Goal: Task Accomplishment & Management: Use online tool/utility

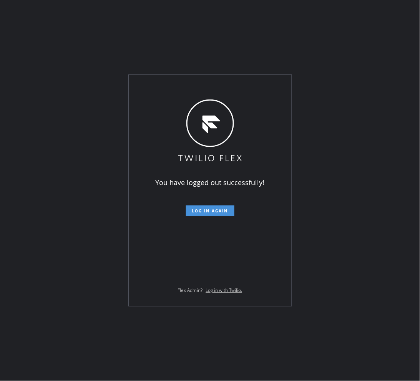
click at [220, 210] on span "Log in again" at bounding box center [210, 210] width 36 height 5
click at [220, 214] on button "Log in again" at bounding box center [210, 211] width 48 height 11
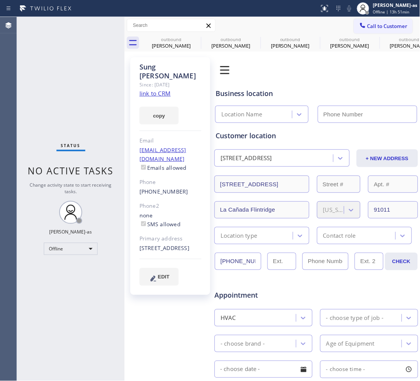
type input "[PHONE_NUMBER]"
click at [81, 252] on div "Offline" at bounding box center [71, 249] width 54 height 12
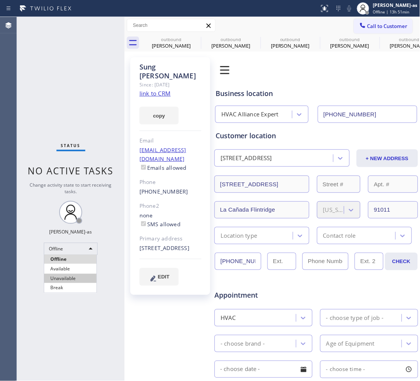
click at [73, 280] on li "Unavailable" at bounding box center [70, 278] width 52 height 9
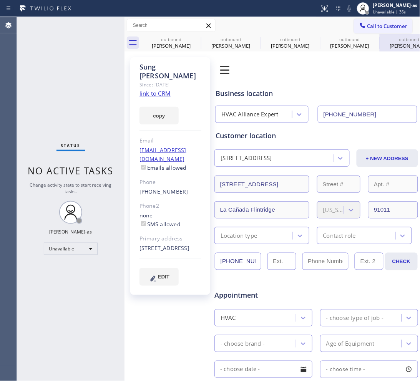
click at [336, 39] on div "outbound" at bounding box center [409, 39] width 58 height 6
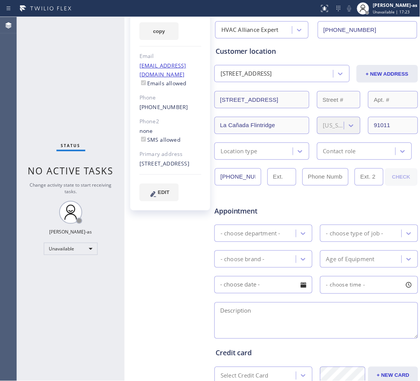
scroll to position [183, 0]
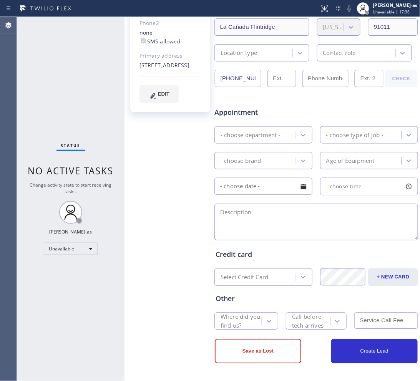
click at [50, 68] on div "Status No active tasks Change activity state to start receiving tasks. [PERSON_…" at bounding box center [71, 199] width 108 height 364
click at [50, 45] on div "Status No active tasks Change activity state to start receiving tasks. [PERSON_…" at bounding box center [71, 199] width 108 height 364
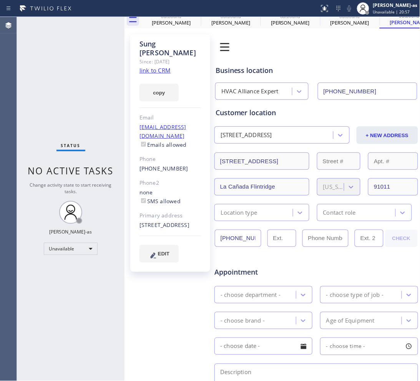
scroll to position [0, 0]
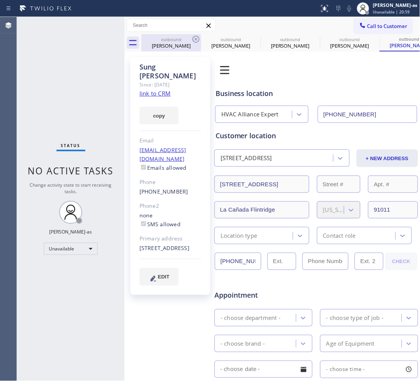
click at [177, 40] on div "outbound" at bounding box center [171, 39] width 58 height 6
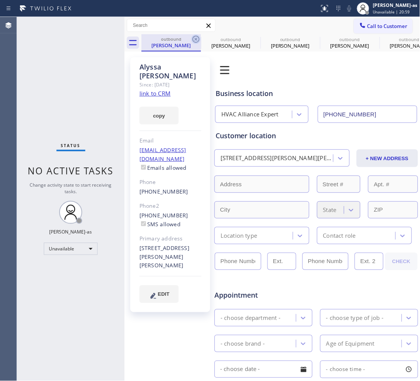
click at [195, 38] on icon at bounding box center [195, 39] width 7 height 7
click at [0, 0] on icon at bounding box center [0, 0] width 0 height 0
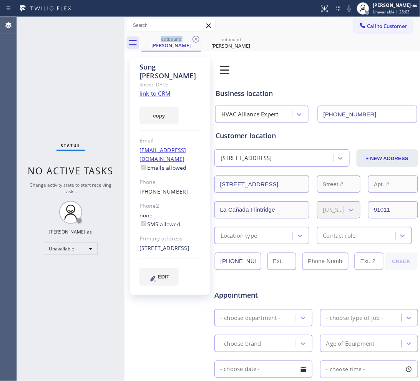
drag, startPoint x: 83, startPoint y: 86, endPoint x: 83, endPoint y: 80, distance: 6.9
click at [83, 86] on div "Status No active tasks Change activity state to start receiving tasks. [PERSON_…" at bounding box center [71, 199] width 108 height 364
click at [174, 47] on div "[PERSON_NAME]" at bounding box center [171, 45] width 58 height 7
click at [191, 35] on icon at bounding box center [195, 39] width 9 height 9
click at [191, 35] on div "outbound [PERSON_NAME]" at bounding box center [171, 42] width 58 height 17
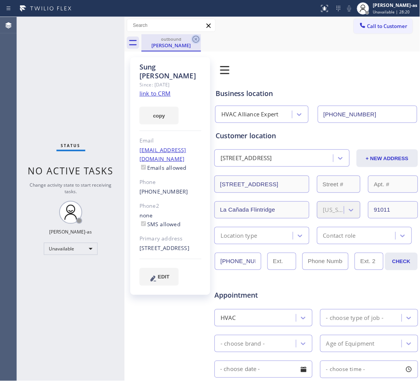
click at [196, 40] on icon at bounding box center [195, 39] width 7 height 7
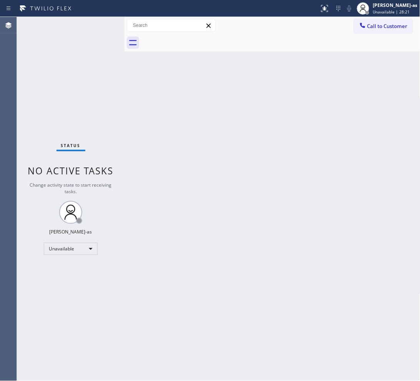
click at [259, 262] on div "Back to Dashboard Change Sender ID Customers Technicians Select a contact Outbo…" at bounding box center [272, 199] width 296 height 364
click at [286, 275] on div "Back to Dashboard Change Sender ID Customers Technicians Select a contact Outbo…" at bounding box center [272, 199] width 296 height 364
click at [211, 212] on div "Back to Dashboard Change Sender ID Customers Technicians Select a contact Outbo…" at bounding box center [272, 199] width 296 height 364
click at [211, 211] on div "Back to Dashboard Change Sender ID Customers Technicians Select a contact Outbo…" at bounding box center [272, 199] width 296 height 364
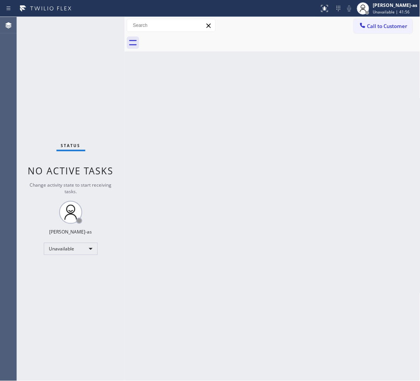
click at [336, 20] on button "Call to Customer" at bounding box center [383, 26] width 59 height 15
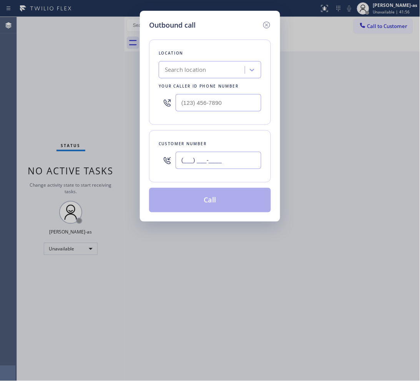
click at [225, 161] on input "(___) ___-____" at bounding box center [219, 160] width 86 height 17
paste input "267) 973-0361"
type input "[PHONE_NUMBER]"
click at [200, 81] on div "Location Search location Your caller id phone number" at bounding box center [210, 82] width 122 height 85
click at [201, 71] on div "Search location" at bounding box center [185, 70] width 41 height 9
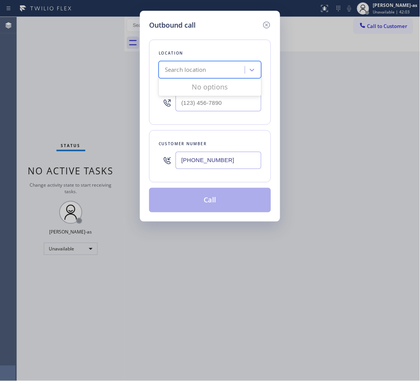
paste input "South Miami Appliance Repair Expert"
type input "South Miami Appliance Repair Expert"
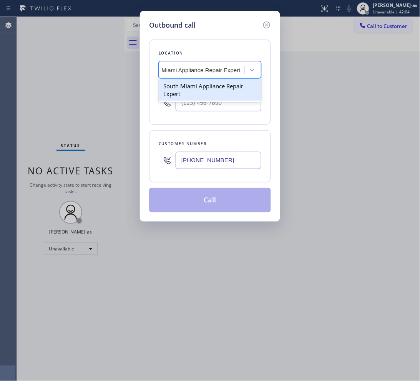
click at [193, 85] on div "South Miami Appliance Repair Expert" at bounding box center [210, 90] width 103 height 22
type input "[PHONE_NUMBER]"
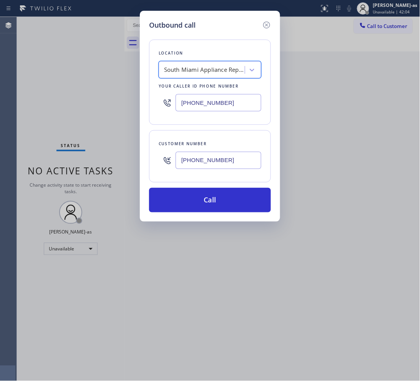
scroll to position [0, 0]
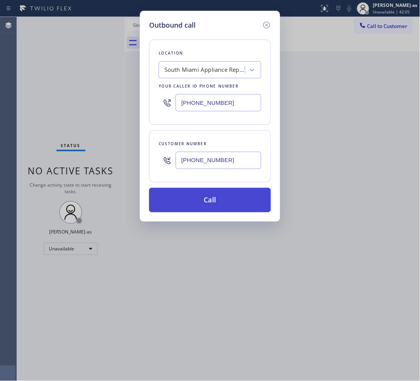
click at [224, 209] on button "Call" at bounding box center [210, 200] width 122 height 25
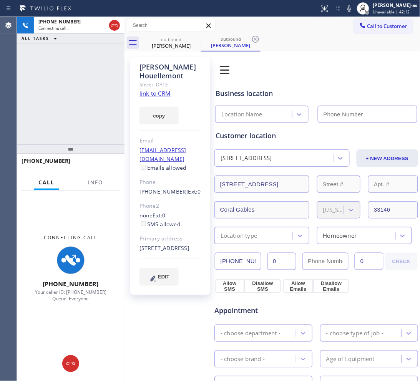
type input "[PHONE_NUMBER]"
click at [98, 182] on span "Info" at bounding box center [95, 182] width 15 height 7
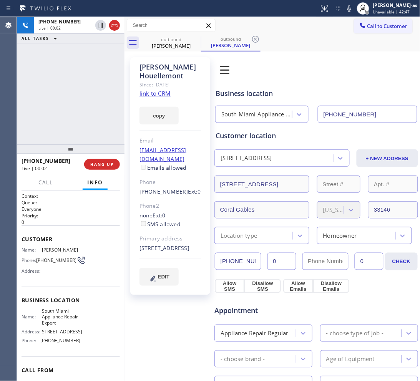
click at [115, 98] on div "[PHONE_NUMBER] Live | 00:02 ALL TASKS ALL TASKS ACTIVE TASKS TASKS IN WRAP UP" at bounding box center [71, 81] width 108 height 128
click at [95, 162] on span "HANG UP" at bounding box center [101, 164] width 23 height 5
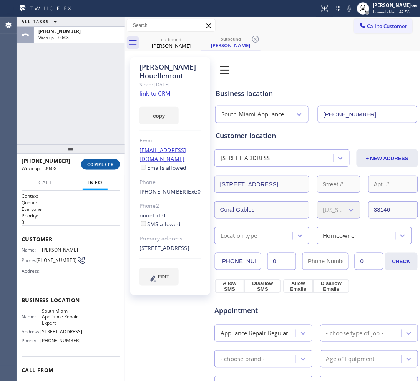
click at [102, 163] on span "COMPLETE" at bounding box center [100, 164] width 27 height 5
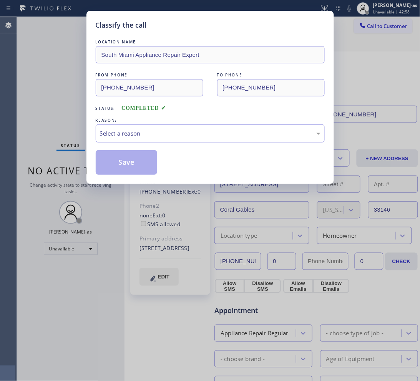
click at [141, 186] on div "Classify the call LOCATION NAME [GEOGRAPHIC_DATA] Appliance Repair Expert FROM …" at bounding box center [210, 190] width 420 height 381
click at [165, 138] on div "Select a reason" at bounding box center [210, 133] width 220 height 9
click at [124, 158] on button "Save" at bounding box center [127, 162] width 62 height 25
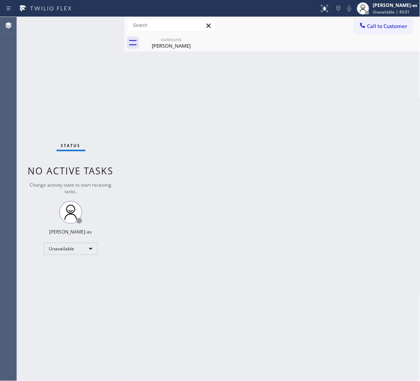
click at [159, 43] on div "[PERSON_NAME]" at bounding box center [171, 45] width 58 height 7
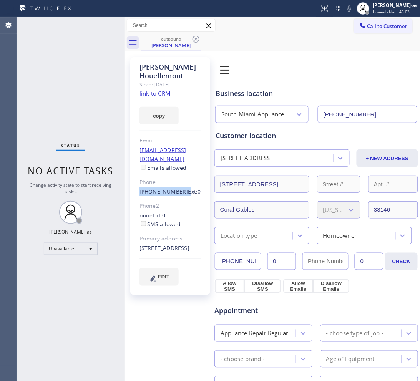
drag, startPoint x: 133, startPoint y: 182, endPoint x: 179, endPoint y: 183, distance: 46.5
click at [179, 183] on div "[PERSON_NAME] Since: [DATE] link to CRM copy Email [EMAIL_ADDRESS][DOMAIN_NAME]…" at bounding box center [170, 176] width 80 height 238
copy div "[PHONE_NUMBER]"
click at [336, 24] on span "Call to Customer" at bounding box center [387, 26] width 40 height 7
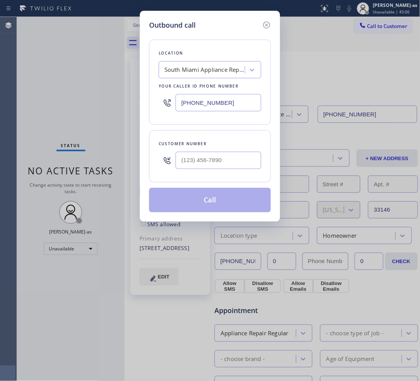
click at [222, 176] on div "Customer number" at bounding box center [210, 156] width 122 height 52
click at [220, 160] on input "(___) ___-____" at bounding box center [219, 160] width 86 height 17
paste input "267) 973-0361"
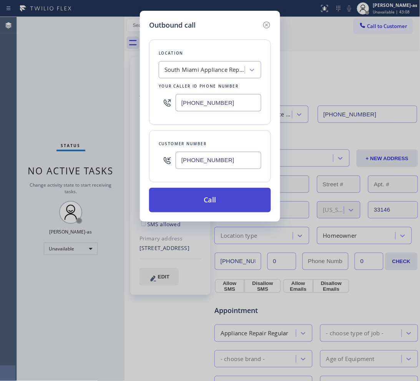
type input "[PHONE_NUMBER]"
click at [222, 200] on button "Call" at bounding box center [210, 200] width 122 height 25
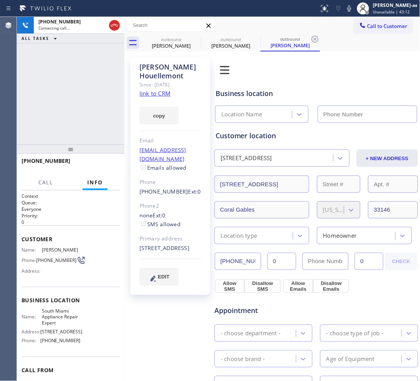
type input "[PHONE_NUMBER]"
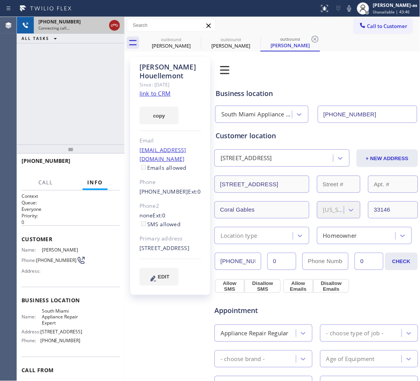
click at [115, 21] on icon at bounding box center [114, 25] width 9 height 9
drag, startPoint x: 152, startPoint y: 48, endPoint x: 179, endPoint y: 46, distance: 27.7
click at [156, 49] on div "[PERSON_NAME]" at bounding box center [171, 45] width 58 height 7
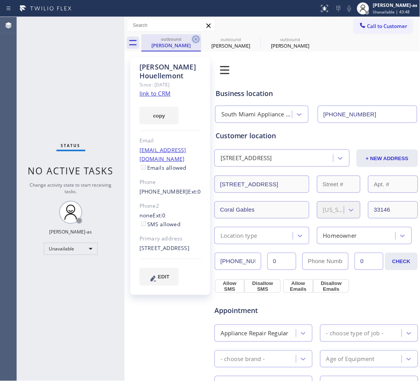
click at [192, 40] on icon at bounding box center [195, 39] width 9 height 9
click at [0, 0] on icon at bounding box center [0, 0] width 0 height 0
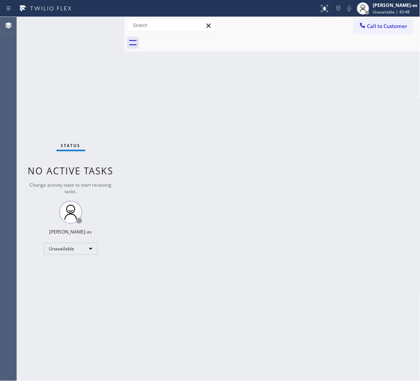
click at [192, 40] on div at bounding box center [280, 42] width 279 height 17
click at [153, 99] on div "Back to Dashboard Change Sender ID Customers Technicians Select a contact Outbo…" at bounding box center [272, 199] width 296 height 364
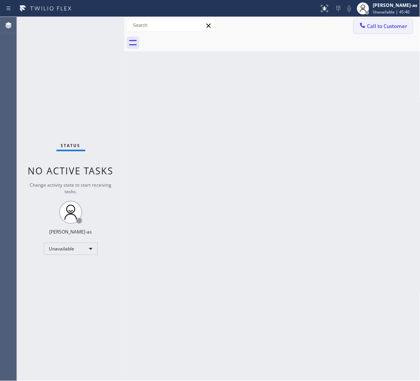
click at [336, 31] on button "Call to Customer" at bounding box center [383, 26] width 59 height 15
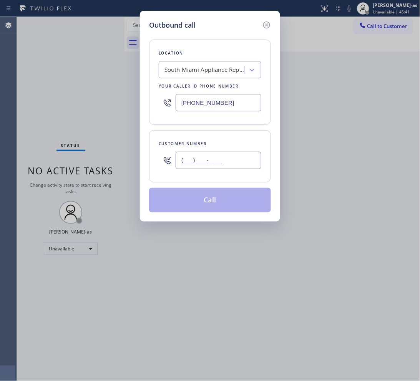
click at [237, 158] on input "(___) ___-____" at bounding box center [219, 160] width 86 height 17
paste input "516) 578-5084"
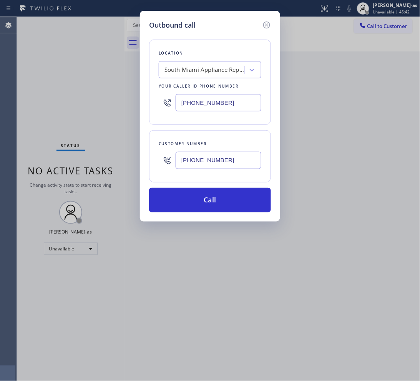
type input "[PHONE_NUMBER]"
click at [216, 115] on div "[PHONE_NUMBER]" at bounding box center [210, 102] width 103 height 25
click at [229, 107] on input "[PHONE_NUMBER]" at bounding box center [219, 102] width 86 height 17
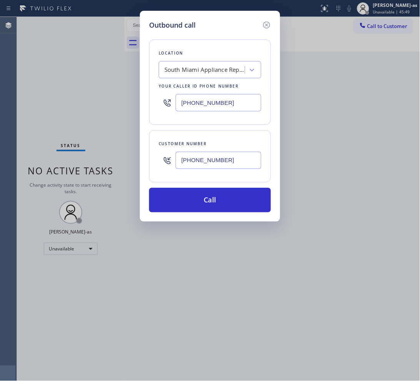
paste input "833) 692-2271"
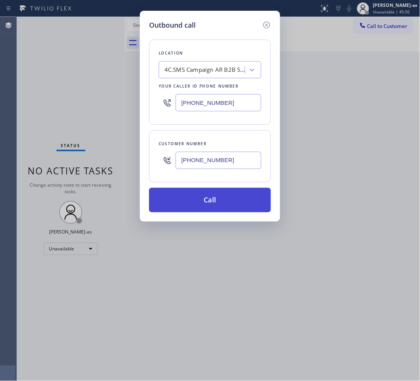
type input "[PHONE_NUMBER]"
click at [222, 194] on button "Call" at bounding box center [210, 200] width 122 height 25
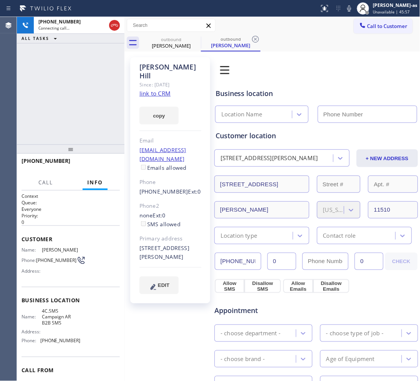
type input "[PHONE_NUMBER]"
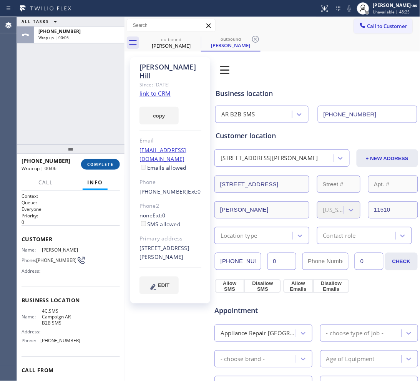
click at [103, 167] on button "COMPLETE" at bounding box center [100, 164] width 39 height 11
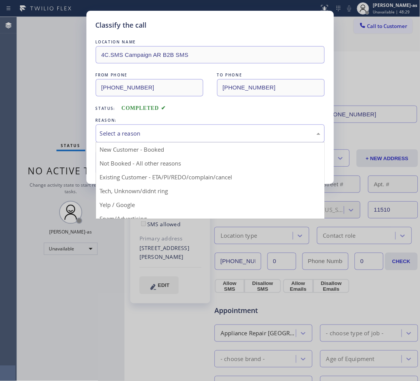
click at [151, 138] on div "Select a reason" at bounding box center [210, 133] width 220 height 9
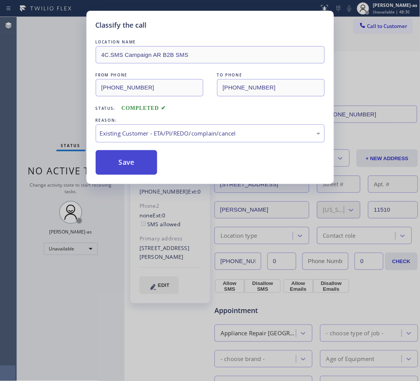
click at [139, 153] on button "Save" at bounding box center [127, 162] width 62 height 25
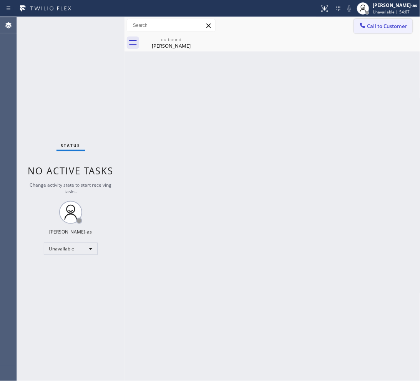
click at [336, 24] on icon at bounding box center [363, 26] width 8 height 8
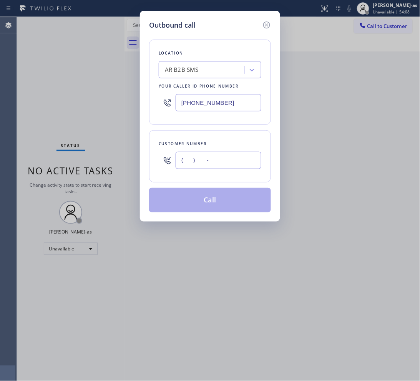
click at [218, 156] on input "(___) ___-____" at bounding box center [219, 160] width 86 height 17
paste input "text"
type input "(___) ___-____"
click at [223, 158] on input "(___) ___-____" at bounding box center [219, 160] width 86 height 17
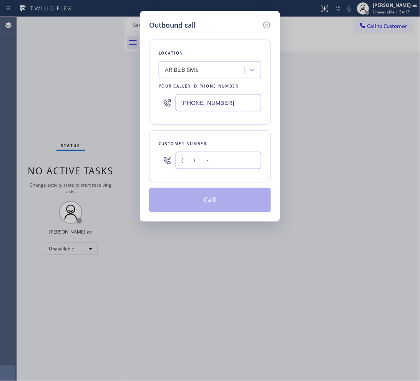
click at [223, 158] on input "(___) ___-____" at bounding box center [219, 160] width 86 height 17
paste input "661) 977-1202"
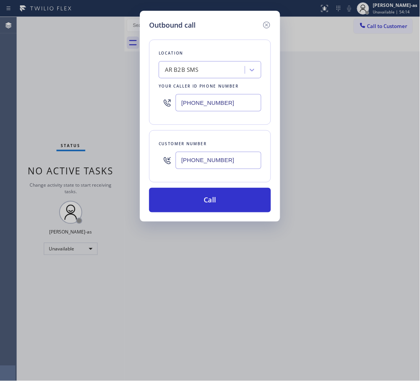
type input "[PHONE_NUMBER]"
click at [202, 79] on div "Location AR B2B SMS Your caller id phone number [PHONE_NUMBER]" at bounding box center [210, 82] width 122 height 85
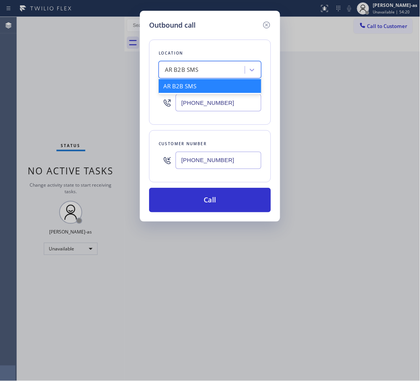
click at [203, 73] on div "AR B2B SMS" at bounding box center [203, 69] width 84 height 13
paste input "Santa Clarita Heating and Air Conditioning"
type input "Santa Clarita Heating and Air Conditioning"
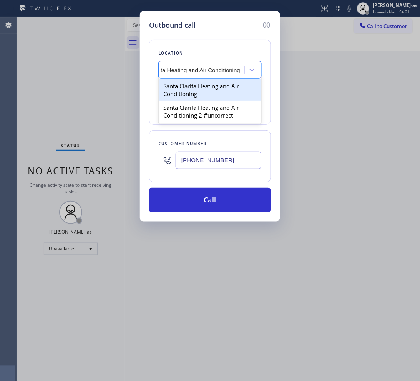
click at [199, 85] on div "Santa Clarita Heating and Air Conditioning" at bounding box center [210, 90] width 103 height 22
type input "[PHONE_NUMBER]"
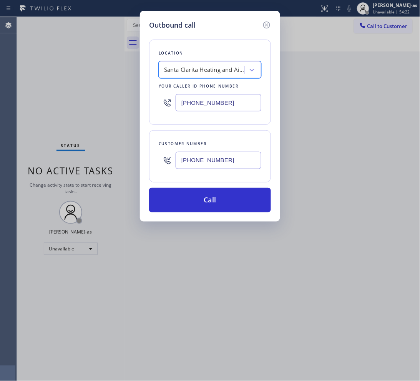
scroll to position [0, 0]
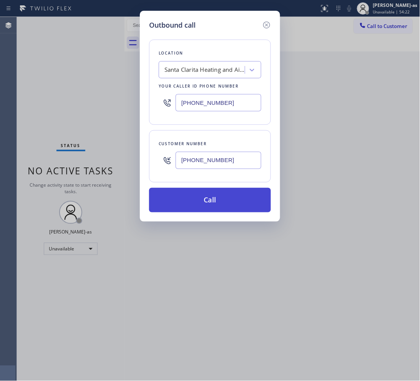
click at [215, 204] on button "Call" at bounding box center [210, 200] width 122 height 25
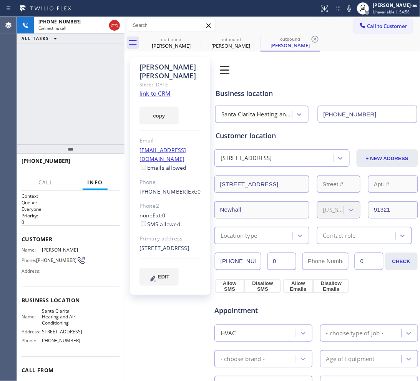
click at [46, 55] on div "[PHONE_NUMBER] Connecting call… ALL TASKS ALL TASKS ACTIVE TASKS TASKS IN WRAP …" at bounding box center [71, 81] width 108 height 128
click at [184, 45] on div "[PERSON_NAME]" at bounding box center [171, 45] width 58 height 7
drag, startPoint x: 192, startPoint y: 36, endPoint x: 197, endPoint y: 39, distance: 4.8
click at [0, 0] on icon at bounding box center [0, 0] width 0 height 0
type input "[PHONE_NUMBER]"
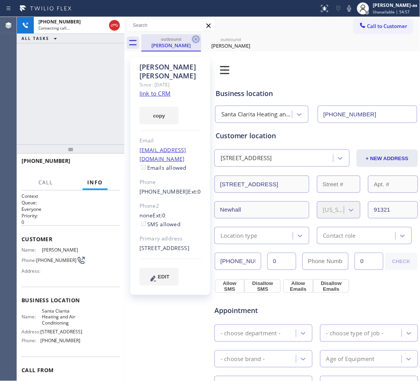
click at [197, 39] on icon at bounding box center [195, 39] width 9 height 9
drag, startPoint x: 118, startPoint y: 85, endPoint x: 115, endPoint y: 78, distance: 6.9
click at [116, 84] on div "[PHONE_NUMBER] Connecting call… ALL TASKS ALL TASKS ACTIVE TASKS TASKS IN WRAP …" at bounding box center [71, 81] width 108 height 128
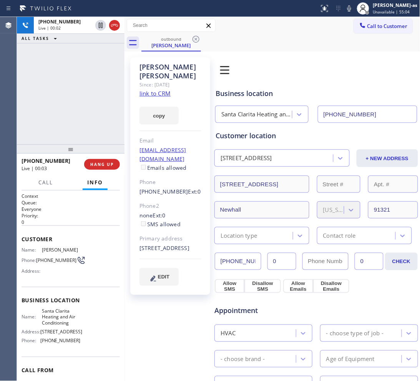
click at [77, 109] on div "[PHONE_NUMBER] Live | 00:02 ALL TASKS ALL TASKS ACTIVE TASKS TASKS IN WRAP UP" at bounding box center [71, 81] width 108 height 128
click at [103, 169] on button "HANG UP" at bounding box center [102, 164] width 36 height 11
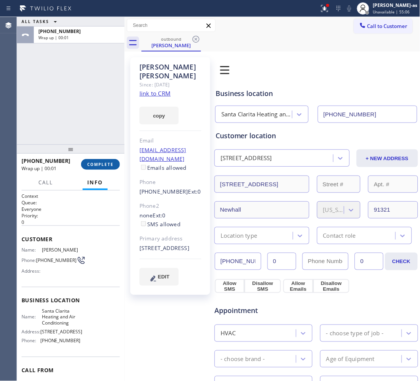
click at [103, 169] on button "COMPLETE" at bounding box center [100, 164] width 39 height 11
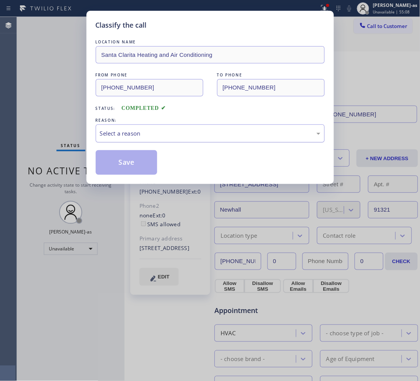
click at [167, 125] on div "Select a reason" at bounding box center [210, 133] width 229 height 18
click at [126, 156] on button "Save" at bounding box center [127, 162] width 62 height 25
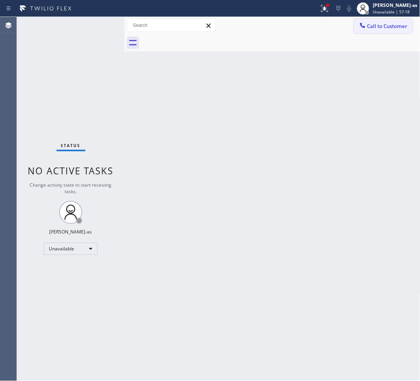
click at [336, 22] on button "Call to Customer" at bounding box center [383, 26] width 59 height 15
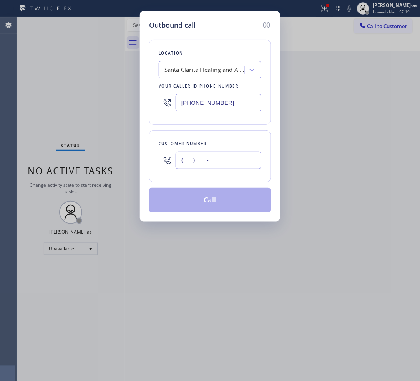
click at [202, 160] on input "(___) ___-____" at bounding box center [219, 160] width 86 height 17
paste input "949) 732-8670"
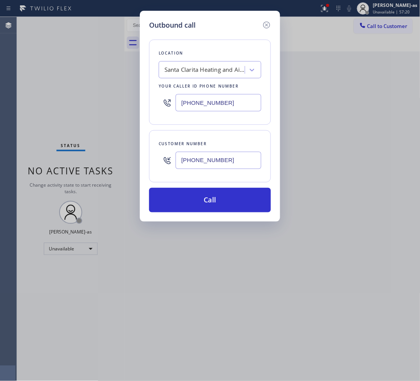
type input "[PHONE_NUMBER]"
click at [177, 64] on div "Santa Clarita Heating and Air Conditioning" at bounding box center [203, 69] width 84 height 13
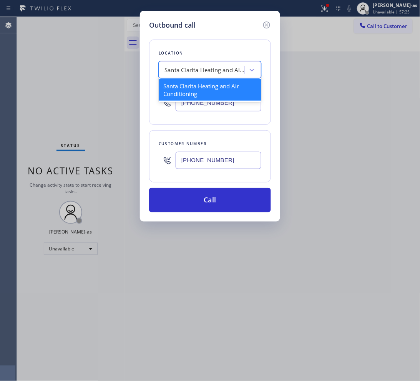
paste input "Modern Family Air Conditioning & Heating [GEOGRAPHIC_DATA]"
type input "Modern Family Air Conditioning & Heating [GEOGRAPHIC_DATA]"
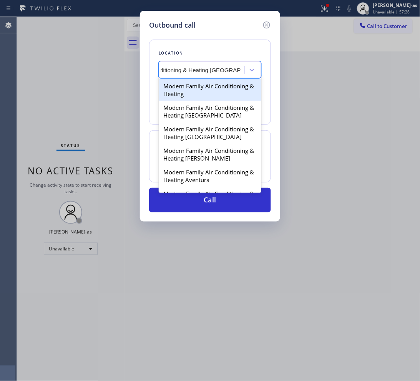
click at [180, 87] on div "Modern Family Air Conditioning & Heating" at bounding box center [210, 90] width 103 height 22
type input "[PHONE_NUMBER]"
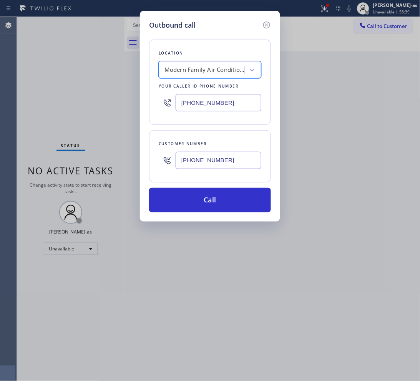
click at [239, 162] on input "[PHONE_NUMBER]" at bounding box center [219, 160] width 86 height 17
paste input "9497"
click at [239, 162] on input "[PHONE_NUMBER]" at bounding box center [219, 160] width 86 height 17
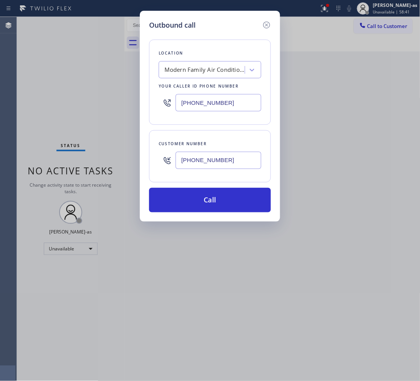
click at [239, 162] on input "[PHONE_NUMBER]" at bounding box center [219, 160] width 86 height 17
paste input "8670"
type input "[PHONE_NUMBER]"
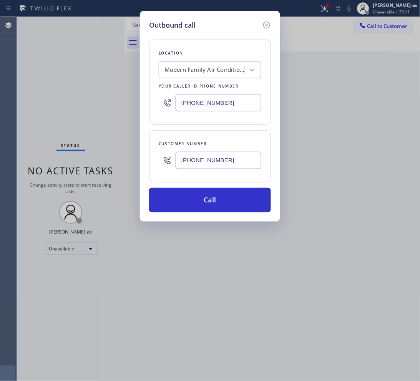
click at [210, 105] on input "[PHONE_NUMBER]" at bounding box center [219, 102] width 86 height 17
paste input "949) 732-8670"
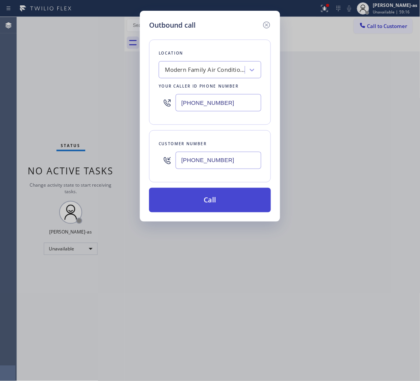
type input "[PHONE_NUMBER]"
click at [223, 197] on button "Call" at bounding box center [210, 200] width 122 height 25
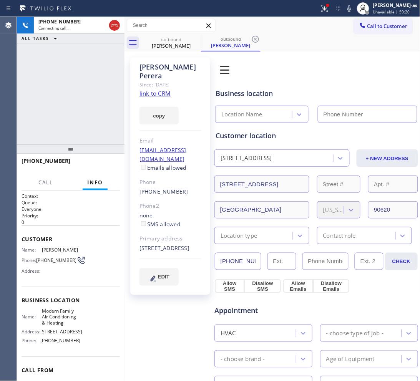
type input "[PHONE_NUMBER]"
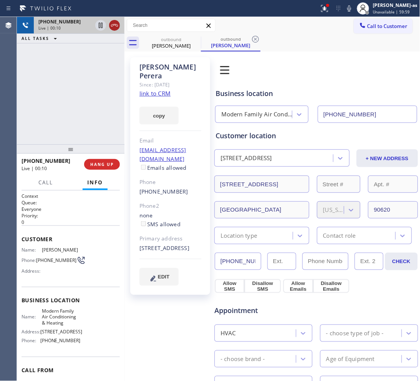
click at [118, 30] on icon at bounding box center [114, 25] width 9 height 9
click at [94, 130] on div "[PHONE_NUMBER] Live | 00:11 ALL TASKS ALL TASKS ACTIVE TASKS TASKS IN WRAP UP" at bounding box center [71, 81] width 108 height 128
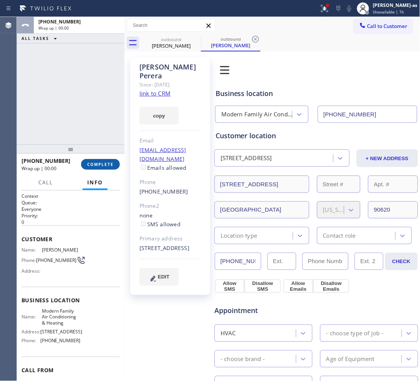
click at [96, 162] on span "COMPLETE" at bounding box center [100, 164] width 27 height 5
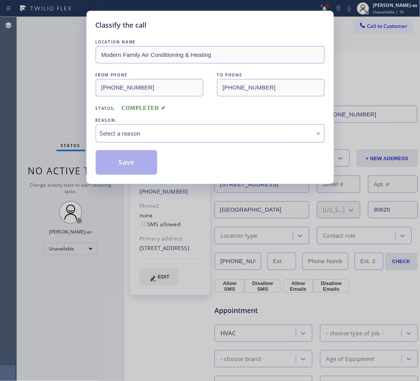
click at [146, 136] on div "Select a reason" at bounding box center [210, 133] width 220 height 9
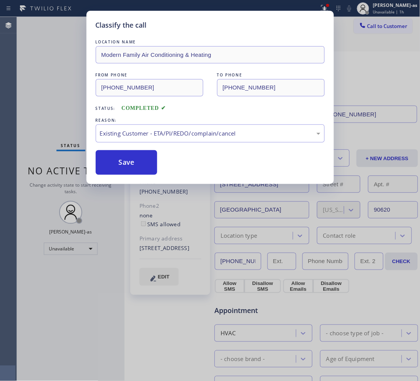
click at [143, 147] on div "LOCATION NAME Modern Family Air Conditioning & Heating FROM PHONE [PHONE_NUMBER…" at bounding box center [210, 106] width 229 height 137
click at [120, 149] on div "LOCATION NAME Modern Family Air Conditioning & Heating FROM PHONE [PHONE_NUMBER…" at bounding box center [210, 106] width 229 height 137
click at [120, 157] on button "Save" at bounding box center [127, 162] width 62 height 25
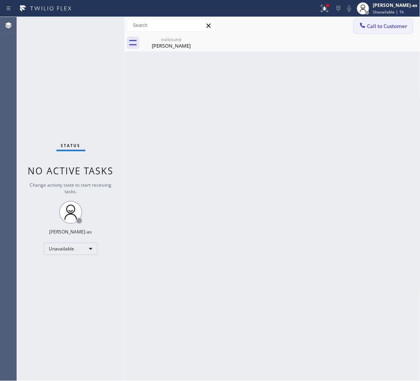
click at [336, 31] on button "Call to Customer" at bounding box center [383, 26] width 59 height 15
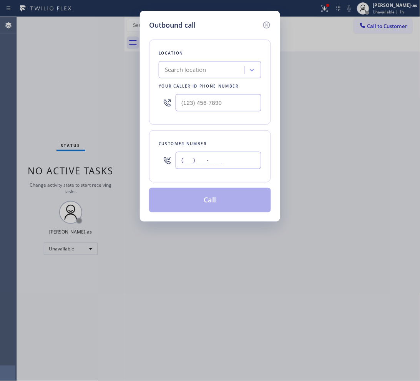
click at [229, 155] on input "(___) ___-____" at bounding box center [219, 160] width 86 height 17
paste input "714) 963-1685"
type input "[PHONE_NUMBER]"
click at [207, 63] on div "Search location" at bounding box center [203, 69] width 84 height 13
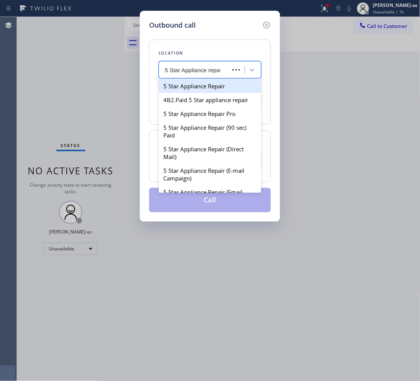
type input "5 Star Appliance repair"
click at [204, 88] on div "5 Star Appliance Repair" at bounding box center [210, 86] width 103 height 14
type input "[PHONE_NUMBER]"
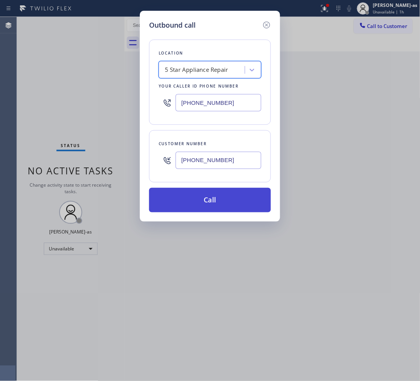
click at [217, 192] on button "Call" at bounding box center [210, 200] width 122 height 25
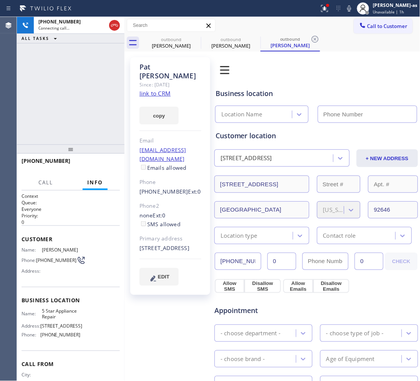
type input "[PHONE_NUMBER]"
click at [66, 86] on div "[PHONE_NUMBER] Connecting call… ALL TASKS ALL TASKS ACTIVE TASKS TASKS IN WRAP …" at bounding box center [71, 81] width 108 height 128
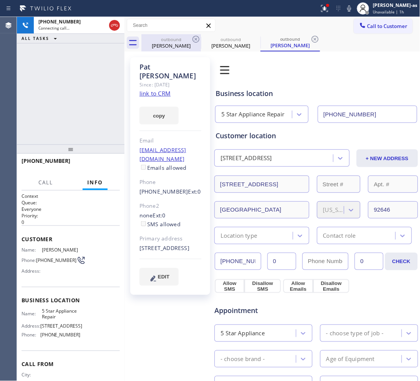
click at [176, 43] on div "[PERSON_NAME]" at bounding box center [171, 45] width 58 height 7
type input "[PHONE_NUMBER]"
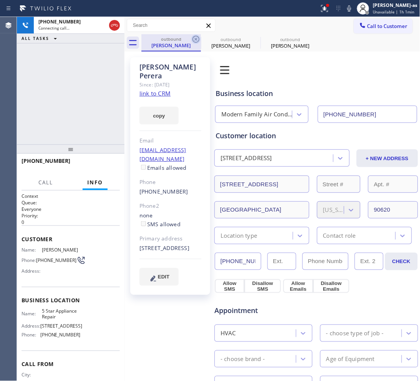
click at [196, 36] on icon at bounding box center [195, 39] width 7 height 7
type input "[PHONE_NUMBER]"
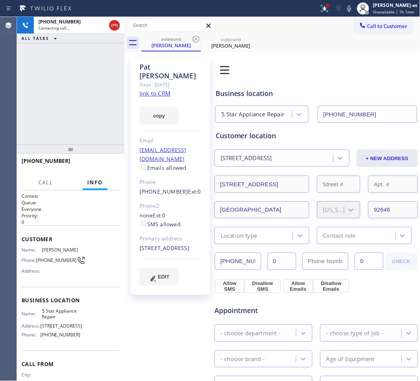
click at [196, 36] on icon at bounding box center [195, 39] width 7 height 7
click at [68, 86] on div "[PHONE_NUMBER] Connecting call… ALL TASKS ALL TASKS ACTIVE TASKS TASKS IN WRAP …" at bounding box center [71, 81] width 108 height 128
click at [154, 90] on link "link to CRM" at bounding box center [154, 94] width 31 height 8
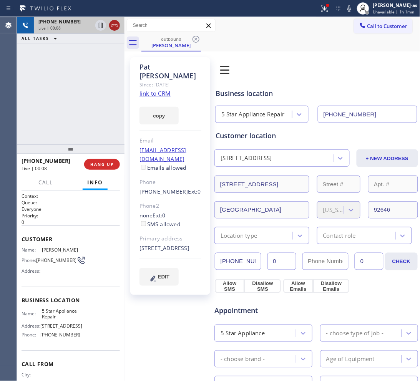
click at [114, 23] on icon at bounding box center [114, 25] width 9 height 9
click at [104, 160] on button "HANG UP" at bounding box center [102, 164] width 36 height 11
click at [85, 128] on div "[PHONE_NUMBER] Live | 00:09 ALL TASKS ALL TASKS ACTIVE TASKS TASKS IN WRAP UP" at bounding box center [71, 81] width 108 height 128
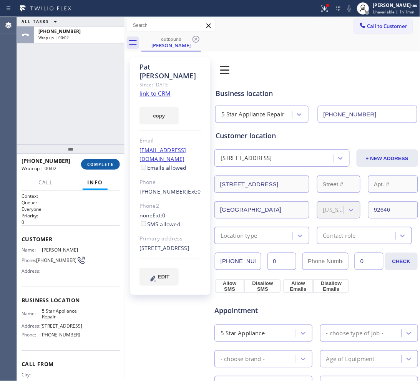
click at [115, 160] on button "COMPLETE" at bounding box center [100, 164] width 39 height 11
click at [84, 121] on div "ALL TASKS ALL TASKS ACTIVE TASKS TASKS IN WRAP UP [PHONE_NUMBER] Wrap up | 00:02" at bounding box center [71, 81] width 108 height 128
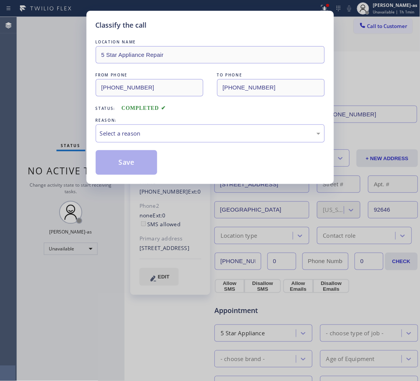
click at [186, 134] on div "Select a reason" at bounding box center [210, 133] width 220 height 9
drag, startPoint x: 127, startPoint y: 145, endPoint x: 131, endPoint y: 156, distance: 11.3
click at [127, 145] on div "LOCATION NAME 5 Star Appliance Repair FROM PHONE [PHONE_NUMBER] TO PHONE [PHONE…" at bounding box center [210, 106] width 229 height 137
click at [133, 159] on button "Save" at bounding box center [127, 162] width 62 height 25
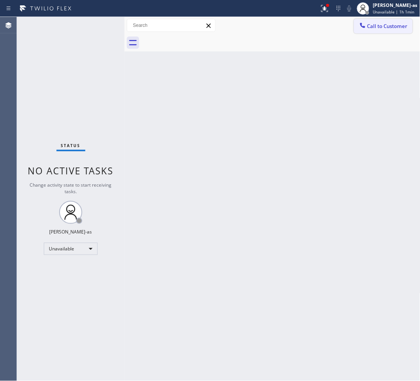
click at [336, 28] on span "Call to Customer" at bounding box center [387, 26] width 40 height 7
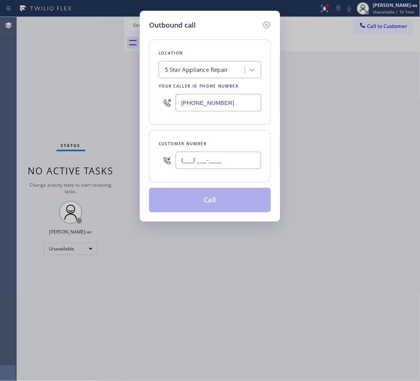
click at [220, 169] on input "(___) ___-____" at bounding box center [219, 160] width 86 height 17
paste input "323) 718-0766"
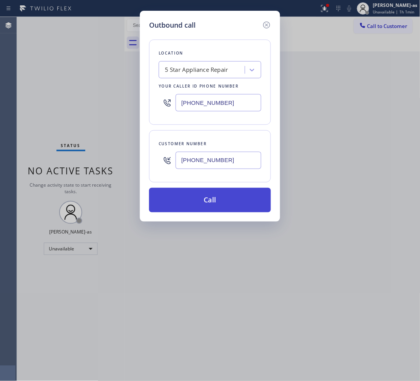
type input "[PHONE_NUMBER]"
click at [225, 202] on button "Call" at bounding box center [210, 200] width 122 height 25
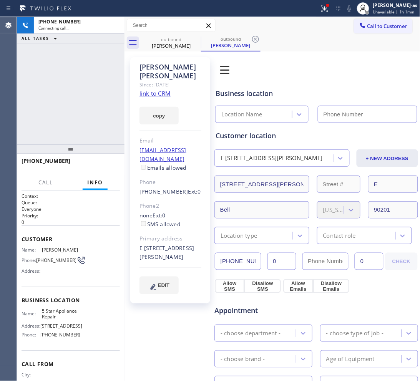
type input "[PHONE_NUMBER]"
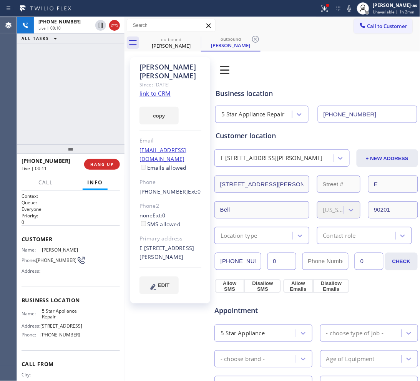
click at [60, 123] on div "[PHONE_NUMBER] Live | 00:10 ALL TASKS ALL TASKS ACTIVE TASKS TASKS IN WRAP UP" at bounding box center [71, 81] width 108 height 128
click at [97, 165] on span "HANG UP" at bounding box center [101, 164] width 23 height 5
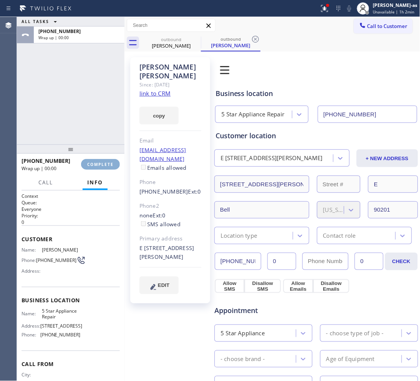
click at [97, 165] on span "COMPLETE" at bounding box center [100, 164] width 27 height 5
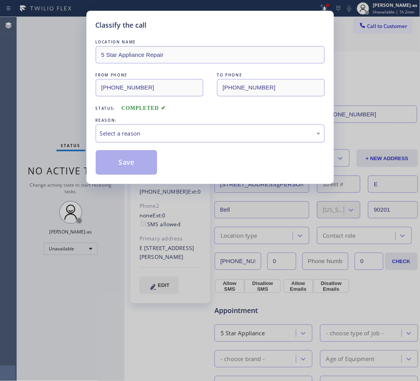
drag, startPoint x: 189, startPoint y: 118, endPoint x: 186, endPoint y: 139, distance: 21.7
click at [189, 119] on div "REASON:" at bounding box center [210, 120] width 229 height 8
click at [187, 139] on div "Select a reason" at bounding box center [210, 133] width 229 height 18
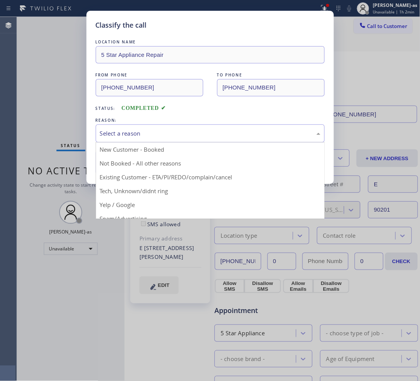
drag, startPoint x: 177, startPoint y: 179, endPoint x: 131, endPoint y: 156, distance: 50.9
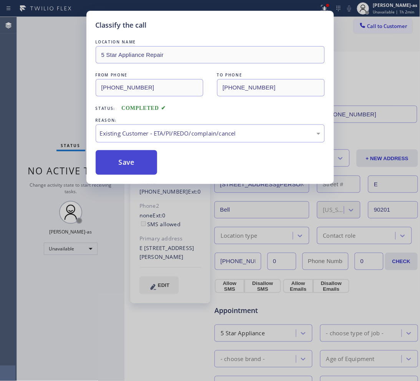
click at [128, 156] on button "Save" at bounding box center [127, 162] width 62 height 25
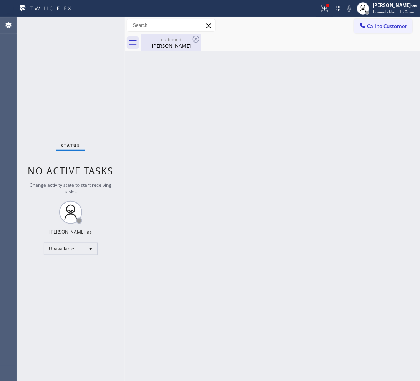
click at [172, 50] on div "outbound [PERSON_NAME]" at bounding box center [171, 42] width 58 height 17
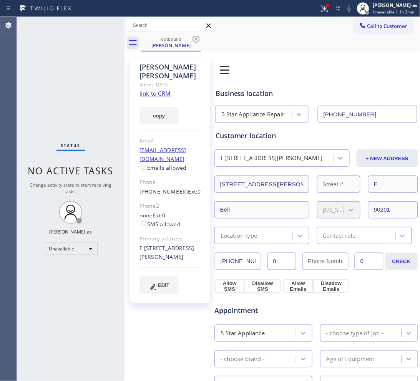
click at [153, 90] on link "link to CRM" at bounding box center [154, 94] width 31 height 8
click at [124, 129] on div at bounding box center [124, 199] width 0 height 364
click at [165, 41] on div "outbound" at bounding box center [171, 39] width 58 height 6
click at [194, 40] on icon at bounding box center [195, 39] width 9 height 9
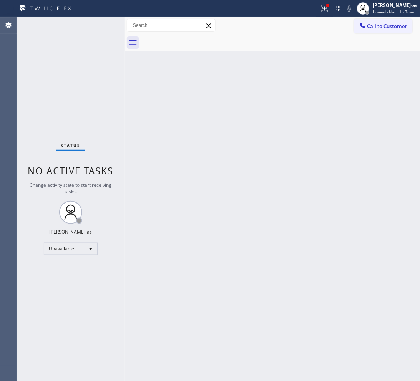
drag, startPoint x: 256, startPoint y: 181, endPoint x: 262, endPoint y: 186, distance: 7.8
click at [256, 182] on div "Back to Dashboard Change Sender ID Customers Technicians Select a contact Outbo…" at bounding box center [272, 199] width 296 height 364
click at [187, 187] on div "Back to Dashboard Change Sender ID Customers Technicians Select a contact Outbo…" at bounding box center [272, 199] width 296 height 364
click at [196, 222] on div "Back to Dashboard Change Sender ID Customers Technicians Select a contact Outbo…" at bounding box center [272, 199] width 296 height 364
drag, startPoint x: 310, startPoint y: 166, endPoint x: 338, endPoint y: 138, distance: 39.9
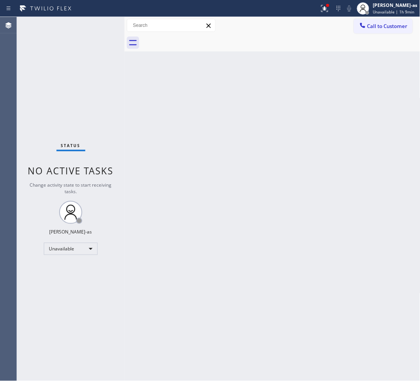
click at [308, 164] on div "Back to Dashboard Change Sender ID Customers Technicians Select a contact Outbo…" at bounding box center [272, 199] width 296 height 364
click at [336, 20] on button "Call to Customer" at bounding box center [383, 26] width 59 height 15
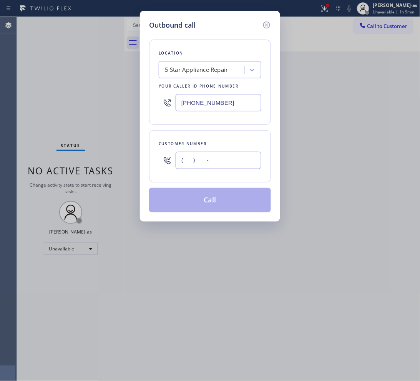
click at [213, 159] on input "(___) ___-____" at bounding box center [219, 160] width 86 height 17
paste input "714) 952-0237"
type input "[PHONE_NUMBER]"
click at [206, 83] on div "Your caller id phone number" at bounding box center [210, 86] width 103 height 8
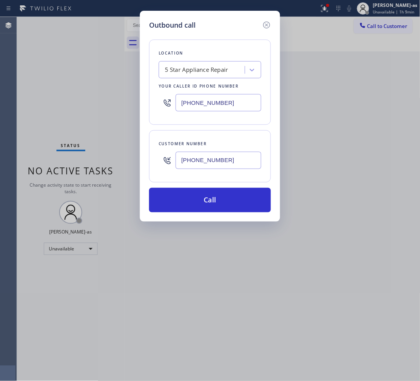
click at [209, 70] on div "5 Star Appliance Repair" at bounding box center [196, 70] width 63 height 9
type input "hvac alliance expert"
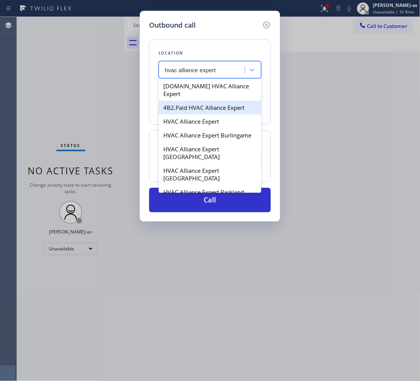
click at [211, 101] on div "4B2.Paid HVAC Alliance Expert" at bounding box center [210, 108] width 103 height 14
type input "[PHONE_NUMBER]"
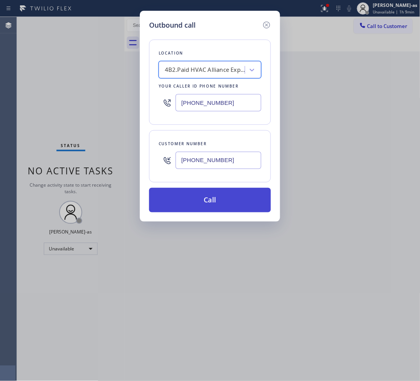
click at [229, 192] on button "Call" at bounding box center [210, 200] width 122 height 25
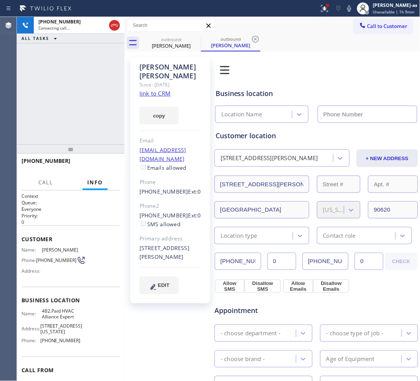
click at [109, 108] on div "[PHONE_NUMBER] Connecting call… ALL TASKS ALL TASKS ACTIVE TASKS TASKS IN WRAP …" at bounding box center [71, 81] width 108 height 128
drag, startPoint x: 151, startPoint y: 79, endPoint x: 158, endPoint y: 83, distance: 8.6
click at [153, 80] on div "Since: [DATE]" at bounding box center [170, 84] width 62 height 9
click at [158, 90] on link "link to CRM" at bounding box center [154, 94] width 31 height 8
type input "[PHONE_NUMBER]"
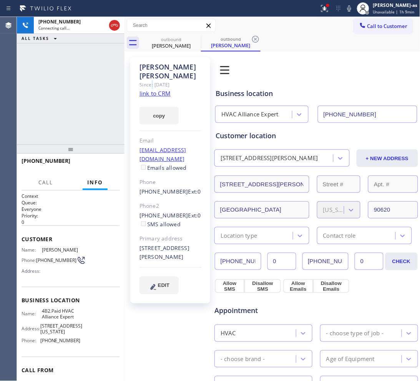
click at [41, 83] on div "[PHONE_NUMBER] Connecting call… ALL TASKS ALL TASKS ACTIVE TASKS TASKS IN WRAP …" at bounding box center [71, 81] width 108 height 128
click at [61, 57] on div "[PHONE_NUMBER] Connecting call… ALL TASKS ALL TASKS ACTIVE TASKS TASKS IN WRAP …" at bounding box center [71, 81] width 108 height 128
drag, startPoint x: 111, startPoint y: 15, endPoint x: 112, endPoint y: 22, distance: 7.0
click at [111, 15] on div "Status report Issues detected These issues could affect your workflow. Please c…" at bounding box center [210, 8] width 420 height 17
click at [112, 22] on icon at bounding box center [114, 25] width 9 height 9
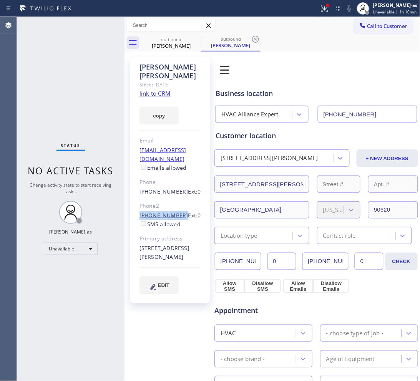
drag, startPoint x: 162, startPoint y: 196, endPoint x: 177, endPoint y: 201, distance: 14.9
click at [177, 201] on div "[PERSON_NAME] Since: [DATE] link to CRM copy Email [EMAIL_ADDRESS][DOMAIN_NAME]…" at bounding box center [170, 180] width 80 height 246
click at [164, 39] on div "outbound" at bounding box center [171, 39] width 58 height 6
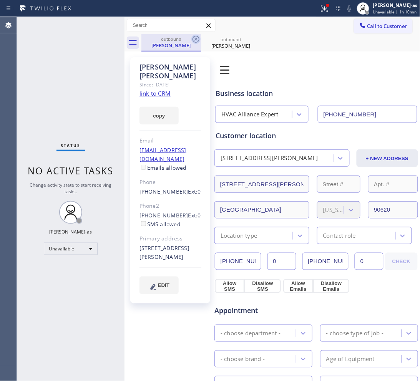
click at [191, 39] on icon at bounding box center [195, 39] width 9 height 9
click at [0, 0] on icon at bounding box center [0, 0] width 0 height 0
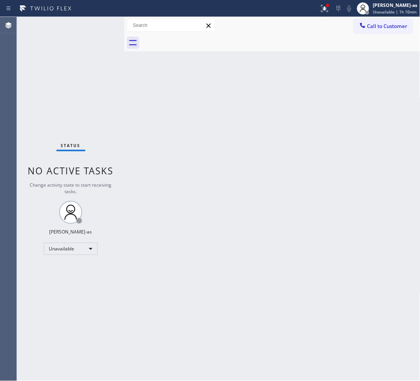
click at [191, 39] on div at bounding box center [280, 42] width 279 height 17
click at [336, 20] on button "Call to Customer" at bounding box center [383, 26] width 59 height 15
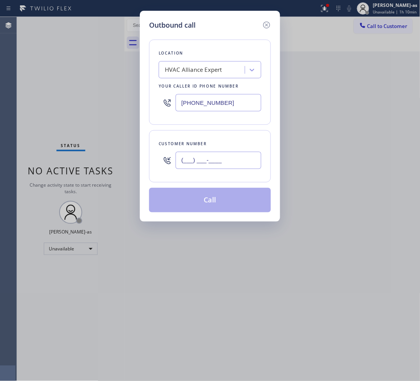
click at [239, 162] on input "(___) ___-____" at bounding box center [219, 160] width 86 height 17
paste input "714) 928-4109"
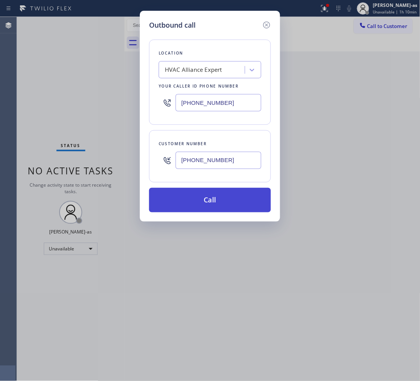
type input "[PHONE_NUMBER]"
click at [207, 201] on button "Call" at bounding box center [210, 200] width 122 height 25
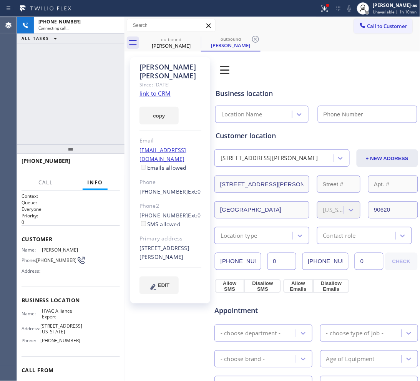
type input "[PHONE_NUMBER]"
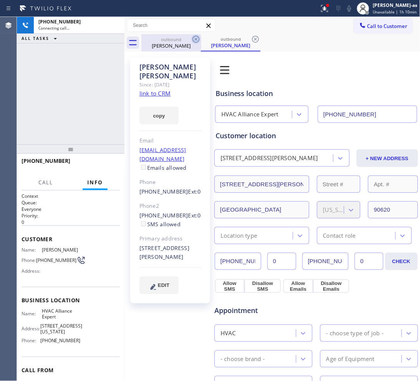
drag, startPoint x: 166, startPoint y: 36, endPoint x: 191, endPoint y: 35, distance: 25.4
click at [167, 36] on div "outbound [PERSON_NAME]" at bounding box center [171, 42] width 58 height 17
click at [191, 35] on icon at bounding box center [195, 39] width 9 height 9
click at [94, 108] on div "[PHONE_NUMBER] Connecting call… ALL TASKS ALL TASKS ACTIVE TASKS TASKS IN WRAP …" at bounding box center [71, 81] width 108 height 128
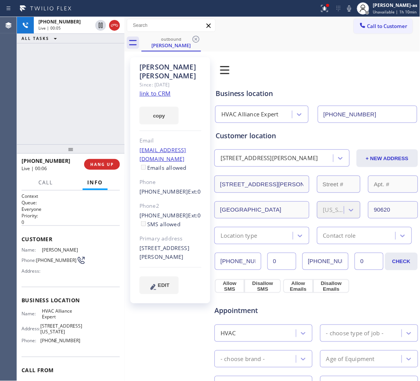
click at [77, 60] on div "[PHONE_NUMBER] Live | 00:05 ALL TASKS ALL TASKS ACTIVE TASKS TASKS IN WRAP UP" at bounding box center [71, 81] width 108 height 128
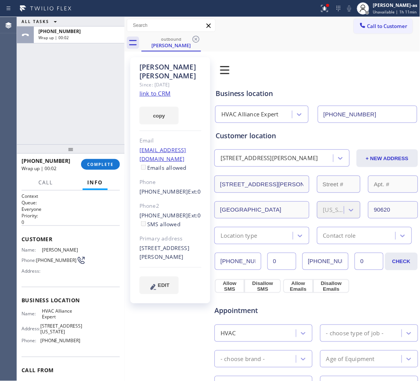
drag, startPoint x: 39, startPoint y: 87, endPoint x: 62, endPoint y: 87, distance: 22.7
click at [40, 86] on div "ALL TASKS ALL TASKS ACTIVE TASKS TASKS IN WRAP UP [PHONE_NUMBER] Wrap up | 00:02" at bounding box center [71, 81] width 108 height 128
click at [98, 164] on span "COMPLETE" at bounding box center [100, 164] width 27 height 5
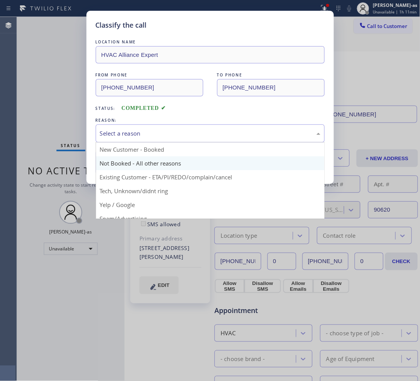
drag, startPoint x: 141, startPoint y: 134, endPoint x: 201, endPoint y: 159, distance: 64.9
click at [147, 138] on div "Select a reason" at bounding box center [210, 133] width 220 height 9
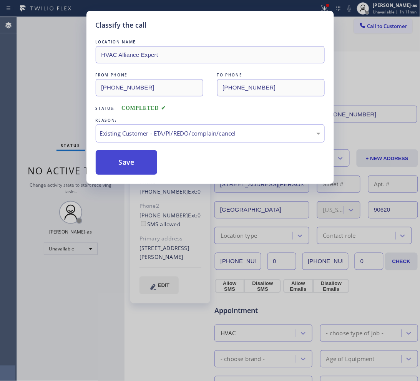
click at [133, 166] on button "Save" at bounding box center [127, 162] width 62 height 25
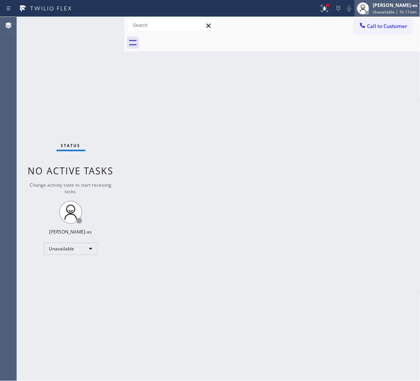
click at [336, 16] on div at bounding box center [363, 8] width 17 height 17
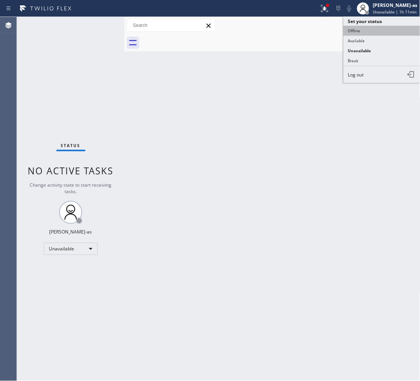
click at [336, 27] on button "Offline" at bounding box center [381, 31] width 77 height 10
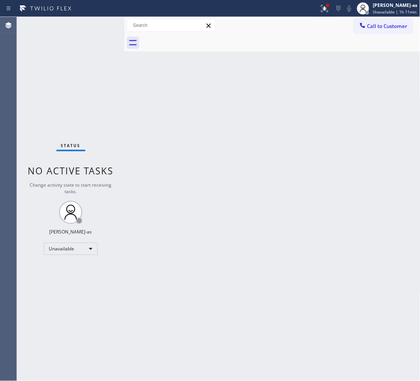
click at [297, 49] on div at bounding box center [280, 42] width 279 height 17
click at [336, 7] on div "[PERSON_NAME]-as" at bounding box center [395, 5] width 45 height 7
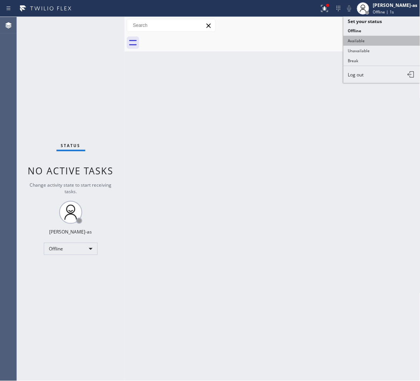
click at [336, 41] on button "Available" at bounding box center [381, 41] width 77 height 10
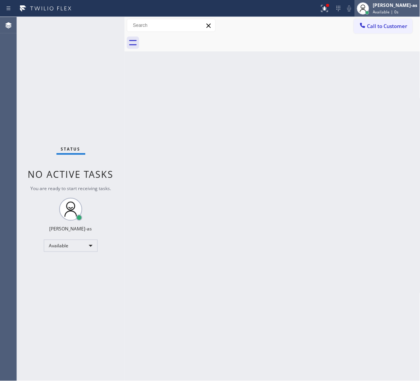
click at [336, 16] on div "[PERSON_NAME]-as Available | 0s" at bounding box center [387, 8] width 65 height 17
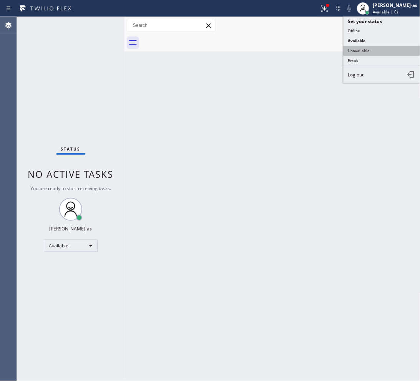
click at [336, 51] on button "Unavailable" at bounding box center [381, 51] width 77 height 10
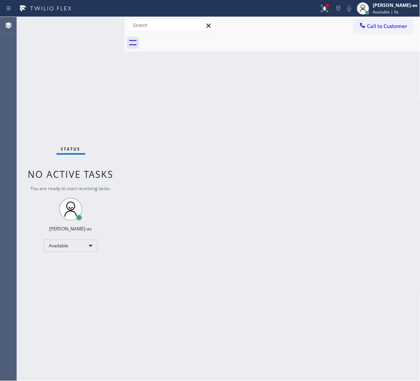
drag, startPoint x: 285, startPoint y: 55, endPoint x: 344, endPoint y: 43, distance: 60.3
click at [294, 55] on div "Back to Dashboard Change Sender ID Customers Technicians Select a contact Outbo…" at bounding box center [272, 199] width 296 height 364
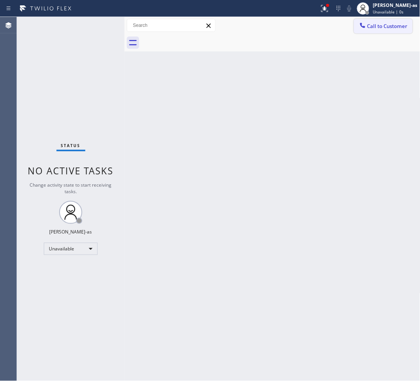
click at [336, 23] on span "Call to Customer" at bounding box center [387, 26] width 40 height 7
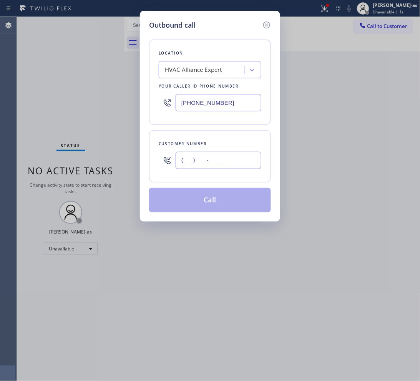
click at [218, 168] on input "(___) ___-____" at bounding box center [219, 160] width 86 height 17
paste input "714) 906-7252"
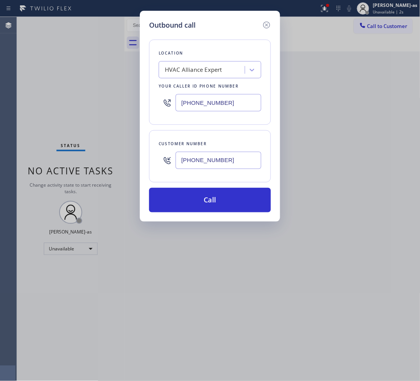
type input "[PHONE_NUMBER]"
click at [218, 68] on div "HVAC Alliance Expert" at bounding box center [193, 70] width 57 height 9
click at [216, 68] on input "5 Star Appliance Rpeair" at bounding box center [196, 70] width 63 height 7
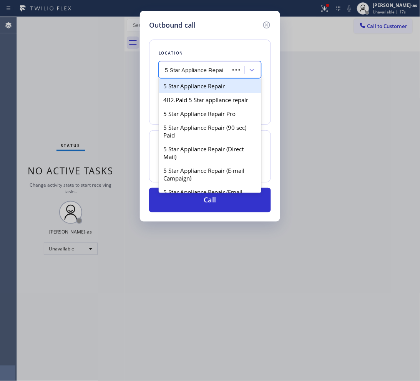
type input "5 Star Appliance Repair"
click at [214, 87] on div "5 Star Appliance Repair" at bounding box center [210, 86] width 103 height 14
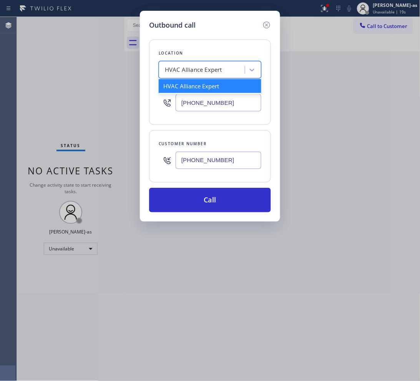
click at [206, 72] on div "HVAC Alliance Expert" at bounding box center [193, 70] width 57 height 9
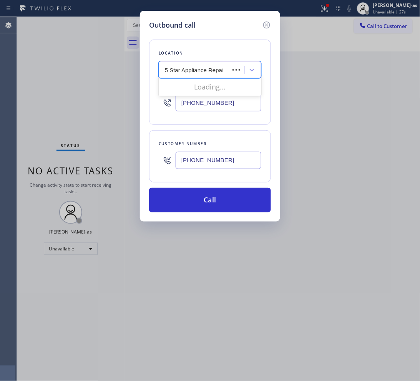
type input "5 Star Appliance Repair"
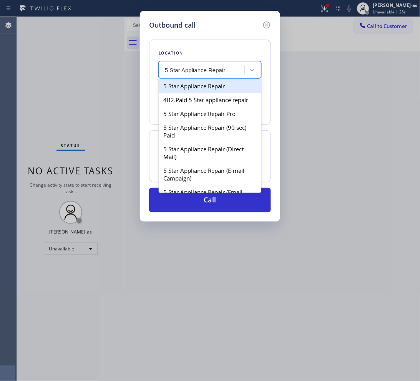
click at [202, 83] on div "5 Star Appliance Repair" at bounding box center [210, 86] width 103 height 14
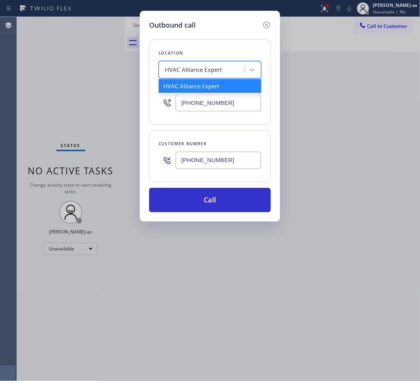
click at [202, 73] on div "HVAC Alliance Expert" at bounding box center [193, 70] width 57 height 9
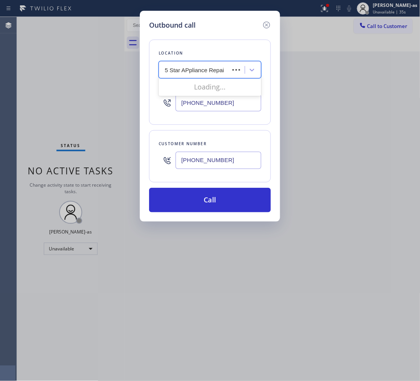
type input "5 Star APpliance Repair"
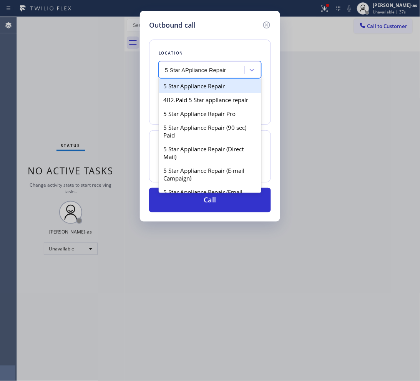
click at [177, 89] on div "5 Star Appliance Repair" at bounding box center [210, 86] width 103 height 14
type input "[PHONE_NUMBER]"
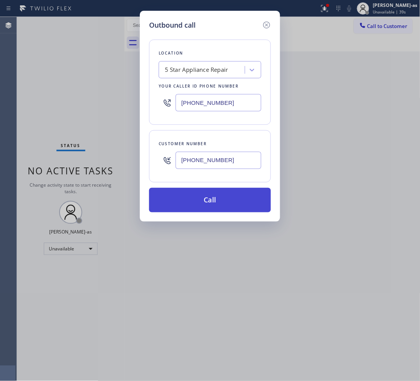
click at [244, 196] on button "Call" at bounding box center [210, 200] width 122 height 25
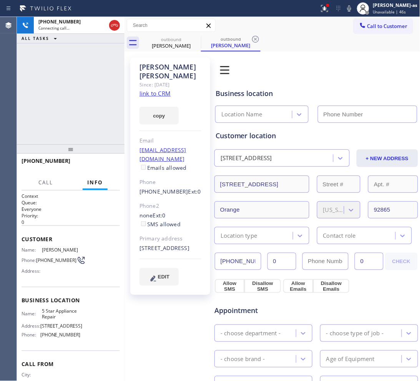
type input "[PHONE_NUMBER]"
drag, startPoint x: 73, startPoint y: 129, endPoint x: 98, endPoint y: 164, distance: 43.0
click at [74, 129] on div "[PHONE_NUMBER] Live | 00:02 ALL TASKS ALL TASKS ACTIVE TASKS TASKS IN WRAP UP" at bounding box center [71, 81] width 108 height 128
click at [99, 162] on span "HANG UP" at bounding box center [101, 164] width 23 height 5
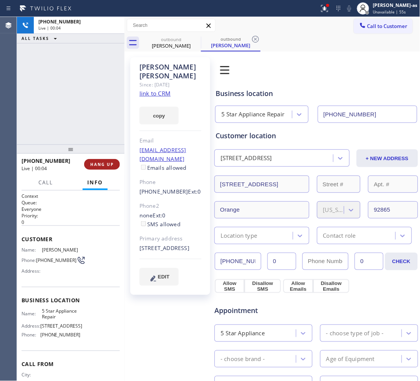
click at [99, 162] on span "HANG UP" at bounding box center [101, 164] width 23 height 5
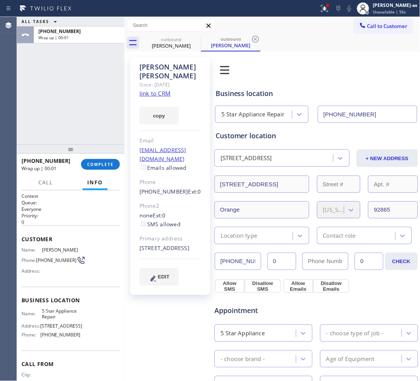
click at [96, 119] on div "ALL TASKS ALL TASKS ACTIVE TASKS TASKS IN WRAP UP [PHONE_NUMBER] Wrap up | 00:01" at bounding box center [71, 81] width 108 height 128
click at [97, 166] on span "COMPLETE" at bounding box center [100, 164] width 27 height 5
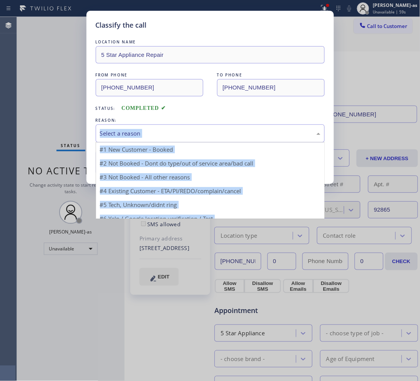
drag, startPoint x: 181, startPoint y: 133, endPoint x: 212, endPoint y: 164, distance: 43.7
click at [182, 135] on div "Select a reason" at bounding box center [210, 133] width 220 height 9
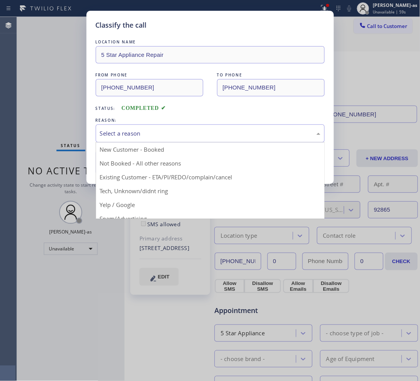
click at [224, 112] on div "Status: COMPLETED" at bounding box center [210, 106] width 229 height 12
drag, startPoint x: 139, startPoint y: 130, endPoint x: 176, endPoint y: 180, distance: 62.1
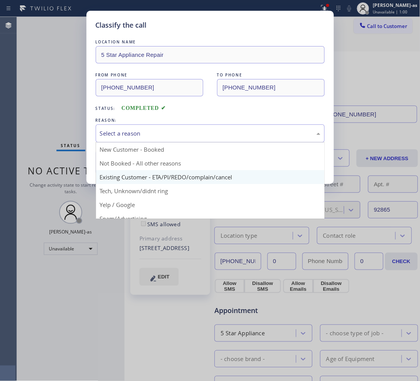
click at [139, 131] on div "Select a reason" at bounding box center [210, 133] width 220 height 9
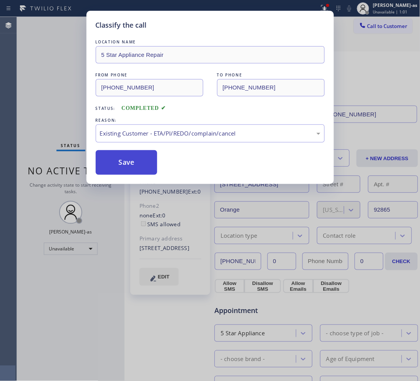
click at [146, 168] on button "Save" at bounding box center [127, 162] width 62 height 25
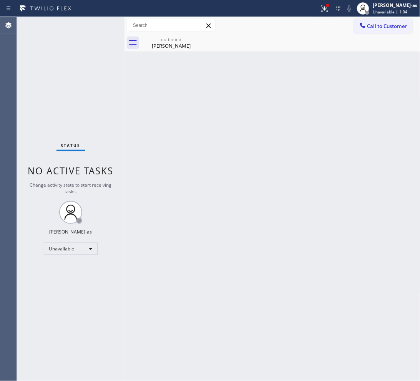
click at [94, 124] on div "Status No active tasks Change activity state to start receiving tasks. [PERSON_…" at bounding box center [71, 199] width 108 height 364
click at [170, 40] on div "outbound" at bounding box center [171, 39] width 58 height 6
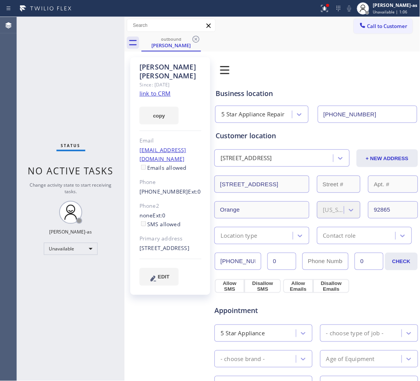
click at [160, 90] on link "link to CRM" at bounding box center [154, 94] width 31 height 8
click at [336, 20] on button "Call to Customer" at bounding box center [383, 26] width 59 height 15
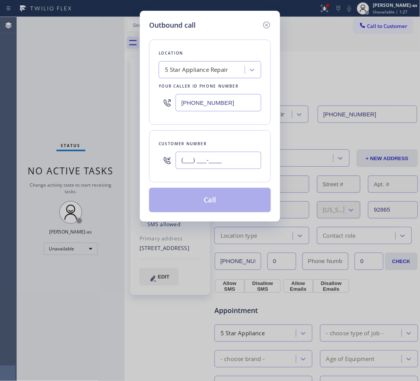
click at [237, 165] on input "(___) ___-____" at bounding box center [219, 160] width 86 height 17
paste input "909) 239-1363"
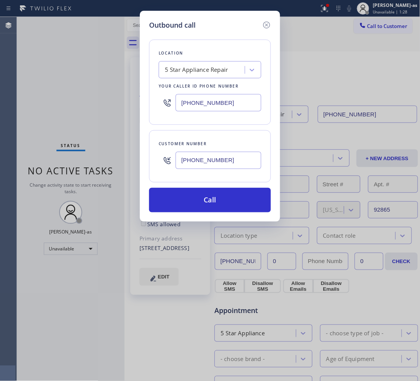
type input "[PHONE_NUMBER]"
click at [221, 104] on input "[PHONE_NUMBER]" at bounding box center [219, 102] width 86 height 17
paste input "66) 540-7291"
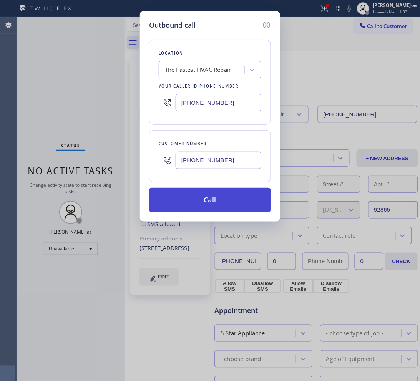
type input "[PHONE_NUMBER]"
click at [214, 194] on button "Call" at bounding box center [210, 200] width 122 height 25
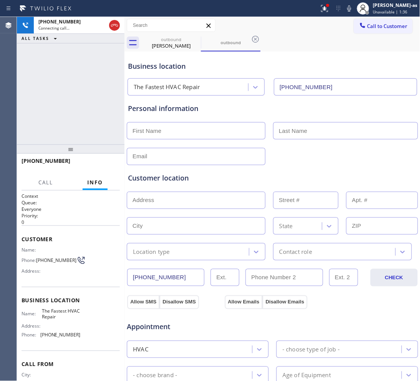
type input "[PHONE_NUMBER]"
click at [71, 144] on div at bounding box center [71, 148] width 108 height 9
click at [95, 162] on span "HANG UP" at bounding box center [101, 164] width 23 height 5
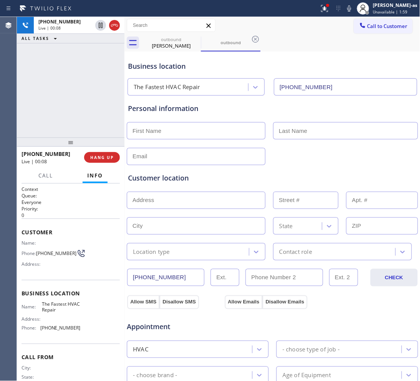
click at [97, 143] on div at bounding box center [71, 142] width 108 height 9
click at [101, 152] on button "HANG UP" at bounding box center [102, 157] width 36 height 11
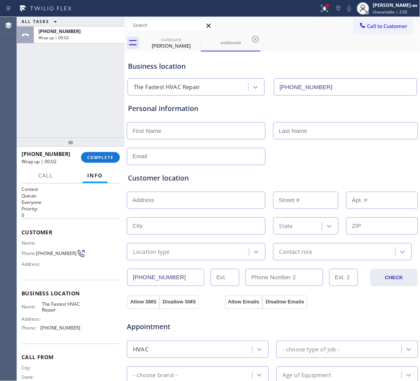
click at [88, 130] on div "ALL TASKS ALL TASKS ACTIVE TASKS TASKS IN WRAP UP [PHONE_NUMBER] Wrap up | 00:02" at bounding box center [71, 77] width 108 height 121
click at [114, 156] on button "COMPLETE" at bounding box center [100, 157] width 39 height 11
click at [88, 132] on div "ALL TASKS ALL TASKS ACTIVE TASKS TASKS IN WRAP UP [PHONE_NUMBER] Wrap up | 00:03" at bounding box center [71, 77] width 108 height 121
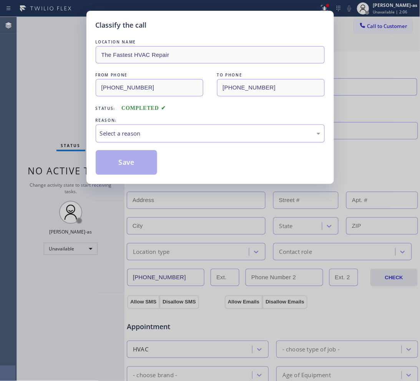
click at [183, 138] on div "Select a reason" at bounding box center [210, 133] width 220 height 9
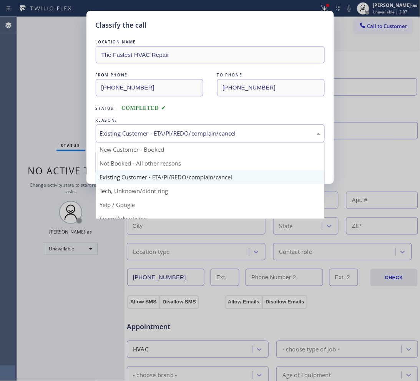
click at [129, 135] on div "Existing Customer - ETA/PI/REDO/complain/cancel" at bounding box center [210, 133] width 220 height 9
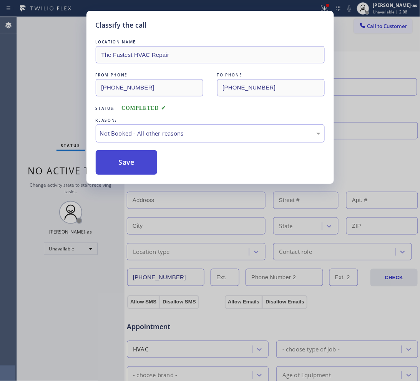
click at [127, 169] on button "Save" at bounding box center [127, 162] width 62 height 25
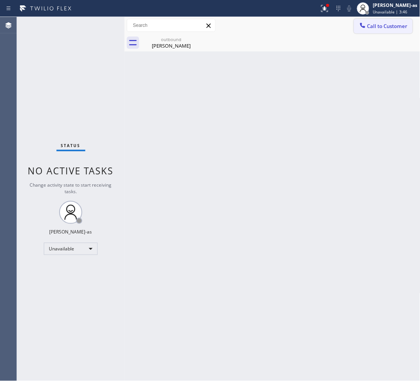
click at [336, 23] on span "Call to Customer" at bounding box center [387, 26] width 40 height 7
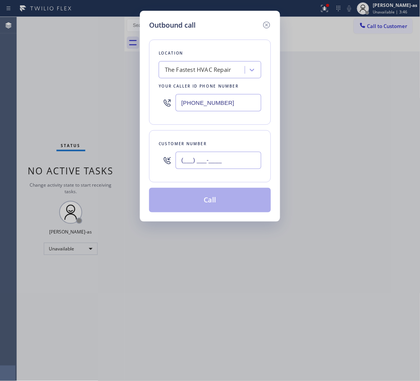
click at [252, 160] on input "(___) ___-____" at bounding box center [219, 160] width 86 height 17
paste input "949) 732-8670"
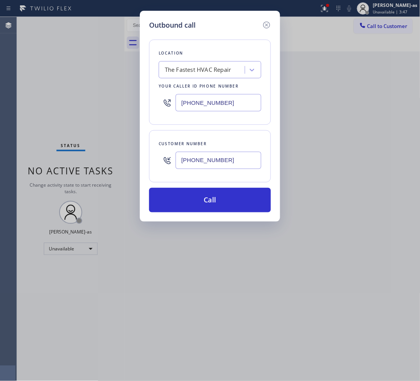
type input "[PHONE_NUMBER]"
click at [232, 94] on input "[PHONE_NUMBER]" at bounding box center [219, 102] width 86 height 17
click at [215, 71] on div "The Fastest HVAC Repair" at bounding box center [198, 70] width 66 height 9
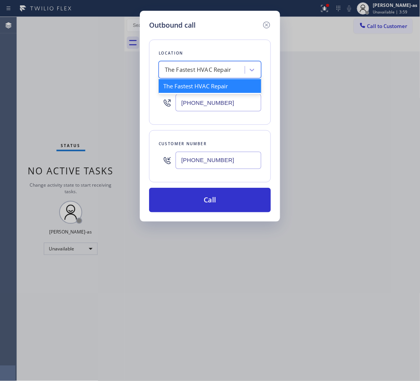
paste input "Modern Family Air Conditioning & Heating [GEOGRAPHIC_DATA]"
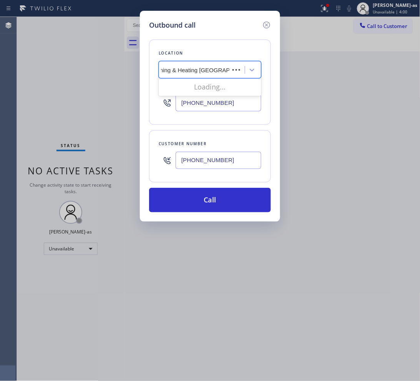
scroll to position [0, 63]
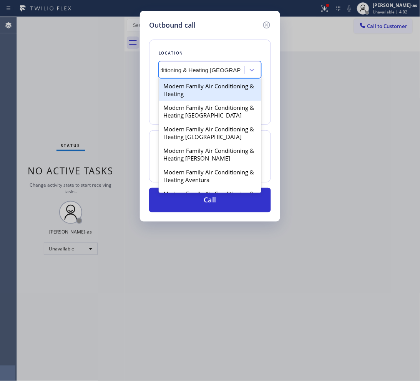
type input "Modern Family Air Conditioning & Heating [GEOGRAPHIC_DATA]"
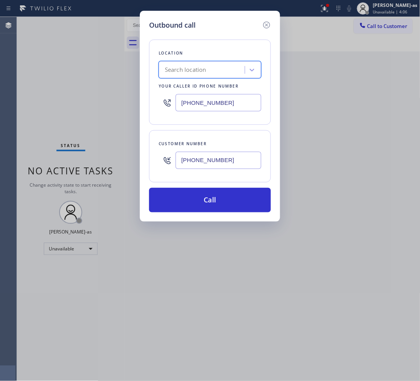
scroll to position [0, 0]
click at [237, 103] on input "[PHONE_NUMBER]" at bounding box center [219, 102] width 86 height 17
paste input "714) 410-6020"
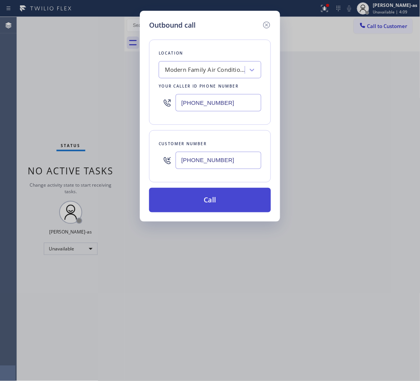
type input "[PHONE_NUMBER]"
click at [206, 206] on button "Call" at bounding box center [210, 200] width 122 height 25
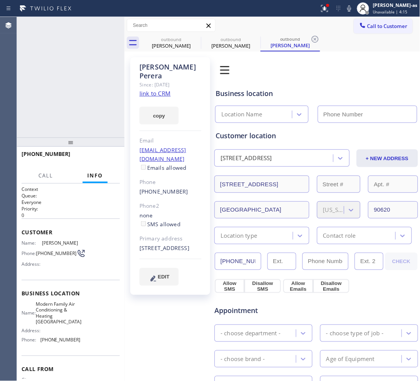
type input "[PHONE_NUMBER]"
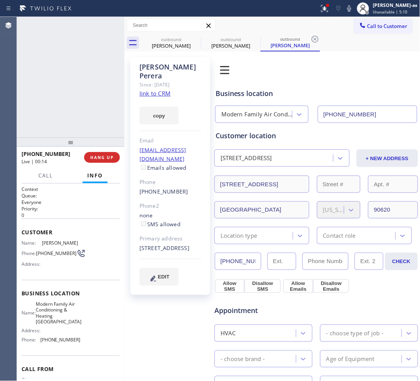
click at [66, 79] on div "[PHONE_NUMBER] Live | 00:15 ALL TASKS ALL TASKS ACTIVE TASKS TASKS IN WRAP UP" at bounding box center [71, 77] width 108 height 121
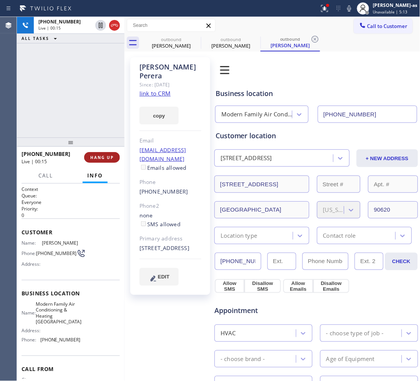
click at [114, 154] on button "HANG UP" at bounding box center [102, 157] width 36 height 11
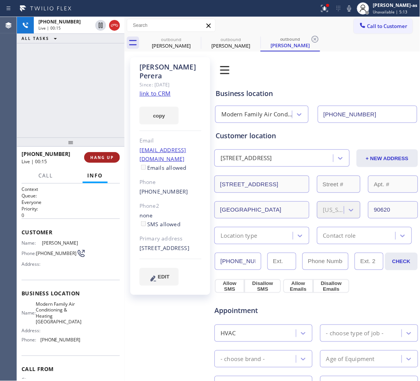
click at [114, 154] on button "HANG UP" at bounding box center [102, 157] width 36 height 11
click at [70, 113] on div "[PHONE_NUMBER] Live | 00:18 ALL TASKS ALL TASKS ACTIVE TASKS TASKS IN WRAP UP" at bounding box center [71, 77] width 108 height 121
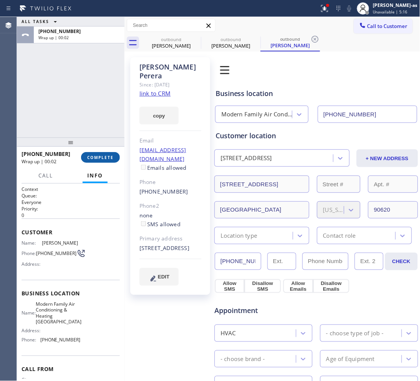
click at [95, 154] on button "COMPLETE" at bounding box center [100, 157] width 39 height 11
click at [90, 120] on div "ALL TASKS ALL TASKS ACTIVE TASKS TASKS IN WRAP UP [PHONE_NUMBER] Wrap up | 00:02" at bounding box center [71, 77] width 108 height 121
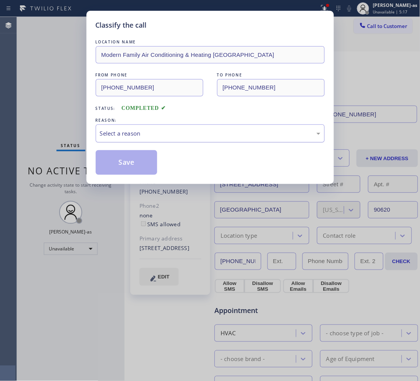
click at [162, 133] on div "Select a reason" at bounding box center [210, 133] width 220 height 9
click at [130, 167] on button "Save" at bounding box center [127, 162] width 62 height 25
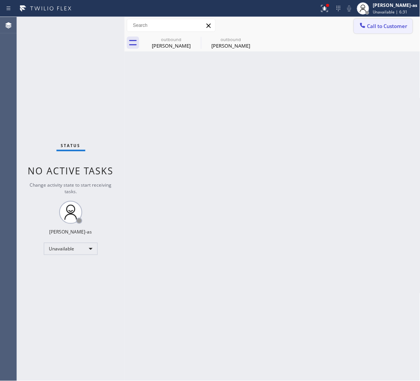
click at [336, 22] on button "Call to Customer" at bounding box center [383, 26] width 59 height 15
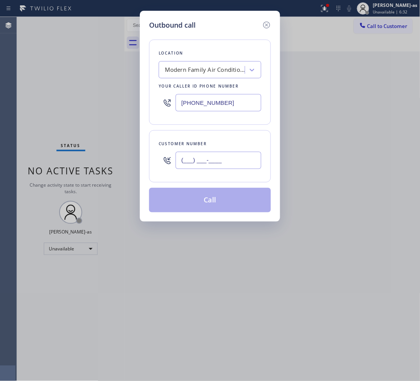
click at [212, 166] on input "(___) ___-____" at bounding box center [219, 160] width 86 height 17
paste input "310) 961-7069"
type input "[PHONE_NUMBER]"
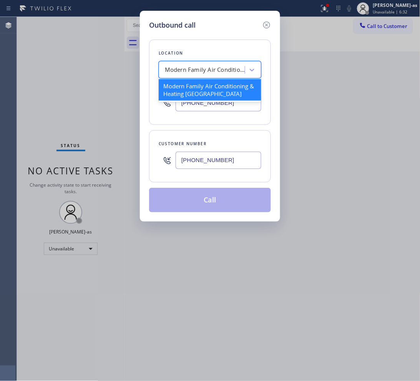
click at [202, 68] on div "Modern Family Air Conditioning & Heating [GEOGRAPHIC_DATA]" at bounding box center [205, 70] width 81 height 9
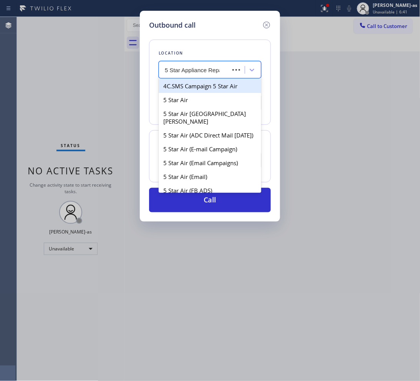
type input "5 Star Appliance Repair"
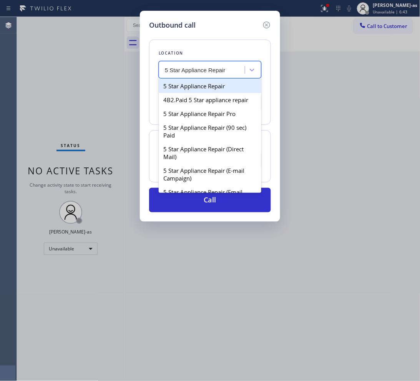
click at [191, 88] on div "5 Star Appliance Repair" at bounding box center [210, 86] width 103 height 14
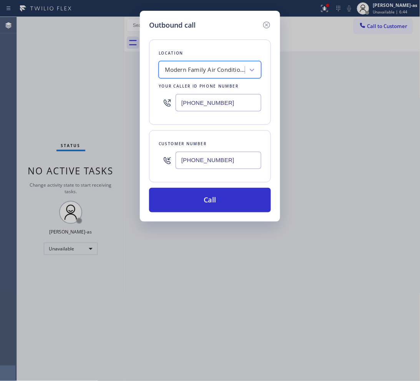
click at [189, 71] on div "Modern Family Air Conditioning & Heating [GEOGRAPHIC_DATA]" at bounding box center [205, 70] width 81 height 9
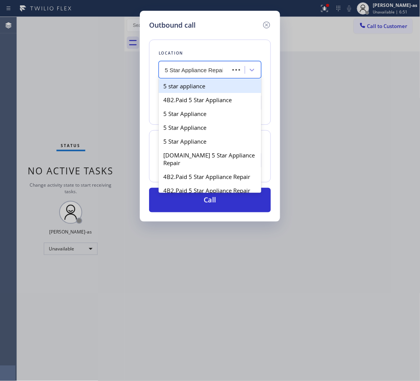
type input "5 Star Appliance Repair"
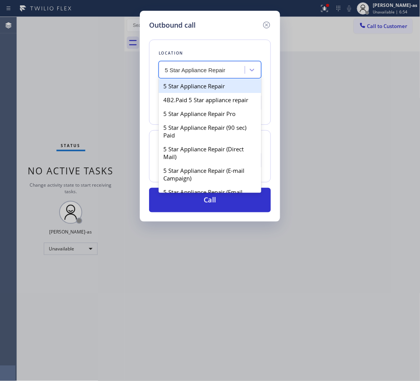
click at [166, 88] on div "5 Star Appliance Repair" at bounding box center [210, 86] width 103 height 14
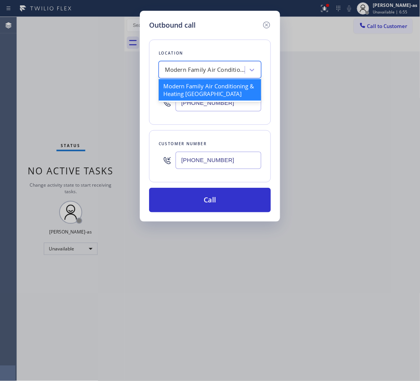
click at [169, 67] on div "Modern Family Air Conditioning & Heating [GEOGRAPHIC_DATA]" at bounding box center [205, 70] width 81 height 9
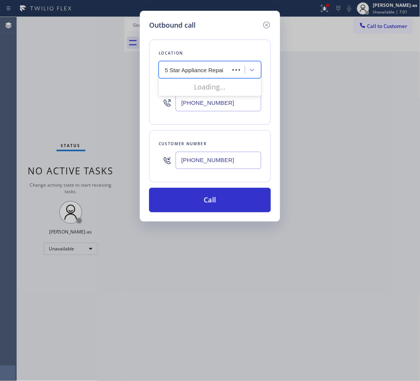
type input "5 Star Appliance Repair"
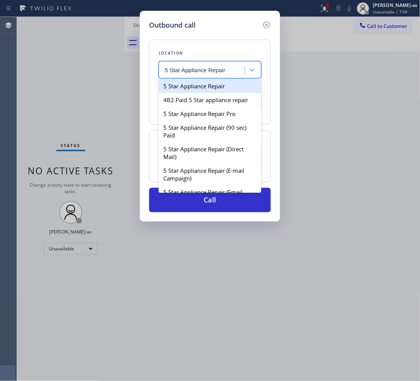
click at [171, 91] on div "5 Star Appliance Repair" at bounding box center [210, 86] width 103 height 14
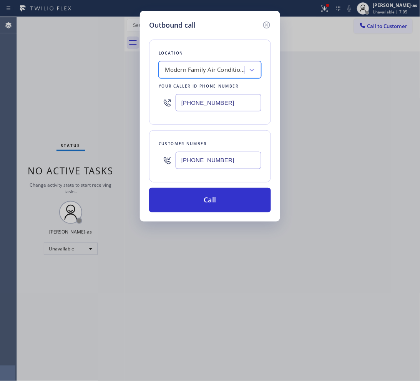
click at [173, 70] on div "Modern Family Air Conditioning & Heating [GEOGRAPHIC_DATA]" at bounding box center [205, 70] width 81 height 9
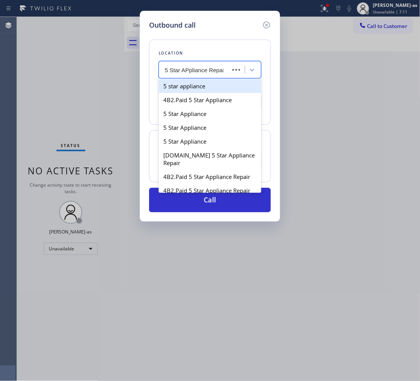
type input "5 Star APpliance Repair"
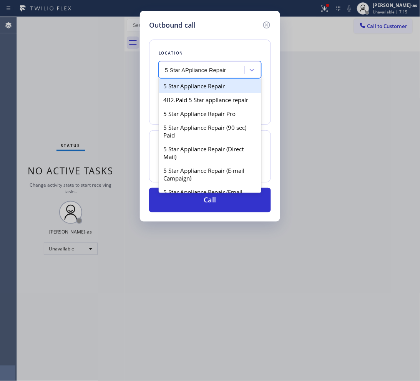
click at [165, 91] on div "5 Star Appliance Repair" at bounding box center [210, 86] width 103 height 14
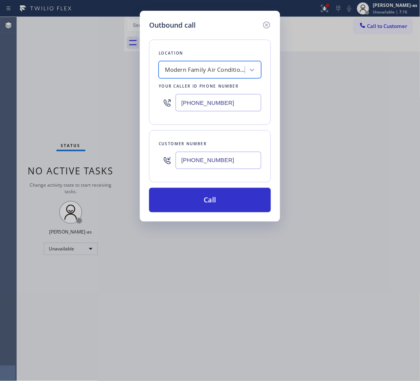
click at [167, 75] on div "Modern Family Air Conditioning & Heating [GEOGRAPHIC_DATA]" at bounding box center [203, 69] width 84 height 13
type input "5 Star APpliance Repair"
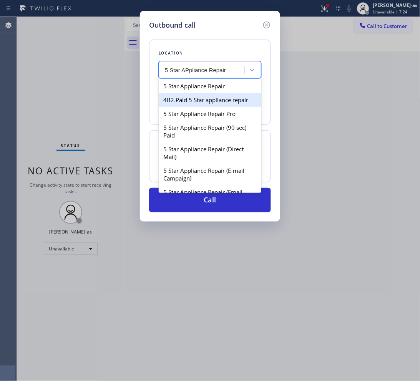
click at [191, 96] on div "4B2.Paid 5 Star appliance repair" at bounding box center [210, 100] width 103 height 14
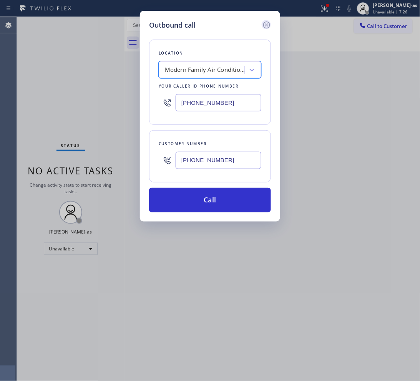
click at [265, 22] on icon at bounding box center [266, 25] width 7 height 7
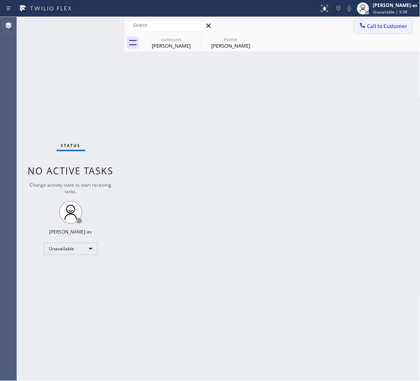
click at [381, 25] on span "Call to Customer" at bounding box center [387, 26] width 40 height 7
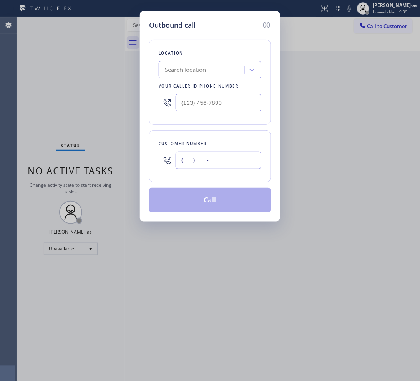
click at [206, 164] on input "(___) ___-____" at bounding box center [219, 160] width 86 height 17
paste input "480) 203-8048"
type input "(480) 203-8048"
click at [239, 101] on input "(___) ___-____" at bounding box center [219, 102] width 86 height 17
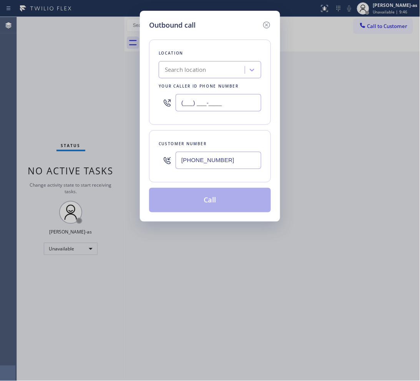
click at [239, 101] on input "(___) ___-____" at bounding box center [219, 102] width 86 height 17
paste input "602) 755-3433"
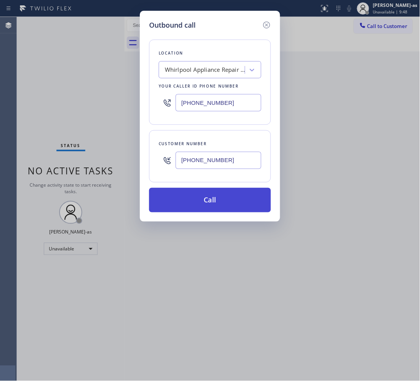
type input "(602) 755-3433"
click at [224, 204] on button "Call" at bounding box center [210, 200] width 122 height 25
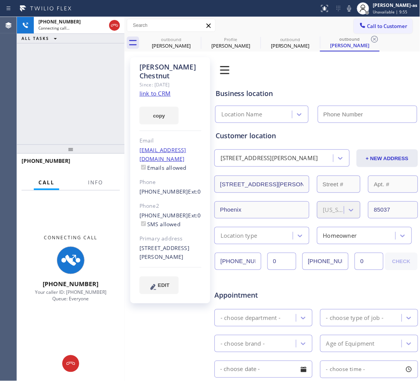
type input "(602) 755-3433"
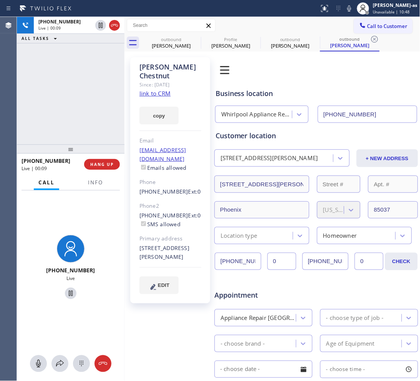
click at [94, 110] on div "+14802038048 Live | 00:09 ALL TASKS ALL TASKS ACTIVE TASKS TASKS IN WRAP UP" at bounding box center [71, 81] width 108 height 128
click at [110, 160] on button "HANG UP" at bounding box center [102, 164] width 36 height 11
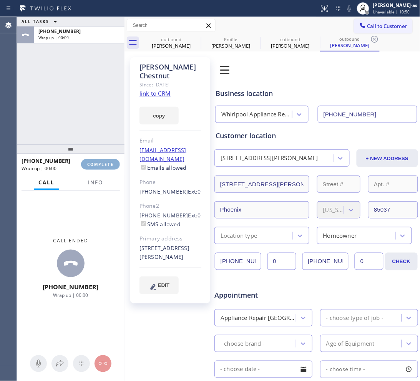
click at [110, 160] on button "COMPLETE" at bounding box center [100, 164] width 39 height 11
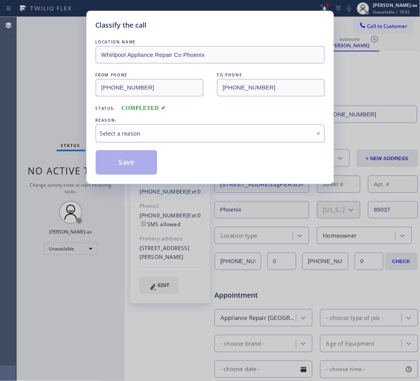
click at [138, 134] on div "Select a reason" at bounding box center [210, 133] width 220 height 9
click at [137, 163] on button "Save" at bounding box center [127, 162] width 62 height 25
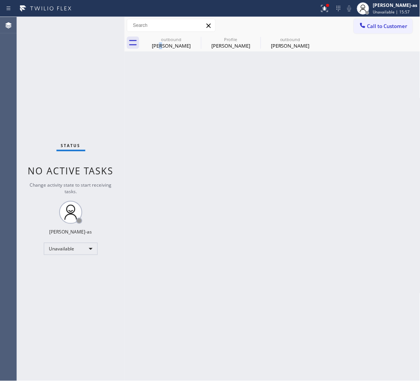
click at [168, 220] on div "Back to Dashboard Change Sender ID Customers Technicians Select a contact Outbo…" at bounding box center [272, 199] width 296 height 364
click at [182, 40] on div "outbound" at bounding box center [171, 39] width 58 height 6
type input "[PHONE_NUMBER]"
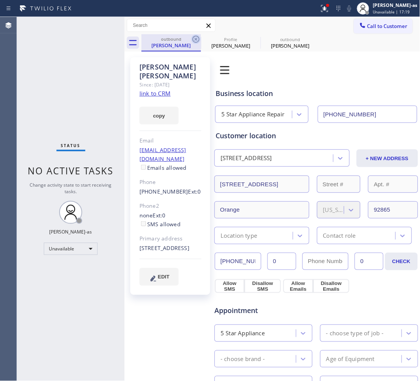
click at [192, 39] on icon at bounding box center [195, 39] width 9 height 9
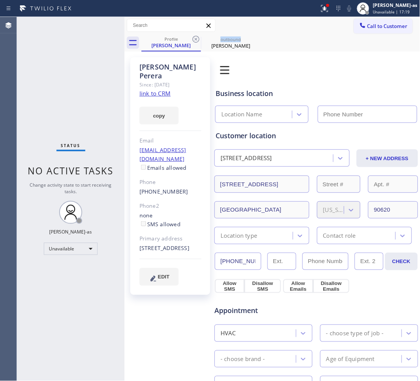
click at [192, 39] on icon at bounding box center [195, 39] width 9 height 9
type input "(602) 755-3433"
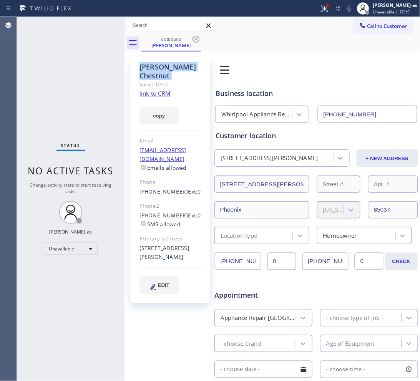
click at [192, 39] on icon at bounding box center [195, 39] width 9 height 9
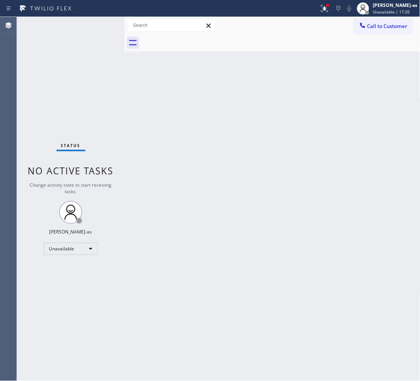
click at [192, 39] on div at bounding box center [280, 42] width 279 height 17
click at [384, 27] on span "Call to Customer" at bounding box center [387, 26] width 40 height 7
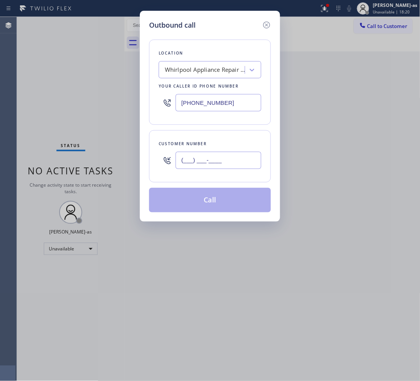
click at [237, 162] on input "(___) ___-____" at bounding box center [219, 160] width 86 height 17
paste input "310) 961-7069"
type input "[PHONE_NUMBER]"
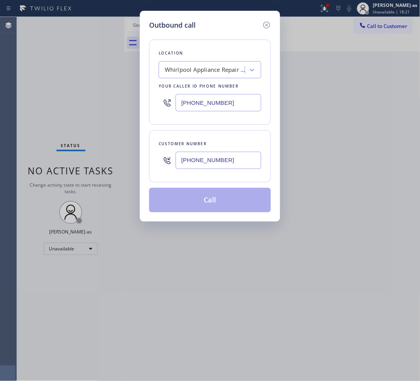
click at [200, 70] on div "Whirlpool Appliance Repair Co Phoenix" at bounding box center [205, 70] width 81 height 9
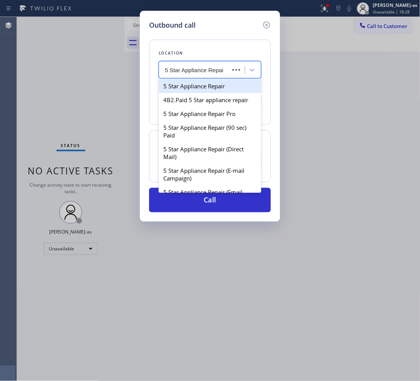
type input "5 Star Appliance Repair"
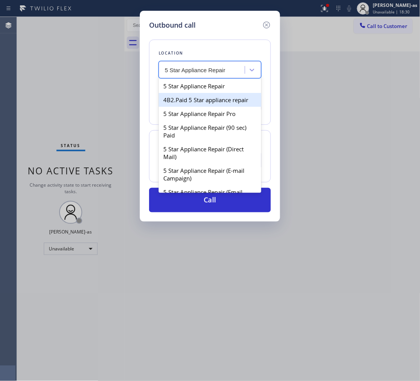
click at [211, 103] on div "4B2.Paid 5 Star appliance repair" at bounding box center [210, 100] width 103 height 14
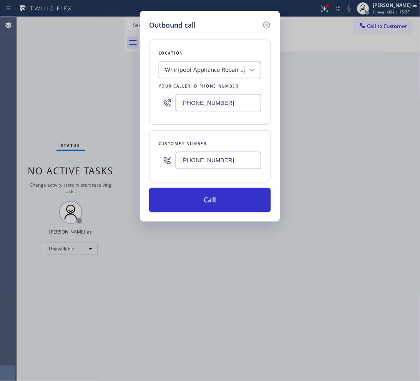
click at [69, 78] on div "Outbound call Location Whirlpool Appliance Repair Co Phoenix Your caller id pho…" at bounding box center [210, 190] width 420 height 381
click at [267, 24] on icon at bounding box center [266, 25] width 7 height 7
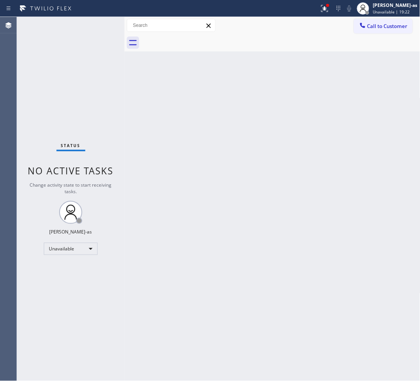
drag, startPoint x: 133, startPoint y: 89, endPoint x: 159, endPoint y: 93, distance: 26.3
click at [150, 94] on div "Back to Dashboard Change Sender ID Customers Technicians Select a contact Outbo…" at bounding box center [272, 199] width 296 height 364
click at [379, 19] on button "Call to Customer" at bounding box center [383, 26] width 59 height 15
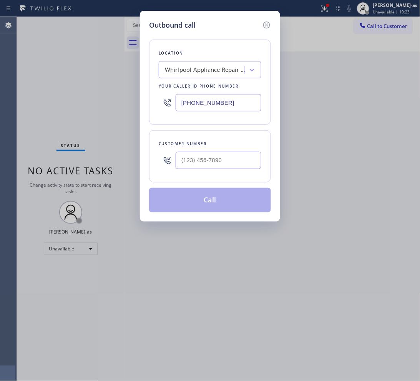
click at [234, 97] on input "(602) 755-3433" at bounding box center [219, 102] width 86 height 17
paste input "855) 731-4952"
type input "[PHONE_NUMBER]"
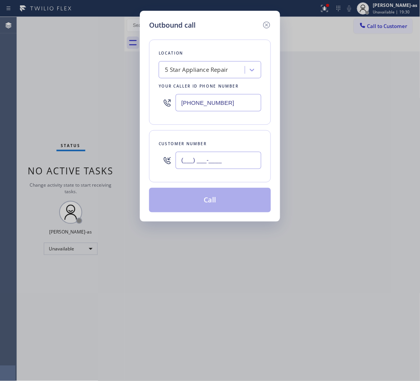
click at [240, 156] on input "(___) ___-____" at bounding box center [219, 160] width 86 height 17
paste input "310) 961-7069"
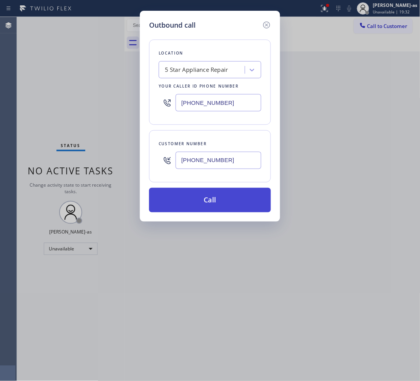
type input "[PHONE_NUMBER]"
click at [223, 199] on button "Call" at bounding box center [210, 200] width 122 height 25
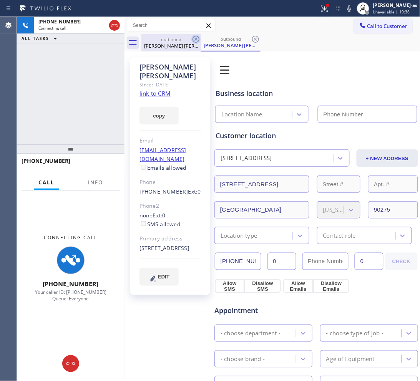
click at [103, 116] on div "+13109617069 Connecting call… ALL TASKS ALL TASKS ACTIVE TASKS TASKS IN WRAP UP" at bounding box center [71, 81] width 108 height 128
click at [162, 38] on div "outbound" at bounding box center [171, 39] width 58 height 6
click at [194, 38] on icon at bounding box center [195, 39] width 9 height 9
click at [161, 90] on link "link to CRM" at bounding box center [154, 94] width 31 height 8
type input "[PHONE_NUMBER]"
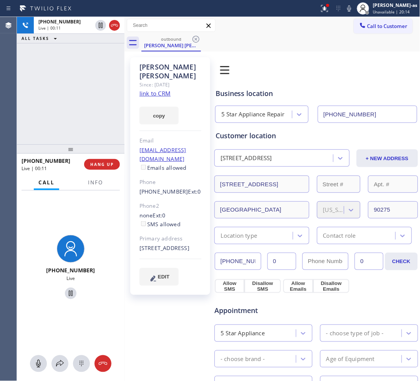
click at [56, 94] on div "+13109617069 Live | 00:11 ALL TASKS ALL TASKS ACTIVE TASKS TASKS IN WRAP UP" at bounding box center [71, 81] width 108 height 128
click at [119, 24] on div at bounding box center [114, 25] width 11 height 9
click at [98, 127] on div "+13109617069 Live | 00:11 ALL TASKS ALL TASKS ACTIVE TASKS TASKS IN WRAP UP" at bounding box center [71, 81] width 108 height 128
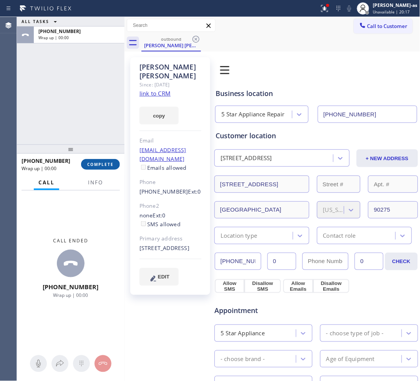
click at [101, 162] on span "COMPLETE" at bounding box center [100, 164] width 27 height 5
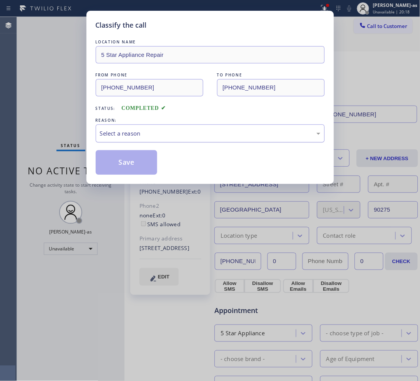
click at [149, 138] on div "Select a reason" at bounding box center [210, 133] width 220 height 9
drag, startPoint x: 141, startPoint y: 167, endPoint x: 133, endPoint y: 155, distance: 14.3
click at [141, 166] on button "Save" at bounding box center [127, 162] width 62 height 25
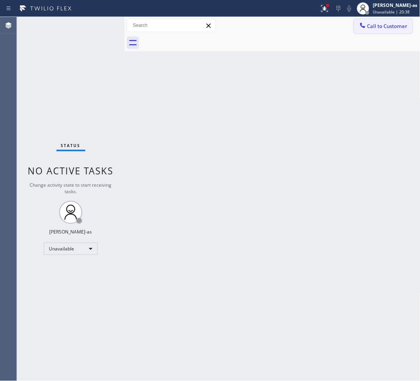
click at [385, 25] on span "Call to Customer" at bounding box center [387, 26] width 40 height 7
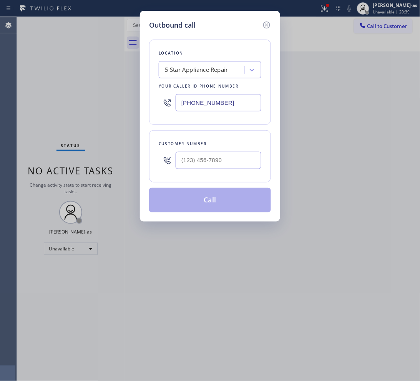
click at [247, 149] on div at bounding box center [219, 160] width 86 height 25
click at [247, 150] on div at bounding box center [219, 160] width 86 height 25
click at [235, 164] on input "(___) ___-____" at bounding box center [219, 160] width 86 height 17
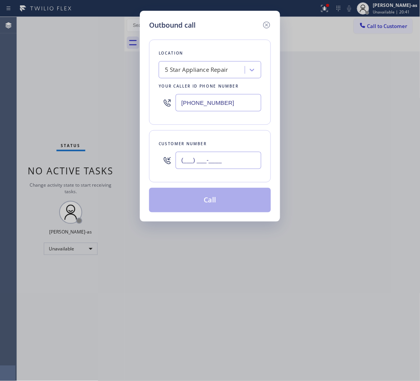
paste input "708) 945-0636"
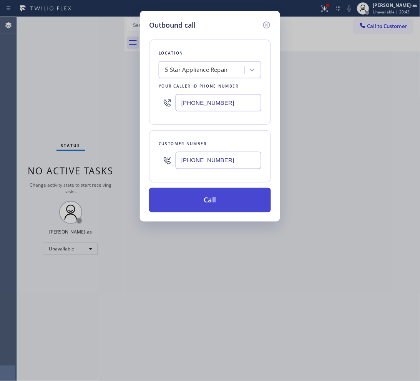
type input "(708) 945-0636"
click at [227, 201] on button "Call" at bounding box center [210, 200] width 122 height 25
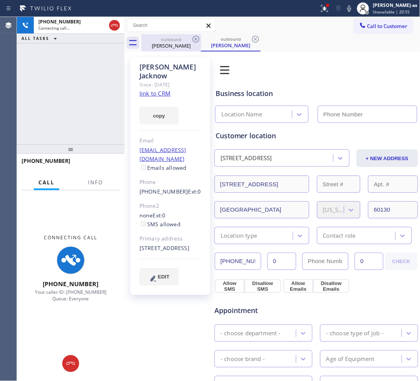
click at [85, 106] on div "+17089450636 Connecting call… ALL TASKS ALL TASKS ACTIVE TASKS TASKS IN WRAP UP" at bounding box center [71, 81] width 108 height 128
click at [115, 25] on icon at bounding box center [114, 25] width 7 height 2
click at [177, 43] on div "Sharon Jacknow" at bounding box center [171, 45] width 58 height 7
click at [115, 26] on icon at bounding box center [114, 25] width 9 height 9
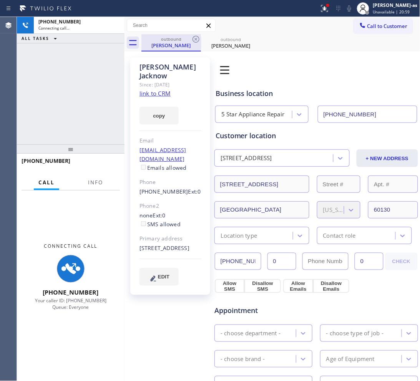
type input "[PHONE_NUMBER]"
drag, startPoint x: 177, startPoint y: 45, endPoint x: 195, endPoint y: 36, distance: 19.8
click at [195, 36] on icon at bounding box center [195, 39] width 7 height 7
click at [0, 0] on icon at bounding box center [0, 0] width 0 height 0
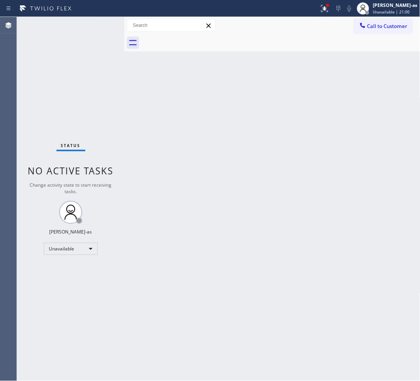
click at [195, 36] on div at bounding box center [280, 42] width 279 height 17
click at [187, 145] on div "Back to Dashboard Change Sender ID Customers Technicians Select a contact Outbo…" at bounding box center [272, 199] width 296 height 364
drag, startPoint x: 50, startPoint y: 83, endPoint x: 192, endPoint y: 51, distance: 145.6
click at [59, 87] on div "Status No active tasks Change activity state to start receiving tasks. [PERSON_…" at bounding box center [71, 199] width 108 height 364
click at [370, 23] on span "Call to Customer" at bounding box center [387, 26] width 40 height 7
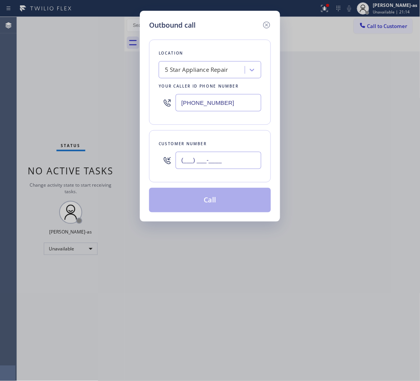
click at [221, 163] on input "(___) ___-____" at bounding box center [219, 160] width 86 height 17
paste input "917) 312-3708"
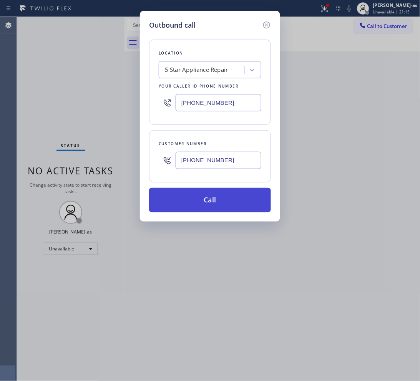
type input "(917) 312-3708"
click at [214, 197] on button "Call" at bounding box center [210, 200] width 122 height 25
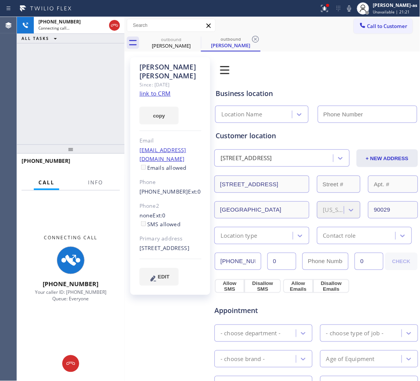
type input "[PHONE_NUMBER]"
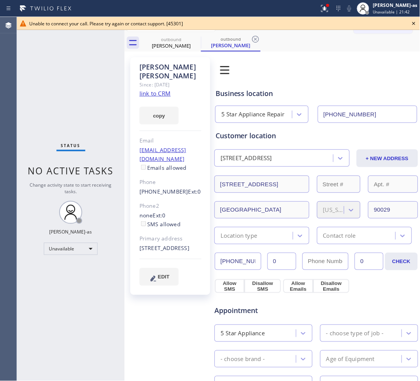
click at [37, 99] on div "Status No active tasks Change activity state to start receiving tasks. [PERSON_…" at bounding box center [71, 199] width 108 height 364
drag, startPoint x: 172, startPoint y: 40, endPoint x: 202, endPoint y: 41, distance: 29.6
click at [173, 40] on div "outbound" at bounding box center [171, 39] width 58 height 6
click at [192, 37] on icon at bounding box center [195, 39] width 9 height 9
click at [0, 0] on icon at bounding box center [0, 0] width 0 height 0
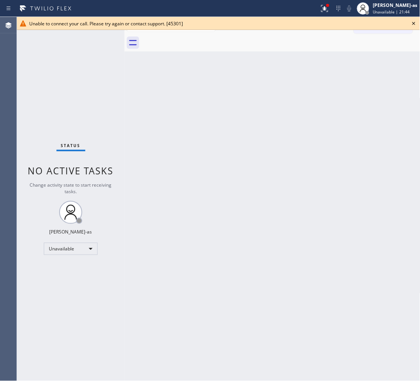
click at [192, 37] on div at bounding box center [280, 42] width 279 height 17
click at [414, 22] on icon at bounding box center [413, 23] width 9 height 9
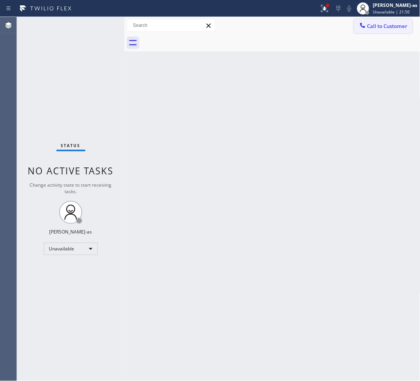
click at [386, 26] on span "Call to Customer" at bounding box center [387, 26] width 40 height 7
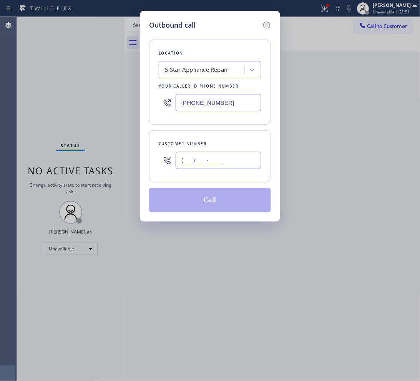
click at [229, 157] on input "(___) ___-____" at bounding box center [219, 160] width 86 height 17
paste input "917) 312-3708"
type input "(917) 312-3708"
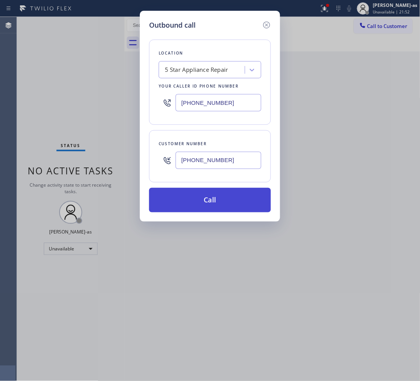
click at [211, 204] on button "Call" at bounding box center [210, 200] width 122 height 25
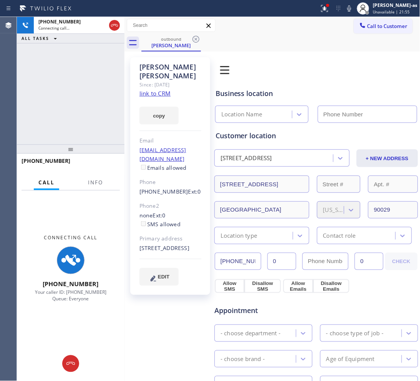
click at [163, 90] on link "link to CRM" at bounding box center [154, 94] width 31 height 8
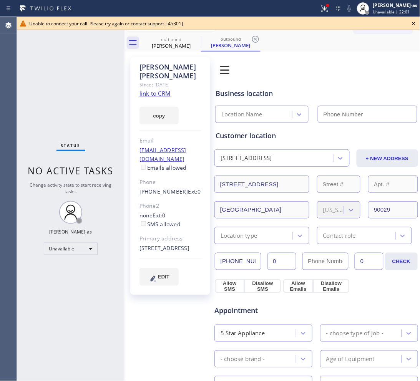
type input "[PHONE_NUMBER]"
click at [58, 93] on div "Status No active tasks Change activity state to start receiving tasks. [PERSON_…" at bounding box center [71, 199] width 108 height 364
click at [171, 39] on div "outbound" at bounding box center [171, 39] width 58 height 6
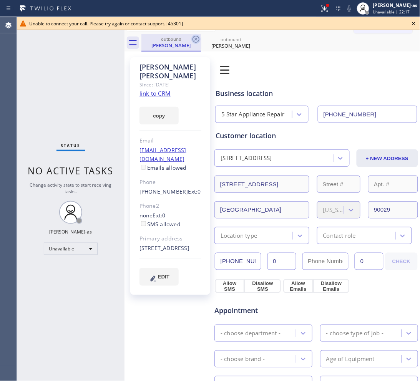
click at [191, 38] on icon at bounding box center [195, 39] width 9 height 9
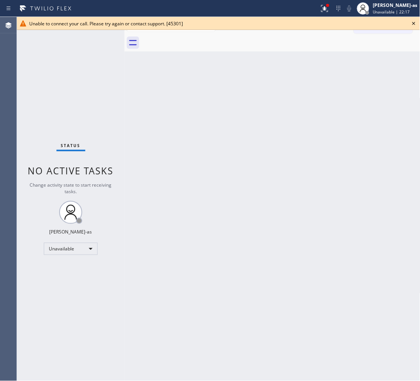
click at [191, 38] on div at bounding box center [280, 42] width 279 height 17
click at [413, 24] on icon at bounding box center [413, 23] width 3 height 3
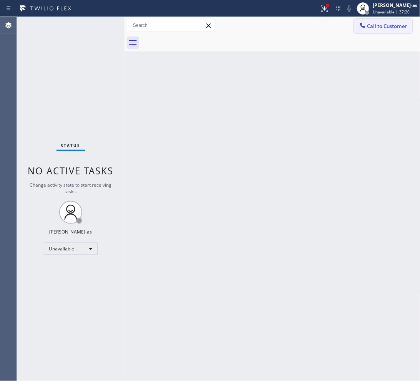
click at [378, 24] on span "Call to Customer" at bounding box center [387, 26] width 40 height 7
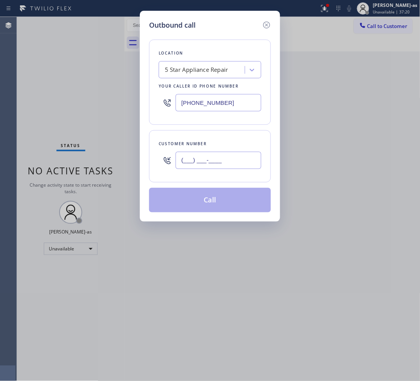
click at [237, 154] on input "(___) ___-____" at bounding box center [219, 160] width 86 height 17
paste input "562) 544-2388"
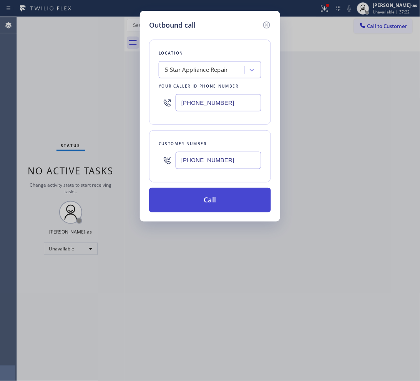
type input "(562) 544-2388"
click at [214, 204] on button "Call" at bounding box center [210, 200] width 122 height 25
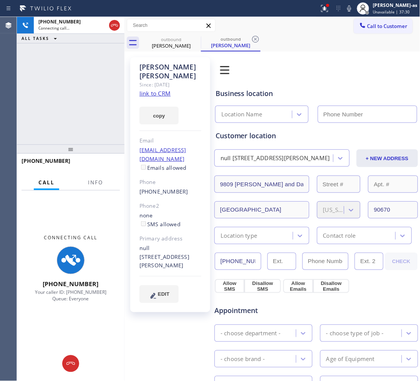
type input "[PHONE_NUMBER]"
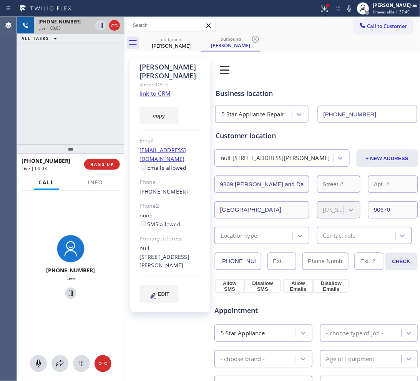
click at [70, 71] on div "+15625442388 Live | 00:03 ALL TASKS ALL TASKS ACTIVE TASKS TASKS IN WRAP UP" at bounding box center [71, 81] width 108 height 128
drag, startPoint x: 110, startPoint y: 26, endPoint x: 162, endPoint y: 40, distance: 54.2
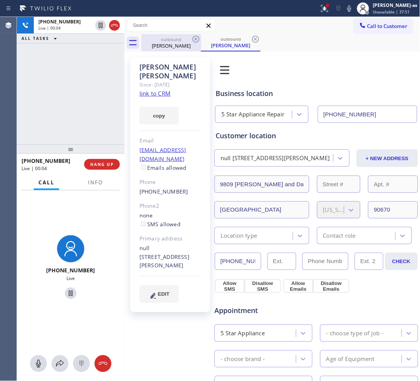
click at [112, 26] on icon at bounding box center [114, 25] width 9 height 9
drag, startPoint x: 162, startPoint y: 40, endPoint x: 193, endPoint y: 40, distance: 30.4
click at [167, 40] on div "outbound" at bounding box center [171, 39] width 58 height 6
click at [193, 40] on icon at bounding box center [195, 39] width 7 height 7
click at [0, 0] on icon at bounding box center [0, 0] width 0 height 0
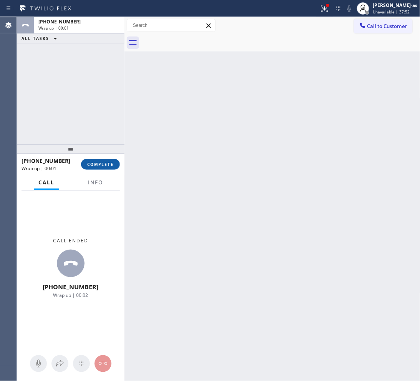
click at [101, 166] on span "COMPLETE" at bounding box center [100, 164] width 27 height 5
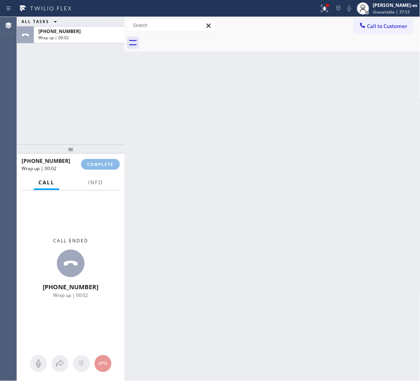
drag, startPoint x: 93, startPoint y: 134, endPoint x: 225, endPoint y: 204, distance: 150.4
click at [94, 135] on div "ALL TASKS ALL TASKS ACTIVE TASKS TASKS IN WRAP UP +15625442388 Wrap up | 00:02" at bounding box center [71, 81] width 108 height 128
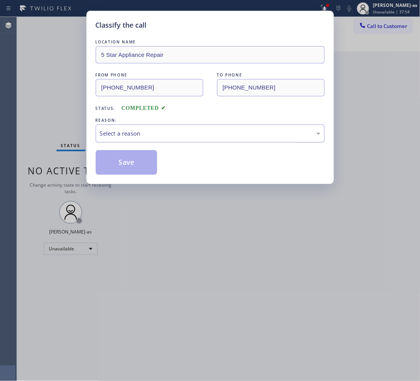
click at [196, 137] on div "Select a reason" at bounding box center [210, 133] width 220 height 9
click at [133, 166] on button "Save" at bounding box center [127, 162] width 62 height 25
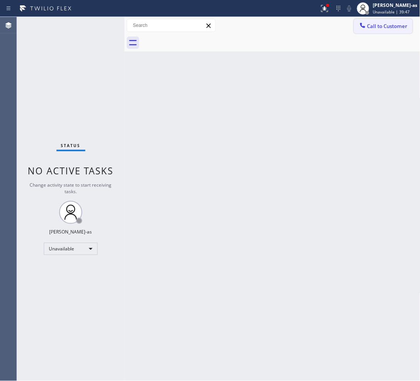
click at [389, 26] on span "Call to Customer" at bounding box center [387, 26] width 40 height 7
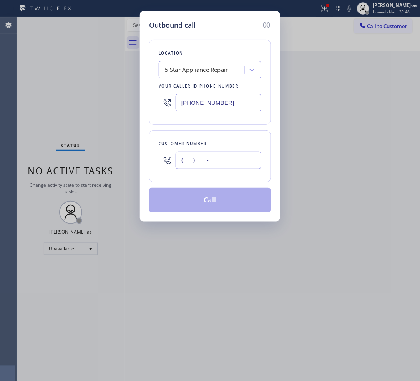
click at [238, 158] on input "(___) ___-____" at bounding box center [219, 160] width 86 height 17
paste input "562) 307-5187"
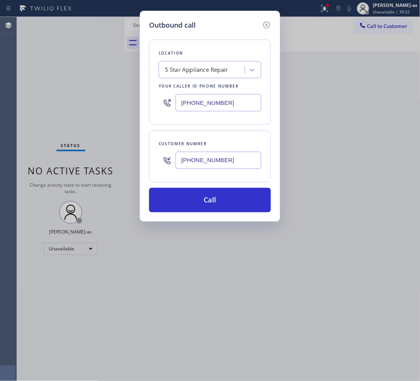
type input "(562) 307-5187"
click at [215, 101] on input "[PHONE_NUMBER]" at bounding box center [219, 102] width 86 height 17
click at [215, 102] on input "[PHONE_NUMBER]" at bounding box center [219, 102] width 86 height 17
paste input "999-4417"
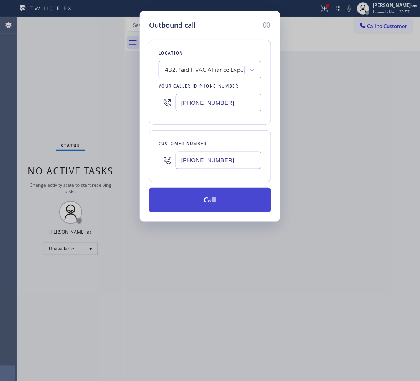
type input "[PHONE_NUMBER]"
click at [227, 190] on button "Call" at bounding box center [210, 200] width 122 height 25
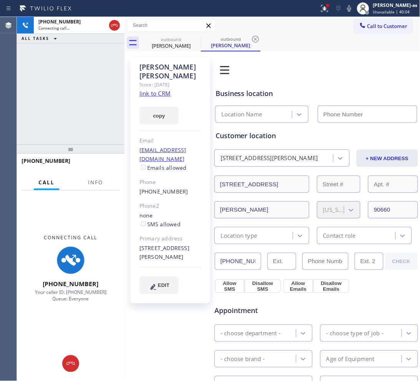
type input "[PHONE_NUMBER]"
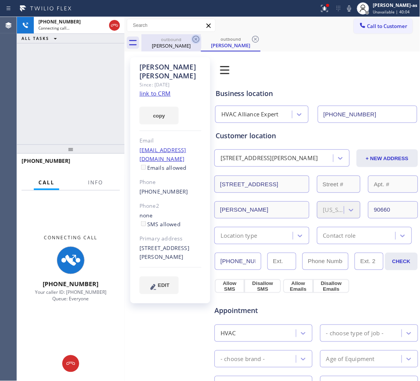
click at [159, 40] on div "outbound" at bounding box center [171, 39] width 58 height 6
click at [193, 39] on icon at bounding box center [195, 39] width 9 height 9
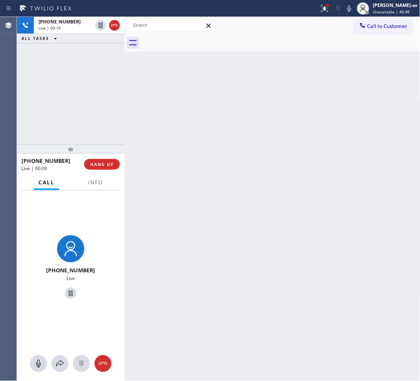
click at [69, 76] on div "+15623075187 Live | 00:10 ALL TASKS ALL TASKS ACTIVE TASKS TASKS IN WRAP UP" at bounding box center [71, 81] width 108 height 128
drag, startPoint x: 110, startPoint y: 15, endPoint x: 116, endPoint y: 19, distance: 7.4
click at [111, 15] on div "Status report Issues detected These issues could affect your workflow. Please c…" at bounding box center [210, 8] width 420 height 17
click at [116, 25] on icon at bounding box center [114, 25] width 9 height 9
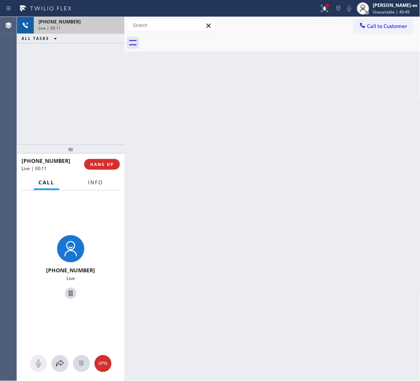
drag, startPoint x: 71, startPoint y: 162, endPoint x: 83, endPoint y: 187, distance: 27.3
click at [72, 162] on div "+15623075187" at bounding box center [50, 160] width 57 height 7
click at [106, 164] on span "HANG UP" at bounding box center [101, 164] width 23 height 5
click at [71, 113] on div "+15623075187 Live | 00:11 ALL TASKS ALL TASKS ACTIVE TASKS TASKS IN WRAP UP" at bounding box center [71, 81] width 108 height 128
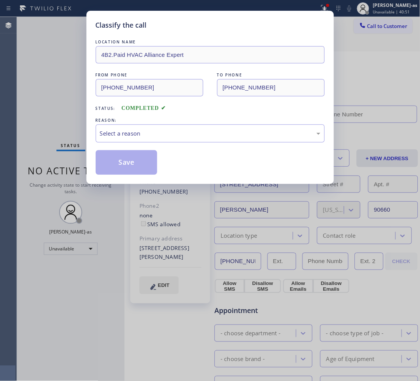
type input "[PHONE_NUMBER]"
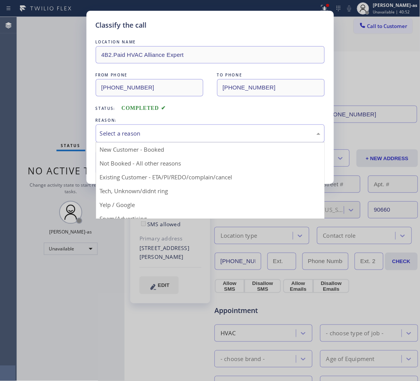
click at [162, 140] on div "Select a reason" at bounding box center [210, 133] width 229 height 18
drag, startPoint x: 168, startPoint y: 173, endPoint x: 167, endPoint y: 168, distance: 5.1
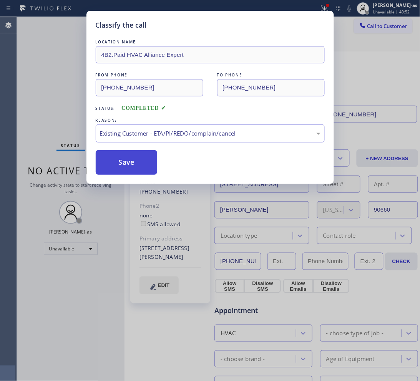
click at [139, 161] on button "Save" at bounding box center [127, 162] width 62 height 25
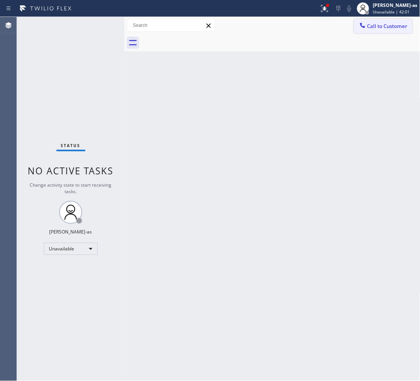
click at [387, 20] on button "Call to Customer" at bounding box center [383, 26] width 59 height 15
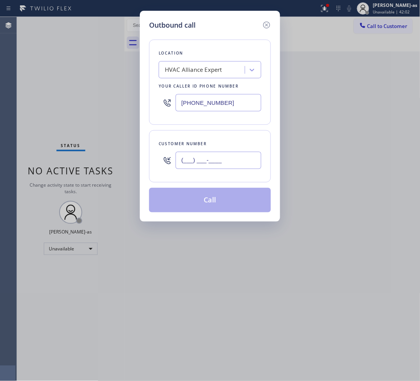
click at [211, 161] on input "(___) ___-____" at bounding box center [219, 160] width 86 height 17
paste input "310) 880-0492"
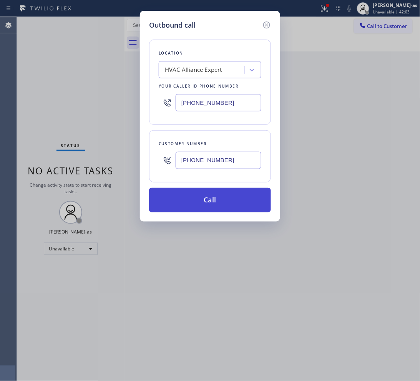
type input "(310) 880-0492"
click at [227, 201] on button "Call" at bounding box center [210, 200] width 122 height 25
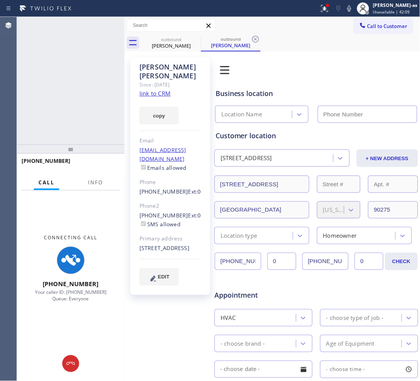
type input "[PHONE_NUMBER]"
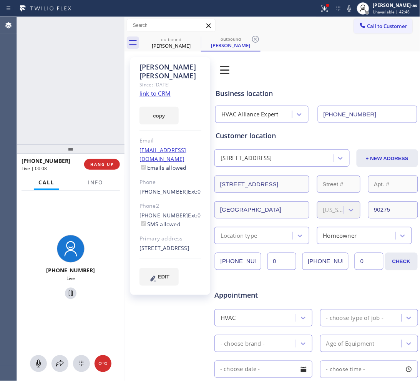
click at [47, 85] on div "+13108800492 Live | 00:08 ALL TASKS ALL TASKS ACTIVE TASKS TASKS IN WRAP UP" at bounding box center [71, 81] width 108 height 128
click at [100, 58] on div "+13108800492 Live | 00:09 ALL TASKS ALL TASKS ACTIVE TASKS TASKS IN WRAP UP" at bounding box center [71, 81] width 108 height 128
click at [105, 162] on span "HANG UP" at bounding box center [101, 164] width 23 height 5
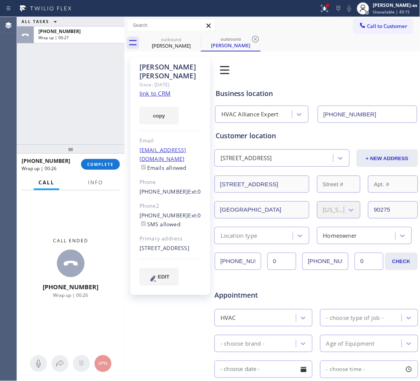
drag, startPoint x: 93, startPoint y: 139, endPoint x: 93, endPoint y: 146, distance: 7.7
click at [93, 144] on div "ALL TASKS ALL TASKS ACTIVE TASKS TASKS IN WRAP UP +13108800492 Wrap up | 00:27 …" at bounding box center [71, 199] width 108 height 364
click at [98, 166] on span "COMPLETE" at bounding box center [100, 164] width 27 height 5
click at [83, 130] on div "ALL TASKS ALL TASKS ACTIVE TASKS TASKS IN WRAP UP +13108800492 Wrap up | 00:27" at bounding box center [71, 81] width 108 height 128
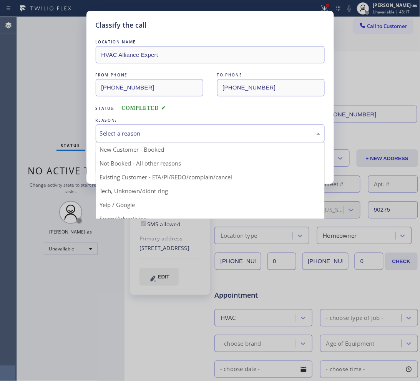
click at [129, 136] on div "Select a reason" at bounding box center [210, 133] width 220 height 9
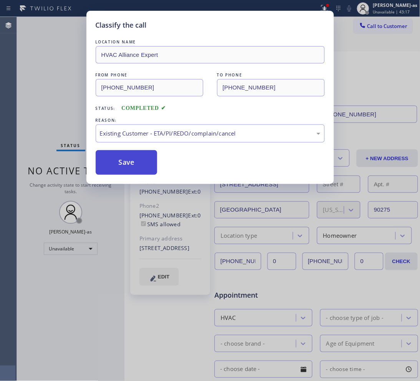
drag, startPoint x: 133, startPoint y: 171, endPoint x: 109, endPoint y: 192, distance: 32.4
click at [133, 170] on button "Save" at bounding box center [127, 162] width 62 height 25
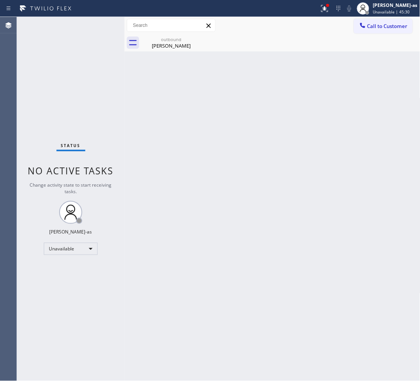
click at [270, 240] on div "Back to Dashboard Change Sender ID Customers Technicians Select a contact Outbo…" at bounding box center [272, 199] width 296 height 364
click at [162, 37] on div "outbound" at bounding box center [171, 39] width 58 height 6
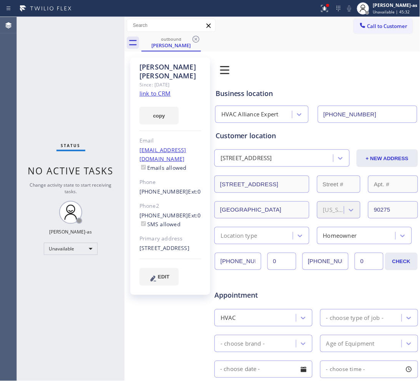
click at [162, 90] on link "link to CRM" at bounding box center [154, 94] width 31 height 8
click at [363, 21] on button "Call to Customer" at bounding box center [383, 26] width 59 height 15
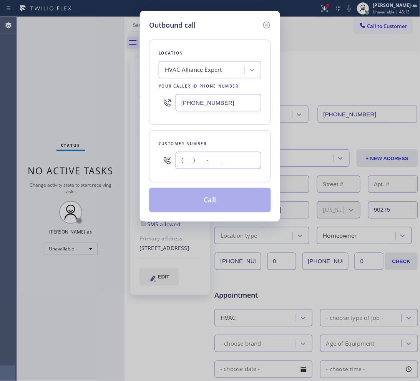
click at [234, 159] on input "(___) ___-____" at bounding box center [219, 160] width 86 height 17
paste input "917) 669-3949"
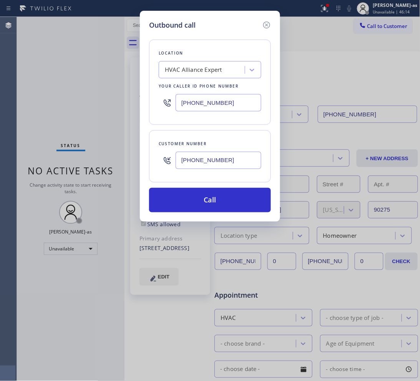
type input "(917) 669-3949"
click at [233, 100] on input "[PHONE_NUMBER]" at bounding box center [219, 102] width 86 height 17
paste input "33) 692-2271"
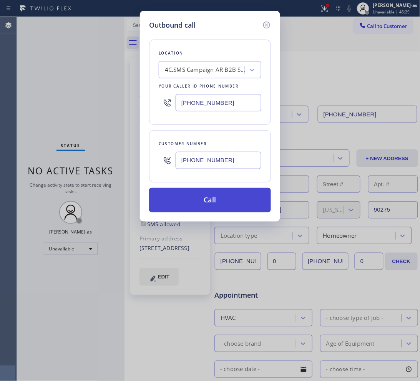
type input "[PHONE_NUMBER]"
click at [236, 195] on button "Call" at bounding box center [210, 200] width 122 height 25
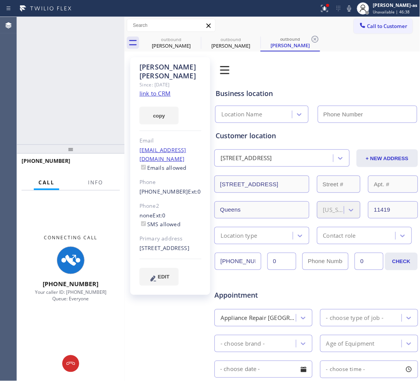
type input "[PHONE_NUMBER]"
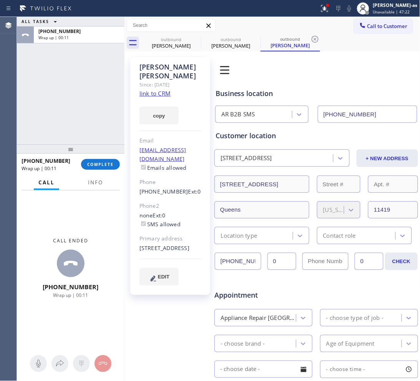
drag, startPoint x: 100, startPoint y: 63, endPoint x: 100, endPoint y: 73, distance: 10.4
click at [101, 64] on div "ALL TASKS ALL TASKS ACTIVE TASKS TASKS IN WRAP UP +19176693949 Wrap up | 00:11" at bounding box center [71, 81] width 108 height 128
click at [92, 162] on span "COMPLETE" at bounding box center [100, 164] width 27 height 5
click at [77, 96] on div "ALL TASKS ALL TASKS ACTIVE TASKS TASKS IN WRAP UP +19176693949 Wrap up | 00:12" at bounding box center [71, 81] width 108 height 128
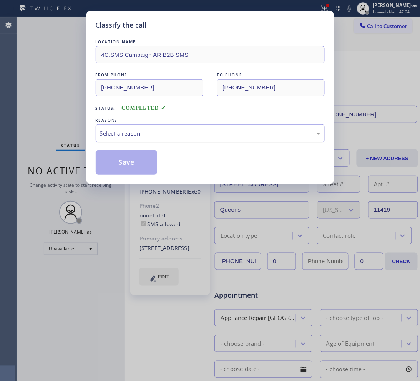
click at [158, 131] on div "Select a reason" at bounding box center [210, 133] width 220 height 9
drag, startPoint x: 123, startPoint y: 161, endPoint x: 351, endPoint y: 287, distance: 261.4
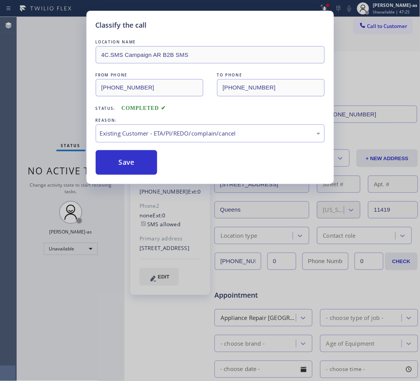
click at [123, 160] on button "Save" at bounding box center [127, 162] width 62 height 25
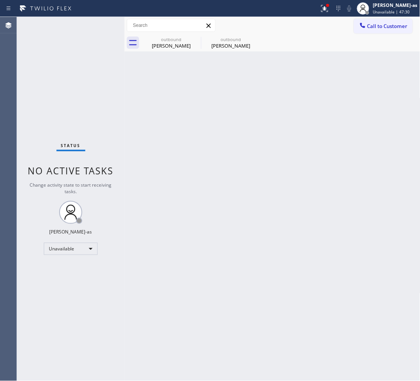
click at [319, 202] on div "Back to Dashboard Change Sender ID Customers Technicians Select a contact Outbo…" at bounding box center [272, 199] width 296 height 364
click at [396, 23] on span "Call to Customer" at bounding box center [387, 26] width 40 height 7
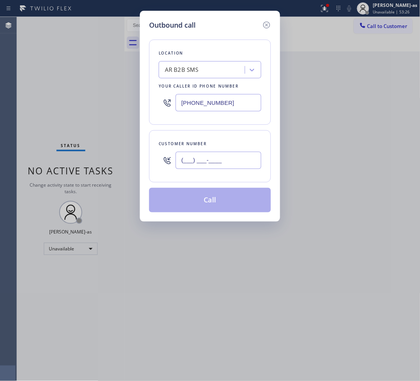
click at [215, 163] on input "(___) ___-____" at bounding box center [219, 160] width 86 height 17
paste input "817) 914-1757"
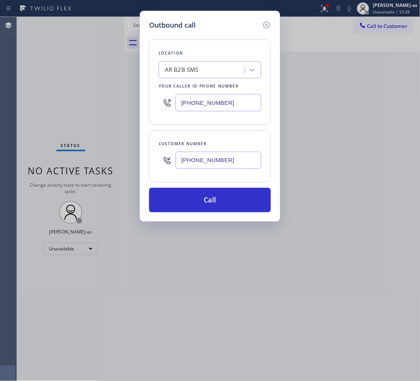
type input "(817) 914-1757"
click at [203, 93] on div "[PHONE_NUMBER]" at bounding box center [210, 102] width 103 height 25
click at [223, 101] on input "[PHONE_NUMBER]" at bounding box center [219, 102] width 86 height 17
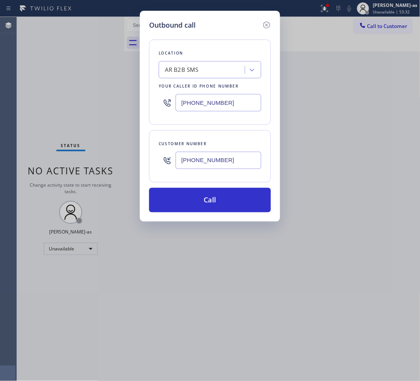
click at [223, 101] on input "[PHONE_NUMBER]" at bounding box center [219, 102] width 86 height 17
paste input "55) 999-4417"
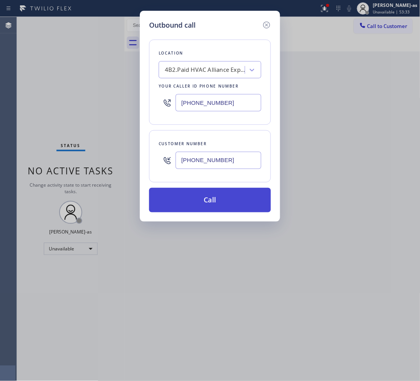
type input "[PHONE_NUMBER]"
click at [219, 202] on button "Call" at bounding box center [210, 200] width 122 height 25
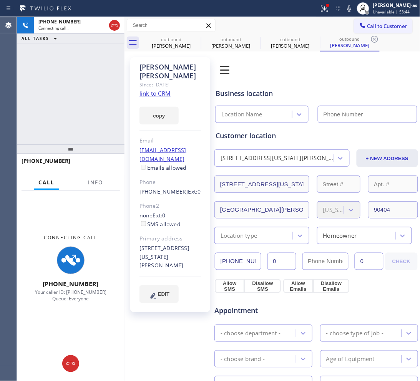
type input "[PHONE_NUMBER]"
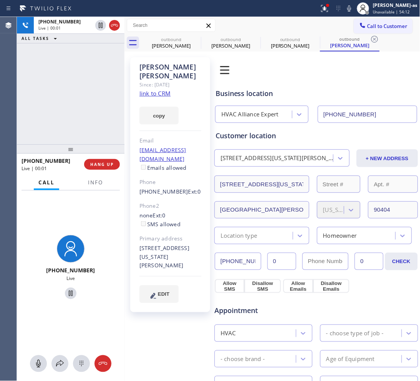
drag, startPoint x: 116, startPoint y: 88, endPoint x: 107, endPoint y: 84, distance: 10.7
click at [116, 88] on div "+18179141757 Live | 00:01 ALL TASKS ALL TASKS ACTIVE TASKS TASKS IN WRAP UP" at bounding box center [71, 81] width 108 height 128
click at [109, 172] on div "+18179141757 Live | 00:02 HANG UP" at bounding box center [71, 164] width 98 height 20
click at [108, 164] on span "HANG UP" at bounding box center [101, 164] width 23 height 5
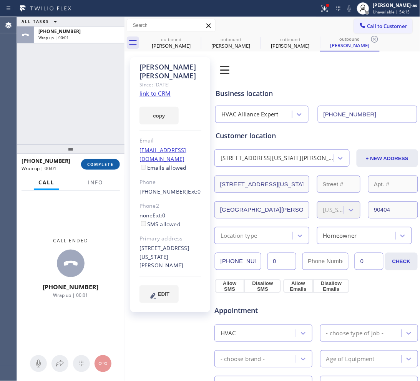
click at [108, 164] on span "COMPLETE" at bounding box center [100, 164] width 27 height 5
click at [106, 157] on div "+18179141757 Wrap up | 00:01 COMPLETE" at bounding box center [71, 164] width 98 height 20
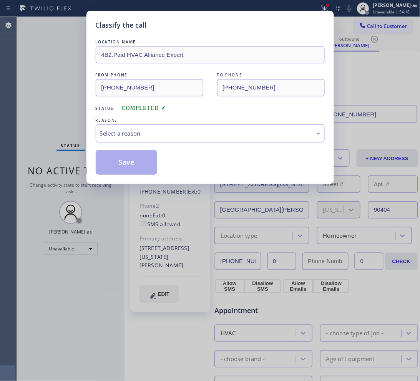
click at [108, 149] on div "LOCATION NAME 4B2.Paid HVAC Alliance Expert FROM PHONE (855) 999-4417 TO PHONE …" at bounding box center [210, 106] width 229 height 137
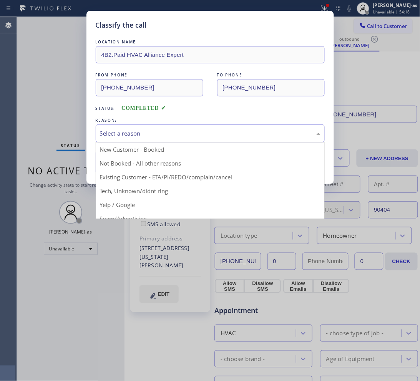
click at [152, 136] on div "Select a reason" at bounding box center [210, 133] width 220 height 9
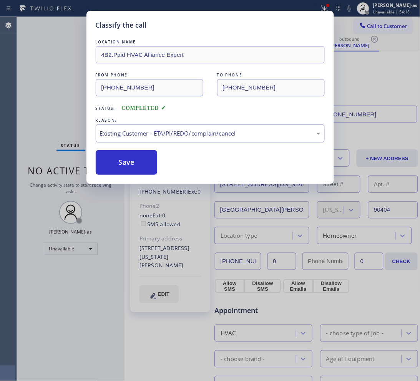
drag, startPoint x: 213, startPoint y: 180, endPoint x: 177, endPoint y: 173, distance: 36.7
click at [137, 168] on button "Save" at bounding box center [127, 162] width 62 height 25
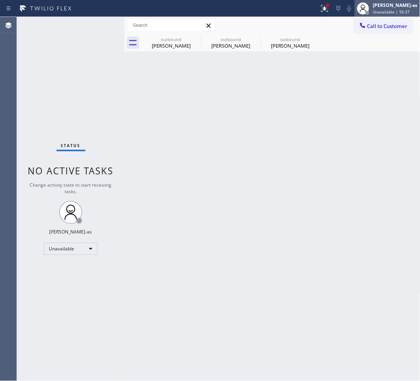
click at [371, 16] on div at bounding box center [363, 8] width 17 height 17
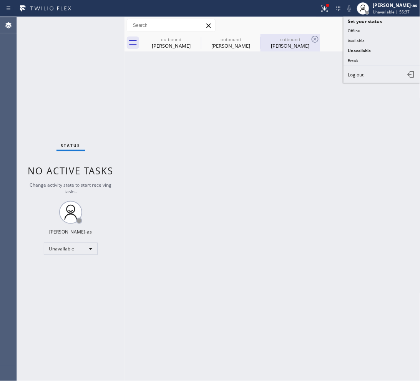
click at [282, 42] on div "Sosa Thomas" at bounding box center [290, 45] width 58 height 7
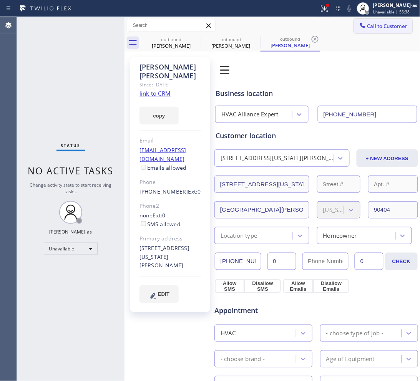
click at [373, 25] on span "Call to Customer" at bounding box center [387, 26] width 40 height 7
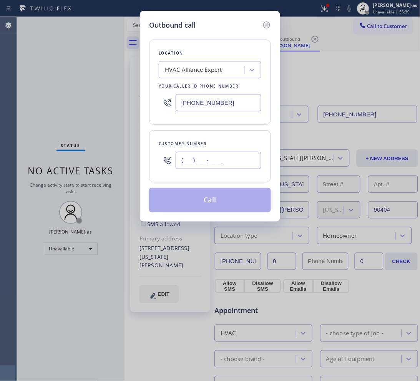
click at [233, 160] on input "(___) ___-____" at bounding box center [219, 160] width 86 height 17
paste input "310) 569-2449"
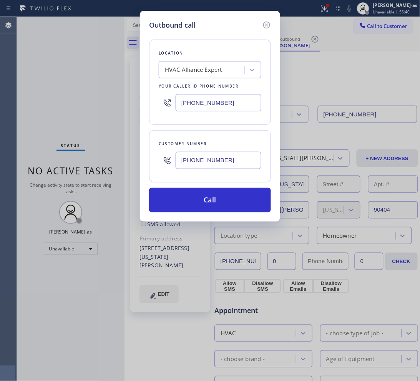
type input "(310) 569-2449"
click at [233, 103] on input "[PHONE_NUMBER]" at bounding box center [219, 102] width 86 height 17
paste input "88) 894-2474"
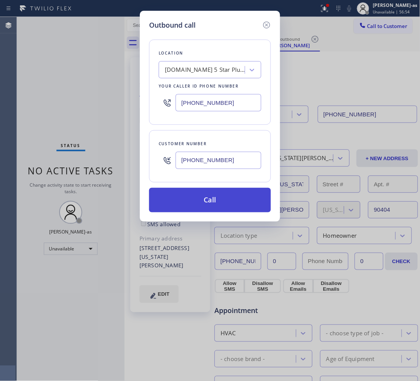
type input "(888) 894-2474"
click at [209, 200] on button "Call" at bounding box center [210, 200] width 122 height 25
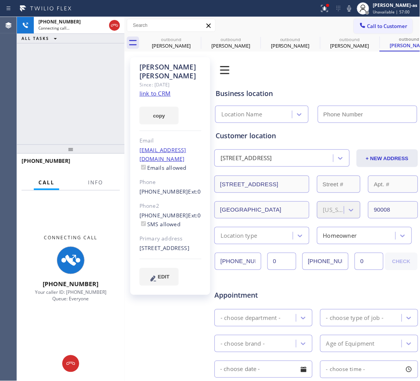
type input "(888) 894-2474"
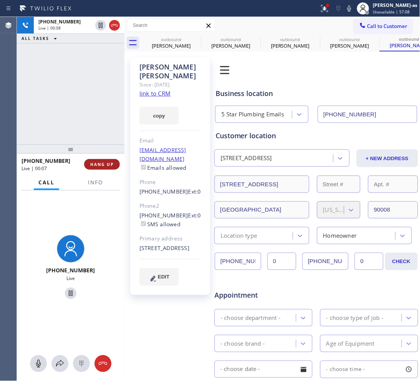
drag, startPoint x: 57, startPoint y: 112, endPoint x: 94, endPoint y: 166, distance: 66.0
click at [57, 114] on div "+13105692449 Live | 00:08 ALL TASKS ALL TASKS ACTIVE TASKS TASKS IN WRAP UP" at bounding box center [71, 81] width 108 height 128
click at [108, 163] on span "HANG UP" at bounding box center [101, 164] width 23 height 5
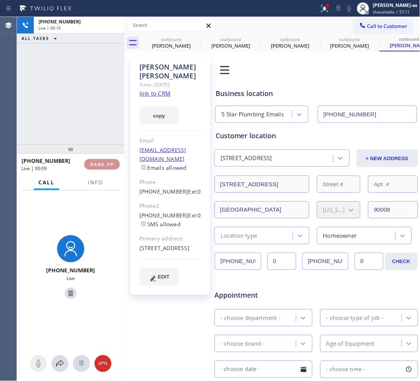
click at [108, 163] on span "HANG UP" at bounding box center [101, 164] width 23 height 5
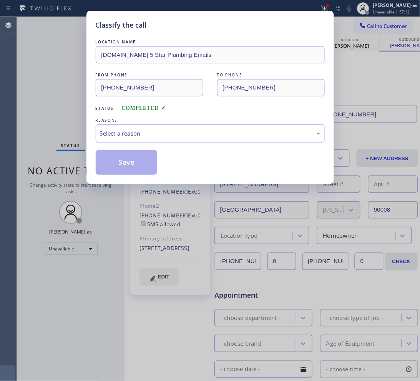
click at [90, 106] on div "Classify the call LOCATION NAME 4C.Email 5 Star Plumbing Emails FROM PHONE (888…" at bounding box center [209, 97] width 247 height 173
click at [165, 124] on div "REASON:" at bounding box center [210, 120] width 229 height 8
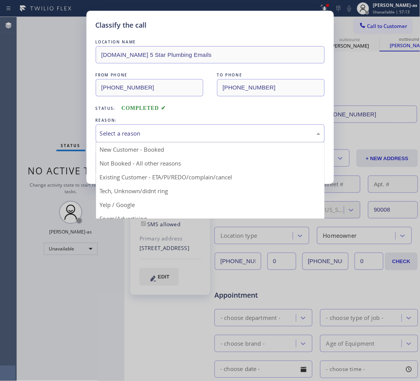
click at [187, 133] on div "Select a reason" at bounding box center [210, 133] width 220 height 9
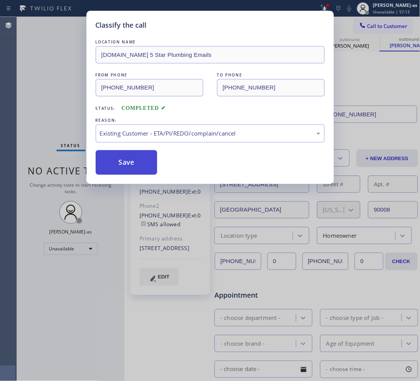
drag, startPoint x: 138, startPoint y: 165, endPoint x: 110, endPoint y: 114, distance: 58.3
click at [138, 164] on button "Save" at bounding box center [127, 162] width 62 height 25
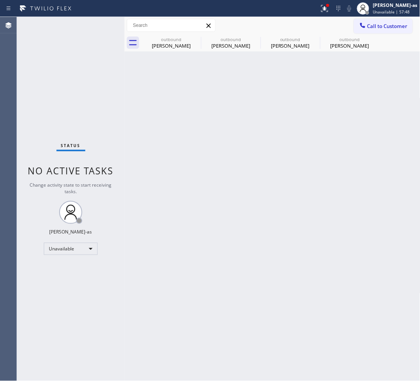
click at [154, 124] on div "Back to Dashboard Change Sender ID Customers Technicians Select a contact Outbo…" at bounding box center [272, 199] width 296 height 364
click at [156, 35] on div "outbound Gregg Smith" at bounding box center [171, 42] width 58 height 17
type input "[PHONE_NUMBER]"
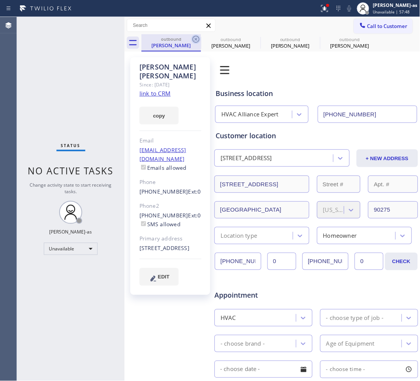
click at [191, 37] on icon at bounding box center [195, 39] width 9 height 9
click at [0, 0] on icon at bounding box center [0, 0] width 0 height 0
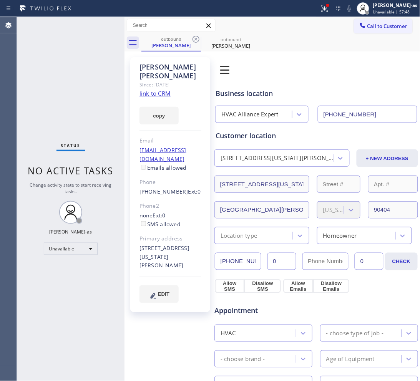
type input "[PHONE_NUMBER]"
click at [191, 37] on icon at bounding box center [195, 39] width 9 height 9
type input "(888) 894-2474"
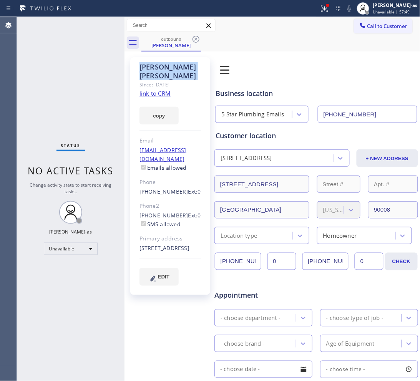
click at [191, 37] on icon at bounding box center [195, 39] width 9 height 9
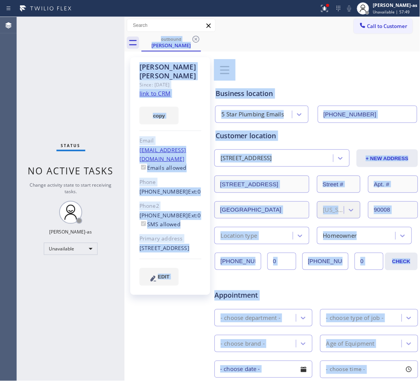
click at [191, 37] on div "outbound Charles Quarles" at bounding box center [280, 42] width 279 height 17
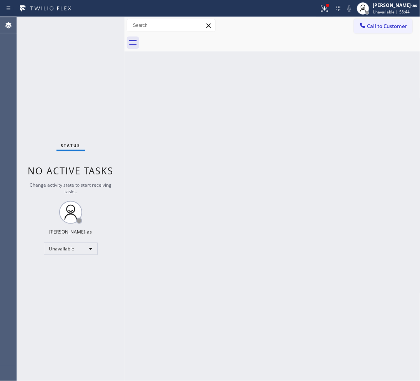
click at [399, 28] on span "Call to Customer" at bounding box center [387, 26] width 40 height 7
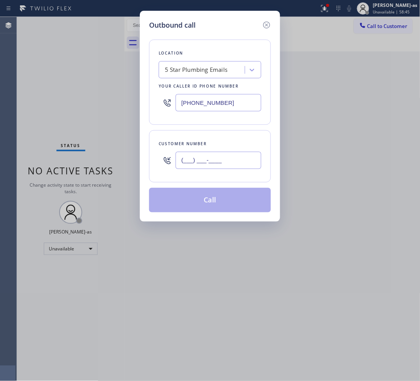
click at [221, 164] on input "(___) ___-____" at bounding box center [219, 160] width 86 height 17
paste input "562) 900-4009"
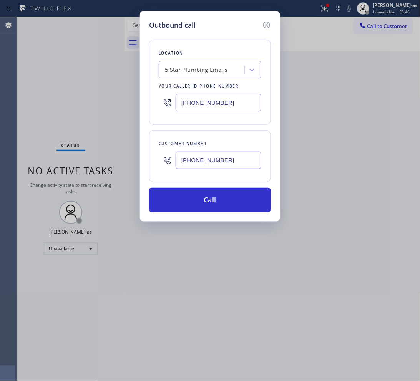
type input "(562) 900-4009"
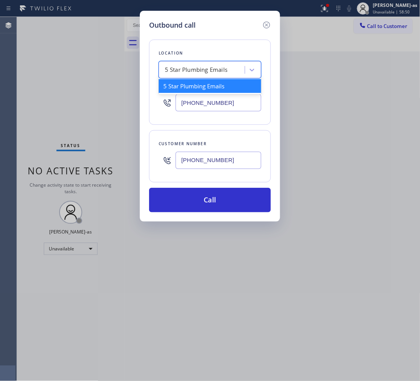
click at [212, 67] on div "5 Star Plumbing Emails" at bounding box center [196, 70] width 63 height 9
paste input "Whittier Air Duct Cleaning"
type input "Whittier Air Duct Cleaning"
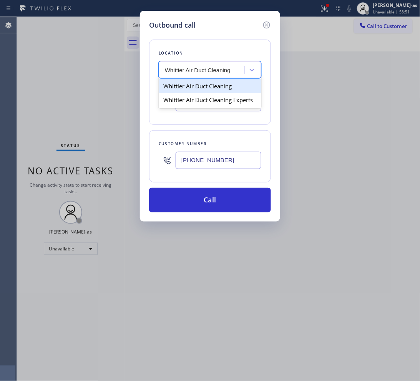
click at [178, 83] on div "Whittier Air Duct Cleaning" at bounding box center [210, 86] width 103 height 14
type input "(562) 228-1852"
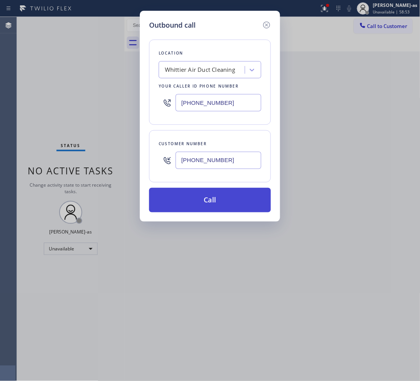
click at [225, 204] on button "Call" at bounding box center [210, 200] width 122 height 25
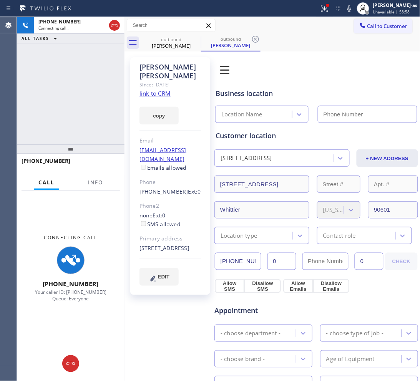
type input "(562) 228-1852"
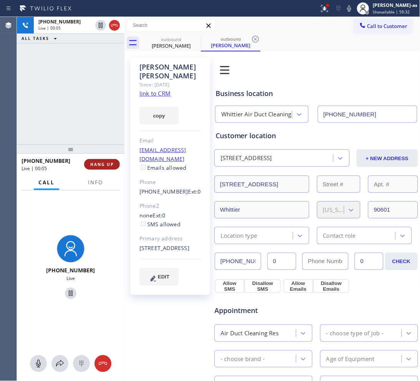
click at [102, 168] on button "HANG UP" at bounding box center [102, 164] width 36 height 11
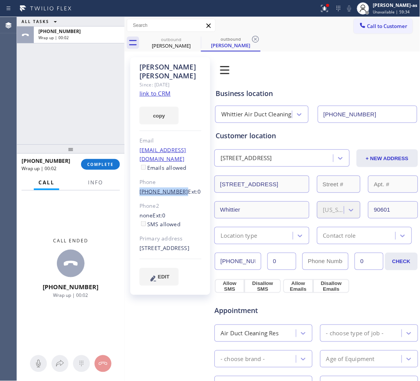
drag, startPoint x: 136, startPoint y: 175, endPoint x: 176, endPoint y: 176, distance: 39.6
click at [176, 176] on div "Luis Meza Since: 20 may 2020 link to CRM copy Email loumeza1952@hotmail.com Ema…" at bounding box center [170, 176] width 80 height 238
copy link "(562) 900-4009"
click at [95, 164] on span "COMPLETE" at bounding box center [100, 164] width 27 height 5
click at [94, 144] on div at bounding box center [71, 148] width 108 height 9
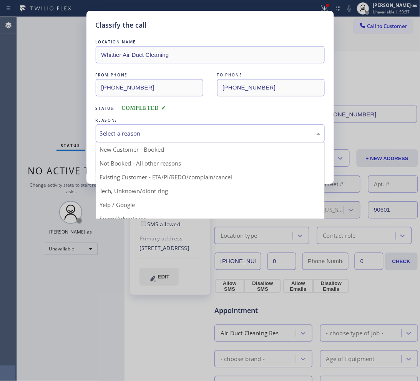
click at [163, 139] on div "Select a reason" at bounding box center [210, 133] width 229 height 18
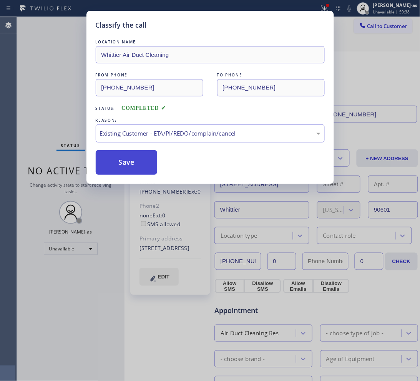
click at [137, 170] on button "Save" at bounding box center [127, 162] width 62 height 25
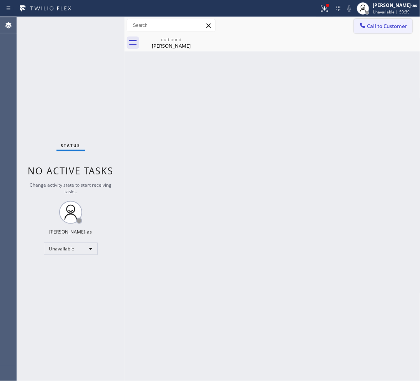
click at [387, 28] on span "Call to Customer" at bounding box center [387, 26] width 40 height 7
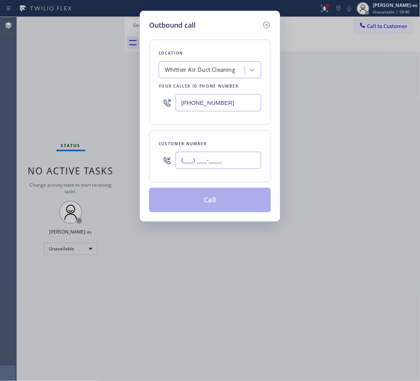
click at [227, 159] on input "(___) ___-____" at bounding box center [219, 160] width 86 height 17
paste input "562) 900-4009"
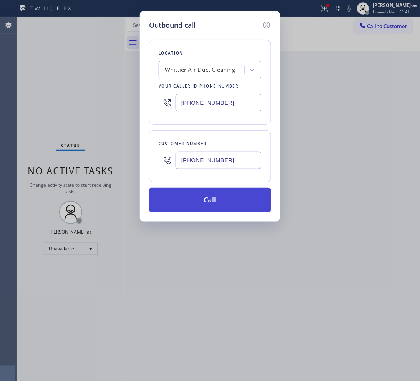
type input "(562) 900-4009"
click at [236, 194] on button "Call" at bounding box center [210, 200] width 122 height 25
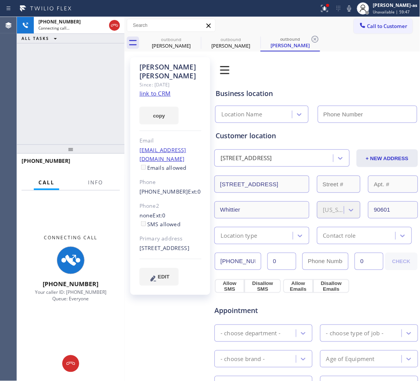
type input "(562) 228-1852"
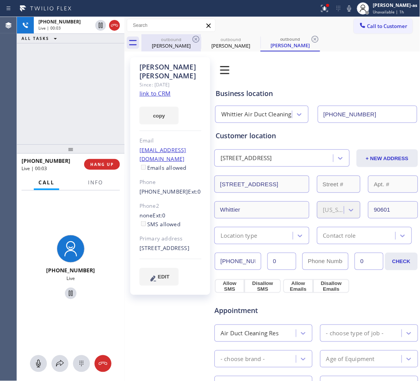
click at [114, 26] on icon at bounding box center [114, 25] width 9 height 9
click at [162, 45] on div "Luis Meza" at bounding box center [171, 45] width 58 height 7
click at [191, 38] on icon at bounding box center [195, 39] width 9 height 9
click at [0, 0] on icon at bounding box center [0, 0] width 0 height 0
drag, startPoint x: 191, startPoint y: 38, endPoint x: 145, endPoint y: 66, distance: 53.9
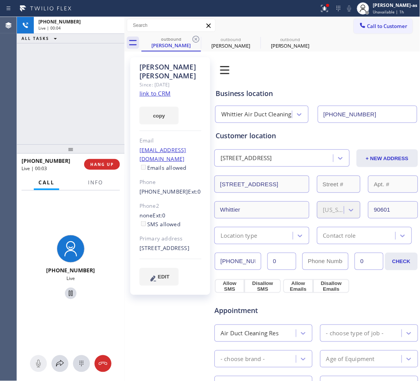
click at [0, 0] on icon at bounding box center [0, 0] width 0 height 0
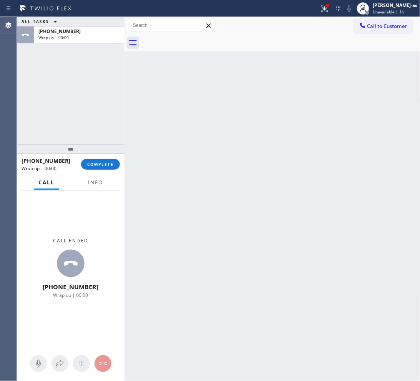
click at [102, 88] on div "ALL TASKS ALL TASKS ACTIVE TASKS TASKS IN WRAP UP +15629004009 Wrap up | 00:00" at bounding box center [71, 81] width 108 height 128
click at [103, 172] on div "+15629004009 Wrap up | 00:01 COMPLETE" at bounding box center [71, 164] width 98 height 20
drag, startPoint x: 101, startPoint y: 170, endPoint x: 100, endPoint y: 166, distance: 4.4
click at [100, 167] on div "+15629004009 Wrap up | 00:01 COMPLETE" at bounding box center [71, 164] width 98 height 20
click at [89, 133] on div "ALL TASKS ALL TASKS ACTIVE TASKS TASKS IN WRAP UP +15629004009 Wrap up | 00:02" at bounding box center [71, 81] width 108 height 128
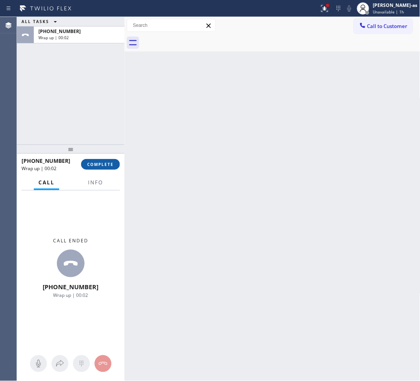
click at [114, 163] on button "COMPLETE" at bounding box center [100, 164] width 39 height 11
click at [99, 121] on div "ALL TASKS ALL TASKS ACTIVE TASKS TASKS IN WRAP UP +15629004009 Wrap up | 00:03" at bounding box center [71, 81] width 108 height 128
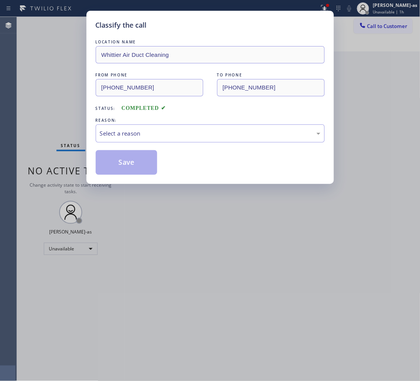
click at [166, 140] on div "Select a reason" at bounding box center [210, 133] width 229 height 18
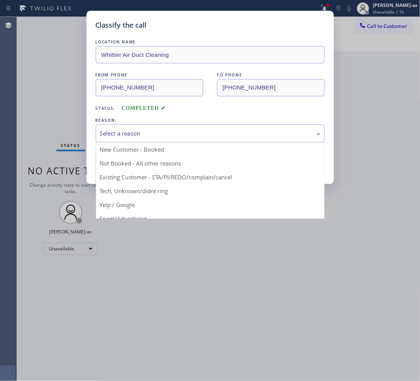
drag, startPoint x: 206, startPoint y: 176, endPoint x: 164, endPoint y: 170, distance: 41.9
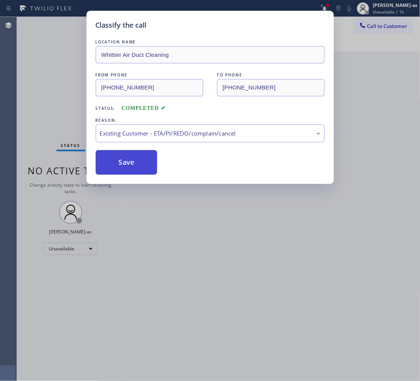
click at [152, 165] on button "Save" at bounding box center [127, 162] width 62 height 25
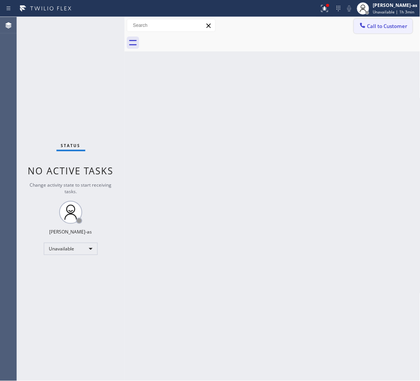
click at [382, 26] on span "Call to Customer" at bounding box center [387, 26] width 40 height 7
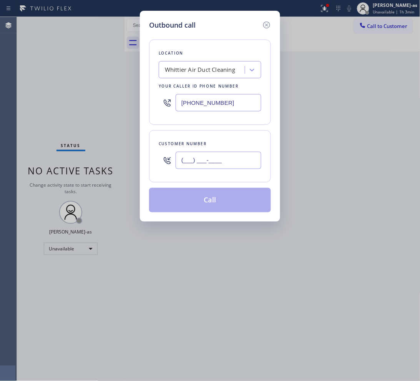
click at [227, 156] on input "(___) ___-____" at bounding box center [219, 160] width 86 height 17
paste input "text"
type input "(___) ___-____"
click at [232, 161] on input "(___) ___-____" at bounding box center [219, 160] width 86 height 17
paste input "908) 636-1406"
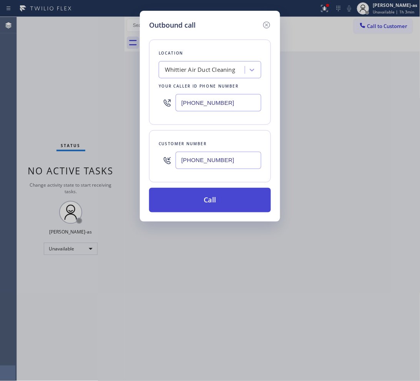
type input "(908) 636-1406"
click at [231, 195] on button "Call" at bounding box center [210, 200] width 122 height 25
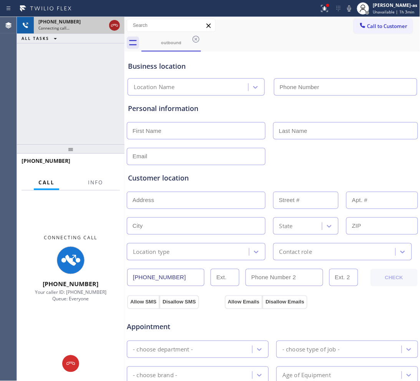
click at [110, 27] on icon at bounding box center [114, 25] width 9 height 9
click at [113, 25] on icon at bounding box center [114, 25] width 7 height 2
type input "(562) 228-1852"
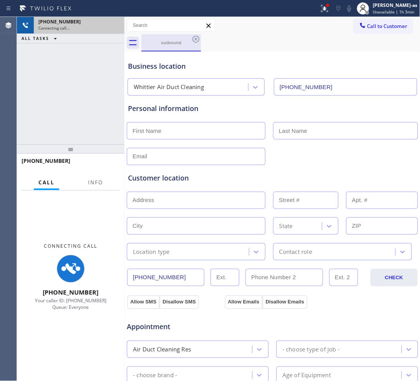
click at [174, 38] on div "outbound" at bounding box center [171, 42] width 58 height 17
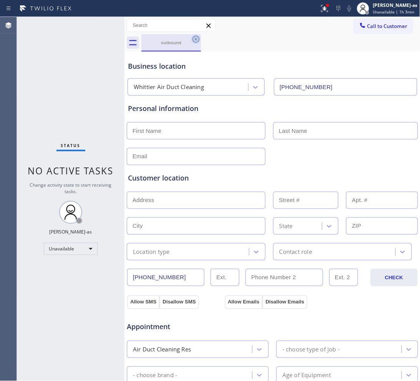
click at [195, 40] on icon at bounding box center [195, 39] width 7 height 7
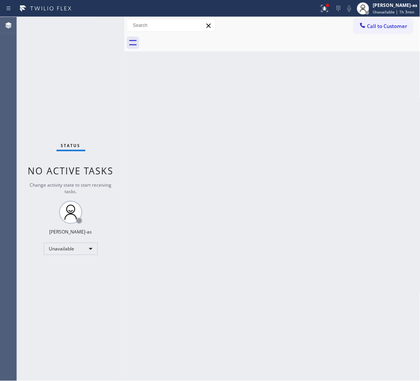
click at [195, 40] on div at bounding box center [280, 42] width 279 height 17
click at [381, 22] on button "Call to Customer" at bounding box center [383, 26] width 59 height 15
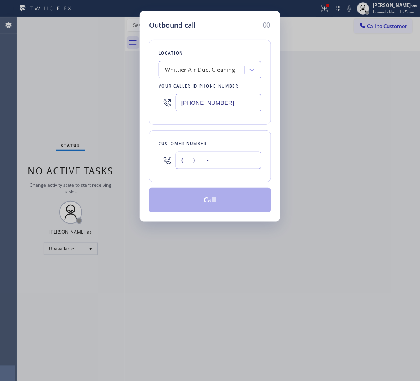
click at [225, 166] on input "(___) ___-____" at bounding box center [219, 160] width 86 height 17
paste input "626) 465-5470"
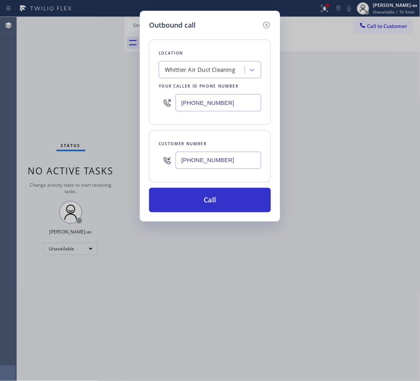
type input "(626) 465-5470"
click at [210, 70] on div "Whittier Air Duct Cleaning" at bounding box center [200, 70] width 70 height 9
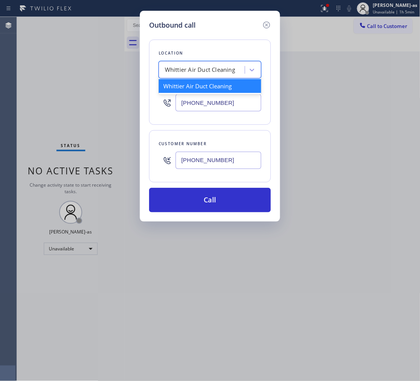
paste input "Monrovia Heating and Air Conditioning"
type input "Monrovia Heating and Air Conditioning"
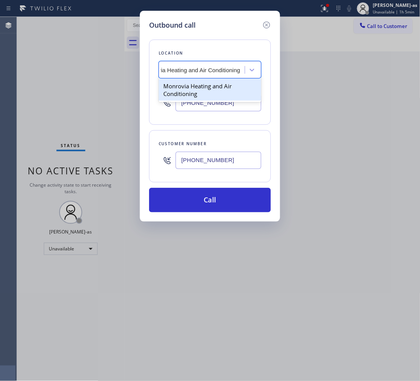
click at [187, 91] on div "Monrovia Heating and Air Conditioning" at bounding box center [210, 90] width 103 height 22
type input "(626) 263-4140"
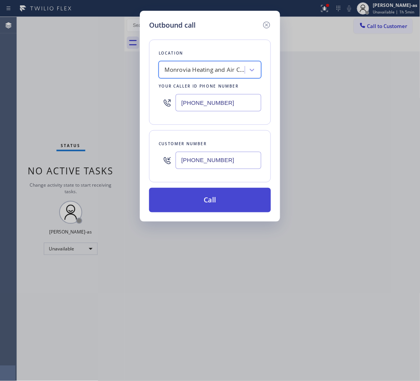
click at [238, 204] on button "Call" at bounding box center [210, 200] width 122 height 25
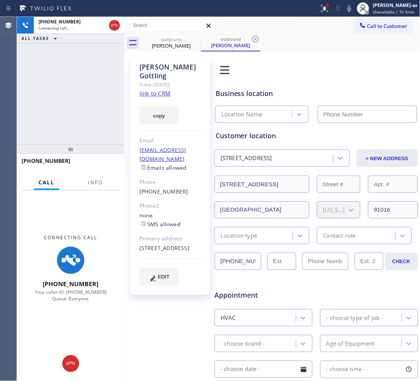
type input "(626) 263-4140"
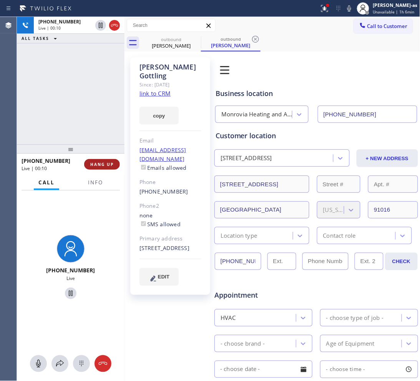
click at [102, 164] on span "HANG UP" at bounding box center [101, 164] width 23 height 5
click at [103, 164] on span "HANG UP" at bounding box center [101, 164] width 23 height 5
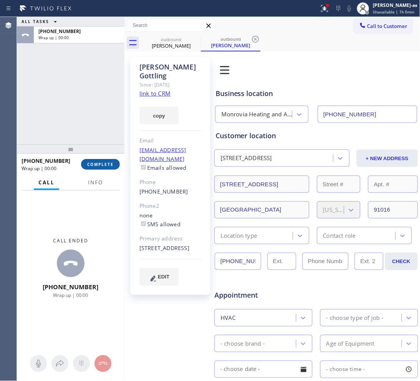
click at [103, 164] on span "COMPLETE" at bounding box center [100, 164] width 27 height 5
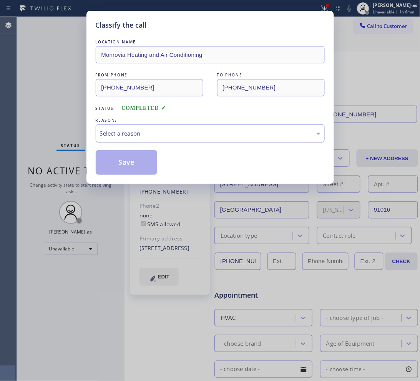
click at [203, 129] on div "Select a reason" at bounding box center [210, 133] width 220 height 9
click at [143, 167] on button "Save" at bounding box center [127, 162] width 62 height 25
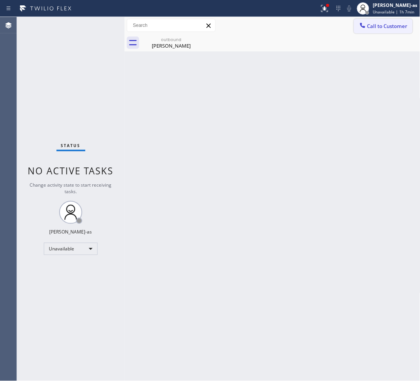
click at [385, 19] on button "Call to Customer" at bounding box center [383, 26] width 59 height 15
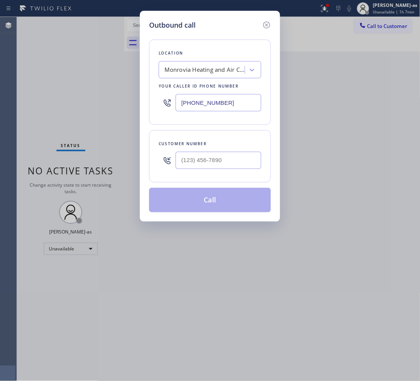
drag, startPoint x: 230, startPoint y: 144, endPoint x: 229, endPoint y: 150, distance: 5.5
click at [230, 145] on div "Customer number" at bounding box center [210, 144] width 103 height 8
click at [226, 168] on input "(___) ___-____" at bounding box center [219, 160] width 86 height 17
paste input "562) 713-4212"
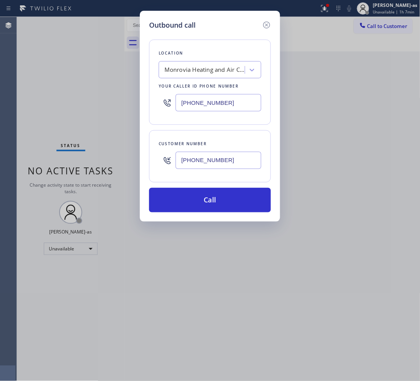
type input "(562) 713-4212"
click at [214, 113] on div "(626) 263-4140" at bounding box center [210, 102] width 103 height 25
click at [228, 102] on input "(626) 263-4140" at bounding box center [219, 102] width 86 height 17
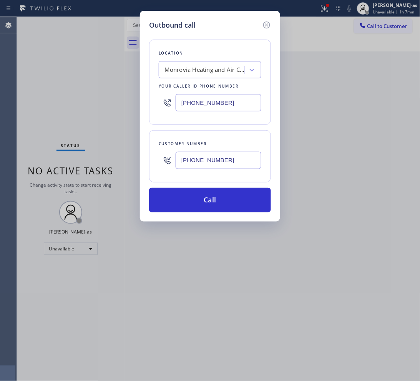
paste input "855) 731-4952"
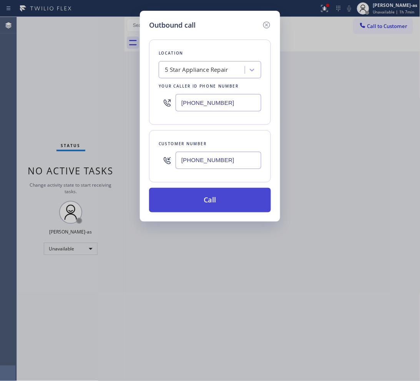
type input "[PHONE_NUMBER]"
click at [234, 195] on button "Call" at bounding box center [210, 200] width 122 height 25
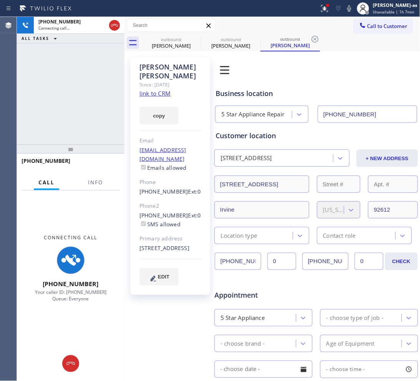
type input "[PHONE_NUMBER]"
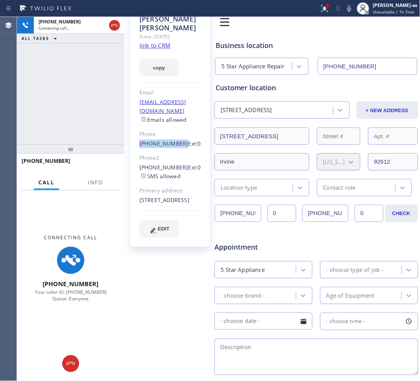
drag, startPoint x: 149, startPoint y: 125, endPoint x: 177, endPoint y: 126, distance: 28.8
click at [177, 126] on div "Ryan Jellison Since: 20 may 2020 link to CRM copy Email no@gmail.com Emails all…" at bounding box center [170, 128] width 80 height 238
click at [113, 28] on icon at bounding box center [114, 25] width 9 height 9
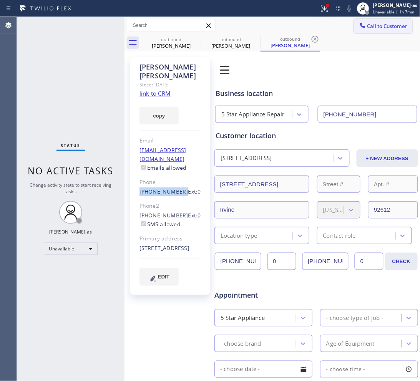
click at [386, 25] on span "Call to Customer" at bounding box center [387, 26] width 40 height 7
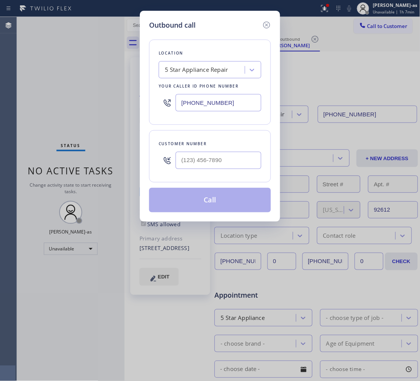
click at [227, 164] on input "text" at bounding box center [219, 160] width 86 height 17
paste input "805) 338-6656"
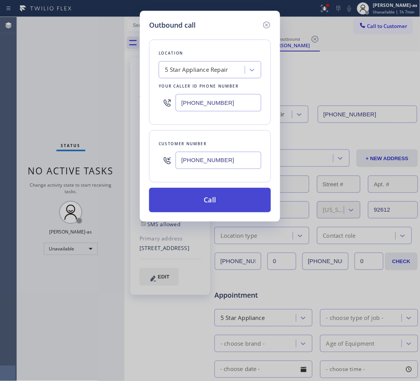
type input "(805) 338-6656"
click at [214, 202] on button "Call" at bounding box center [210, 200] width 122 height 25
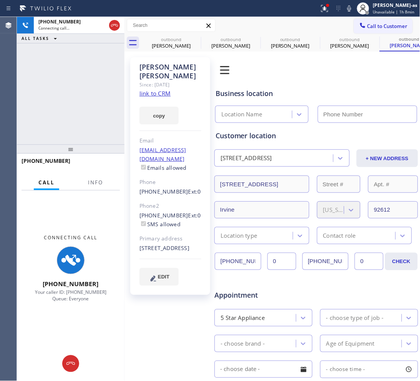
type input "[PHONE_NUMBER]"
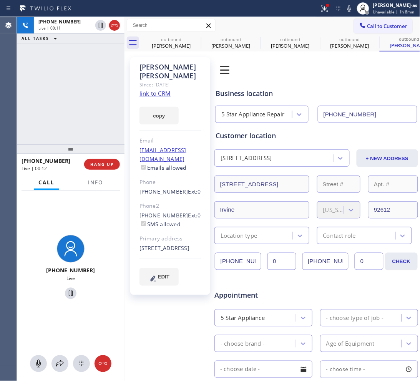
click at [110, 171] on div "+18053386656 Live | 00:12 HANG UP" at bounding box center [71, 164] width 98 height 20
click at [84, 131] on div "+18053386656 Live | 00:13 ALL TASKS ALL TASKS ACTIVE TASKS TASKS IN WRAP UP" at bounding box center [71, 81] width 108 height 128
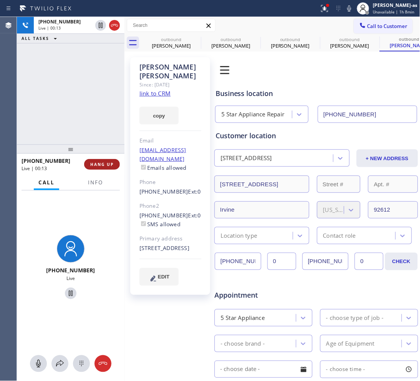
click at [109, 162] on span "HANG UP" at bounding box center [101, 164] width 23 height 5
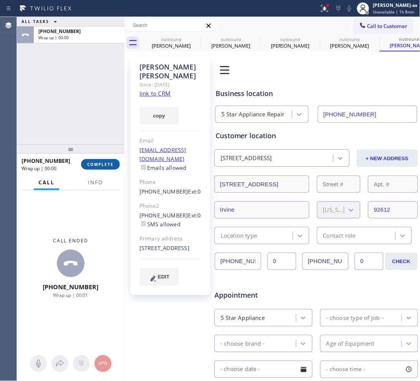
click at [109, 162] on span "COMPLETE" at bounding box center [100, 164] width 27 height 5
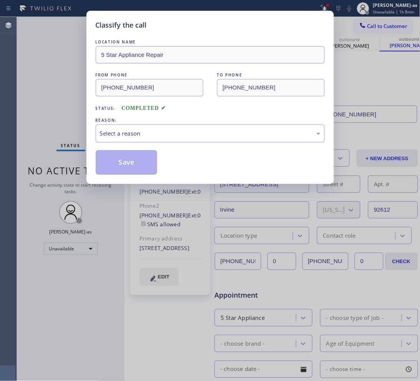
click at [201, 133] on div "Select a reason" at bounding box center [210, 133] width 220 height 9
click at [125, 165] on button "Save" at bounding box center [127, 162] width 62 height 25
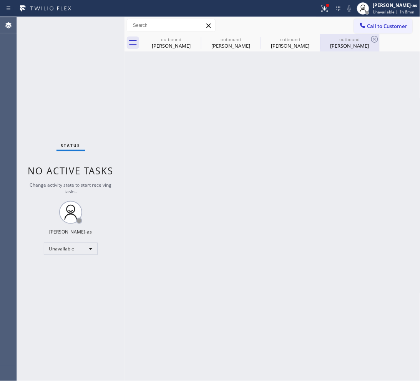
click at [332, 47] on div "Ryan Jellison" at bounding box center [350, 45] width 58 height 7
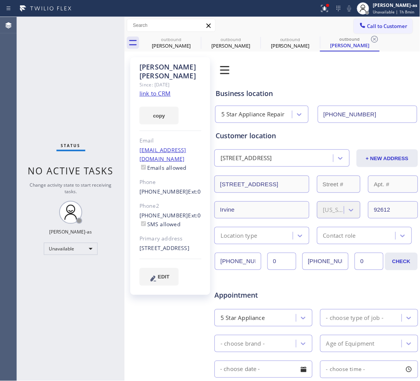
click at [150, 90] on link "link to CRM" at bounding box center [154, 94] width 31 height 8
click at [386, 24] on span "Call to Customer" at bounding box center [387, 26] width 40 height 7
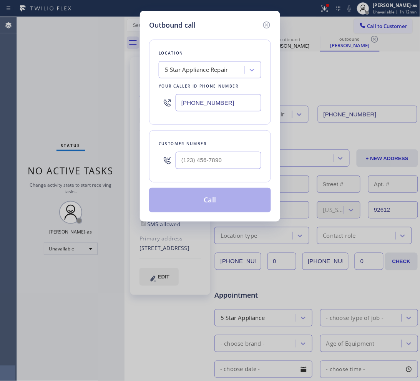
drag, startPoint x: 244, startPoint y: 123, endPoint x: 234, endPoint y: 169, distance: 46.8
click at [242, 134] on div "Location 5 Star Appliance Repair Your caller id phone number (855) 731-4952 Cus…" at bounding box center [210, 121] width 122 height 182
click at [235, 161] on input "(___) ___-____" at bounding box center [219, 160] width 86 height 17
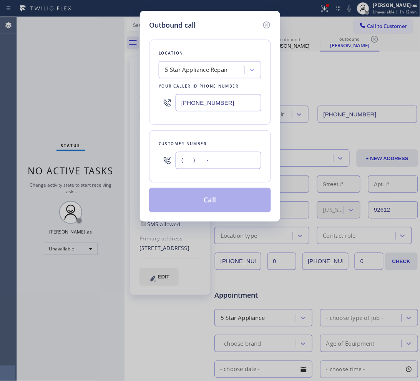
paste input "480) 203-8048"
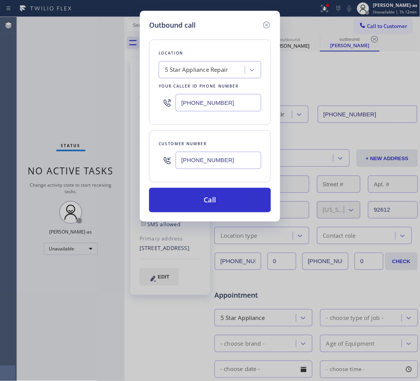
type input "(480) 203-8048"
click at [191, 72] on div "5 Star Appliance Repair" at bounding box center [196, 70] width 63 height 9
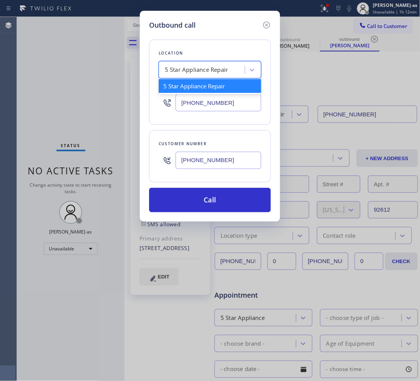
paste input "Whirlpool Appliance Repair Co Phoenix"
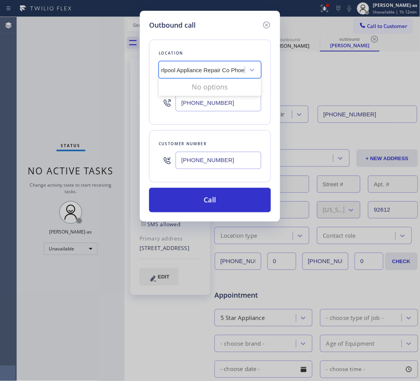
scroll to position [0, 4]
type input "Whirlpool Appliance Repair Co Phoenix"
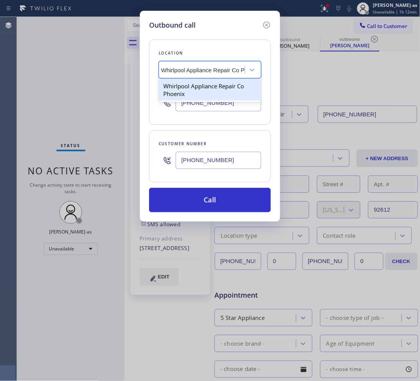
click at [184, 93] on div "Whirlpool Appliance Repair Co Phoenix" at bounding box center [210, 90] width 103 height 22
type input "(602) 755-3433"
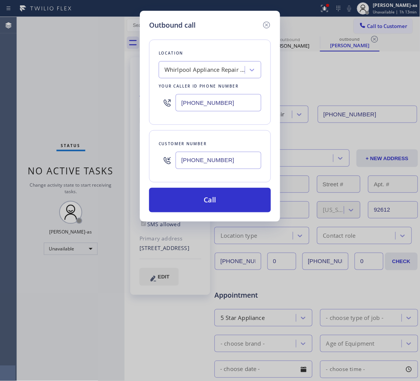
click at [208, 156] on input "(480) 203-8048" at bounding box center [219, 160] width 86 height 17
paste input "650) 630-7017"
type input "(650) 630-7017"
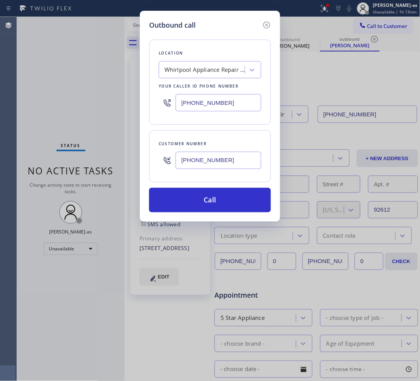
click at [232, 95] on input "(602) 755-3433" at bounding box center [219, 102] width 86 height 17
paste input "866) 702-1734"
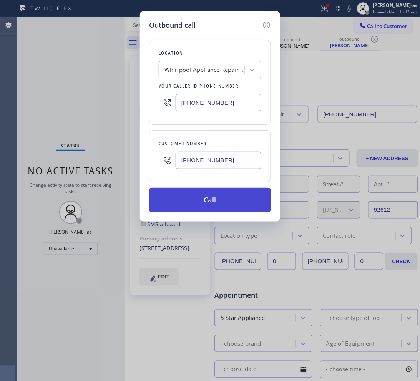
scroll to position [0, 0]
type input "(866) 702-1734"
click at [225, 192] on button "Call" at bounding box center [210, 200] width 122 height 25
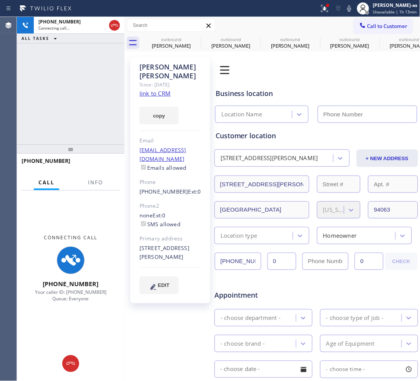
type input "(866) 702-1734"
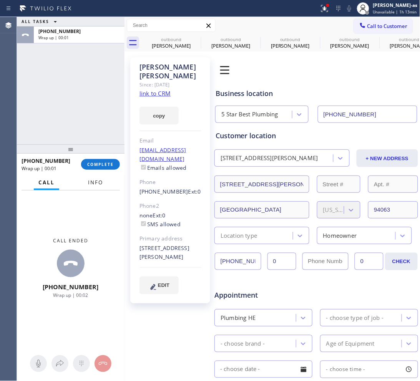
click at [93, 181] on span "Info" at bounding box center [95, 182] width 15 height 7
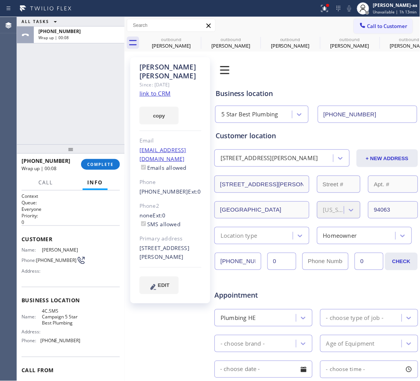
click at [83, 102] on div "ALL TASKS ALL TASKS ACTIVE TASKS TASKS IN WRAP UP +16506307017 Wrap up | 00:08" at bounding box center [71, 81] width 108 height 128
click at [79, 111] on div "ALL TASKS ALL TASKS ACTIVE TASKS TASKS IN WRAP UP +16506307017 Wrap up | 00:09" at bounding box center [71, 81] width 108 height 128
drag, startPoint x: 108, startPoint y: 164, endPoint x: 102, endPoint y: 154, distance: 11.5
click at [108, 164] on span "COMPLETE" at bounding box center [100, 164] width 27 height 5
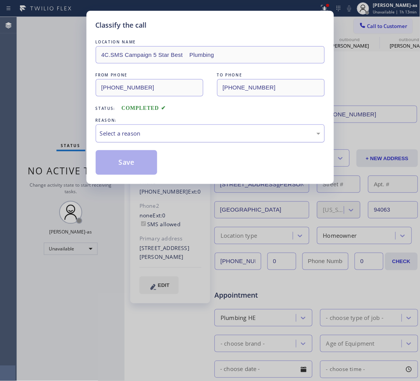
click at [151, 139] on div "Select a reason" at bounding box center [210, 133] width 229 height 18
click at [131, 162] on button "Save" at bounding box center [127, 162] width 62 height 25
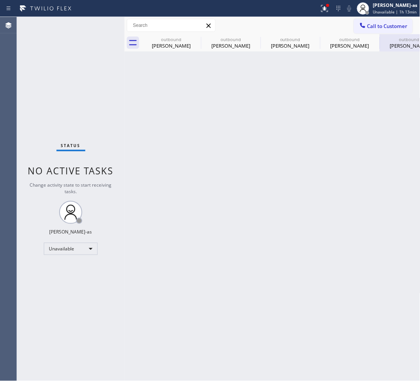
click at [396, 48] on div "Leroy Tate" at bounding box center [409, 45] width 58 height 7
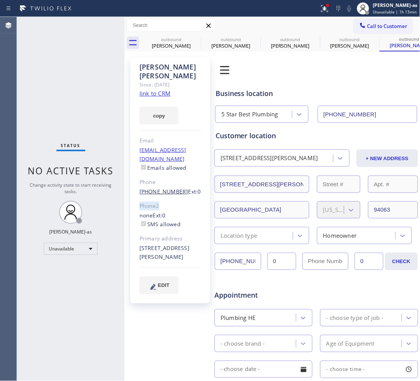
drag, startPoint x: 138, startPoint y: 179, endPoint x: 174, endPoint y: 170, distance: 36.4
click at [175, 171] on div "Leroy Tate Since: 20 may 2020 link to CRM copy Email leroytate2222@gmail.com Em…" at bounding box center [170, 180] width 80 height 246
drag, startPoint x: 139, startPoint y: 174, endPoint x: 178, endPoint y: 177, distance: 38.5
click at [178, 177] on div "Leroy Tate Since: 20 may 2020 link to CRM copy Email leroytate2222@gmail.com Em…" at bounding box center [170, 180] width 80 height 246
copy link "(650) 630-7017"
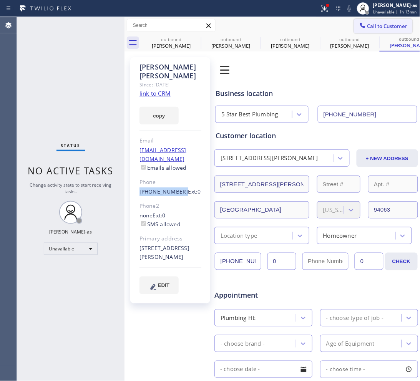
click at [377, 28] on span "Call to Customer" at bounding box center [387, 26] width 40 height 7
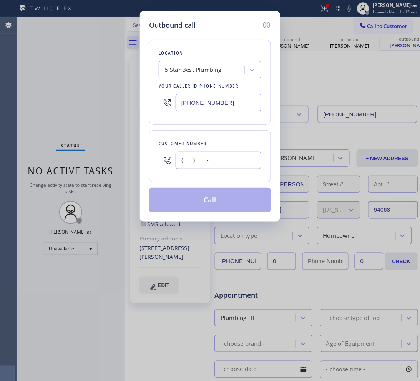
click at [225, 161] on input "(___) ___-____" at bounding box center [219, 160] width 86 height 17
paste input "650) 630-7017"
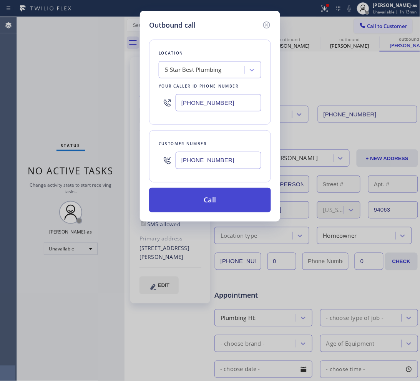
type input "(650) 630-7017"
click at [209, 204] on button "Call" at bounding box center [210, 200] width 122 height 25
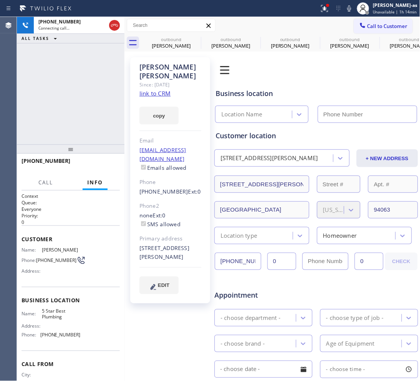
type input "(866) 702-1734"
click at [73, 111] on div "+16506307017 Live | 00:04 ALL TASKS ALL TASKS ACTIVE TASKS TASKS IN WRAP UP" at bounding box center [71, 81] width 108 height 128
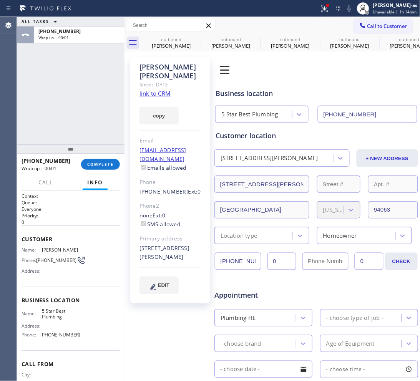
click at [73, 111] on div "ALL TASKS ALL TASKS ACTIVE TASKS TASKS IN WRAP UP +16506307017 Wrap up | 00:01" at bounding box center [71, 81] width 108 height 128
click at [107, 163] on span "COMPLETE" at bounding box center [100, 164] width 27 height 5
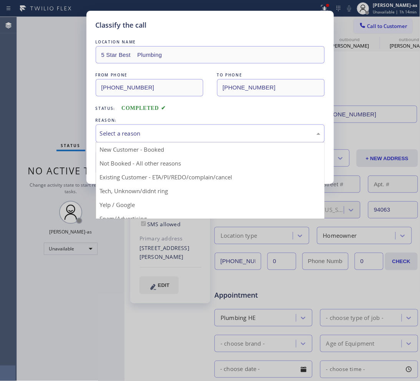
click at [169, 137] on div "Select a reason" at bounding box center [210, 133] width 220 height 9
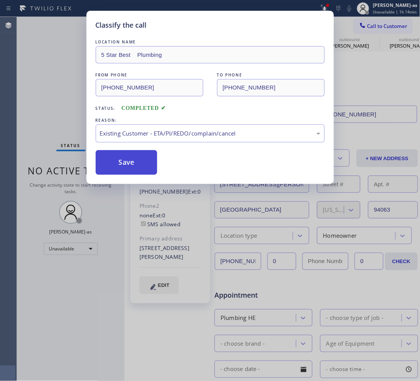
click at [118, 164] on button "Save" at bounding box center [127, 162] width 62 height 25
click at [68, 144] on div "Status No active tasks Change activity state to start receiving tasks. [PERSON_…" at bounding box center [71, 199] width 108 height 364
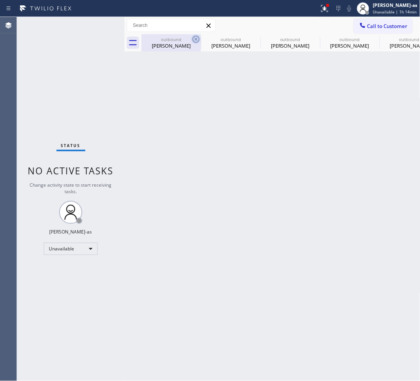
click at [194, 43] on icon at bounding box center [195, 39] width 9 height 9
click at [252, 42] on icon at bounding box center [255, 39] width 7 height 7
click at [0, 0] on icon at bounding box center [0, 0] width 0 height 0
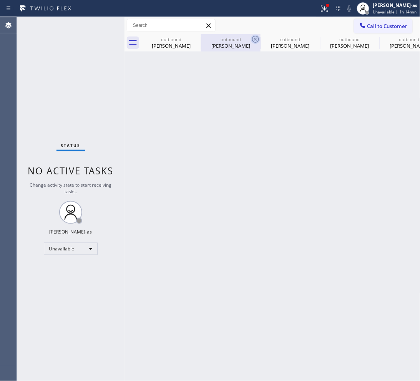
click at [0, 0] on icon at bounding box center [0, 0] width 0 height 0
click at [389, 20] on button "Call to Customer" at bounding box center [383, 26] width 59 height 15
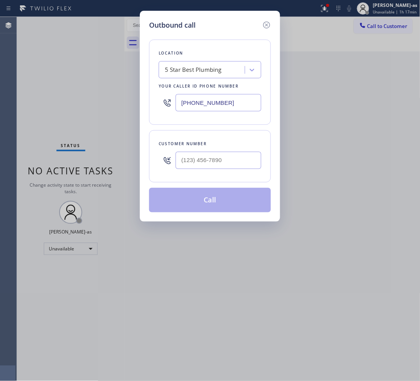
drag, startPoint x: 220, startPoint y: 154, endPoint x: 231, endPoint y: 156, distance: 11.1
click at [227, 156] on div at bounding box center [219, 160] width 86 height 25
click at [235, 156] on input "(___) ___-____" at bounding box center [219, 160] width 86 height 17
paste input "131) 088-6983"
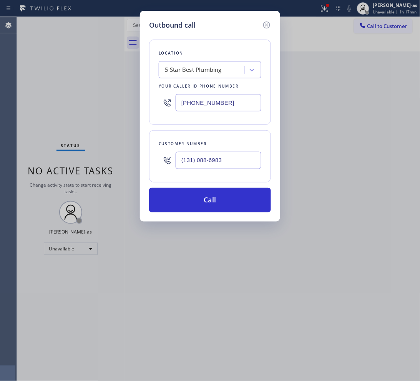
click at [235, 154] on input "(131) 088-6983" at bounding box center [219, 160] width 86 height 17
click at [237, 154] on input "(131) 088-6983" at bounding box center [219, 160] width 86 height 17
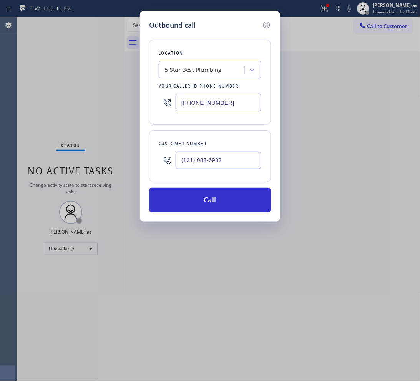
click at [237, 154] on input "(131) 088-6983" at bounding box center [219, 160] width 86 height 17
paste input "310) 886-9832"
type input "(310) 886-9832"
click at [184, 66] on div "5 Star Best Plumbing" at bounding box center [193, 70] width 57 height 9
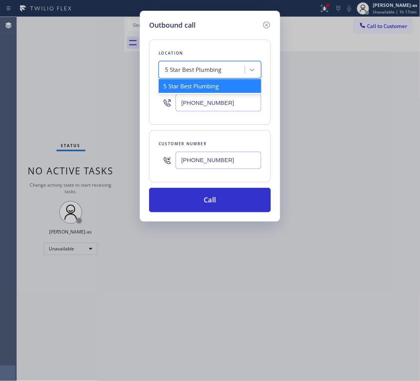
paste input "La Mirada Heating and Air"
type input "La Mirada Heating and Air"
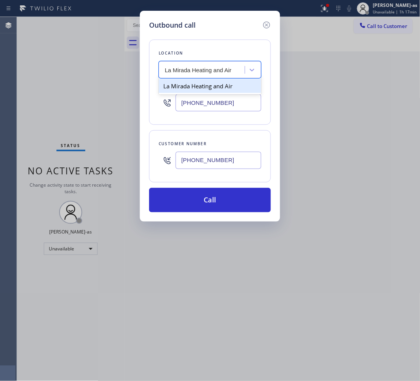
click at [183, 83] on div "La Mirada Heating and Air" at bounding box center [210, 86] width 103 height 14
type input "(714) 912-8236"
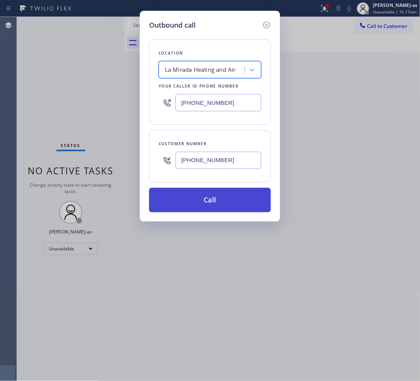
click at [229, 194] on button "Call" at bounding box center [210, 200] width 122 height 25
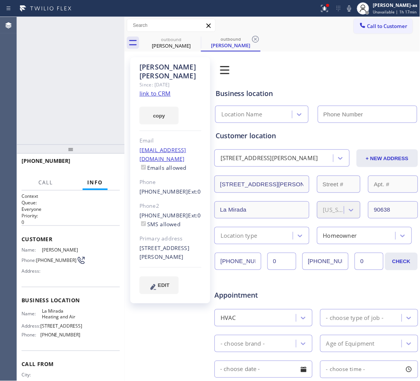
type input "(714) 912-8236"
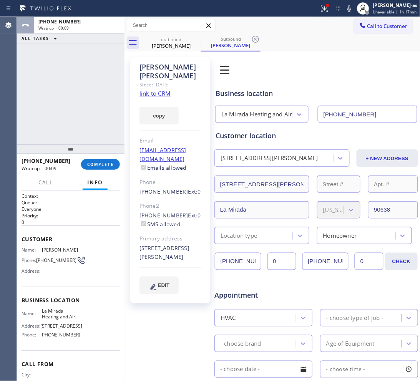
click at [82, 118] on div "ALL TASKS ALL TASKS ACTIVE TASKS TASKS IN WRAP UP +13108869832 Wrap up | 00:09" at bounding box center [71, 81] width 108 height 128
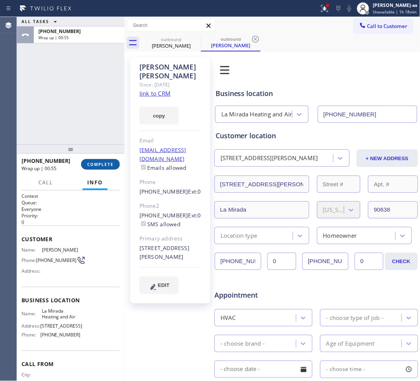
click at [91, 164] on span "COMPLETE" at bounding box center [100, 164] width 27 height 5
drag, startPoint x: 94, startPoint y: 129, endPoint x: 97, endPoint y: 124, distance: 6.0
click at [94, 128] on div "ALL TASKS ALL TASKS ACTIVE TASKS TASKS IN WRAP UP +13108869832 Wrap up | 00:56" at bounding box center [71, 81] width 108 height 128
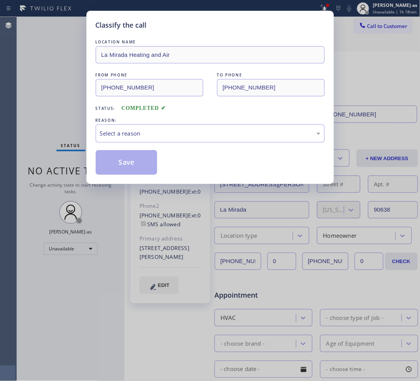
click at [160, 137] on div "Select a reason" at bounding box center [210, 133] width 220 height 9
click at [136, 165] on button "Save" at bounding box center [127, 162] width 62 height 25
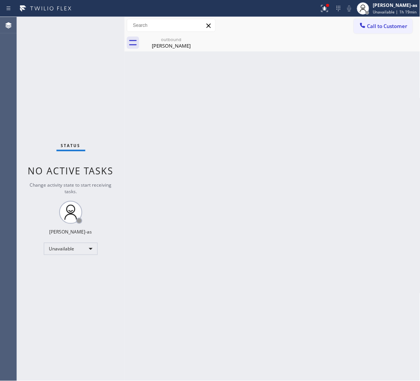
drag, startPoint x: 397, startPoint y: 22, endPoint x: 387, endPoint y: 25, distance: 10.4
click at [396, 22] on button "Call to Customer" at bounding box center [383, 26] width 59 height 15
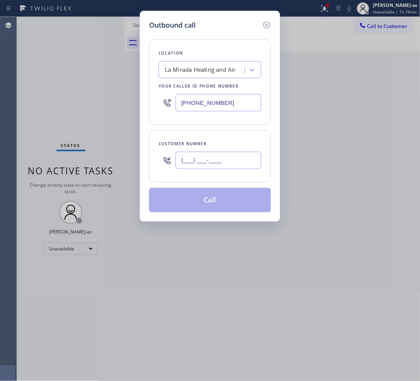
click at [250, 160] on input "(___) ___-____" at bounding box center [219, 160] width 86 height 17
paste input "310) 886-9832"
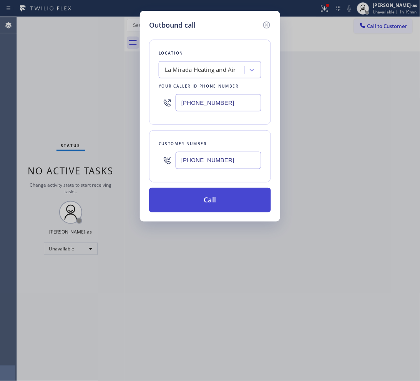
type input "(310) 886-9832"
click at [234, 201] on button "Call" at bounding box center [210, 200] width 122 height 25
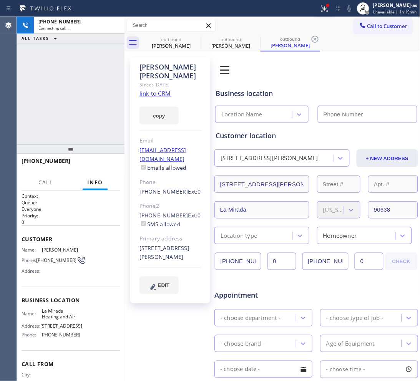
type input "(714) 912-8236"
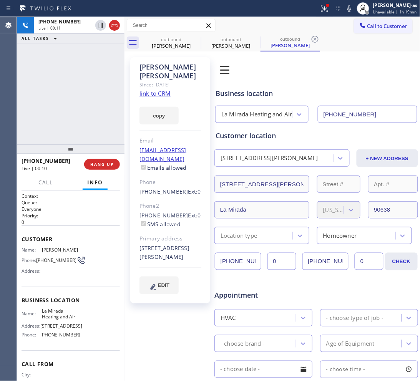
click at [13, 81] on div "Agent Desktop" at bounding box center [8, 199] width 17 height 364
click at [73, 87] on div "+13108869832 Live | 00:11 ALL TASKS ALL TASKS ACTIVE TASKS TASKS IN WRAP UP" at bounding box center [71, 81] width 108 height 128
click at [116, 29] on icon at bounding box center [114, 25] width 9 height 9
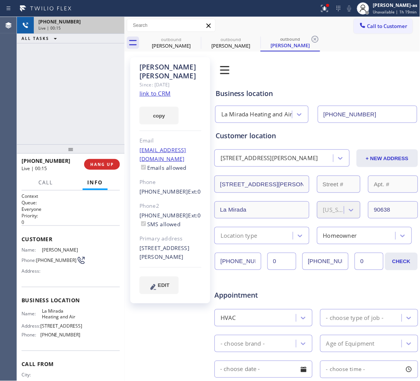
drag, startPoint x: 97, startPoint y: 104, endPoint x: 98, endPoint y: 154, distance: 49.2
click at [97, 105] on div "+13108869832 Live | 00:15 ALL TASKS ALL TASKS ACTIVE TASKS TASKS IN WRAP UP" at bounding box center [71, 81] width 108 height 128
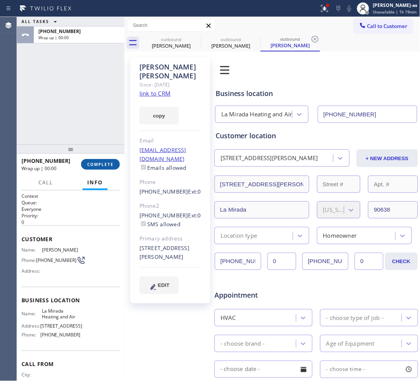
click at [98, 164] on span "COMPLETE" at bounding box center [100, 164] width 27 height 5
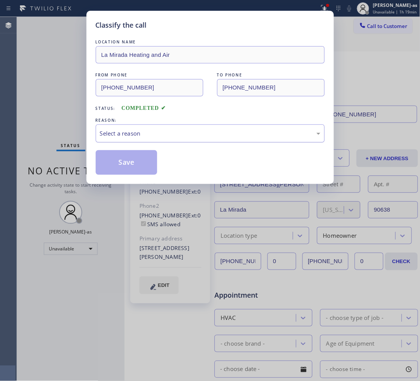
click at [164, 135] on div "Select a reason" at bounding box center [210, 133] width 220 height 9
click at [124, 167] on button "Save" at bounding box center [127, 162] width 62 height 25
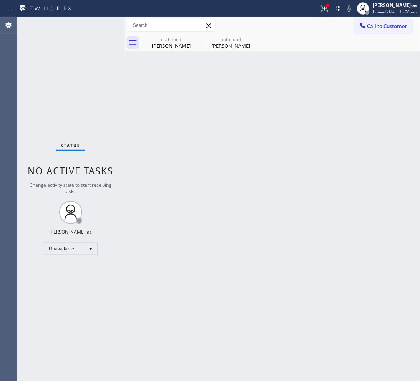
click at [214, 171] on div "Back to Dashboard Change Sender ID Customers Technicians Select a contact Outbo…" at bounding box center [272, 199] width 296 height 364
drag, startPoint x: 176, startPoint y: 39, endPoint x: 202, endPoint y: 43, distance: 26.7
click at [178, 41] on div "outbound" at bounding box center [171, 39] width 58 height 6
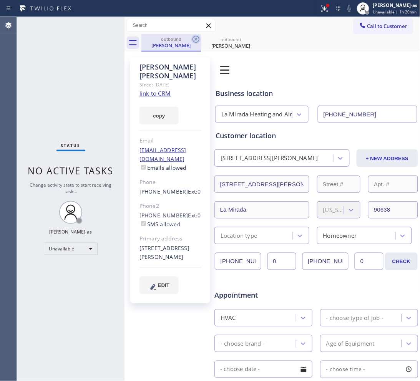
click at [197, 37] on icon at bounding box center [195, 39] width 9 height 9
click at [148, 90] on link "link to CRM" at bounding box center [154, 94] width 31 height 8
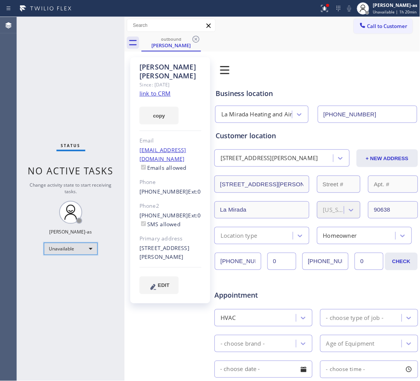
click at [81, 248] on div "Unavailable" at bounding box center [71, 249] width 54 height 12
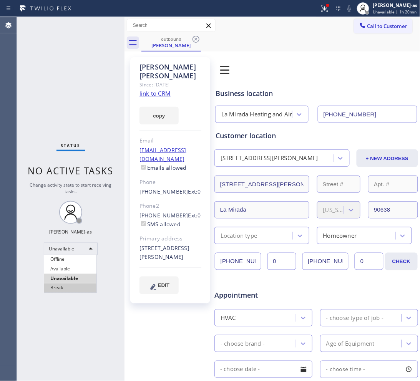
drag, startPoint x: 76, startPoint y: 288, endPoint x: 389, endPoint y: 307, distance: 313.6
click at [77, 289] on li "Break" at bounding box center [70, 287] width 52 height 9
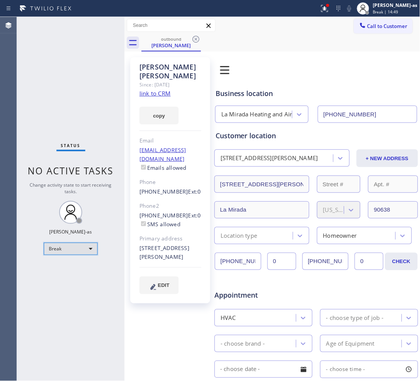
click at [81, 248] on div "Break" at bounding box center [71, 249] width 54 height 12
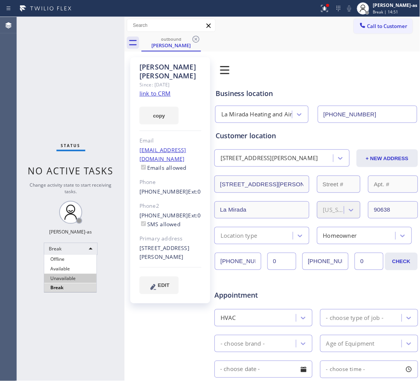
click at [72, 276] on li "Unavailable" at bounding box center [70, 278] width 52 height 9
drag, startPoint x: 354, startPoint y: 32, endPoint x: 356, endPoint y: 26, distance: 6.2
click at [354, 31] on button "Call to Customer" at bounding box center [383, 26] width 59 height 15
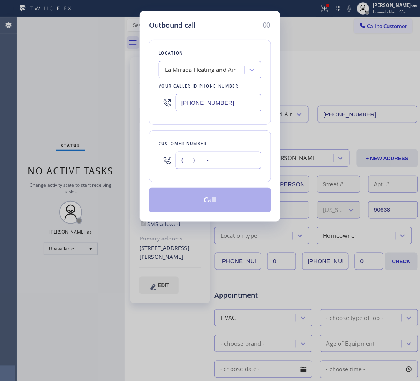
click at [217, 163] on input "(___) ___-____" at bounding box center [219, 160] width 86 height 17
paste input "415) 850-2515"
type input "(415) 850-2515"
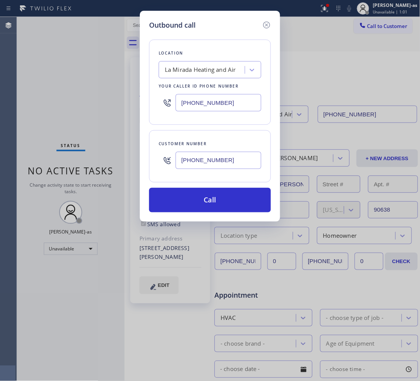
click at [210, 70] on div "La Mirada Heating and Air" at bounding box center [200, 70] width 71 height 9
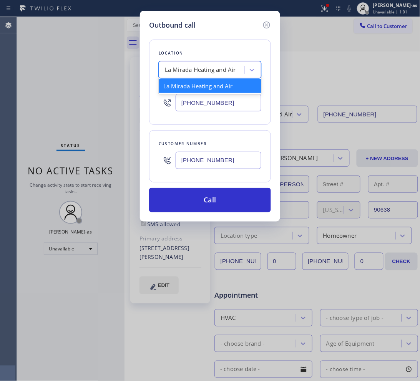
paste input "5 Star Appliance Repair [GEOGRAPHIC_DATA]"
type input "5 Star Appliance Repair [GEOGRAPHIC_DATA]"
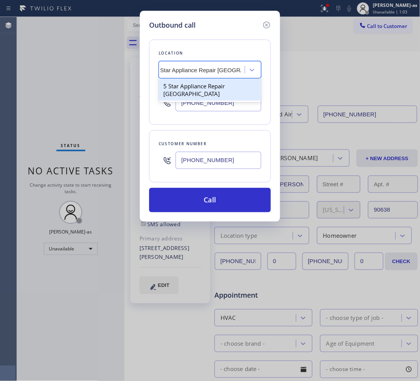
click at [199, 89] on div "5 Star Appliance Repair [GEOGRAPHIC_DATA]" at bounding box center [210, 90] width 103 height 22
type input "(650) 800-8848"
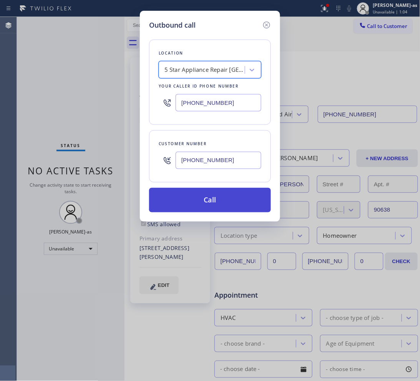
click at [237, 195] on button "Call" at bounding box center [210, 200] width 122 height 25
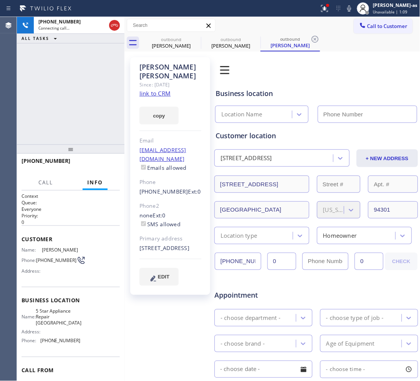
type input "(650) 800-8848"
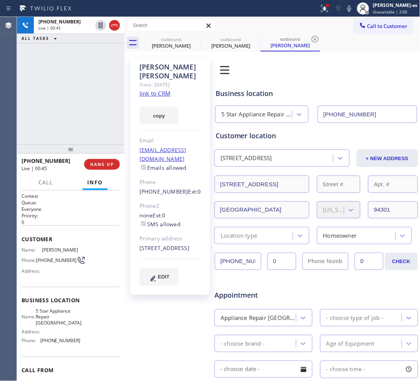
click at [76, 93] on div "+14158502515 Live | 00:45 ALL TASKS ALL TASKS ACTIVE TASKS TASKS IN WRAP UP" at bounding box center [71, 81] width 108 height 128
click at [110, 28] on icon at bounding box center [114, 25] width 9 height 9
click at [71, 164] on div "+14158502515" at bounding box center [50, 160] width 57 height 7
click at [95, 163] on span "HANG UP" at bounding box center [101, 164] width 23 height 5
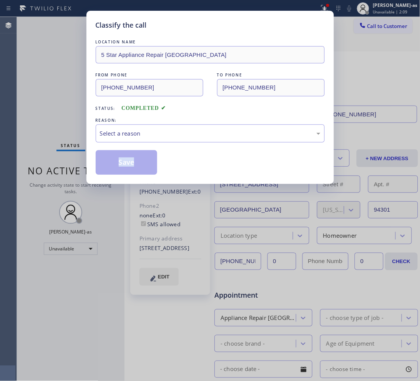
click at [95, 163] on div "Classify the call LOCATION NAME 5 Star Appliance Repair Palo Alto FROM PHONE (6…" at bounding box center [209, 97] width 247 height 173
click at [173, 137] on div "Select a reason" at bounding box center [210, 133] width 220 height 9
click at [131, 162] on button "Save" at bounding box center [127, 162] width 62 height 25
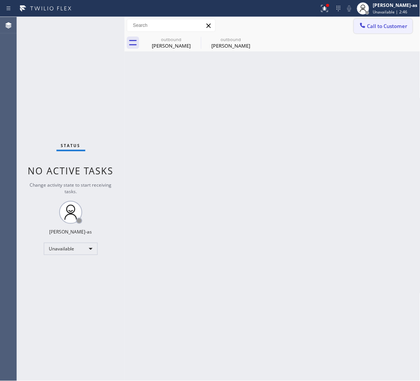
click at [391, 27] on span "Call to Customer" at bounding box center [387, 26] width 40 height 7
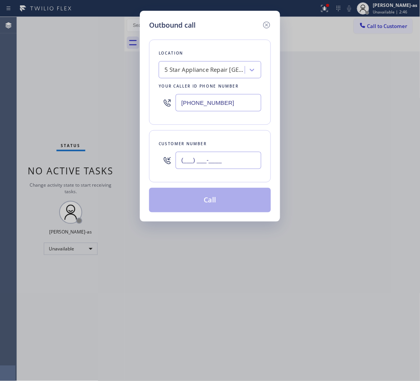
click at [244, 156] on input "(___) ___-____" at bounding box center [219, 160] width 86 height 17
paste input "347) 834-2225"
type input "(347) 834-2225"
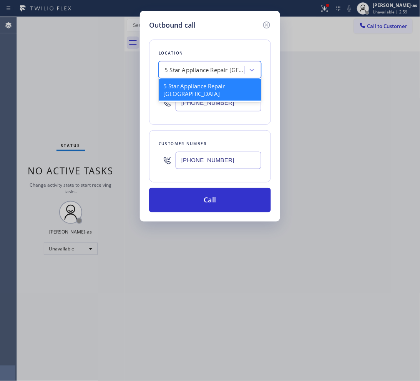
click at [200, 70] on div "5 Star Appliance Repair [GEOGRAPHIC_DATA]" at bounding box center [204, 70] width 81 height 9
paste input "Elite Sub-Zero & Wolf Repair Service New York"
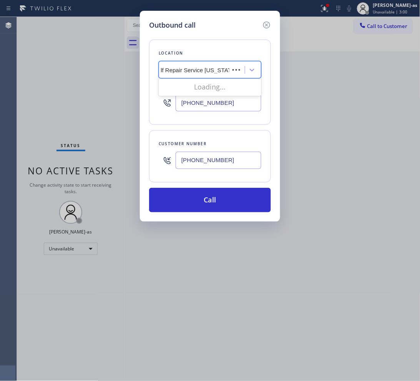
scroll to position [0, 45]
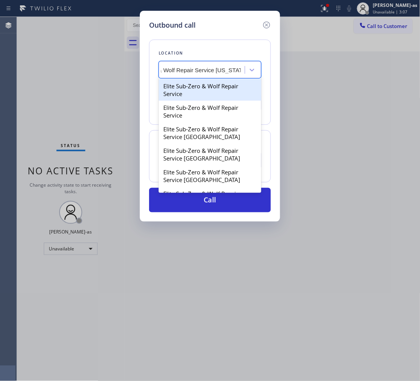
type input "Elite Sub-Zero & Wolf Repair Service New York"
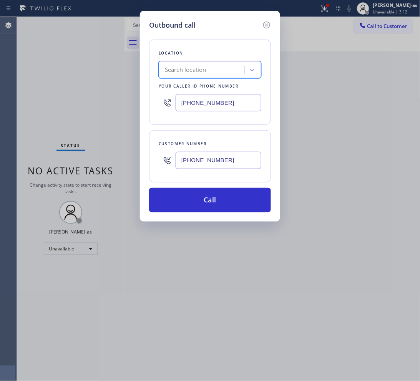
scroll to position [0, 0]
click at [215, 104] on input "(650) 800-8848" at bounding box center [219, 102] width 86 height 17
paste input "917) 920-956"
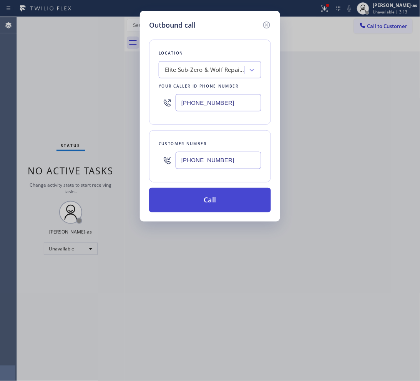
type input "(917) 920-9568"
click at [241, 199] on button "Call" at bounding box center [210, 200] width 122 height 25
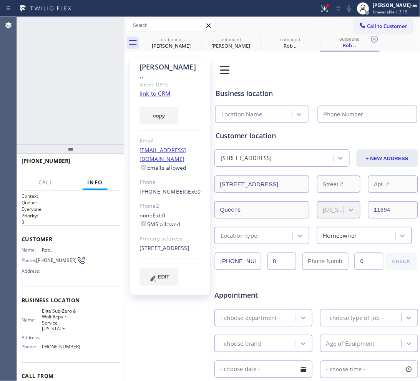
type input "(917) 920-9568"
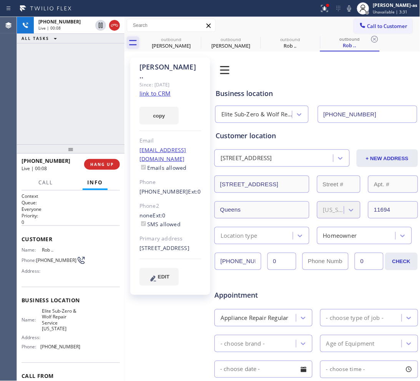
drag, startPoint x: 80, startPoint y: 66, endPoint x: 129, endPoint y: 48, distance: 53.2
click at [86, 67] on div "+13478342225 Live | 00:08 ALL TASKS ALL TASKS ACTIVE TASKS TASKS IN WRAP UP" at bounding box center [71, 81] width 108 height 128
click at [111, 21] on icon at bounding box center [114, 25] width 9 height 9
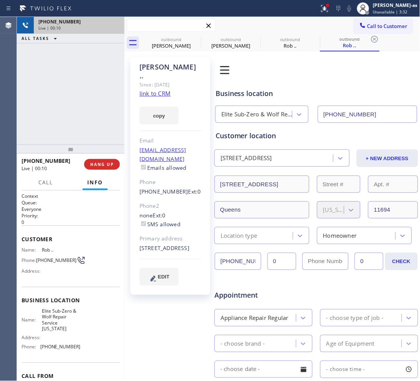
click at [176, 31] on input "text" at bounding box center [171, 25] width 88 height 12
click at [176, 41] on div "outbound" at bounding box center [171, 39] width 58 height 6
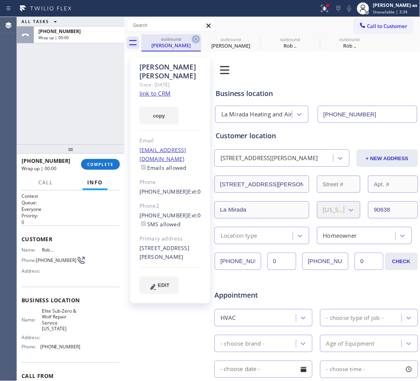
click at [192, 37] on icon at bounding box center [195, 39] width 9 height 9
click at [0, 0] on icon at bounding box center [0, 0] width 0 height 0
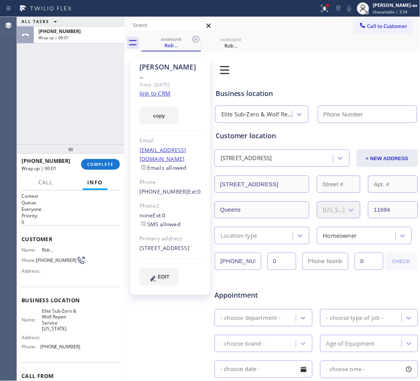
type input "(917) 920-9568"
click at [192, 37] on icon at bounding box center [195, 39] width 9 height 9
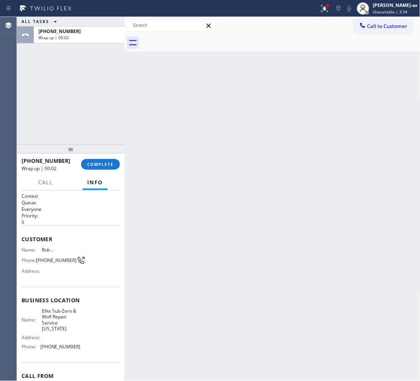
drag, startPoint x: 187, startPoint y: 37, endPoint x: 114, endPoint y: 193, distance: 172.0
click at [187, 39] on div at bounding box center [280, 42] width 279 height 17
click at [96, 171] on div "+13478342225 Wrap up | 00:02 COMPLETE" at bounding box center [71, 164] width 98 height 20
click at [98, 168] on button "COMPLETE" at bounding box center [100, 164] width 39 height 11
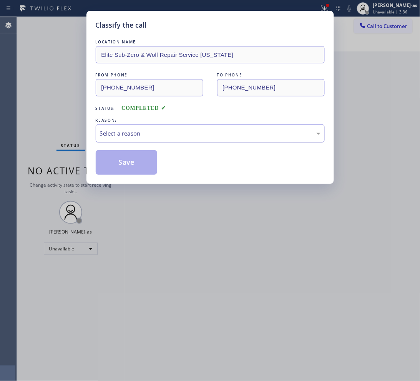
click at [208, 139] on div "Select a reason" at bounding box center [210, 133] width 229 height 18
click at [139, 174] on button "Save" at bounding box center [127, 162] width 62 height 25
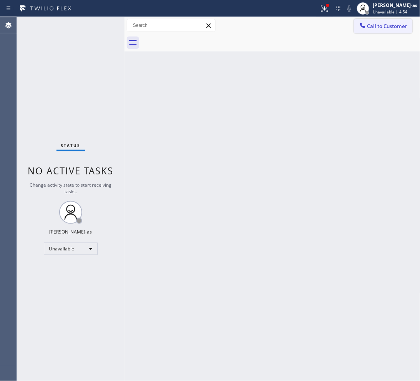
drag, startPoint x: 373, startPoint y: 36, endPoint x: 375, endPoint y: 27, distance: 8.8
click at [373, 32] on div "Call to Customer Outbound call Location Elite Sub-Zero & Wolf Repair Service Ne…" at bounding box center [272, 34] width 296 height 35
click at [375, 27] on span "Call to Customer" at bounding box center [387, 26] width 40 height 7
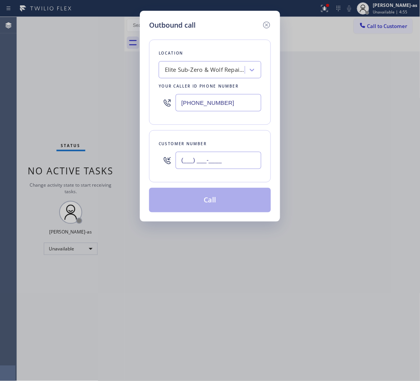
click at [239, 161] on input "(___) ___-____" at bounding box center [219, 160] width 86 height 17
paste input "213) 369-1440"
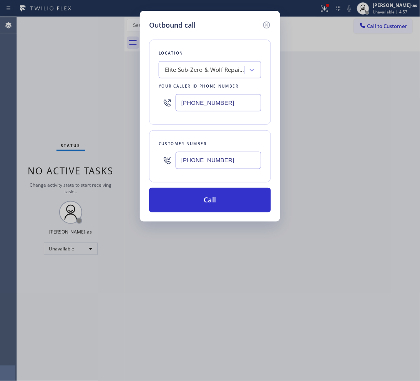
type input "(213) 369-1440"
click at [207, 66] on div "Elite Sub-Zero & Wolf Repair Service New York" at bounding box center [203, 69] width 84 height 13
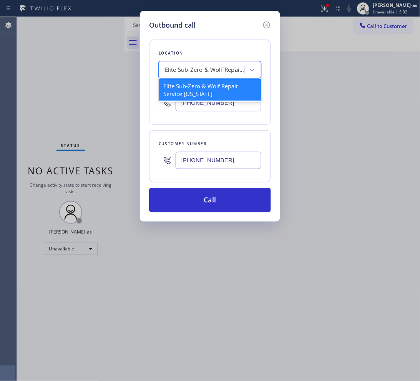
paste input "Palm City Heating and Air Conditioning"
type input "Palm City Heating and Air Conditioning"
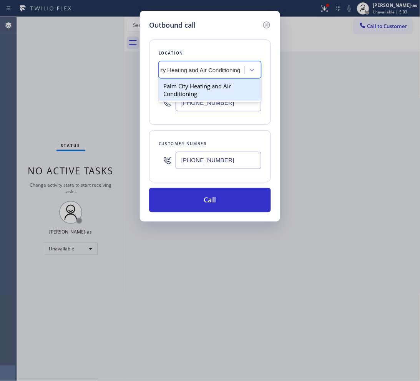
click at [187, 93] on div "Palm City Heating and Air Conditioning" at bounding box center [210, 90] width 103 height 22
type input "(619) 202-8608"
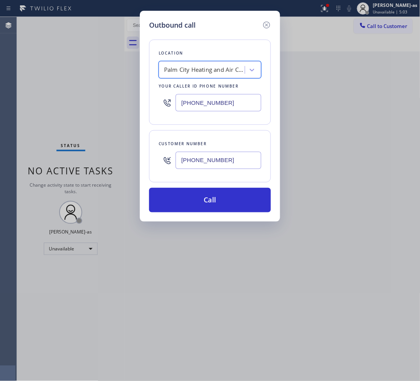
scroll to position [0, 0]
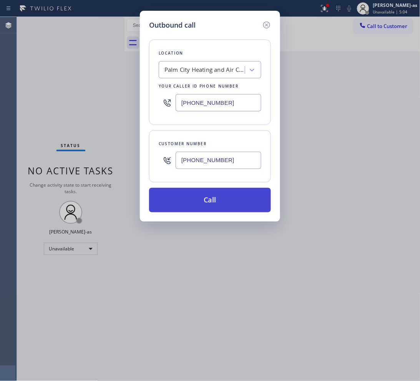
click at [225, 206] on button "Call" at bounding box center [210, 200] width 122 height 25
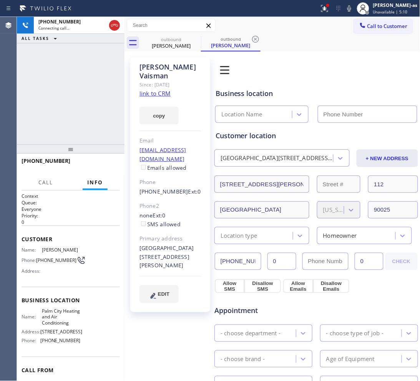
type input "(619) 202-8608"
click at [51, 106] on div "+12133691440 Connecting call… ALL TASKS ALL TASKS ACTIVE TASKS TASKS IN WRAP UP" at bounding box center [71, 81] width 108 height 128
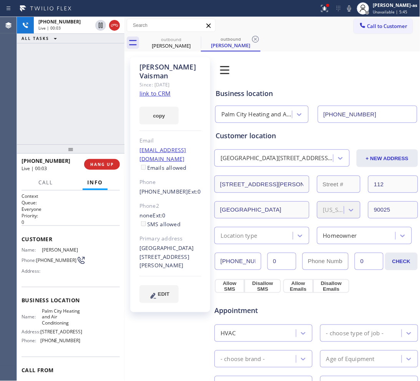
click at [76, 96] on div "+12133691440 Live | 00:03 ALL TASKS ALL TASKS ACTIVE TASKS TASKS IN WRAP UP" at bounding box center [71, 81] width 108 height 128
click at [93, 166] on span "HANG UP" at bounding box center [101, 164] width 23 height 5
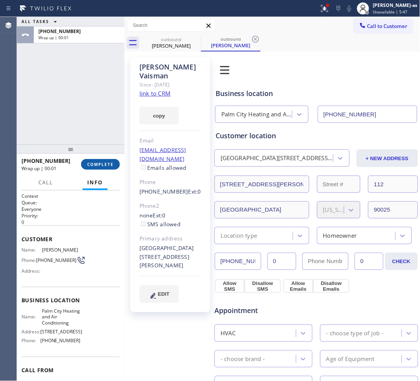
click at [93, 166] on span "COMPLETE" at bounding box center [100, 164] width 27 height 5
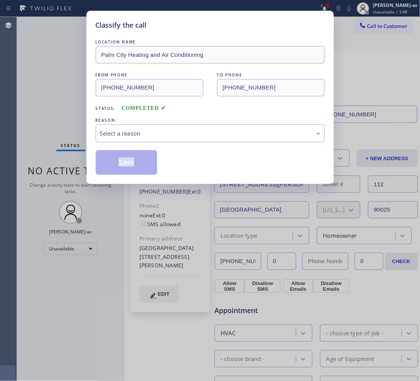
click at [93, 165] on div "Classify the call LOCATION NAME Palm City Heating and Air Conditioning FROM PHO…" at bounding box center [209, 97] width 247 height 173
drag, startPoint x: 194, startPoint y: 130, endPoint x: 195, endPoint y: 138, distance: 7.8
click at [194, 134] on div "Select a reason" at bounding box center [210, 133] width 220 height 9
click at [141, 164] on button "Save" at bounding box center [127, 162] width 62 height 25
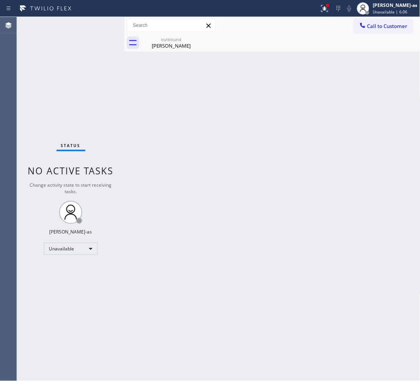
click at [358, 25] on div at bounding box center [362, 26] width 9 height 9
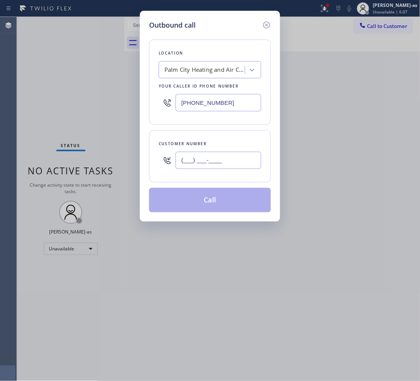
click at [240, 156] on input "(___) ___-____" at bounding box center [219, 160] width 86 height 17
paste input "415) 728-1134"
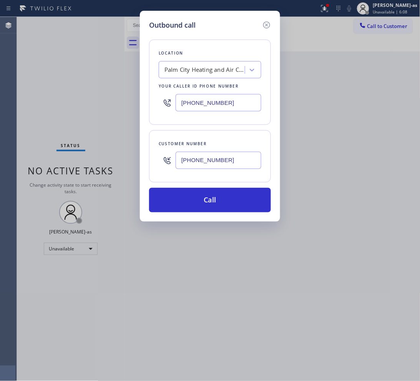
type input "(415) 728-1134"
click at [207, 102] on input "(619) 202-8608" at bounding box center [219, 102] width 86 height 17
paste input "323) 741-2181"
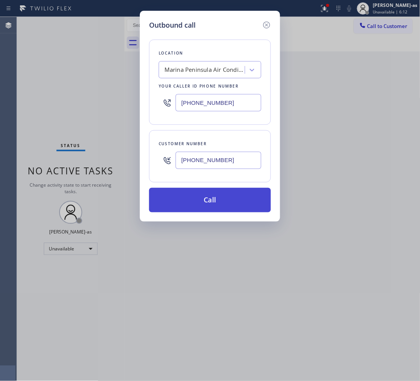
type input "(323) 741-2181"
click at [209, 204] on button "Call" at bounding box center [210, 200] width 122 height 25
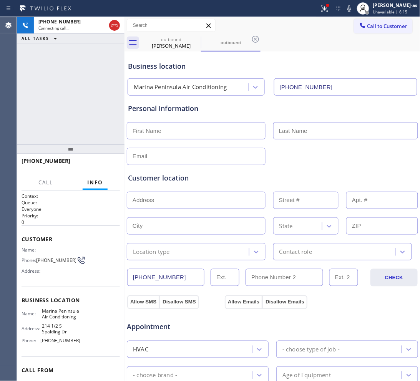
type input "(323) 741-2181"
click at [177, 48] on div "Ruben Vaisman" at bounding box center [171, 45] width 58 height 7
click at [189, 35] on div "outbound Ruben Vaisman" at bounding box center [171, 42] width 58 height 17
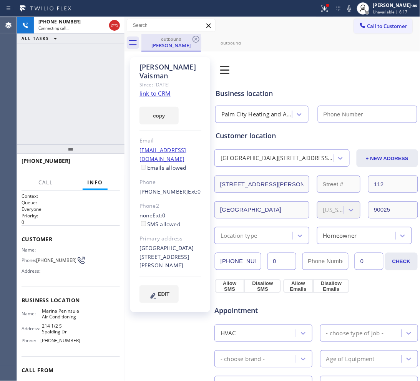
type input "(619) 202-8608"
drag, startPoint x: 193, startPoint y: 39, endPoint x: 105, endPoint y: 90, distance: 101.9
click at [193, 40] on icon at bounding box center [195, 39] width 9 height 9
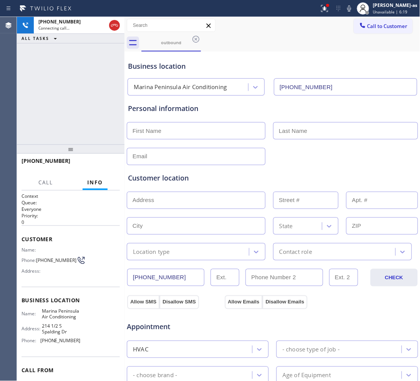
drag, startPoint x: 90, startPoint y: 97, endPoint x: 91, endPoint y: 74, distance: 22.7
click at [90, 97] on div "+14157281134 Connecting call… ALL TASKS ALL TASKS ACTIVE TASKS TASKS IN WRAP UP" at bounding box center [71, 81] width 108 height 128
drag, startPoint x: 114, startPoint y: 24, endPoint x: 169, endPoint y: 50, distance: 60.7
click at [114, 25] on icon at bounding box center [114, 25] width 9 height 9
click at [178, 52] on div "Business location Marina Peninsula Air Conditioning (323) 741-2181" at bounding box center [272, 72] width 292 height 45
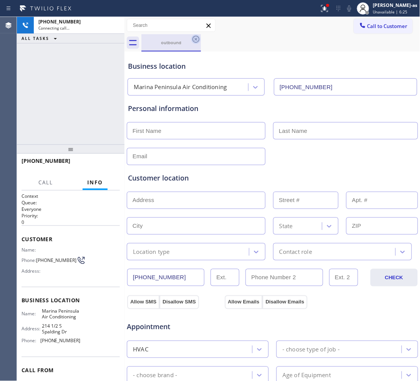
click at [192, 41] on icon at bounding box center [195, 39] width 9 height 9
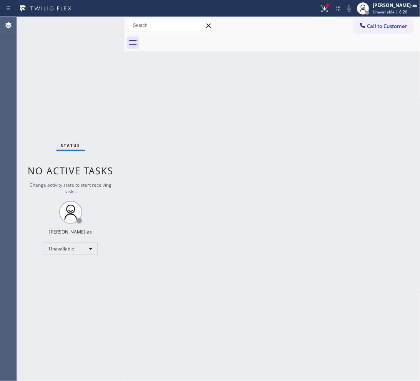
click at [192, 41] on div at bounding box center [280, 42] width 279 height 17
drag, startPoint x: 192, startPoint y: 41, endPoint x: 186, endPoint y: 43, distance: 6.0
click at [192, 41] on div at bounding box center [280, 42] width 279 height 17
click at [365, 16] on div at bounding box center [363, 8] width 17 height 17
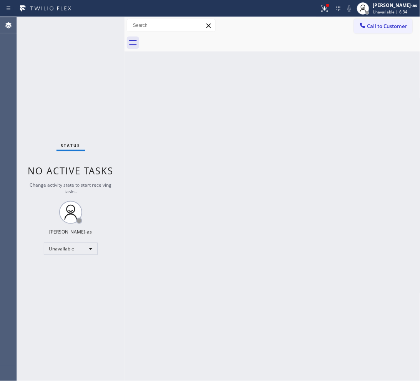
click at [300, 45] on div at bounding box center [280, 42] width 279 height 17
click at [391, 25] on span "Call to Customer" at bounding box center [387, 26] width 40 height 7
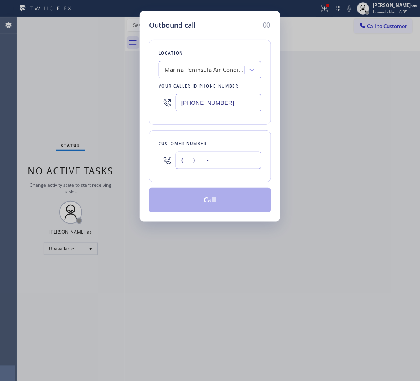
click at [229, 156] on input "(___) ___-____" at bounding box center [219, 160] width 86 height 17
paste input "310) 213-3688"
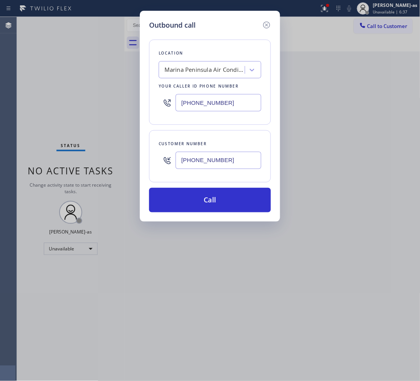
type input "(310) 213-3688"
click at [232, 108] on input "(323) 741-2181" at bounding box center [219, 102] width 86 height 17
paste input "10) 773-4162"
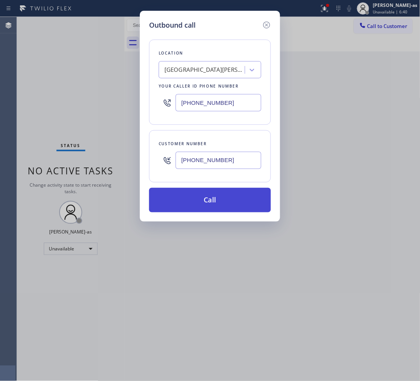
type input "(310) 773-4162"
click at [212, 191] on button "Call" at bounding box center [210, 200] width 122 height 25
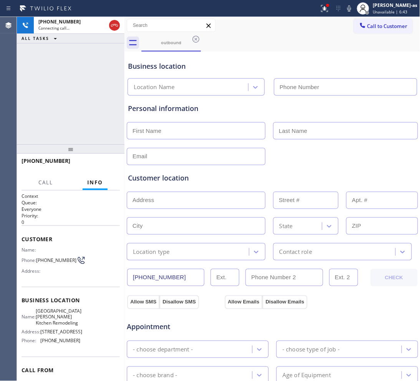
type input "(310) 773-4162"
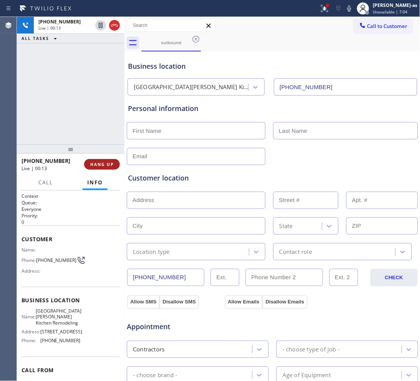
click at [108, 160] on button "HANG UP" at bounding box center [102, 164] width 36 height 11
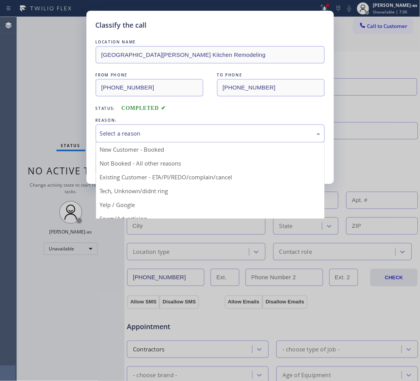
drag, startPoint x: 181, startPoint y: 128, endPoint x: 210, endPoint y: 173, distance: 53.4
click at [181, 129] on div "Select a reason" at bounding box center [210, 133] width 229 height 18
drag, startPoint x: 224, startPoint y: 177, endPoint x: 162, endPoint y: 176, distance: 62.2
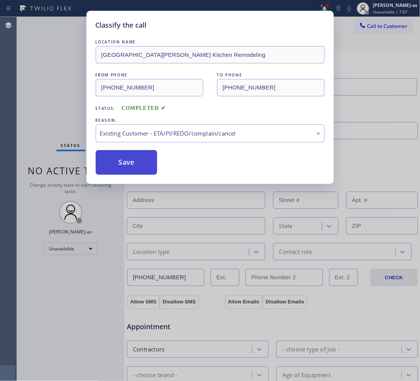
click at [137, 167] on button "Save" at bounding box center [127, 162] width 62 height 25
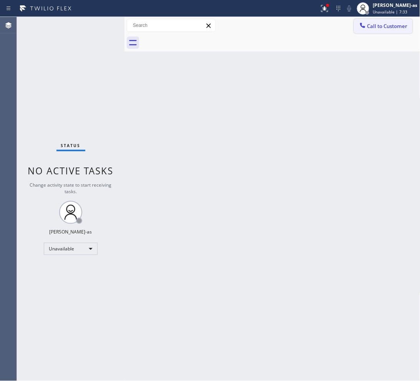
click at [373, 22] on button "Call to Customer" at bounding box center [383, 26] width 59 height 15
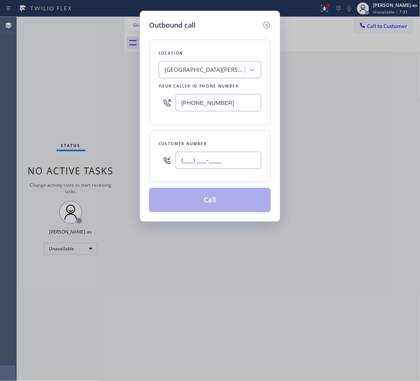
click at [229, 161] on input "(___) ___-____" at bounding box center [219, 160] width 86 height 17
paste input "818) 399-0424"
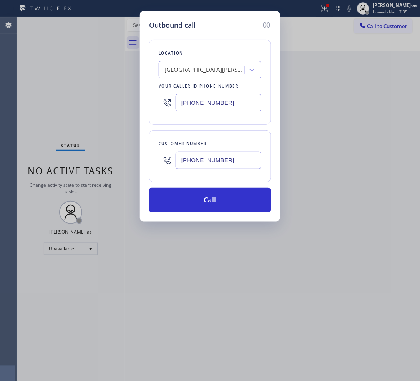
type input "(818) 399-0424"
click at [224, 109] on input "(310) 773-4162" at bounding box center [219, 102] width 86 height 17
click at [224, 108] on input "(310) 773-4162" at bounding box center [219, 102] width 86 height 17
paste input "669) 342-0078"
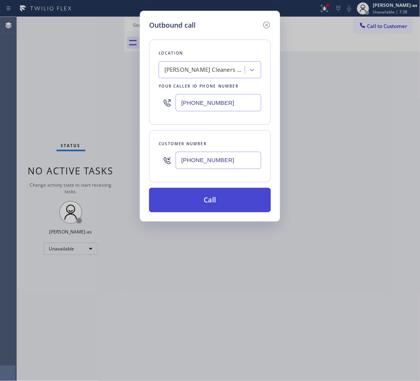
type input "(669) 342-0078"
click at [225, 204] on button "Call" at bounding box center [210, 200] width 122 height 25
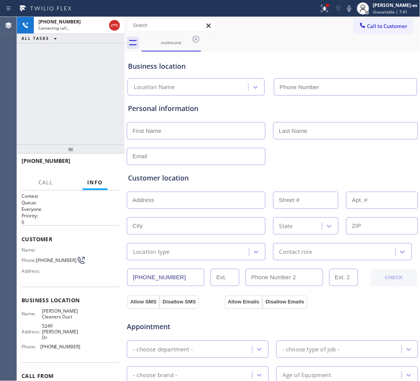
type input "(669) 342-0078"
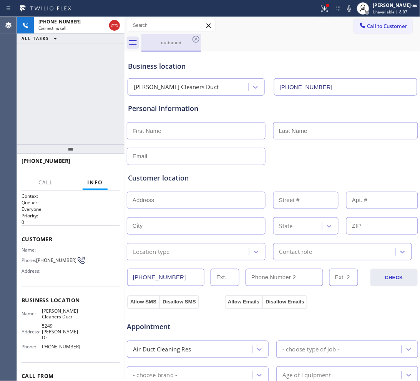
click at [112, 22] on icon at bounding box center [114, 25] width 9 height 9
click at [195, 35] on icon at bounding box center [195, 39] width 9 height 9
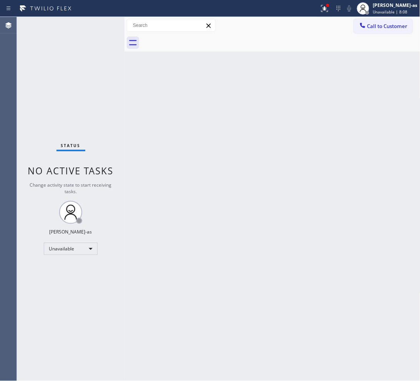
click at [197, 35] on div at bounding box center [280, 42] width 279 height 17
click at [375, 24] on span "Call to Customer" at bounding box center [387, 26] width 40 height 7
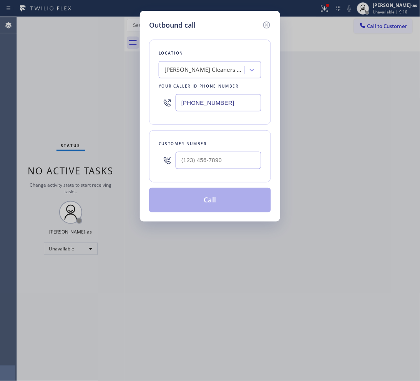
drag, startPoint x: 268, startPoint y: 142, endPoint x: 248, endPoint y: 150, distance: 21.2
click at [267, 142] on div "Customer number" at bounding box center [210, 156] width 122 height 52
click at [216, 160] on input "(___) ___-____" at bounding box center [219, 160] width 86 height 17
paste input "718) 902-0027"
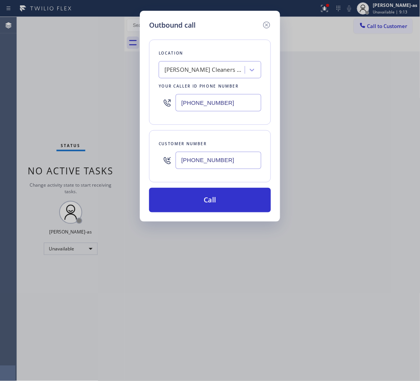
type input "(718) 902-0027"
click at [225, 104] on input "(669) 342-0078" at bounding box center [219, 102] width 86 height 17
paste input "718) 400-6950"
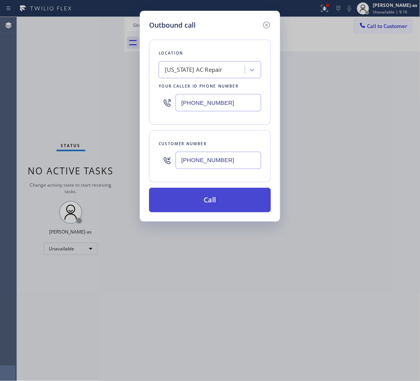
type input "(718) 400-6950"
click at [229, 200] on button "Call" at bounding box center [210, 200] width 122 height 25
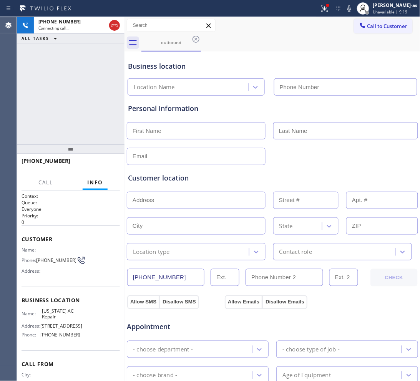
type input "(718) 400-6950"
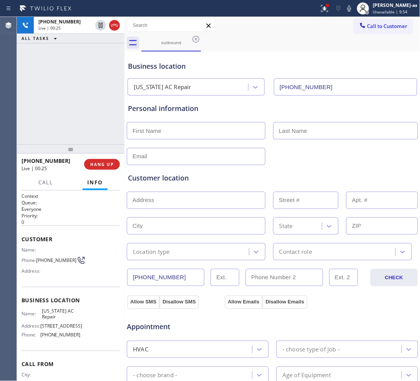
click at [77, 130] on div "+17189020027 Live | 00:25 ALL TASKS ALL TASKS ACTIVE TASKS TASKS IN WRAP UP" at bounding box center [71, 81] width 108 height 128
click at [80, 108] on div "+17189020027 Live | 00:28 ALL TASKS ALL TASKS ACTIVE TASKS TASKS IN WRAP UP" at bounding box center [71, 81] width 108 height 128
click at [96, 162] on span "HANG UP" at bounding box center [101, 164] width 23 height 5
click at [102, 162] on span "HANG UP" at bounding box center [101, 164] width 23 height 5
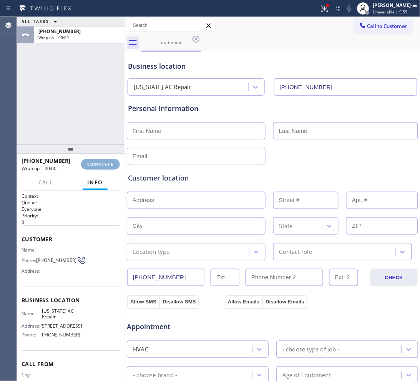
click at [102, 162] on span "COMPLETE" at bounding box center [100, 164] width 27 height 5
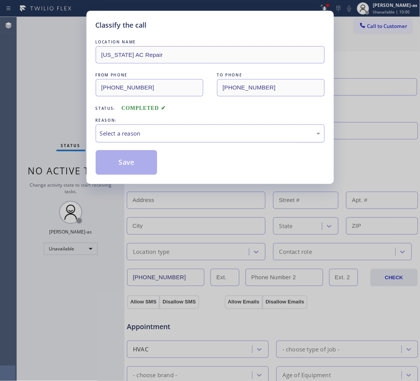
click at [189, 137] on div "Select a reason" at bounding box center [210, 133] width 220 height 9
click at [135, 168] on button "Save" at bounding box center [127, 162] width 62 height 25
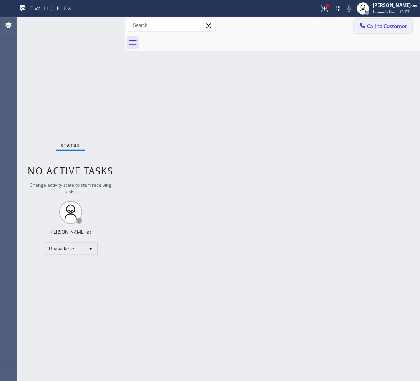
click at [379, 26] on span "Call to Customer" at bounding box center [387, 26] width 40 height 7
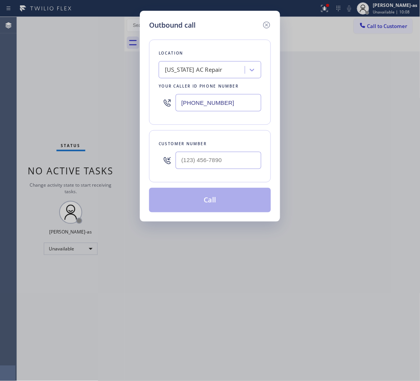
click at [225, 154] on div at bounding box center [219, 160] width 86 height 25
click at [234, 156] on input "(___) ___-____" at bounding box center [219, 160] width 86 height 17
paste input "850) 251-3440"
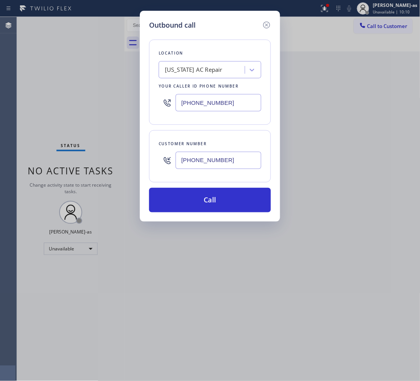
type input "(850) 251-3440"
click at [229, 104] on input "(718) 400-6950" at bounding box center [219, 102] width 86 height 17
paste input "86) 565-6096"
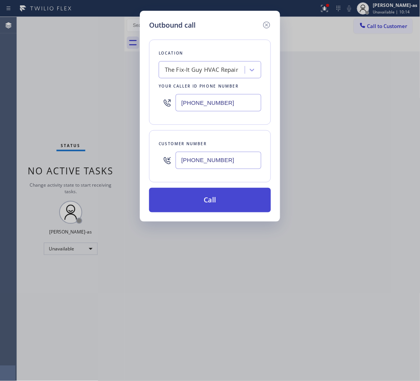
type input "(786) 565-6096"
click at [218, 197] on button "Call" at bounding box center [210, 200] width 122 height 25
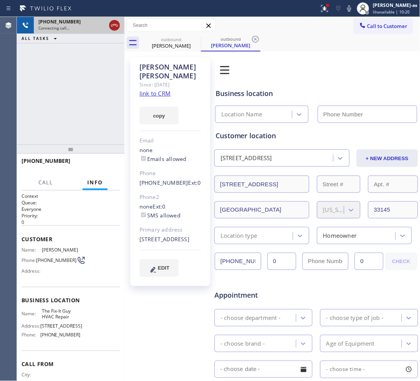
type input "(786) 565-6096"
click at [114, 24] on icon at bounding box center [114, 25] width 9 height 9
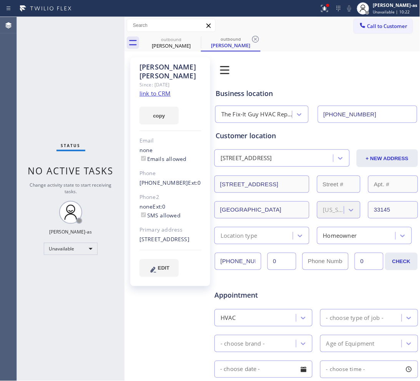
click at [158, 90] on link "link to CRM" at bounding box center [154, 94] width 31 height 8
click at [377, 29] on span "Call to Customer" at bounding box center [387, 26] width 40 height 7
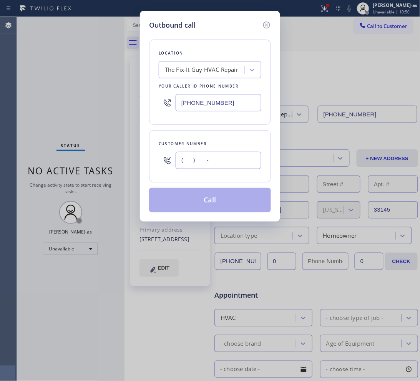
click at [229, 168] on input "(___) ___-____" at bounding box center [219, 160] width 86 height 17
paste input "850) 251-3440"
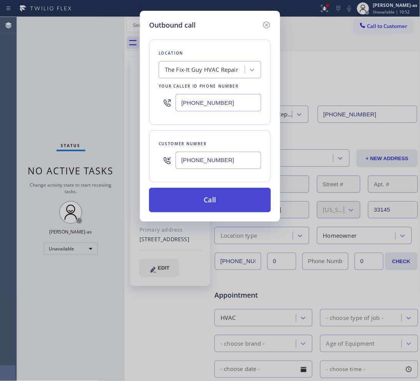
type input "(850) 251-3440"
click at [229, 201] on button "Call" at bounding box center [210, 200] width 122 height 25
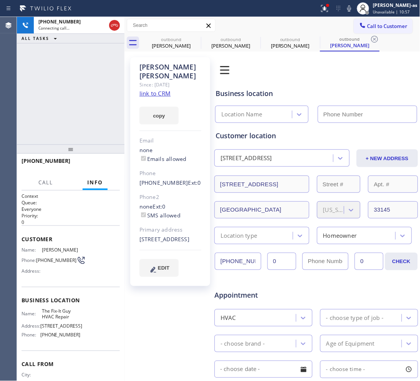
type input "(786) 565-6096"
click at [110, 166] on span "HANG UP" at bounding box center [101, 164] width 23 height 5
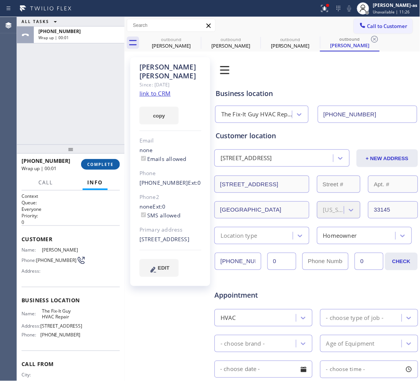
click at [109, 166] on span "COMPLETE" at bounding box center [100, 164] width 27 height 5
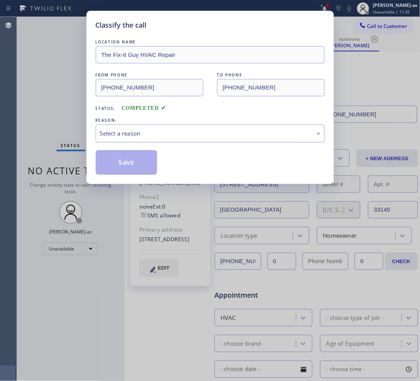
click at [148, 133] on div "Select a reason" at bounding box center [210, 133] width 220 height 9
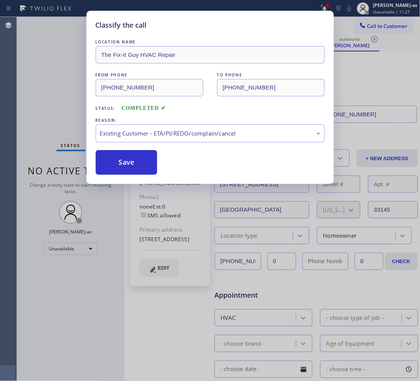
click at [137, 167] on button "Save" at bounding box center [127, 162] width 62 height 25
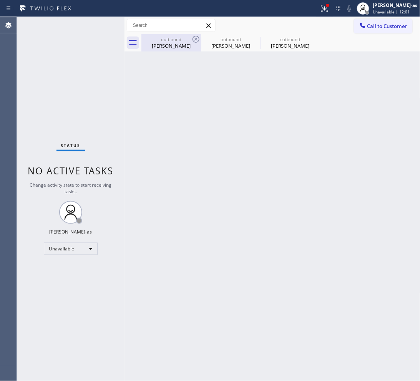
drag, startPoint x: 179, startPoint y: 50, endPoint x: 187, endPoint y: 41, distance: 12.5
click at [179, 49] on div "outbound Albert Pulido" at bounding box center [171, 42] width 58 height 17
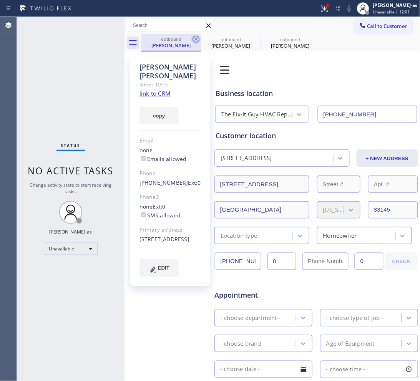
click at [191, 38] on icon at bounding box center [195, 39] width 9 height 9
click at [0, 0] on icon at bounding box center [0, 0] width 0 height 0
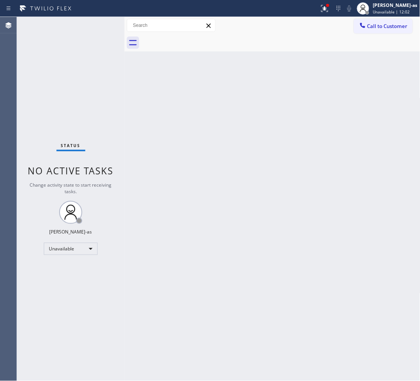
click at [191, 38] on div at bounding box center [280, 42] width 279 height 17
click at [390, 30] on button "Call to Customer" at bounding box center [383, 26] width 59 height 15
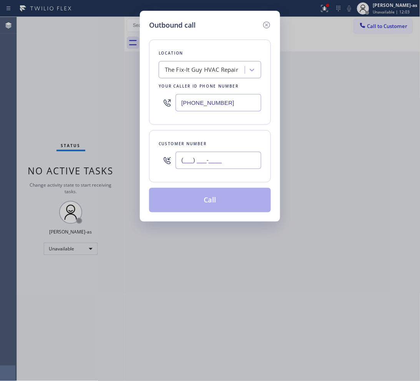
click at [216, 162] on input "(___) ___-____" at bounding box center [219, 160] width 86 height 17
paste input "979) 402-6183"
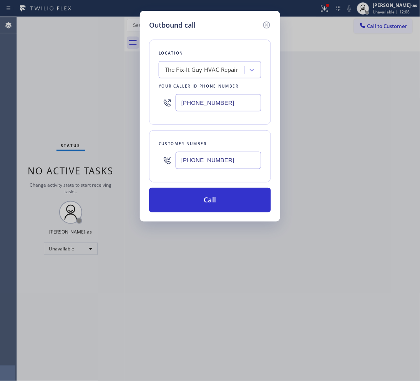
type input "(979) 402-6183"
click at [198, 67] on div "The Fix-It Guy HVAC Repair" at bounding box center [201, 70] width 73 height 9
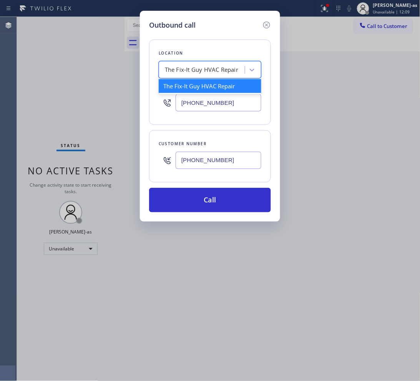
paste input "m Local Trusted Electricians Placentia"
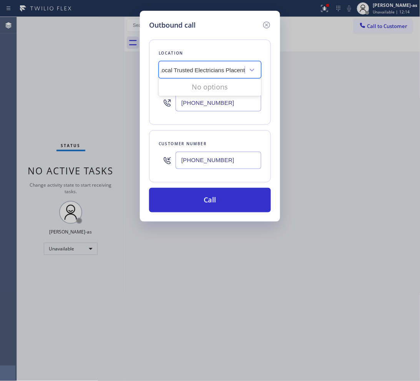
scroll to position [0, 4]
type input "Local Trusted Electricians Placentia"
click at [196, 88] on div "Local Trusted Electricians Placentia" at bounding box center [210, 86] width 103 height 14
click at [227, 165] on input "(979) 402-6183" at bounding box center [219, 160] width 86 height 17
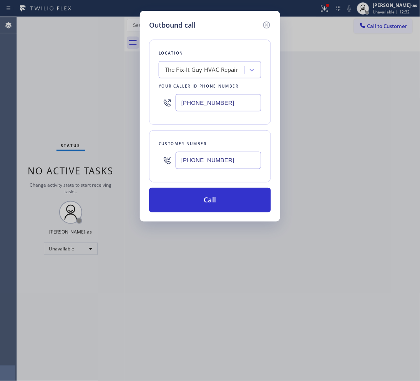
click at [227, 165] on input "(979) 402-6183" at bounding box center [219, 160] width 86 height 17
paste input "text"
type input "(979) 402-6183"
click at [204, 99] on input "(786) 565-6096" at bounding box center [219, 102] width 86 height 17
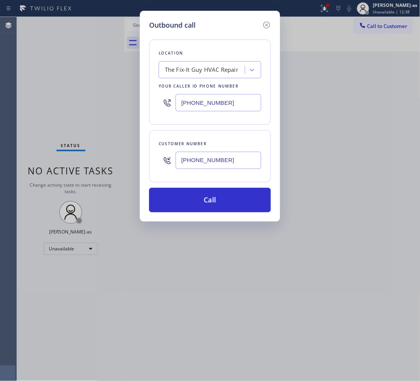
click at [204, 99] on input "(786) 565-6096" at bounding box center [219, 102] width 86 height 17
paste input "855) 999-4417"
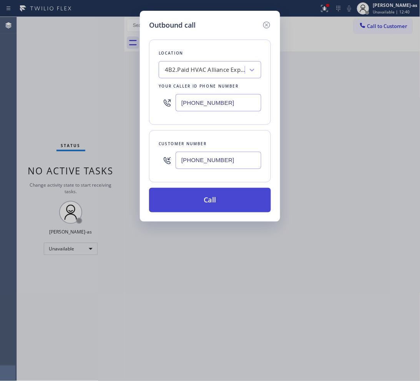
type input "[PHONE_NUMBER]"
click at [224, 204] on button "Call" at bounding box center [210, 200] width 122 height 25
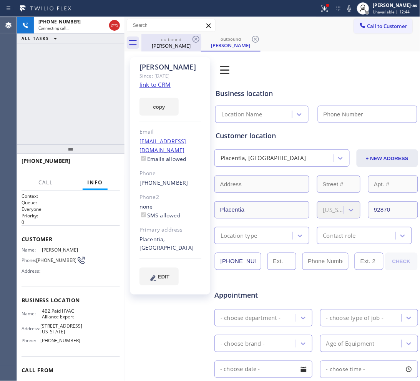
click at [167, 37] on div "outbound" at bounding box center [171, 39] width 58 height 6
type input "[PHONE_NUMBER]"
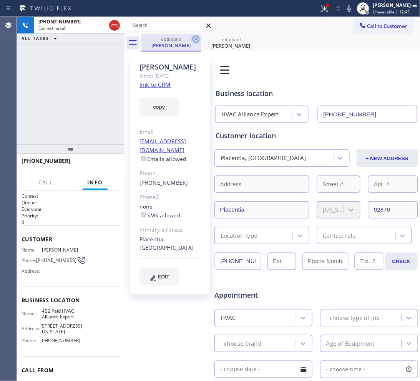
click at [197, 40] on icon at bounding box center [195, 39] width 7 height 7
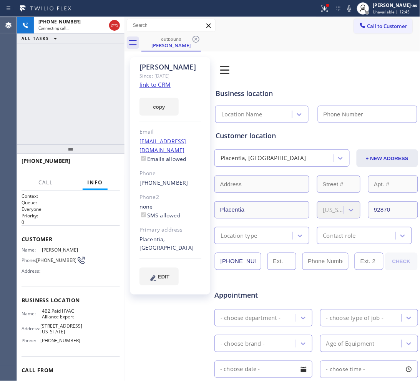
click at [80, 102] on div "+19794026183 Connecting call… ALL TASKS ALL TASKS ACTIVE TASKS TASKS IN WRAP UP" at bounding box center [71, 81] width 108 height 128
type input "[PHONE_NUMBER]"
click at [152, 84] on link "link to CRM" at bounding box center [154, 85] width 31 height 8
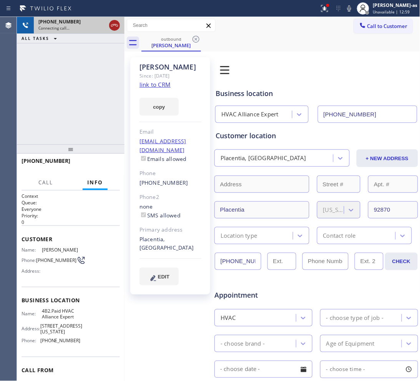
click at [114, 25] on icon at bounding box center [114, 25] width 9 height 9
click at [173, 38] on div "outbound" at bounding box center [171, 39] width 58 height 6
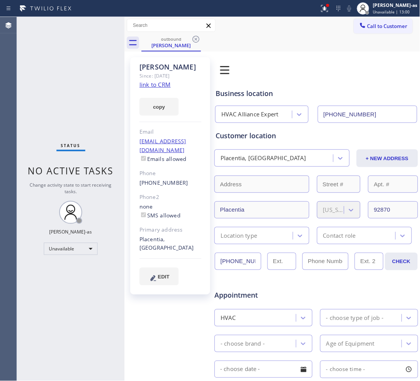
click at [193, 38] on icon at bounding box center [195, 39] width 7 height 7
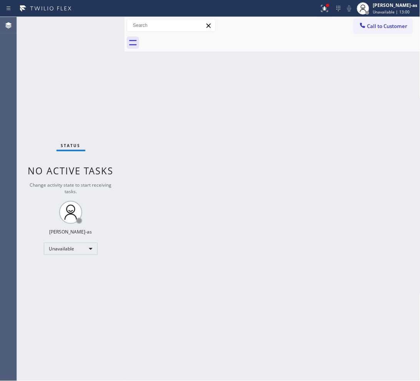
click at [193, 38] on div at bounding box center [280, 42] width 279 height 17
click at [115, 81] on div "Status No active tasks Change activity state to start receiving tasks. [PERSON_…" at bounding box center [71, 199] width 108 height 364
drag, startPoint x: 230, startPoint y: 158, endPoint x: 383, endPoint y: 163, distance: 153.0
click at [231, 158] on div "Back to Dashboard Change Sender ID Customers Technicians Select a contact Outbo…" at bounding box center [272, 199] width 296 height 364
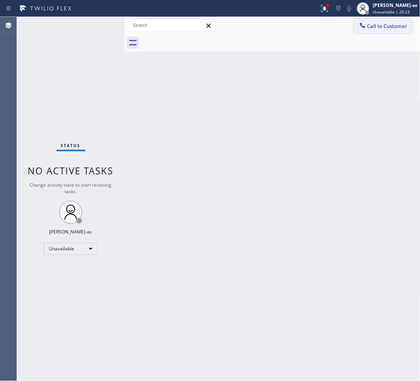
click at [377, 25] on span "Call to Customer" at bounding box center [387, 26] width 40 height 7
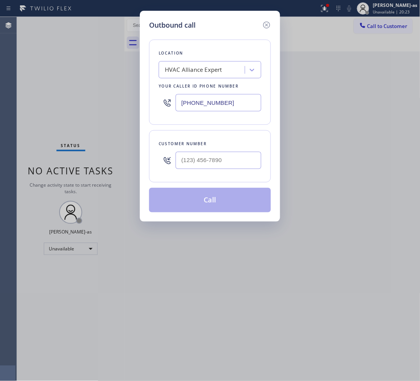
click at [214, 151] on div at bounding box center [219, 160] width 86 height 25
click at [221, 160] on input "(___) ___-____" at bounding box center [219, 160] width 86 height 17
paste input "562) 972-0041"
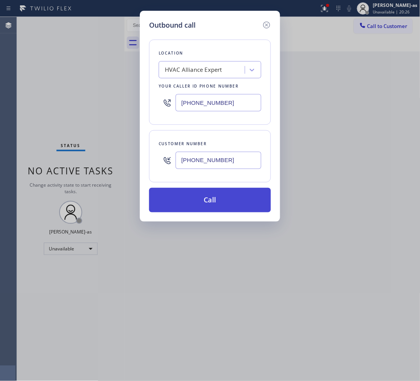
type input "(562) 972-0041"
click at [189, 206] on button "Call" at bounding box center [210, 200] width 122 height 25
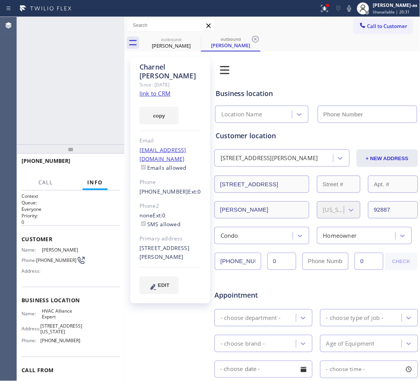
type input "[PHONE_NUMBER]"
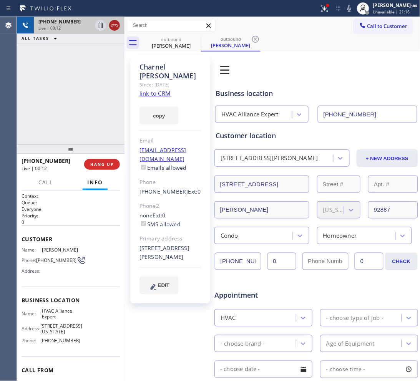
click at [118, 24] on icon at bounding box center [114, 25] width 9 height 9
click at [108, 169] on button "HANG UP" at bounding box center [102, 164] width 36 height 11
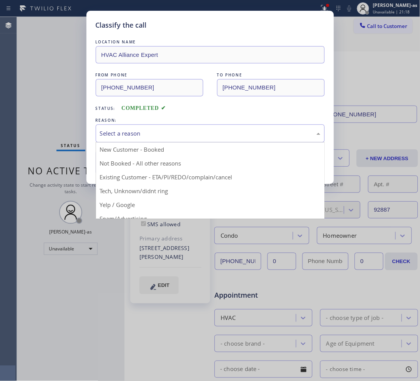
click at [237, 135] on div "Select a reason" at bounding box center [210, 133] width 220 height 9
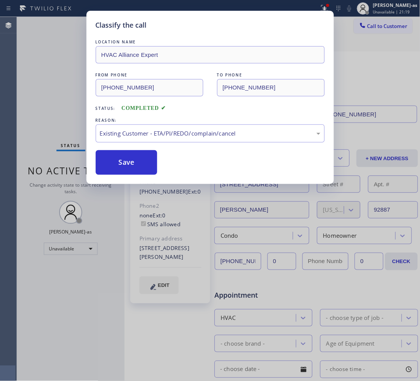
drag, startPoint x: 137, startPoint y: 165, endPoint x: 113, endPoint y: 103, distance: 66.9
click at [137, 165] on button "Save" at bounding box center [127, 162] width 62 height 25
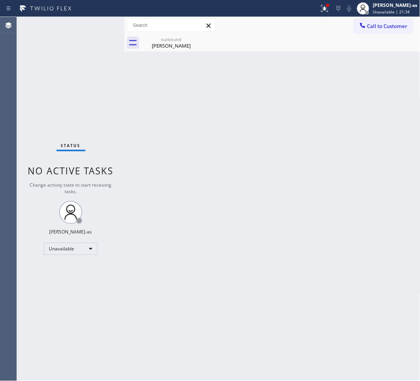
drag, startPoint x: 101, startPoint y: 76, endPoint x: 128, endPoint y: 70, distance: 27.6
click at [107, 81] on div "Status No active tasks Change activity state to start receiving tasks. [PERSON_…" at bounding box center [71, 199] width 108 height 364
drag, startPoint x: 158, startPoint y: 50, endPoint x: 158, endPoint y: 69, distance: 18.8
click at [158, 50] on div "outbound Charnel Sullivan" at bounding box center [171, 42] width 58 height 17
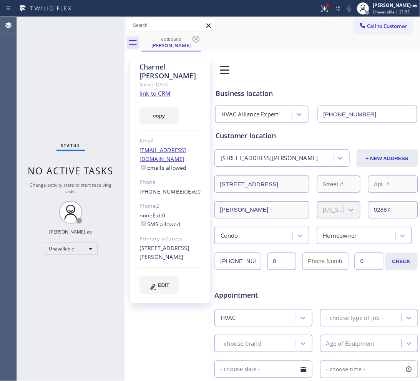
click at [149, 90] on link "link to CRM" at bounding box center [154, 94] width 31 height 8
click at [394, 28] on span "Call to Customer" at bounding box center [387, 26] width 40 height 7
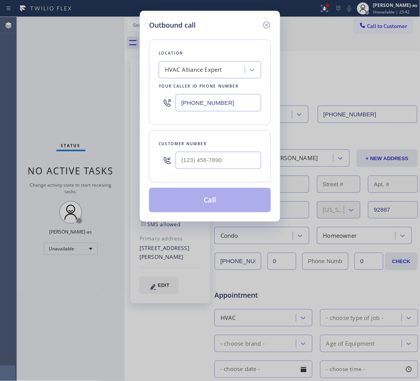
click at [239, 150] on div at bounding box center [219, 160] width 86 height 25
click at [250, 158] on input "(___) ___-____" at bounding box center [219, 160] width 86 height 17
paste input "213) 767-1404"
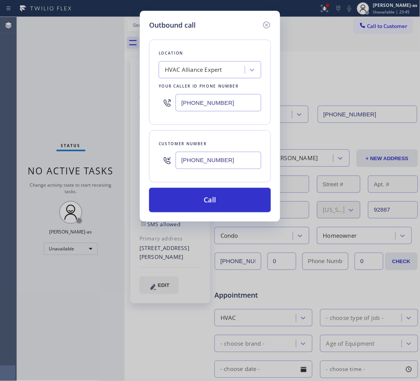
type input "(213) 767-1404"
click at [220, 108] on input "[PHONE_NUMBER]" at bounding box center [219, 102] width 86 height 17
paste input "213) 767-1404"
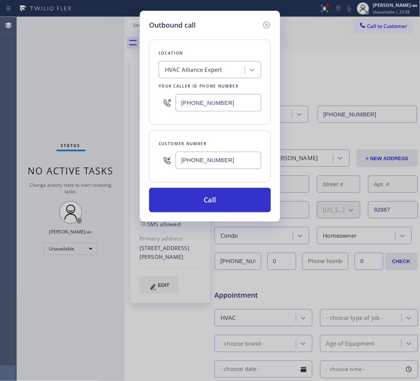
click at [241, 102] on input "[PHONE_NUMBER]" at bounding box center [219, 102] width 86 height 17
paste input "949) 468-3533"
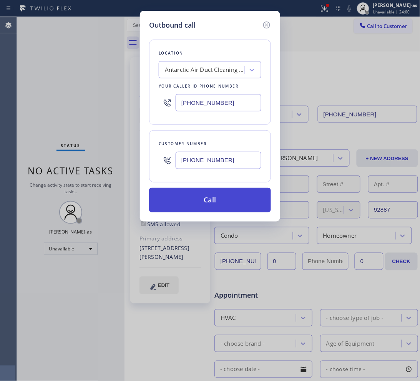
type input "(949) 468-3533"
click at [244, 197] on button "Call" at bounding box center [210, 200] width 122 height 25
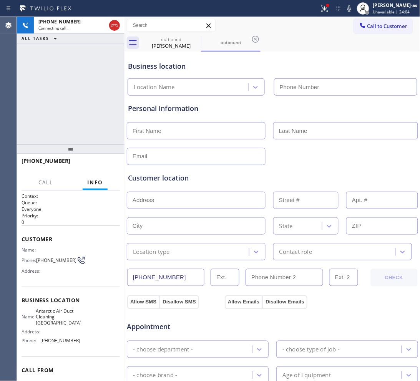
type input "(949) 468-3533"
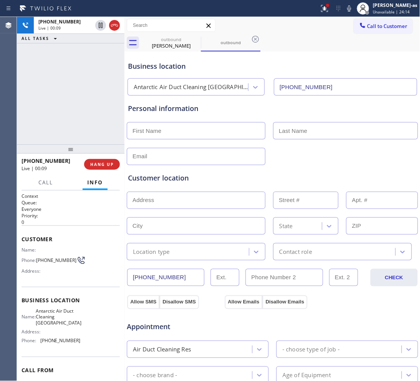
drag, startPoint x: 87, startPoint y: 88, endPoint x: 101, endPoint y: 196, distance: 108.5
click at [87, 89] on div "+12137671404 Live | 00:09 ALL TASKS ALL TASKS ACTIVE TASKS TASKS IN WRAP UP" at bounding box center [71, 81] width 108 height 128
click at [85, 129] on div "+12137671404 Live | 00:10 ALL TASKS ALL TASKS ACTIVE TASKS TASKS IN WRAP UP" at bounding box center [71, 81] width 108 height 128
click at [81, 110] on div "+12137671404 Live | 00:21 ALL TASKS ALL TASKS ACTIVE TASKS TASKS IN WRAP UP" at bounding box center [71, 81] width 108 height 128
click at [80, 89] on div "+12137671404 Live | 01:10 ALL TASKS ALL TASKS ACTIVE TASKS TASKS IN WRAP UP" at bounding box center [71, 81] width 108 height 128
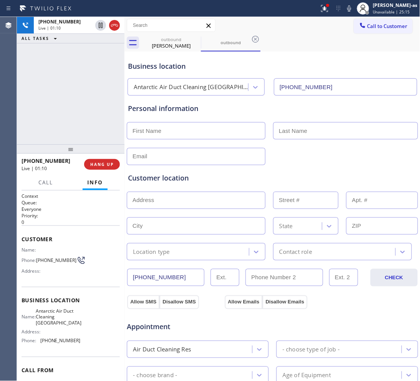
click at [158, 45] on div "Charnel Sullivan" at bounding box center [171, 45] width 58 height 7
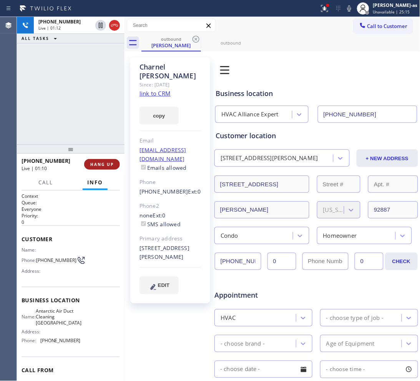
drag, startPoint x: 93, startPoint y: 110, endPoint x: 100, endPoint y: 162, distance: 51.9
click at [93, 111] on div "+12137671404 Live | 01:12 ALL TASKS ALL TASKS ACTIVE TASKS TASKS IN WRAP UP" at bounding box center [71, 81] width 108 height 128
click at [100, 162] on span "HANG UP" at bounding box center [101, 164] width 23 height 5
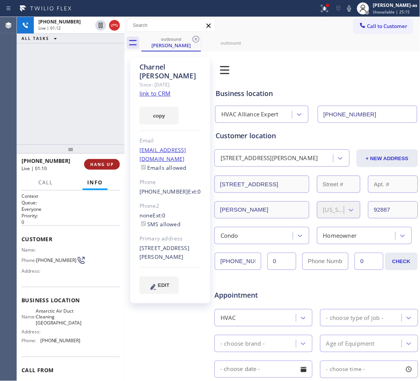
click at [100, 162] on span "HANG UP" at bounding box center [101, 164] width 23 height 5
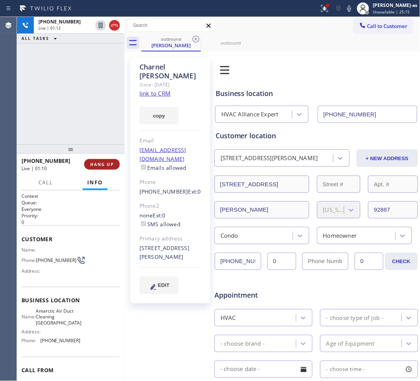
click at [100, 162] on span "HANG UP" at bounding box center [101, 164] width 23 height 5
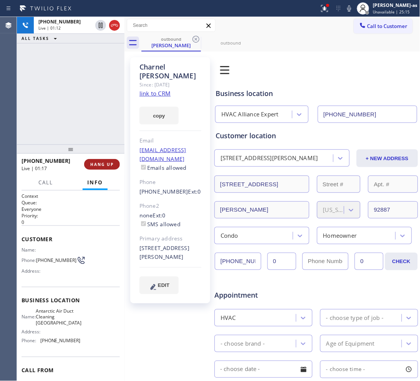
click at [100, 162] on span "HANG UP" at bounding box center [101, 164] width 23 height 5
click at [100, 162] on span "COMPLETE" at bounding box center [100, 164] width 27 height 5
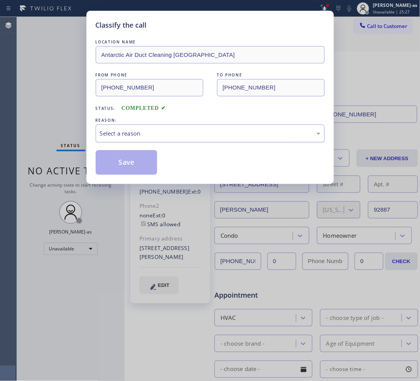
click at [166, 140] on div "Select a reason" at bounding box center [210, 133] width 229 height 18
click at [121, 157] on button "Save" at bounding box center [127, 162] width 62 height 25
drag, startPoint x: 124, startPoint y: 162, endPoint x: 133, endPoint y: 157, distance: 9.8
click at [124, 164] on button "Save" at bounding box center [127, 162] width 62 height 25
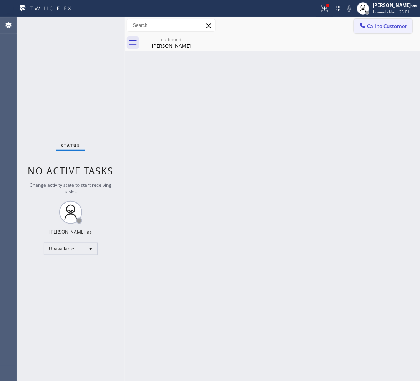
click at [373, 28] on span "Call to Customer" at bounding box center [387, 26] width 40 height 7
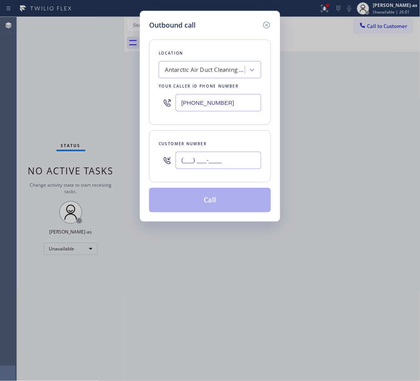
click at [254, 166] on input "(___) ___-____" at bounding box center [219, 160] width 86 height 17
paste input "562) 742-6141"
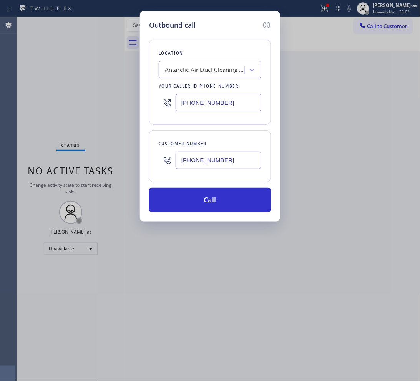
type input "(562) 742-6141"
click at [242, 101] on input "(949) 468-3533" at bounding box center [219, 102] width 86 height 17
paste input "833) 692-2271"
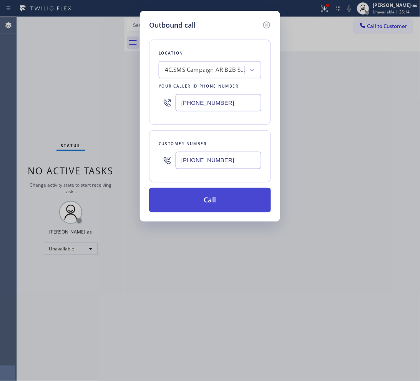
type input "[PHONE_NUMBER]"
click at [241, 199] on button "Call" at bounding box center [210, 200] width 122 height 25
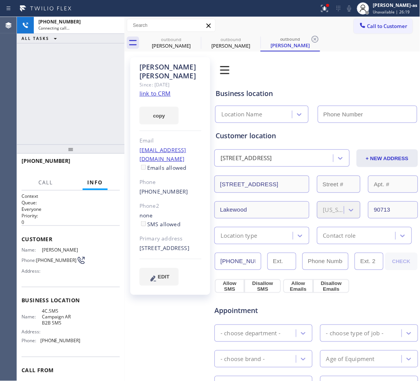
type input "[PHONE_NUMBER]"
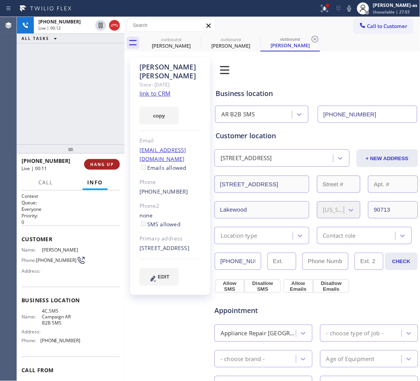
click at [97, 164] on span "HANG UP" at bounding box center [101, 164] width 23 height 5
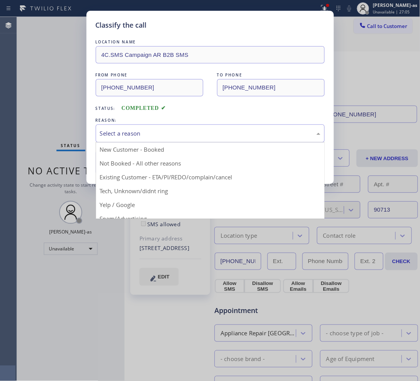
click at [156, 136] on div "Select a reason" at bounding box center [210, 133] width 220 height 9
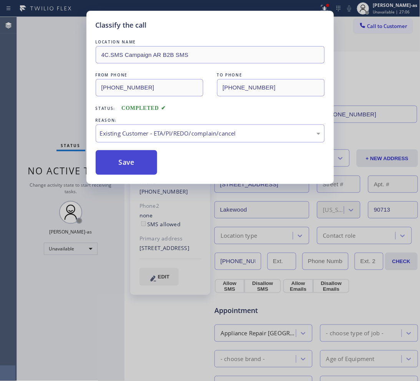
click at [119, 154] on button "Save" at bounding box center [127, 162] width 62 height 25
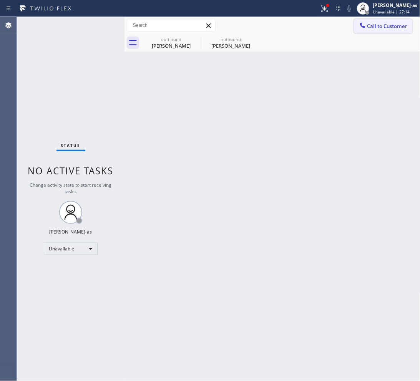
click at [387, 23] on span "Call to Customer" at bounding box center [387, 26] width 40 height 7
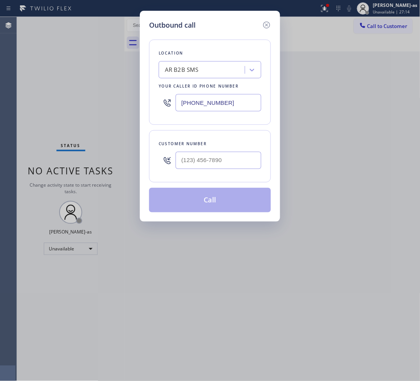
drag, startPoint x: 231, startPoint y: 150, endPoint x: 235, endPoint y: 151, distance: 4.7
click at [234, 150] on div at bounding box center [219, 160] width 86 height 25
click at [243, 163] on input "(___) ___-____" at bounding box center [219, 160] width 86 height 17
paste input "562) 742-6141"
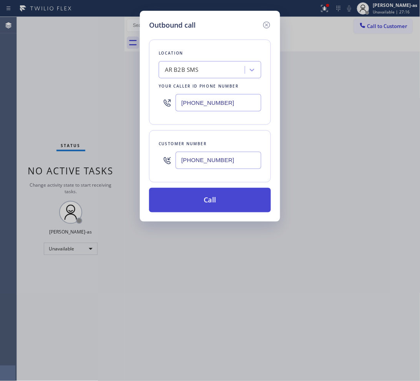
type input "(562) 742-6141"
click at [216, 199] on button "Call" at bounding box center [210, 200] width 122 height 25
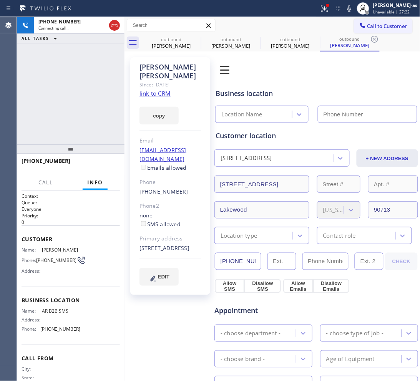
type input "[PHONE_NUMBER]"
click at [57, 118] on div "+15627426141 Connecting call… ALL TASKS ALL TASKS ACTIVE TASKS TASKS IN WRAP UP" at bounding box center [71, 81] width 108 height 128
click at [86, 129] on div "+15627426141 Live | 00:32 ALL TASKS ALL TASKS ACTIVE TASKS TASKS IN WRAP UP" at bounding box center [71, 81] width 108 height 128
drag, startPoint x: 86, startPoint y: 127, endPoint x: 93, endPoint y: 118, distance: 11.2
click at [90, 123] on div "+15627426141 Live | 00:33 ALL TASKS ALL TASKS ACTIVE TASKS TASKS IN WRAP UP" at bounding box center [71, 81] width 108 height 128
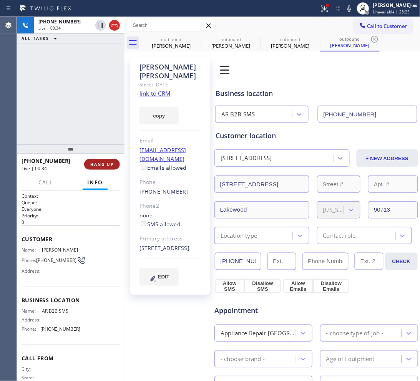
click at [98, 162] on span "HANG UP" at bounding box center [101, 164] width 23 height 5
click at [98, 161] on button "HANG UP" at bounding box center [102, 164] width 36 height 11
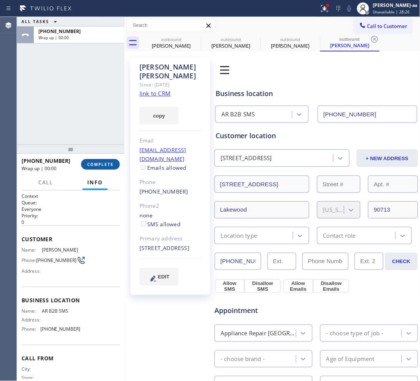
click at [98, 160] on button "COMPLETE" at bounding box center [100, 164] width 39 height 11
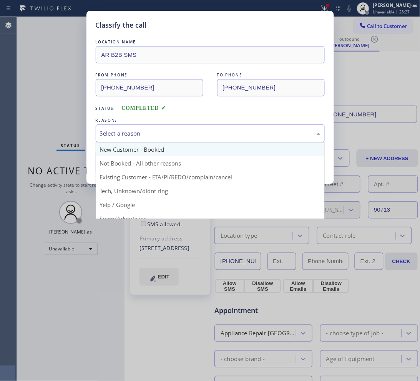
drag, startPoint x: 149, startPoint y: 132, endPoint x: 181, endPoint y: 149, distance: 36.1
click at [154, 134] on div "Select a reason" at bounding box center [210, 133] width 220 height 9
drag, startPoint x: 197, startPoint y: 171, endPoint x: 195, endPoint y: 167, distance: 4.6
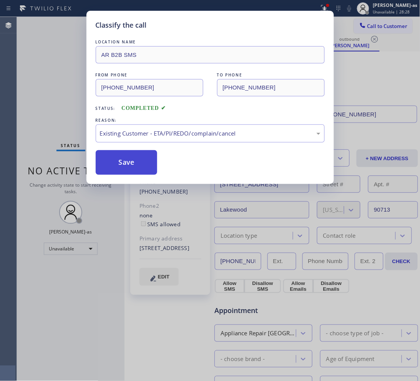
click at [125, 158] on button "Save" at bounding box center [127, 162] width 62 height 25
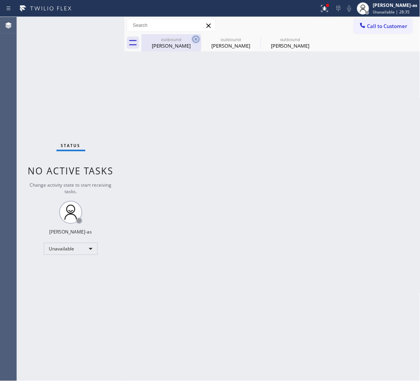
click at [174, 41] on div "outbound" at bounding box center [171, 39] width 58 height 6
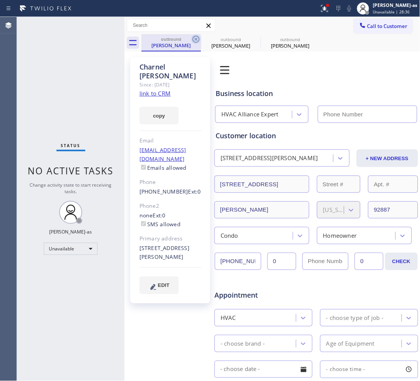
type input "[PHONE_NUMBER]"
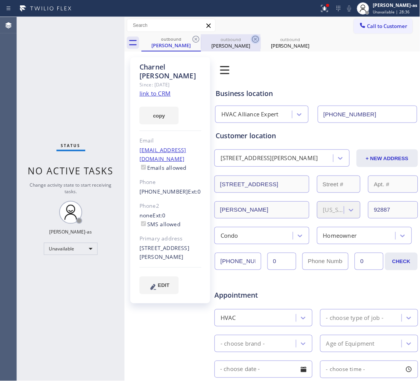
click at [192, 41] on icon at bounding box center [195, 39] width 9 height 9
type input "[PHONE_NUMBER]"
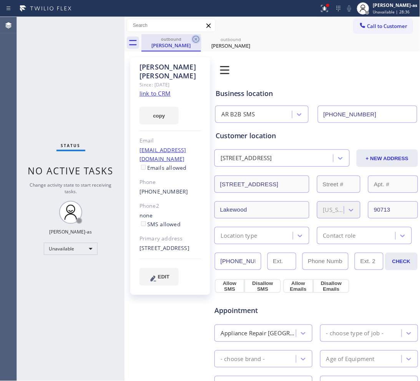
click at [192, 41] on icon at bounding box center [195, 39] width 9 height 9
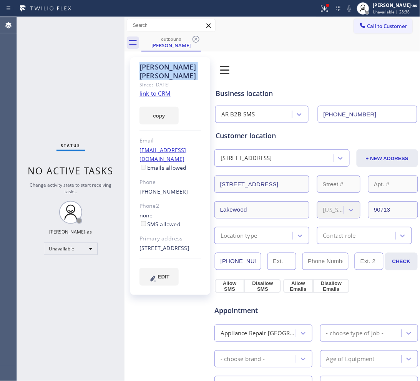
click at [192, 41] on icon at bounding box center [195, 39] width 9 height 9
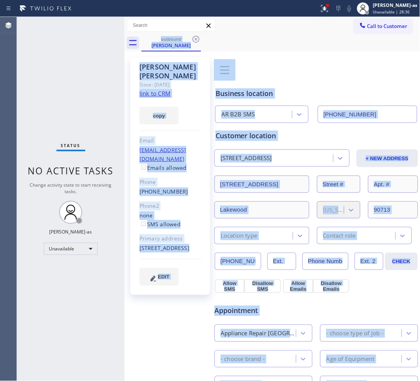
click at [192, 41] on div "outbound Mike Humphrey" at bounding box center [280, 42] width 279 height 17
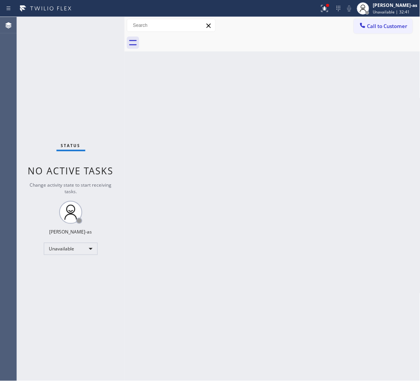
click at [314, 204] on div "Back to Dashboard Change Sender ID Customers Technicians Select a contact Outbo…" at bounding box center [272, 199] width 296 height 364
click at [372, 20] on button "Call to Customer" at bounding box center [383, 26] width 59 height 15
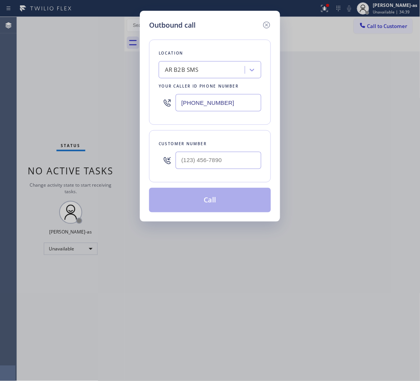
click at [209, 151] on div at bounding box center [219, 160] width 86 height 25
click at [220, 167] on input "(___) ___-____" at bounding box center [219, 160] width 86 height 17
paste input "415) 286-3317"
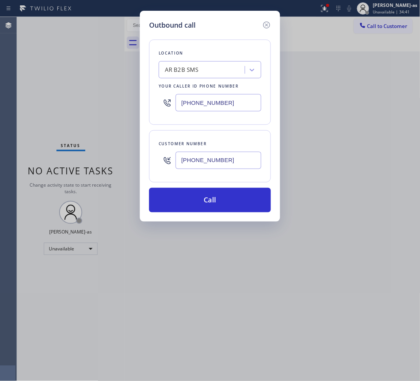
type input "(415) 286-3317"
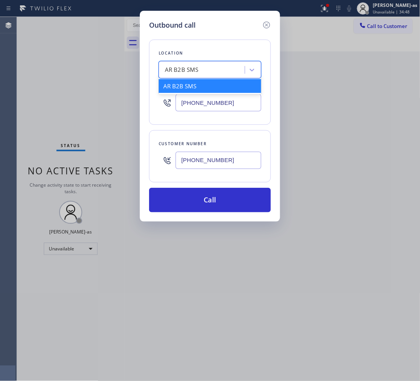
click at [202, 75] on div "AR B2B SMS" at bounding box center [203, 69] width 84 height 13
paste input "Larsons Heating, Cooling & Electric"
type input "Larsons Heating, Cooling & Electric"
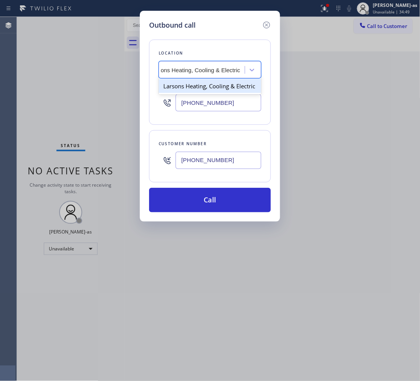
click at [186, 85] on div "Larsons Heating, Cooling & Electric" at bounding box center [210, 86] width 103 height 14
type input "(415) 906-7519"
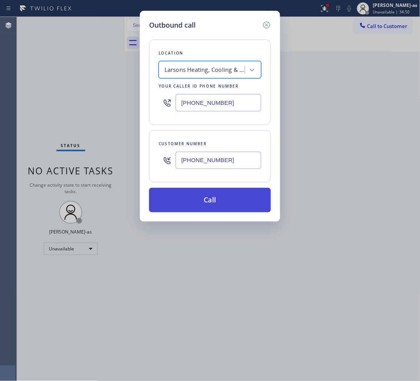
click at [243, 201] on button "Call" at bounding box center [210, 200] width 122 height 25
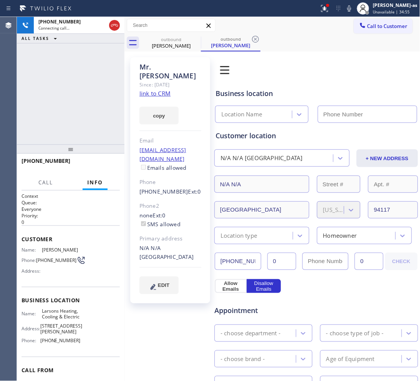
type input "(415) 906-7519"
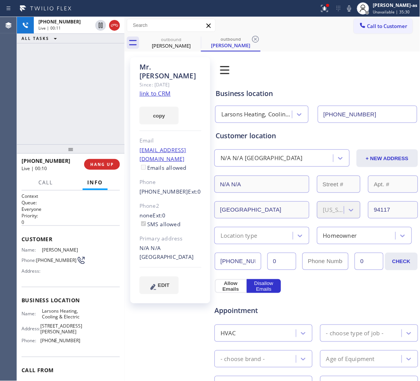
drag, startPoint x: 103, startPoint y: 164, endPoint x: 93, endPoint y: 120, distance: 44.5
click at [103, 164] on span "HANG UP" at bounding box center [101, 164] width 23 height 5
click at [93, 120] on div "+14152863317 Live | 00:11 ALL TASKS ALL TASKS ACTIVE TASKS TASKS IN WRAP UP" at bounding box center [71, 81] width 108 height 128
click at [100, 164] on span "HANG UP" at bounding box center [101, 164] width 23 height 5
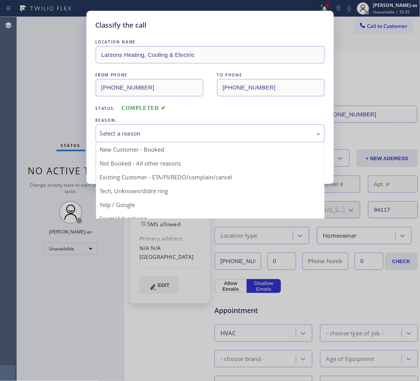
drag, startPoint x: 181, startPoint y: 134, endPoint x: 180, endPoint y: 172, distance: 37.7
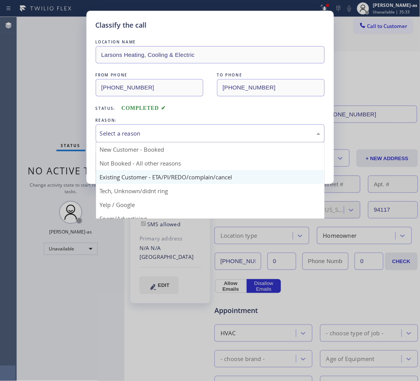
click at [181, 135] on div "Select a reason" at bounding box center [210, 133] width 220 height 9
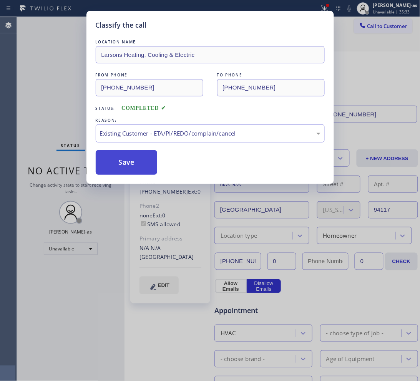
click at [126, 162] on button "Save" at bounding box center [127, 162] width 62 height 25
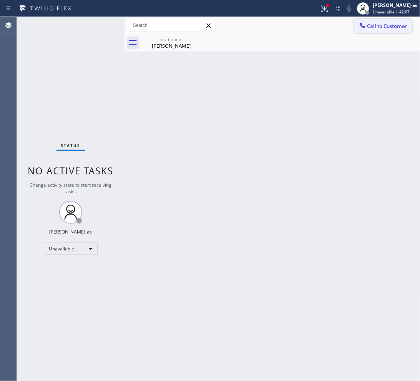
click at [371, 30] on button "Call to Customer" at bounding box center [383, 26] width 59 height 15
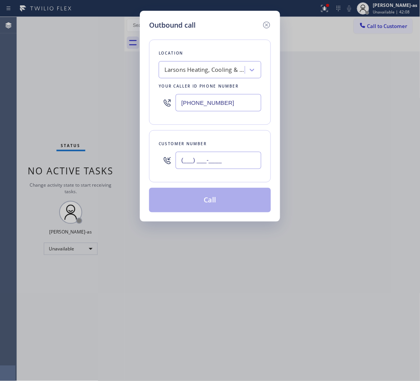
click at [206, 166] on input "(___) ___-____" at bounding box center [219, 160] width 86 height 17
paste input "650) 346-0206"
type input "(650) 346-0206"
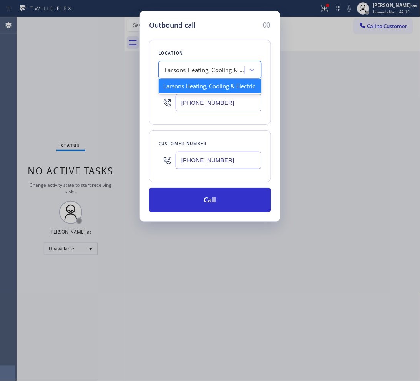
click at [193, 66] on div "Larsons Heating, Cooling & Electric" at bounding box center [204, 70] width 81 height 9
paste input "Expert Viking Appliance Repair Los Angeles"
type input "Expert Viking Appliance Repair Los Angeles"
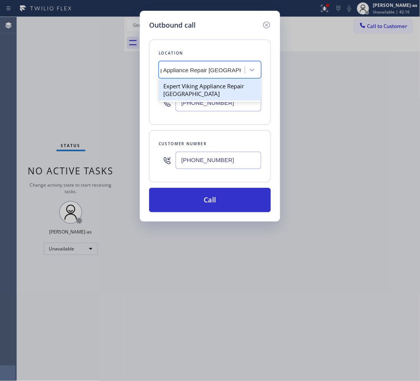
click at [189, 83] on div "Expert Viking Appliance Repair Los Angeles" at bounding box center [210, 90] width 103 height 22
type input "(323) 716-1621"
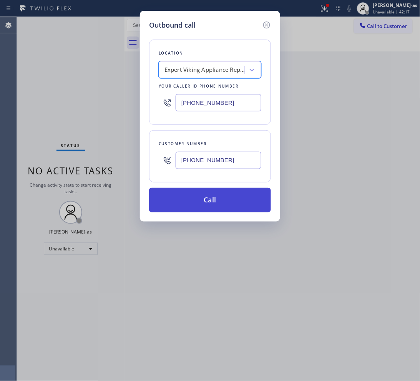
click at [252, 207] on button "Call" at bounding box center [210, 200] width 122 height 25
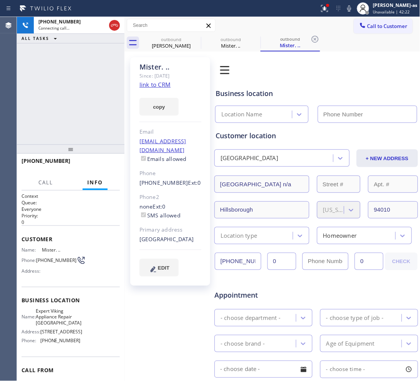
type input "(323) 716-1621"
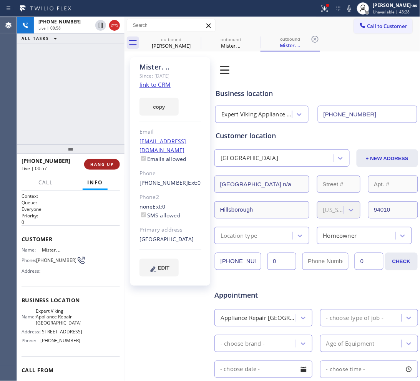
click at [106, 159] on button "HANG UP" at bounding box center [102, 164] width 36 height 11
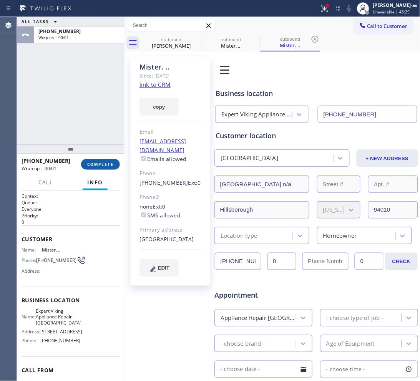
click at [106, 159] on button "COMPLETE" at bounding box center [100, 164] width 39 height 11
click at [106, 158] on div "+16503460206 Wrap up | 00:01 COMPLETE" at bounding box center [71, 164] width 98 height 20
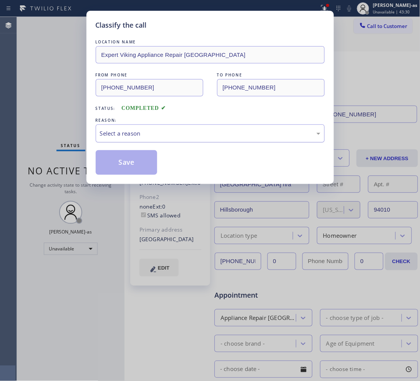
drag, startPoint x: 186, startPoint y: 129, endPoint x: 185, endPoint y: 141, distance: 12.3
click at [186, 129] on div "Select a reason" at bounding box center [210, 133] width 220 height 9
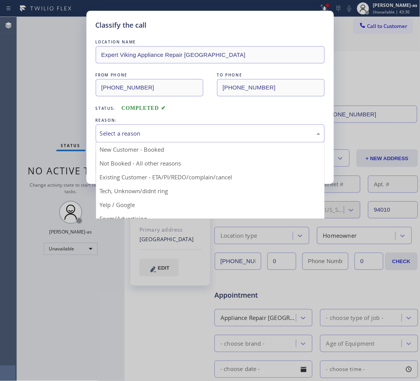
drag, startPoint x: 199, startPoint y: 174, endPoint x: 129, endPoint y: 170, distance: 70.0
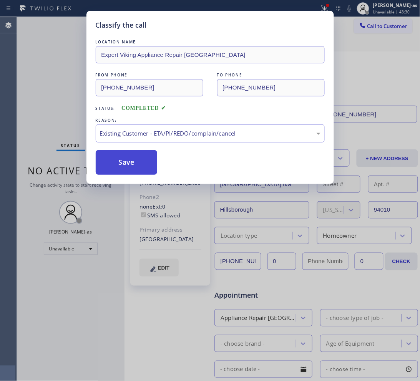
click at [128, 170] on button "Save" at bounding box center [127, 162] width 62 height 25
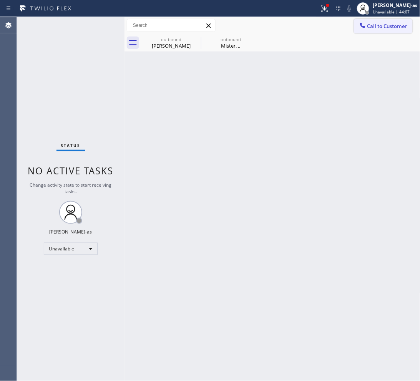
click at [365, 24] on icon at bounding box center [363, 26] width 8 height 8
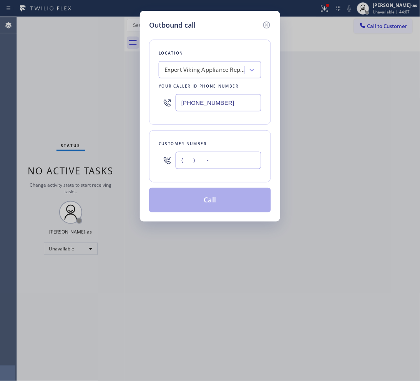
click at [230, 161] on input "(___) ___-____" at bounding box center [219, 160] width 86 height 17
paste input "818) 634-4529"
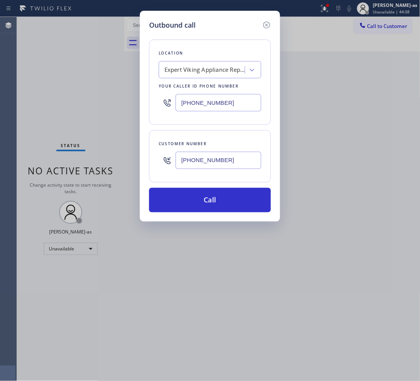
type input "(818) 634-4529"
click at [220, 72] on div "Expert Viking Appliance Repair Los Angeles" at bounding box center [204, 70] width 81 height 9
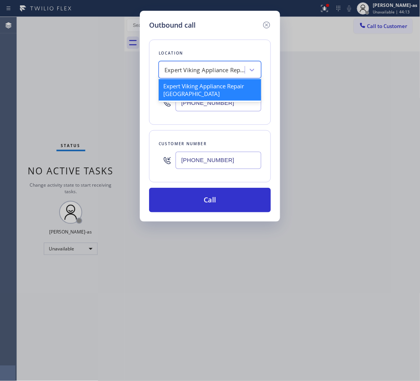
paste input "Steves Appliance Repair"
type input "Steves Appliance Repair"
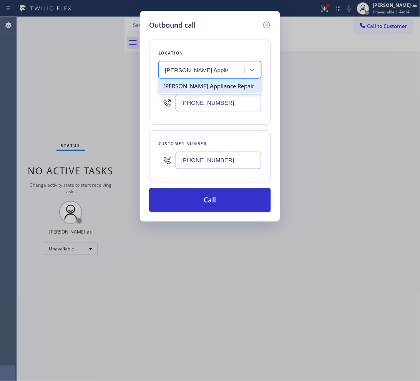
click at [172, 83] on div "Steves Appliance Repair" at bounding box center [210, 86] width 103 height 14
type input "(818) 698-8288"
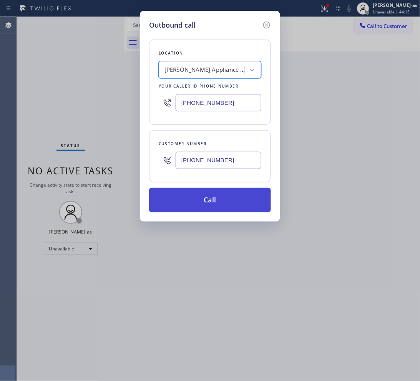
click at [234, 201] on button "Call" at bounding box center [210, 200] width 122 height 25
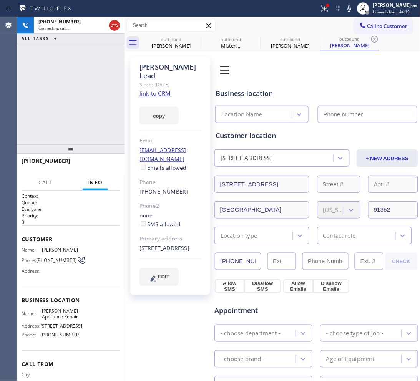
type input "(818) 698-8288"
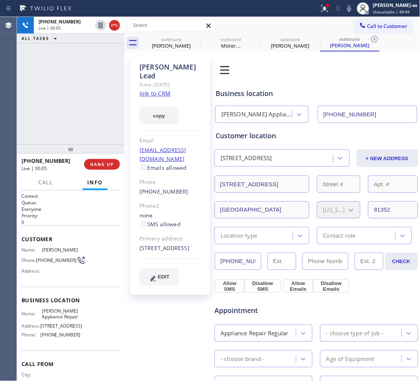
click at [100, 170] on div "+18186344529 Live | 00:05 HANG UP" at bounding box center [71, 164] width 98 height 20
click at [100, 164] on span "HANG UP" at bounding box center [101, 164] width 23 height 5
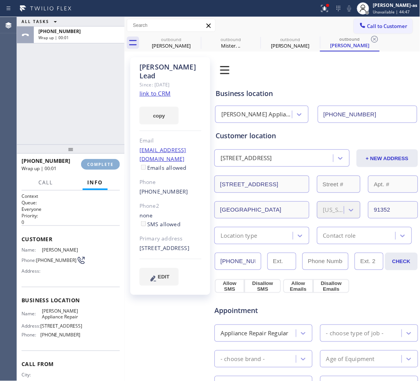
click at [100, 164] on span "COMPLETE" at bounding box center [100, 164] width 27 height 5
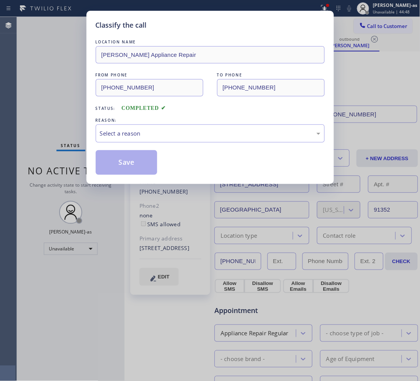
click at [50, 80] on div "Classify the call LOCATION NAME Steves Appliance Repair FROM PHONE (818) 698-82…" at bounding box center [210, 190] width 420 height 381
click at [156, 139] on div "Select a reason" at bounding box center [210, 133] width 229 height 18
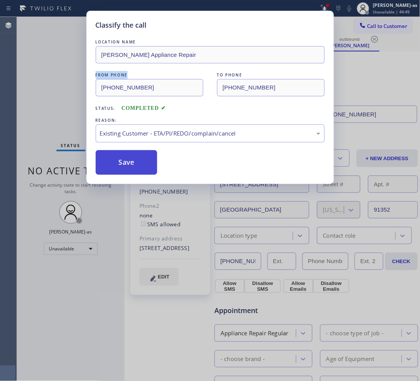
click at [114, 163] on button "Save" at bounding box center [127, 162] width 62 height 25
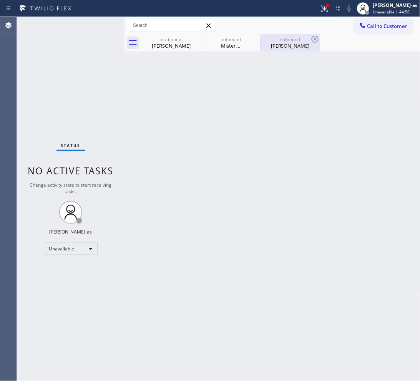
click at [298, 47] on div "Bob Lead" at bounding box center [290, 45] width 58 height 7
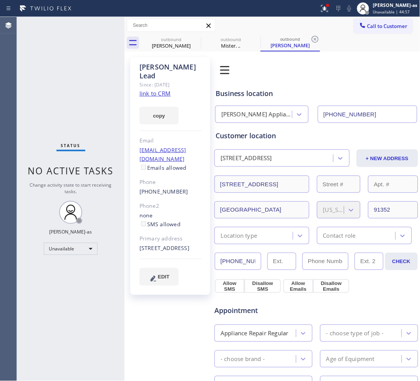
click at [157, 90] on link "link to CRM" at bounding box center [154, 94] width 31 height 8
click at [385, 30] on button "Call to Customer" at bounding box center [383, 26] width 59 height 15
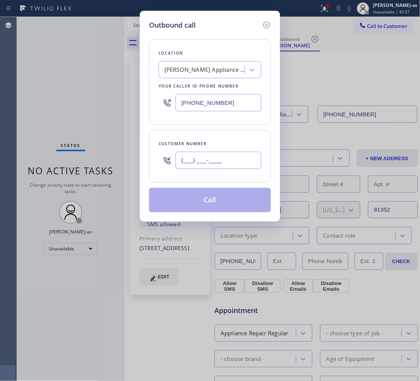
click at [229, 156] on input "(___) ___-____" at bounding box center [219, 160] width 86 height 17
click at [229, 158] on input "(___) ___-____" at bounding box center [219, 160] width 86 height 17
paste input "text"
click at [229, 158] on input "(___) ___-____" at bounding box center [219, 160] width 86 height 17
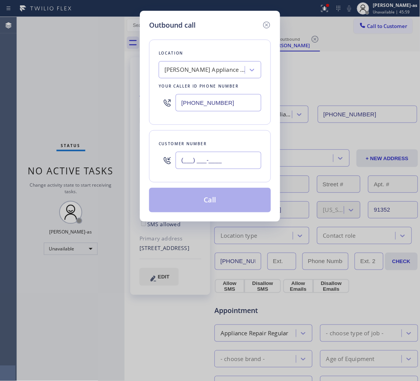
click at [229, 158] on input "(___) ___-____" at bounding box center [219, 160] width 86 height 17
paste input "626) 675-4595"
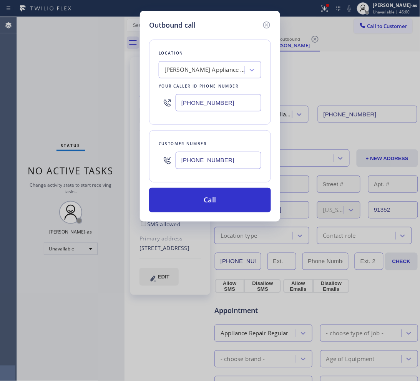
type input "(626) 675-4595"
click at [204, 72] on div "Steves Appliance Repair" at bounding box center [204, 70] width 81 height 9
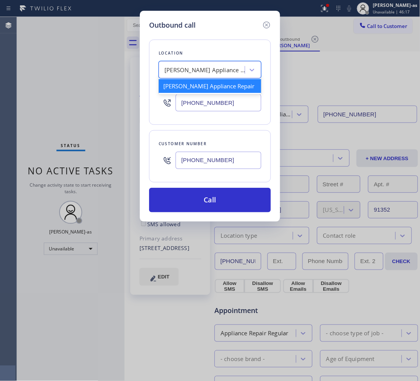
paste input "Whittier Appliance Squad"
type input "Whittier Appliance Squad"
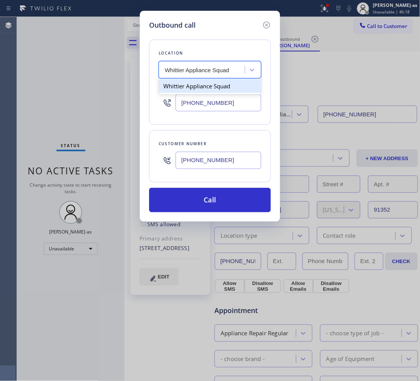
click at [192, 84] on div "Whittier Appliance Squad" at bounding box center [210, 86] width 103 height 14
type input "(562) 321-5777"
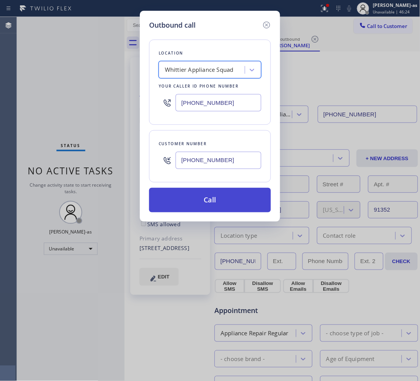
click at [229, 202] on button "Call" at bounding box center [210, 200] width 122 height 25
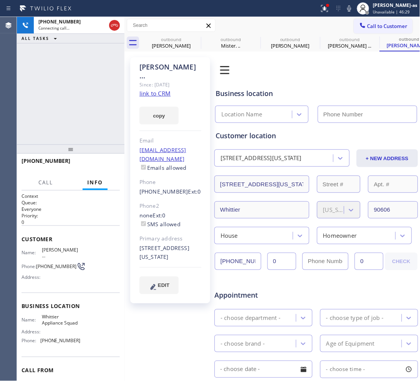
type input "(562) 321-5777"
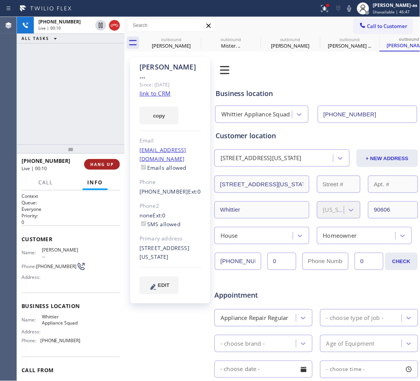
drag, startPoint x: 77, startPoint y: 128, endPoint x: 89, endPoint y: 164, distance: 38.5
click at [77, 129] on div "+16266754595 Live | 00:10 ALL TASKS ALL TASKS ACTIVE TASKS TASKS IN WRAP UP" at bounding box center [71, 81] width 108 height 128
click at [105, 164] on span "HANG UP" at bounding box center [101, 164] width 23 height 5
click at [105, 167] on button "HANG UP" at bounding box center [102, 164] width 36 height 11
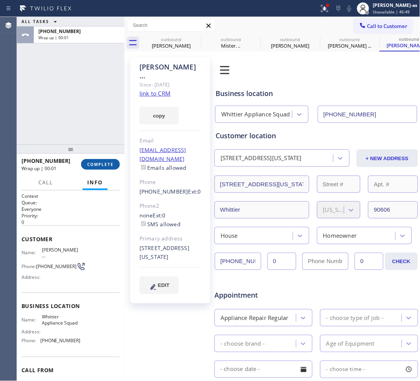
click at [104, 162] on span "COMPLETE" at bounding box center [100, 164] width 27 height 5
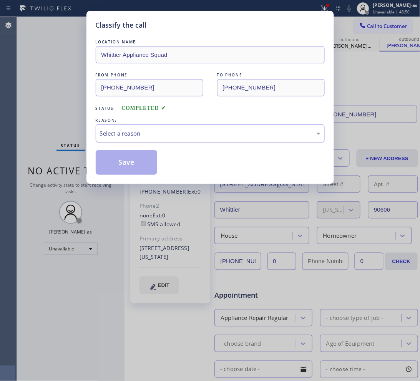
click at [228, 139] on div "Select a reason" at bounding box center [210, 133] width 229 height 18
drag, startPoint x: 156, startPoint y: 162, endPoint x: 152, endPoint y: 162, distance: 3.9
click at [153, 162] on button "Save" at bounding box center [127, 162] width 62 height 25
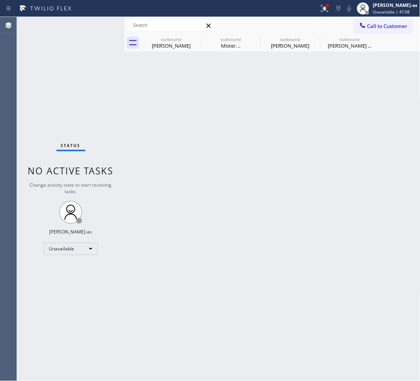
drag, startPoint x: 61, startPoint y: 56, endPoint x: 156, endPoint y: 102, distance: 106.0
click at [64, 58] on div "Status No active tasks Change activity state to start receiving tasks. [PERSON_…" at bounding box center [71, 199] width 108 height 364
drag, startPoint x: 183, startPoint y: 43, endPoint x: 195, endPoint y: 39, distance: 12.6
click at [184, 43] on div "Mr. John" at bounding box center [171, 45] width 58 height 7
type input "(415) 906-7519"
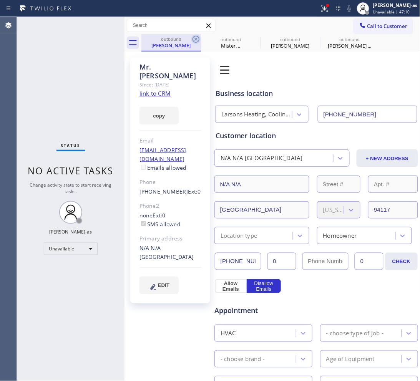
click at [195, 39] on icon at bounding box center [195, 39] width 7 height 7
type input "(323) 716-1621"
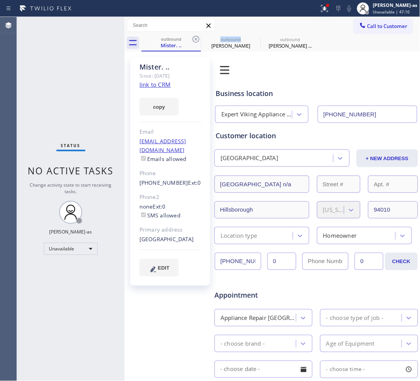
click at [195, 39] on icon at bounding box center [195, 39] width 7 height 7
click at [0, 0] on icon at bounding box center [0, 0] width 0 height 0
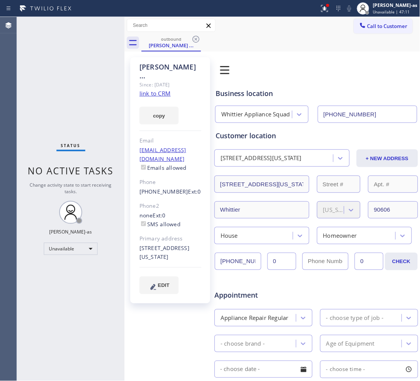
click at [195, 39] on icon at bounding box center [195, 39] width 7 height 7
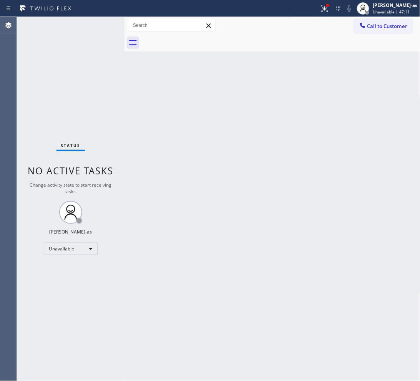
click at [195, 39] on div at bounding box center [280, 42] width 279 height 17
click at [379, 26] on span "Call to Customer" at bounding box center [387, 26] width 40 height 7
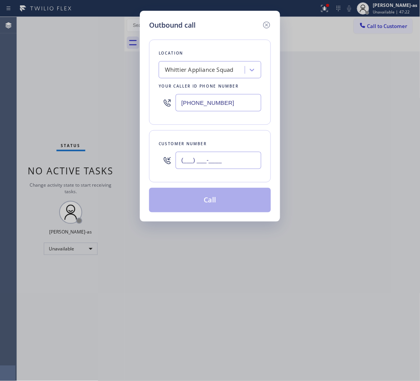
drag, startPoint x: 245, startPoint y: 161, endPoint x: 240, endPoint y: 164, distance: 5.5
click at [240, 164] on input "(___) ___-____" at bounding box center [219, 160] width 86 height 17
paste input "text"
click at [240, 163] on input "(___) ___-____" at bounding box center [219, 160] width 86 height 17
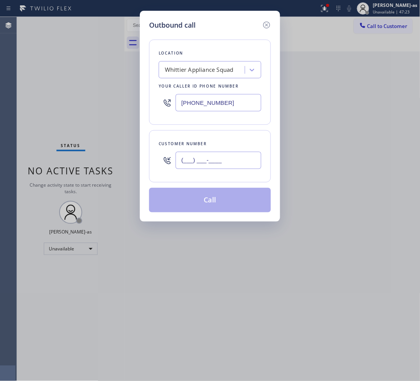
click at [240, 163] on input "(___) ___-____" at bounding box center [219, 160] width 86 height 17
paste input "408) 799-0188"
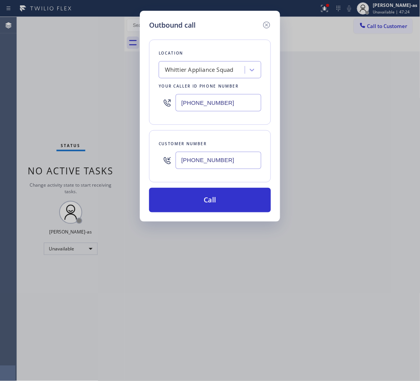
type input "(408) 799-0188"
click at [192, 73] on div "Whittier Appliance Squad" at bounding box center [199, 70] width 69 height 9
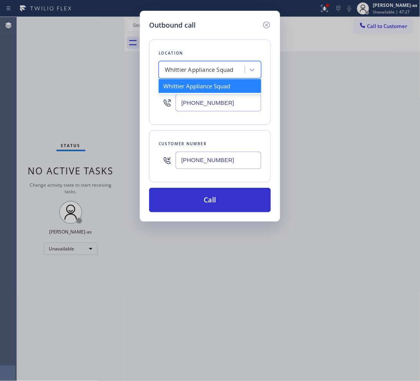
paste input "m Sub Zero Repair Professionals"
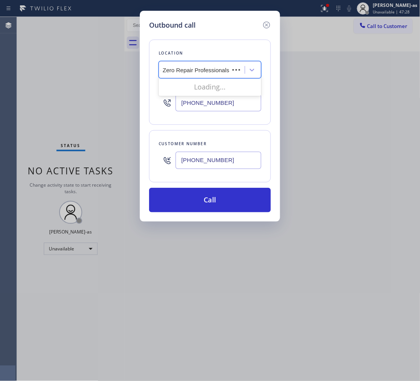
scroll to position [0, 10]
click at [164, 70] on input "m Sub Zero Repair Professionals" at bounding box center [198, 70] width 86 height 7
type input "Sub Zero Repair Professionals"
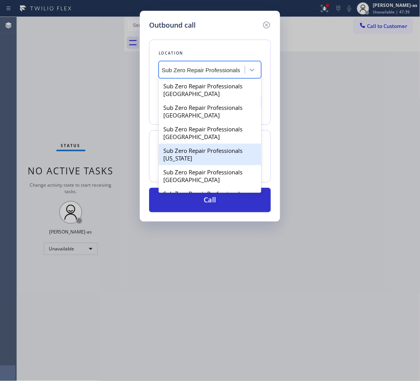
click at [225, 69] on input "Sub Zero Repair Professionals" at bounding box center [201, 70] width 79 height 7
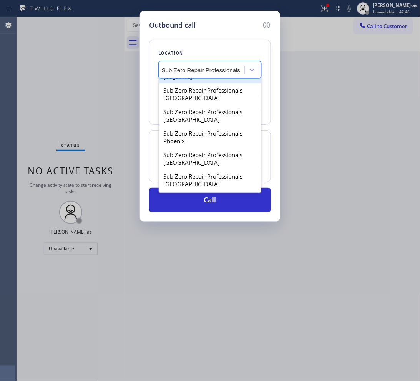
scroll to position [135, 0]
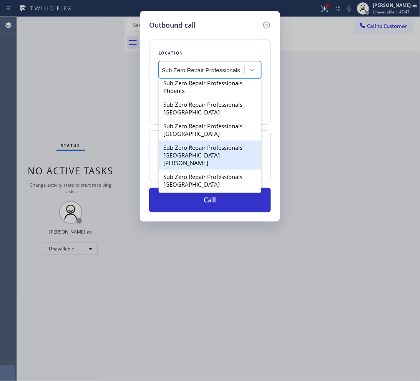
click at [195, 154] on div "Sub Zero Repair Professionals San Jose" at bounding box center [210, 155] width 103 height 29
type input "(408) 741-9809"
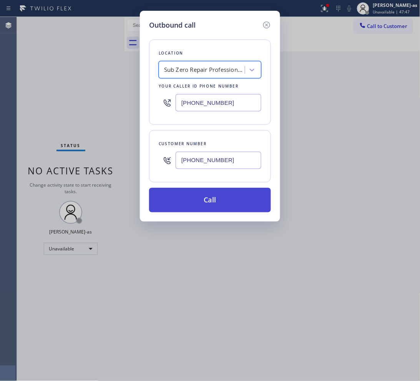
scroll to position [0, 0]
click at [208, 194] on button "Call" at bounding box center [210, 200] width 122 height 25
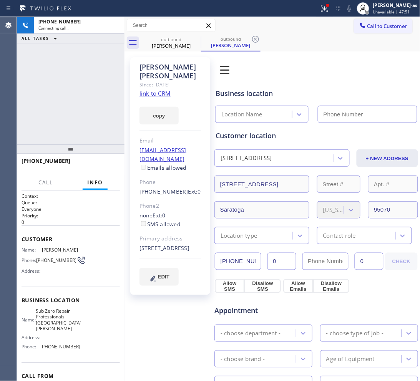
click at [164, 90] on link "link to CRM" at bounding box center [154, 94] width 31 height 8
type input "(408) 741-9809"
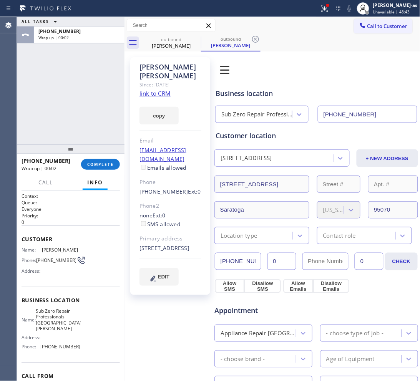
drag, startPoint x: 77, startPoint y: 131, endPoint x: 124, endPoint y: 37, distance: 105.3
click at [76, 129] on div "ALL TASKS ALL TASKS ACTIVE TASKS TASKS IN WRAP UP +14087990188 Wrap up | 00:02" at bounding box center [71, 81] width 108 height 128
click at [96, 164] on span "COMPLETE" at bounding box center [100, 164] width 27 height 5
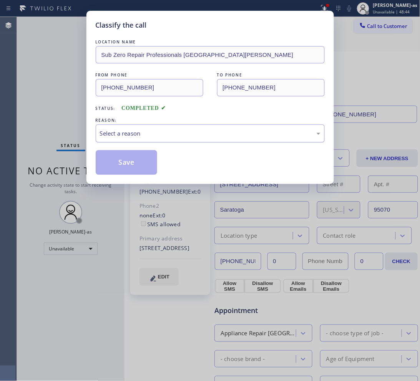
drag, startPoint x: 149, startPoint y: 133, endPoint x: 153, endPoint y: 141, distance: 8.9
click at [150, 136] on div "Select a reason" at bounding box center [210, 133] width 220 height 9
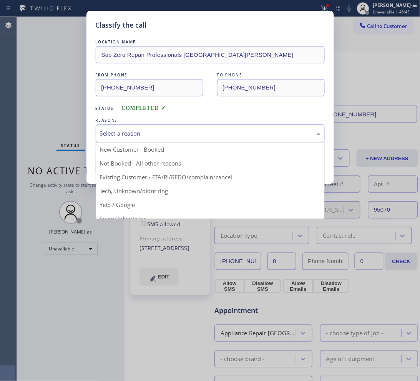
drag, startPoint x: 218, startPoint y: 179, endPoint x: 202, endPoint y: 177, distance: 16.2
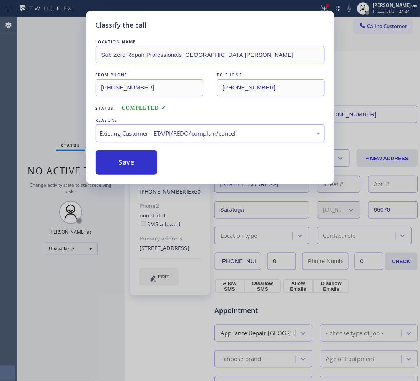
drag, startPoint x: 121, startPoint y: 162, endPoint x: 120, endPoint y: 141, distance: 21.2
click at [120, 163] on button "Save" at bounding box center [127, 162] width 62 height 25
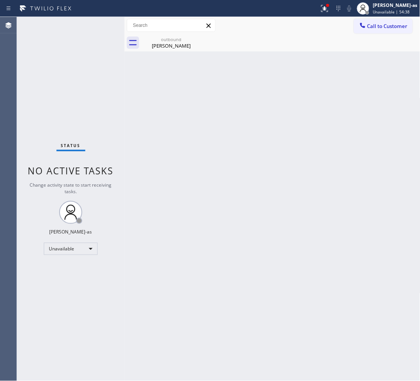
click at [231, 127] on div "Back to Dashboard Change Sender ID Customers Technicians Select a contact Outbo…" at bounding box center [272, 199] width 296 height 364
drag, startPoint x: 173, startPoint y: 37, endPoint x: 189, endPoint y: 39, distance: 15.5
click at [174, 37] on div "outbound" at bounding box center [171, 39] width 58 height 6
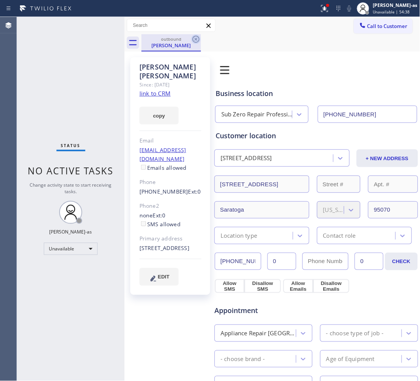
click at [193, 38] on icon at bounding box center [195, 39] width 9 height 9
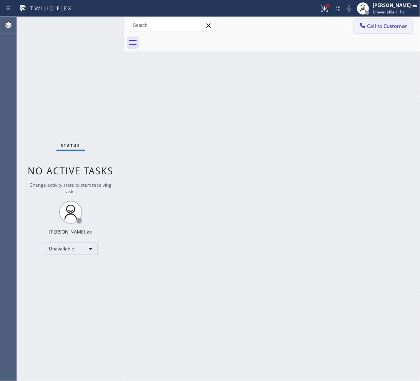
click at [358, 23] on div at bounding box center [362, 26] width 9 height 9
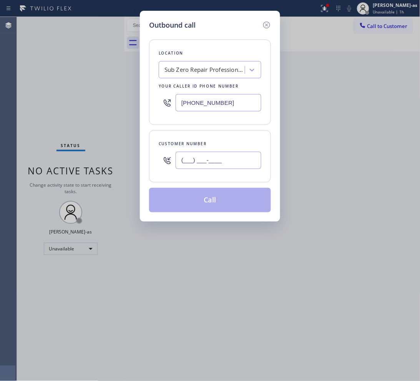
click at [233, 159] on input "(___) ___-____" at bounding box center [219, 160] width 86 height 17
paste input "310) 272-6885"
type input "(310) 272-6885"
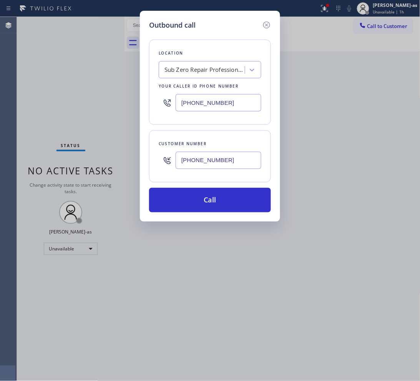
click at [202, 60] on div "Location Sub Zero Repair Professionals San Jose Your caller id phone number (40…" at bounding box center [210, 82] width 122 height 85
click at [212, 68] on div "Sub Zero Repair Professionals San Jose" at bounding box center [204, 70] width 81 height 9
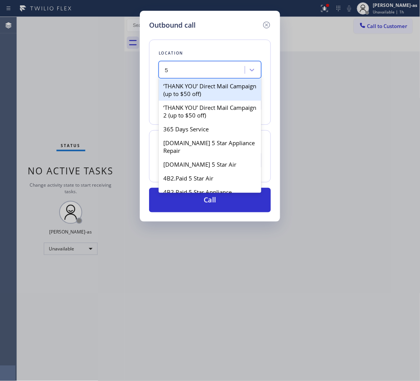
type input "5"
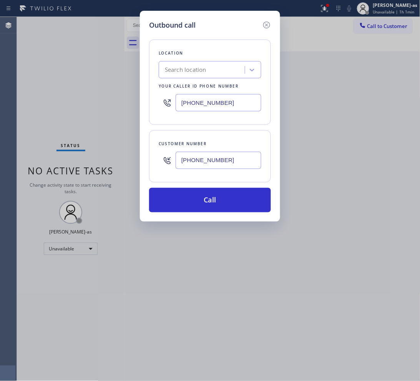
click at [210, 104] on input "(408) 741-9809" at bounding box center [219, 102] width 86 height 17
paste input "855) 731-4952"
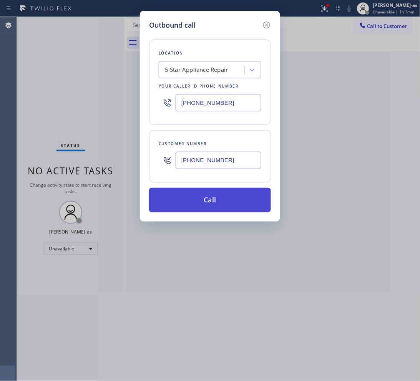
type input "[PHONE_NUMBER]"
click at [216, 199] on button "Call" at bounding box center [210, 200] width 122 height 25
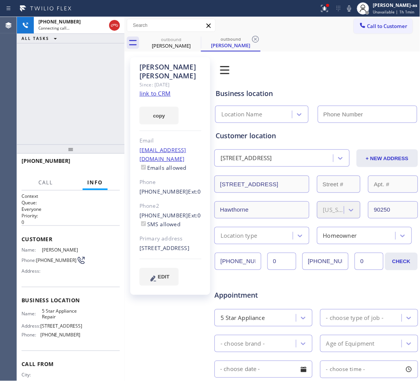
type input "[PHONE_NUMBER]"
drag, startPoint x: 49, startPoint y: 59, endPoint x: 64, endPoint y: 61, distance: 15.1
click at [58, 60] on div "+13102726885 Connecting call… ALL TASKS ALL TASKS ACTIVE TASKS TASKS IN WRAP UP" at bounding box center [71, 81] width 108 height 128
click at [159, 90] on link "link to CRM" at bounding box center [154, 94] width 31 height 8
click at [111, 93] on div "+13102726885 Connecting call… ALL TASKS ALL TASKS ACTIVE TASKS TASKS IN WRAP UP" at bounding box center [71, 81] width 108 height 128
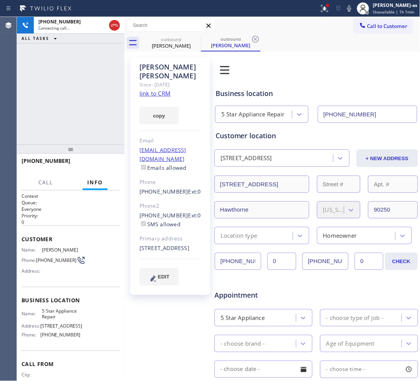
click at [112, 24] on icon at bounding box center [114, 25] width 9 height 9
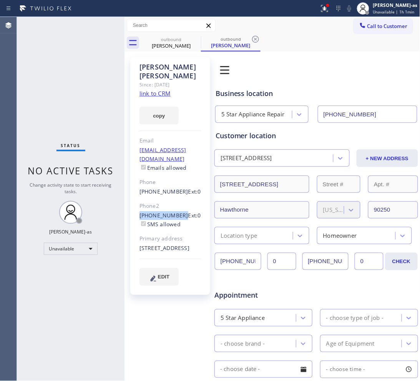
drag, startPoint x: 136, startPoint y: 194, endPoint x: 177, endPoint y: 198, distance: 42.0
click at [177, 198] on div "Mary Palladini Since: 20 may 2020 link to CRM copy Email mpalladini11@yahoo.com…" at bounding box center [170, 176] width 80 height 238
copy link "(714) 926-8610"
click at [381, 35] on div "outbound Mary Palladini outbound Mary Palladini" at bounding box center [280, 42] width 279 height 17
click at [376, 27] on span "Call to Customer" at bounding box center [387, 26] width 40 height 7
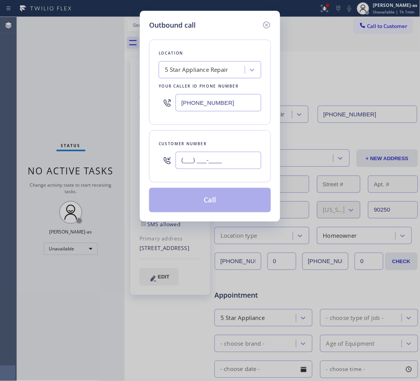
click at [254, 166] on input "(___) ___-____" at bounding box center [219, 160] width 86 height 17
paste input "714) 926-8610"
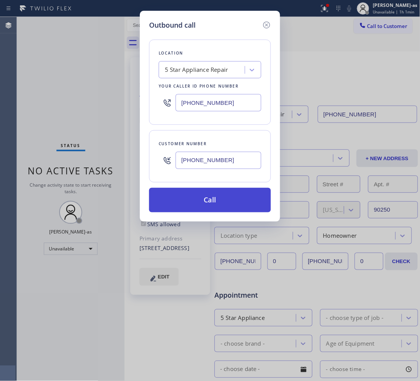
type input "(714) 926-8610"
click at [214, 203] on button "Call" at bounding box center [210, 200] width 122 height 25
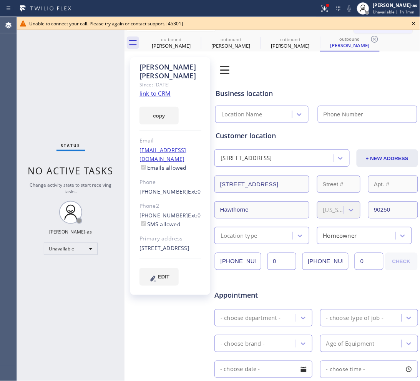
type input "[PHONE_NUMBER]"
drag, startPoint x: 83, startPoint y: 86, endPoint x: 104, endPoint y: 76, distance: 23.7
click at [83, 86] on div "Status No active tasks Change activity state to start receiving tasks. [PERSON_…" at bounding box center [71, 199] width 108 height 364
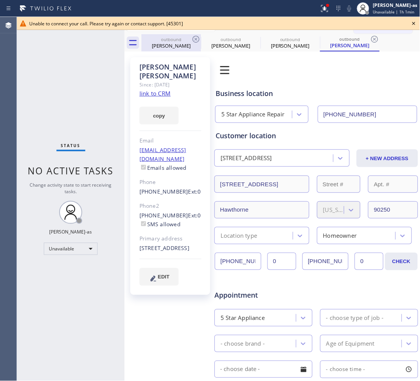
click at [161, 41] on div "outbound" at bounding box center [171, 39] width 58 height 6
drag, startPoint x: 187, startPoint y: 41, endPoint x: 191, endPoint y: 40, distance: 3.9
click at [189, 40] on div "outbound" at bounding box center [171, 39] width 58 height 6
click at [191, 40] on icon at bounding box center [195, 39] width 9 height 9
click at [0, 0] on icon at bounding box center [0, 0] width 0 height 0
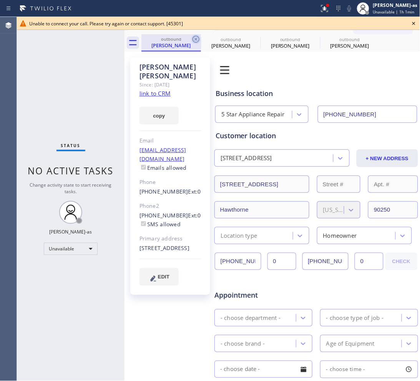
click at [0, 0] on icon at bounding box center [0, 0] width 0 height 0
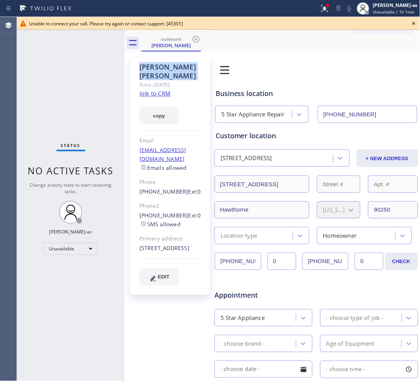
click at [191, 40] on icon at bounding box center [195, 39] width 9 height 9
click at [191, 40] on div "outbound Mary Palladini" at bounding box center [280, 42] width 279 height 17
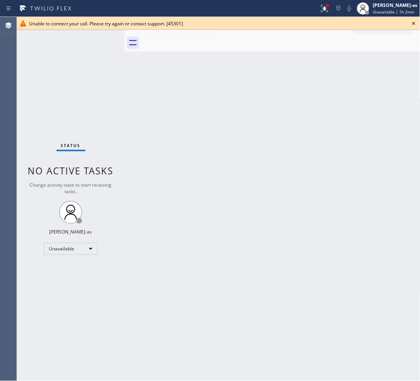
click at [410, 22] on icon at bounding box center [413, 23] width 9 height 9
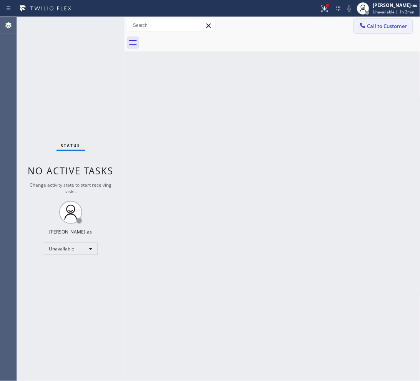
click at [387, 22] on button "Call to Customer" at bounding box center [383, 26] width 59 height 15
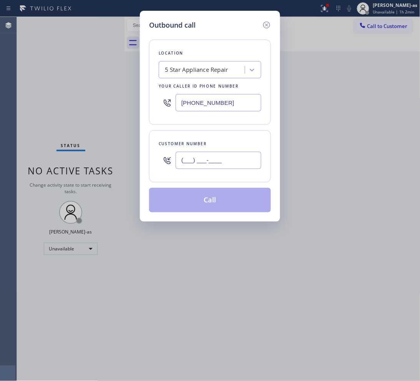
click at [218, 159] on input "(___) ___-____" at bounding box center [219, 160] width 86 height 17
paste input "703) 407-6917"
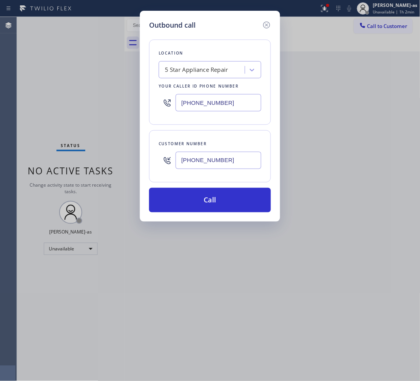
type input "(703) 407-6917"
click at [227, 107] on input "[PHONE_NUMBER]" at bounding box center [219, 102] width 86 height 17
paste input "999-4417"
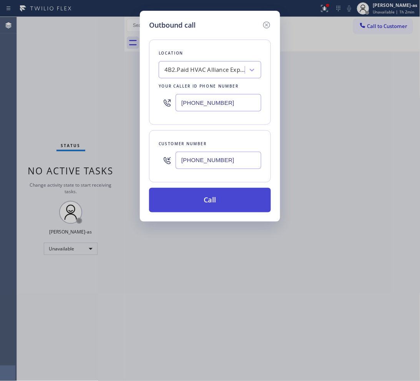
type input "[PHONE_NUMBER]"
click at [219, 199] on button "Call" at bounding box center [210, 200] width 122 height 25
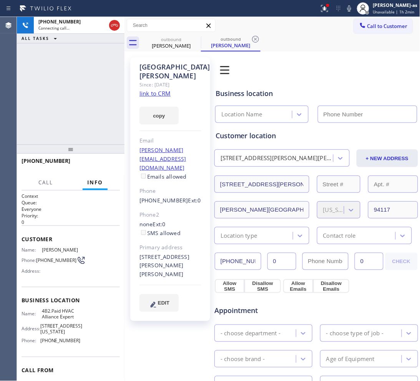
type input "[PHONE_NUMBER]"
click at [100, 64] on div "+17034076917 Connecting call… ALL TASKS ALL TASKS ACTIVE TASKS TASKS IN WRAP UP" at bounding box center [71, 81] width 108 height 128
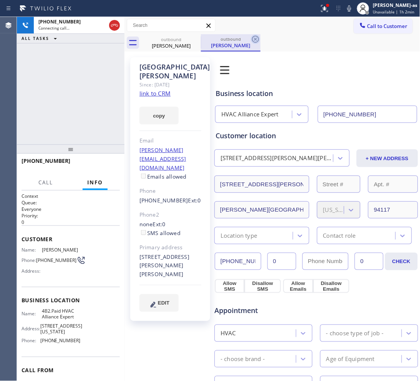
click at [166, 43] on div "Madison Davis" at bounding box center [171, 45] width 58 height 7
click at [0, 0] on icon at bounding box center [0, 0] width 0 height 0
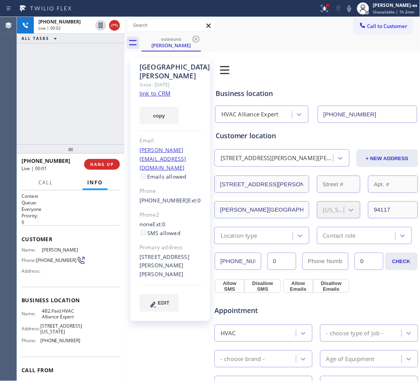
click at [51, 83] on div "+17034076917 Live | 00:02 ALL TASKS ALL TASKS ACTIVE TASKS TASKS IN WRAP UP" at bounding box center [71, 81] width 108 height 128
click at [52, 127] on div "+17034076917 Live | 00:02 ALL TASKS ALL TASKS ACTIVE TASKS TASKS IN WRAP UP" at bounding box center [71, 81] width 108 height 128
click at [73, 103] on div "+17034076917 Live | 00:09 ALL TASKS ALL TASKS ACTIVE TASKS TASKS IN WRAP UP" at bounding box center [71, 81] width 108 height 128
click at [112, 161] on button "HANG UP" at bounding box center [102, 164] width 36 height 11
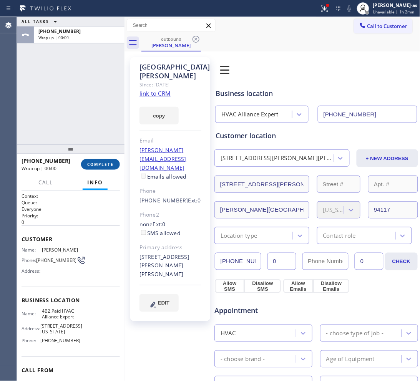
click at [112, 161] on button "COMPLETE" at bounding box center [100, 164] width 39 height 11
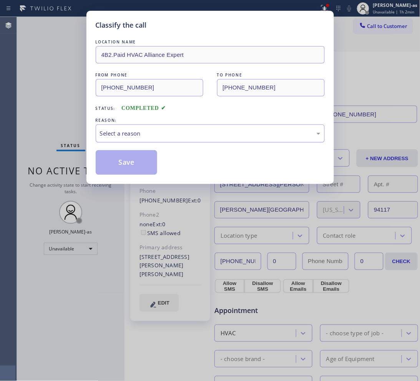
click at [151, 137] on div "Select a reason" at bounding box center [210, 133] width 220 height 9
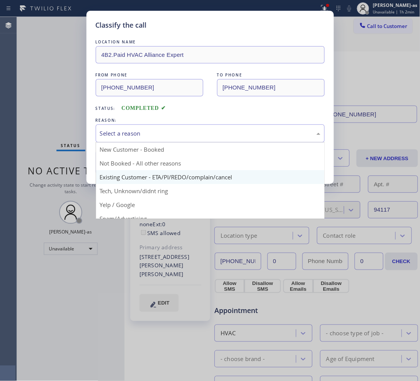
drag, startPoint x: 207, startPoint y: 178, endPoint x: 146, endPoint y: 172, distance: 61.0
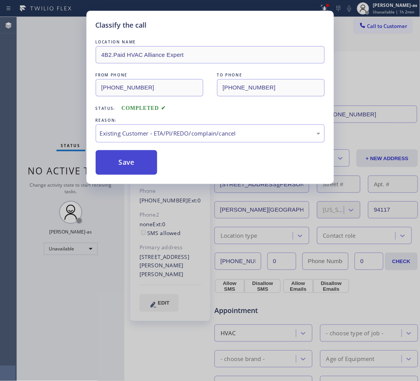
click at [135, 165] on button "Save" at bounding box center [127, 162] width 62 height 25
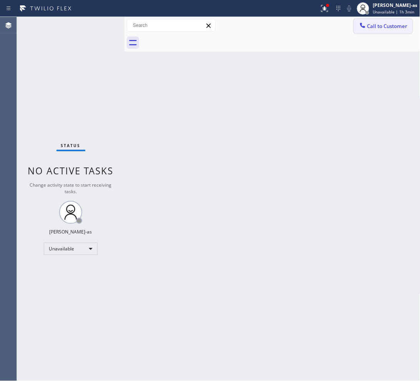
click at [373, 23] on span "Call to Customer" at bounding box center [387, 26] width 40 height 7
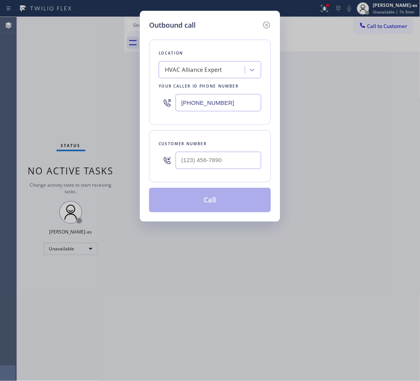
click at [229, 151] on div at bounding box center [219, 160] width 86 height 25
click at [231, 156] on input "(___) ___-____" at bounding box center [219, 160] width 86 height 17
paste input "703) 407-6917"
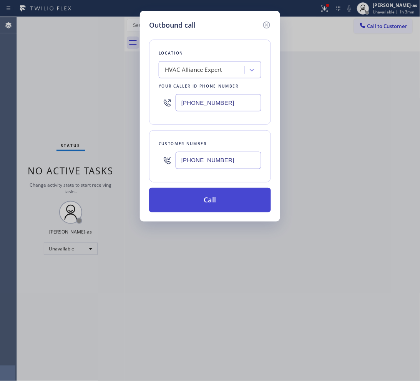
type input "(703) 407-6917"
click at [206, 200] on button "Call" at bounding box center [210, 200] width 122 height 25
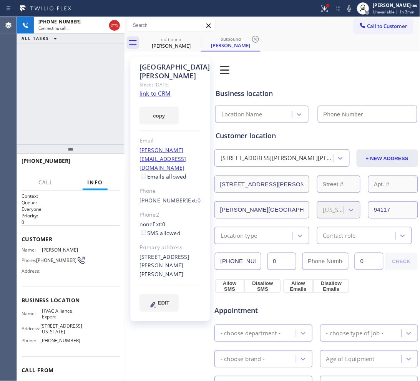
drag, startPoint x: 117, startPoint y: 25, endPoint x: 141, endPoint y: 81, distance: 60.7
click at [118, 27] on icon at bounding box center [114, 25] width 9 height 9
click at [160, 90] on link "link to CRM" at bounding box center [154, 94] width 31 height 8
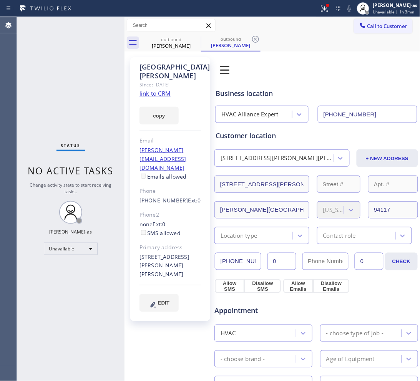
type input "[PHONE_NUMBER]"
click at [386, 20] on button "Call to Customer" at bounding box center [383, 26] width 59 height 15
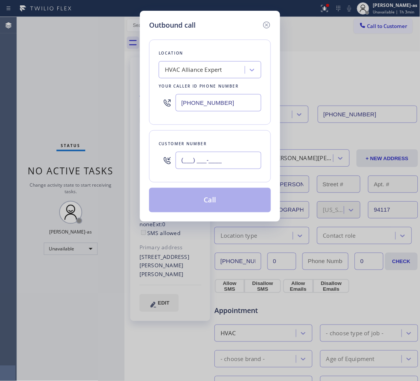
click at [214, 164] on input "(___) ___-____" at bounding box center [219, 160] width 86 height 17
paste input "310) 702-4354"
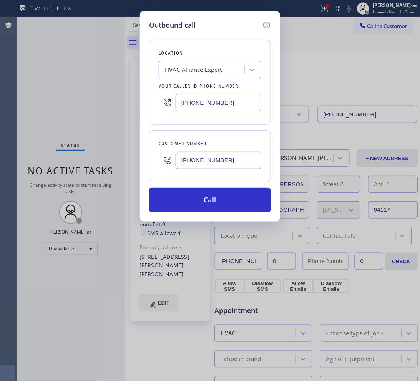
type input "(310) 702-4354"
click at [215, 102] on input "[PHONE_NUMBER]" at bounding box center [219, 102] width 86 height 17
paste input "731-4952"
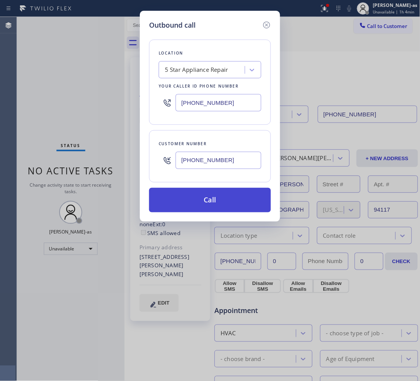
type input "[PHONE_NUMBER]"
click at [217, 197] on button "Call" at bounding box center [210, 200] width 122 height 25
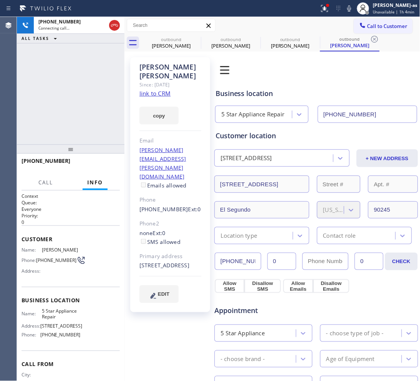
type input "[PHONE_NUMBER]"
click at [76, 104] on div "+13107024354 Connecting call… ALL TASKS ALL TASKS ACTIVE TASKS TASKS IN WRAP UP" at bounding box center [71, 81] width 108 height 128
click at [156, 90] on link "link to CRM" at bounding box center [154, 94] width 31 height 8
click at [53, 83] on div "+13107024354 Live | 00:08 ALL TASKS ALL TASKS ACTIVE TASKS TASKS IN WRAP UP" at bounding box center [71, 81] width 108 height 128
click at [124, 23] on div at bounding box center [124, 199] width 0 height 364
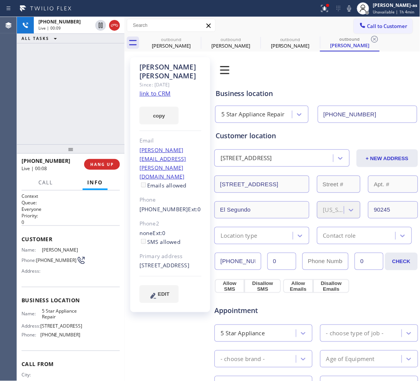
click at [116, 25] on icon at bounding box center [114, 25] width 9 height 9
drag, startPoint x: 108, startPoint y: 127, endPoint x: 104, endPoint y: 158, distance: 31.4
click at [106, 138] on div "+13107024354 Live | 00:10 ALL TASKS ALL TASKS ACTIVE TASKS TASKS IN WRAP UP" at bounding box center [70, 81] width 106 height 128
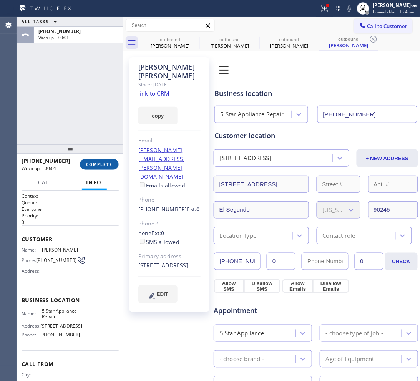
click at [110, 168] on button "COMPLETE" at bounding box center [99, 164] width 39 height 11
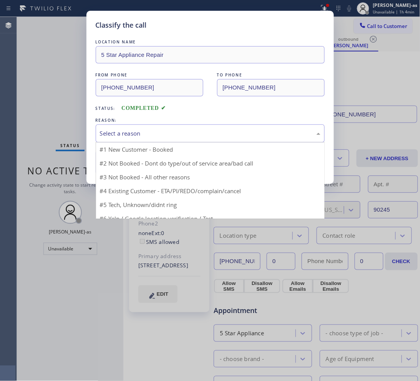
drag, startPoint x: 198, startPoint y: 133, endPoint x: 195, endPoint y: 187, distance: 54.6
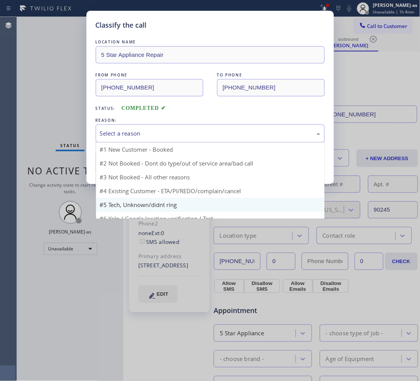
click at [198, 133] on div "Select a reason" at bounding box center [210, 133] width 220 height 9
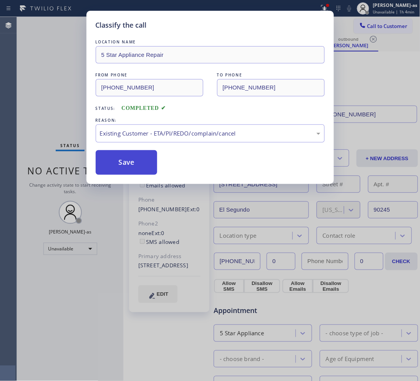
click at [147, 164] on button "Save" at bounding box center [127, 162] width 62 height 25
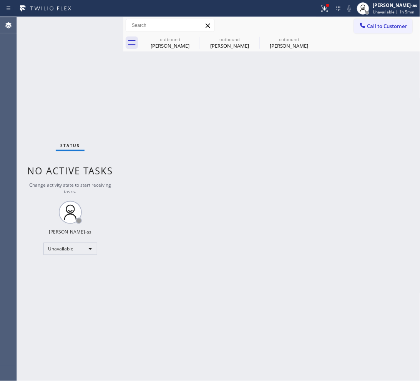
click at [363, 31] on button "Call to Customer" at bounding box center [383, 26] width 59 height 15
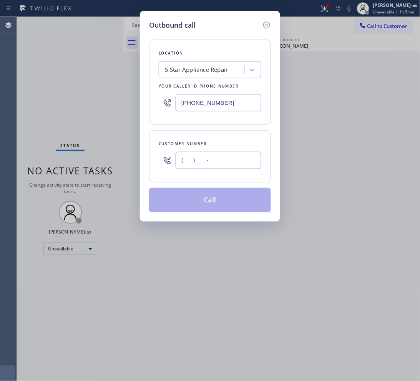
click at [235, 160] on input "(___) ___-____" at bounding box center [219, 160] width 86 height 17
paste input "213) 713-8548"
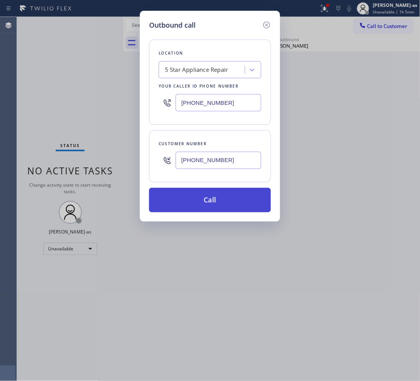
type input "(213) 713-8548"
click at [229, 202] on button "Call" at bounding box center [210, 200] width 122 height 25
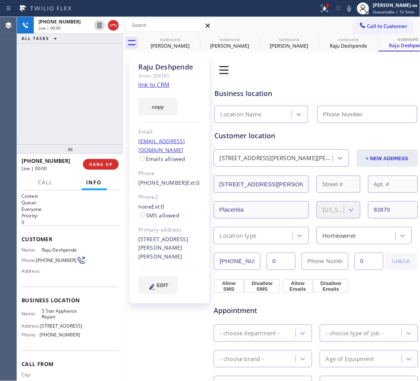
type input "[PHONE_NUMBER]"
click at [77, 103] on div "+12137138548 Live | 00:04 ALL TASKS ALL TASKS ACTIVE TASKS TASKS IN WRAP UP" at bounding box center [70, 81] width 106 height 128
click at [93, 162] on span "HANG UP" at bounding box center [100, 164] width 23 height 5
drag, startPoint x: 93, startPoint y: 112, endPoint x: 123, endPoint y: 176, distance: 69.9
click at [93, 111] on div "+12137138548 Live | 00:06 ALL TASKS ALL TASKS ACTIVE TASKS TASKS IN WRAP UP" at bounding box center [70, 81] width 106 height 128
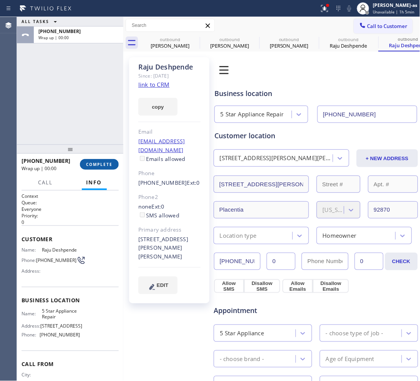
click at [108, 162] on span "COMPLETE" at bounding box center [99, 164] width 27 height 5
click at [89, 105] on div "ALL TASKS ALL TASKS ACTIVE TASKS TASKS IN WRAP UP +12137138548 Wrap up | 00:01" at bounding box center [70, 81] width 106 height 128
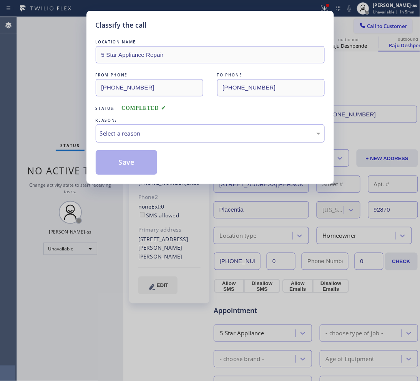
click at [173, 136] on div "Select a reason" at bounding box center [210, 133] width 220 height 9
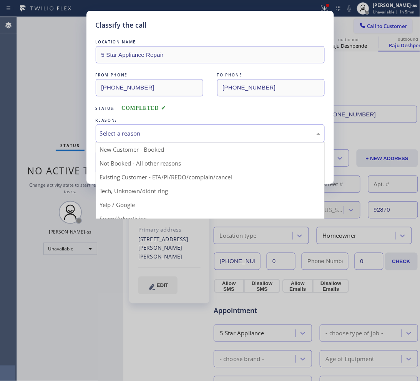
drag, startPoint x: 197, startPoint y: 177, endPoint x: 135, endPoint y: 172, distance: 61.7
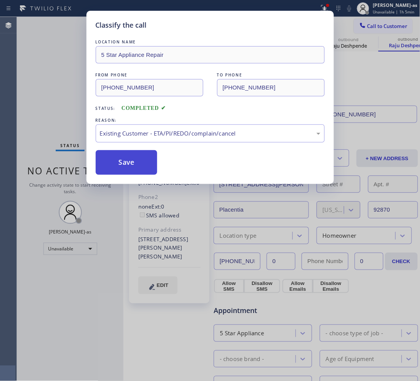
click at [133, 170] on button "Save" at bounding box center [127, 162] width 62 height 25
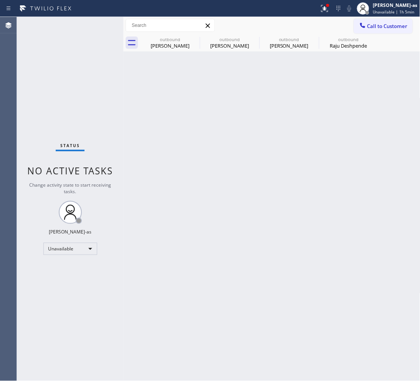
drag, startPoint x: 51, startPoint y: 30, endPoint x: 78, endPoint y: 33, distance: 27.1
click at [53, 33] on div "Status No active tasks Change activity state to start receiving tasks. [PERSON_…" at bounding box center [70, 199] width 106 height 364
click at [331, 35] on div "outbound Raju Deshpende" at bounding box center [349, 42] width 58 height 17
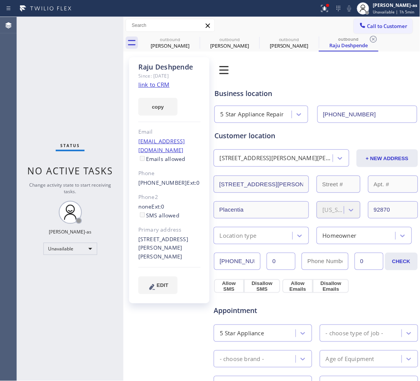
click at [157, 87] on link "link to CRM" at bounding box center [153, 85] width 31 height 8
click at [383, 25] on span "Call to Customer" at bounding box center [387, 26] width 40 height 7
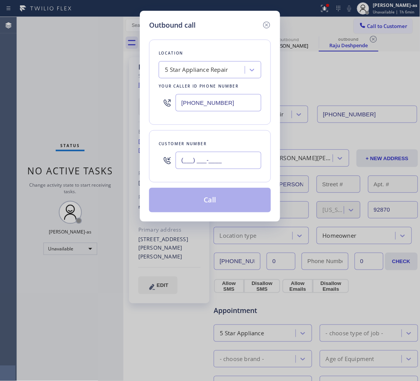
click at [221, 164] on input "(___) ___-____" at bounding box center [219, 160] width 86 height 17
paste input "213) 713-8548"
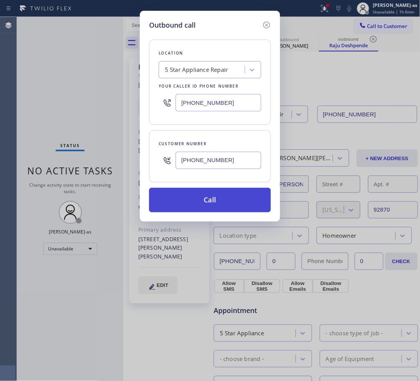
type input "(213) 713-8548"
click at [212, 205] on button "Call" at bounding box center [210, 200] width 122 height 25
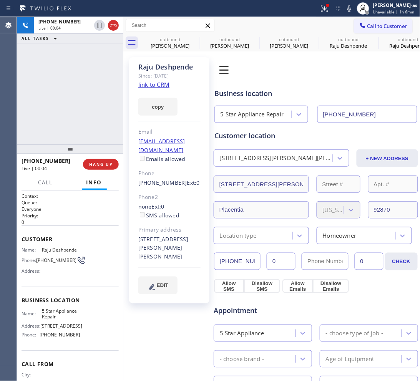
type input "[PHONE_NUMBER]"
click at [89, 96] on div "+12137138548 Live | 00:05 ALL TASKS ALL TASKS ACTIVE TASKS TASKS IN WRAP UP" at bounding box center [70, 81] width 106 height 128
click at [51, 97] on div "+12137138548 Live | 00:59 ALL TASKS ALL TASKS ACTIVE TASKS TASKS IN WRAP UP" at bounding box center [70, 81] width 106 height 128
click at [109, 25] on icon at bounding box center [113, 25] width 9 height 9
drag, startPoint x: 93, startPoint y: 124, endPoint x: 109, endPoint y: 187, distance: 64.6
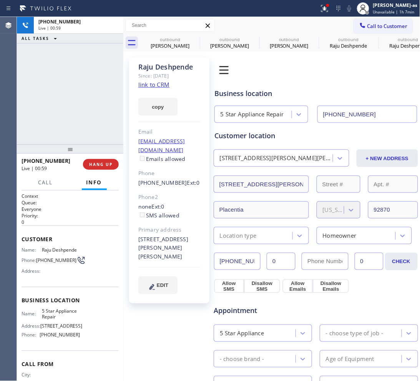
click at [95, 132] on div "+12137138548 Live | 00:59 ALL TASKS ALL TASKS ACTIVE TASKS TASKS IN WRAP UP" at bounding box center [70, 81] width 106 height 128
click at [99, 164] on span "HANG UP" at bounding box center [100, 164] width 23 height 5
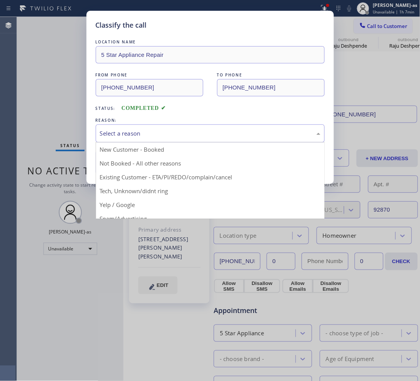
click at [124, 131] on div "Select a reason" at bounding box center [210, 133] width 220 height 9
drag, startPoint x: 190, startPoint y: 174, endPoint x: 167, endPoint y: 172, distance: 22.7
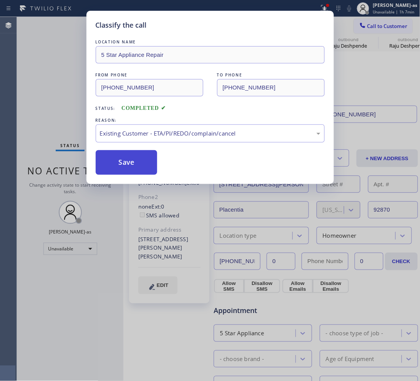
click at [128, 166] on button "Save" at bounding box center [127, 162] width 62 height 25
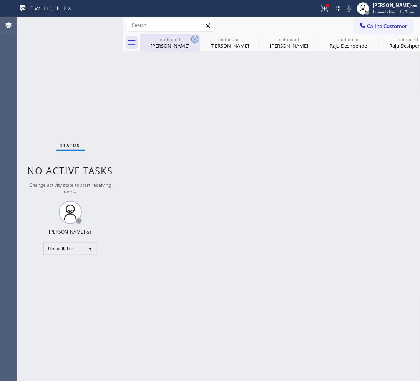
click at [170, 41] on div "outbound" at bounding box center [170, 39] width 58 height 6
type input "[PHONE_NUMBER]"
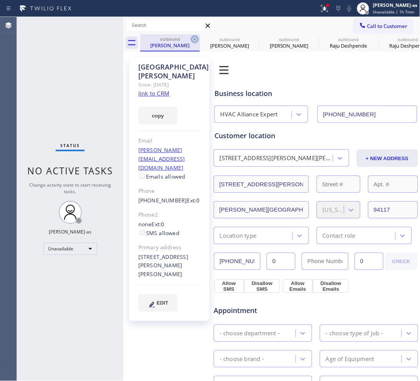
click at [192, 43] on icon at bounding box center [194, 39] width 9 height 9
type input "[PHONE_NUMBER]"
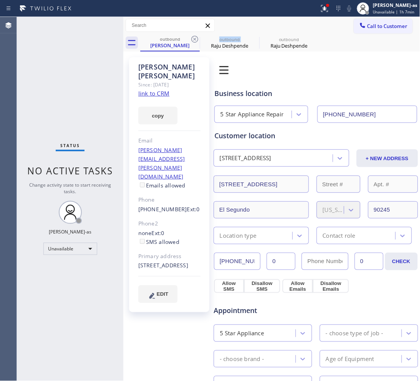
click at [192, 43] on icon at bounding box center [194, 39] width 9 height 9
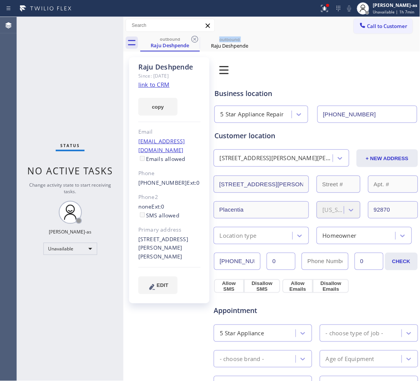
click at [192, 43] on icon at bounding box center [194, 39] width 9 height 9
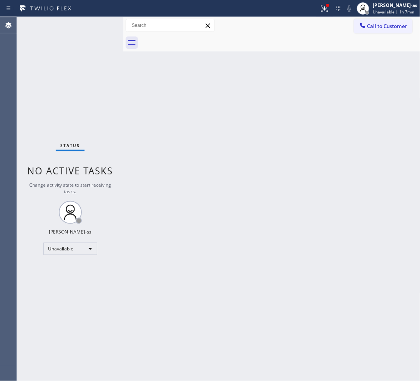
drag, startPoint x: 192, startPoint y: 43, endPoint x: 318, endPoint y: 35, distance: 125.9
click at [192, 43] on div at bounding box center [280, 42] width 280 height 17
click at [351, 25] on div "Call to Customer Outbound call Location 5 Star Appliance Repair Your caller id …" at bounding box center [271, 25] width 297 height 13
click at [362, 25] on icon at bounding box center [363, 26] width 8 height 8
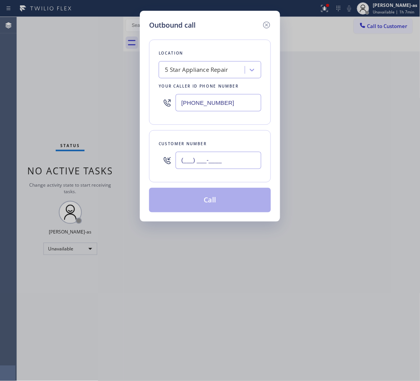
click at [238, 161] on input "(___) ___-____" at bounding box center [219, 160] width 86 height 17
paste input "626) 616-8691"
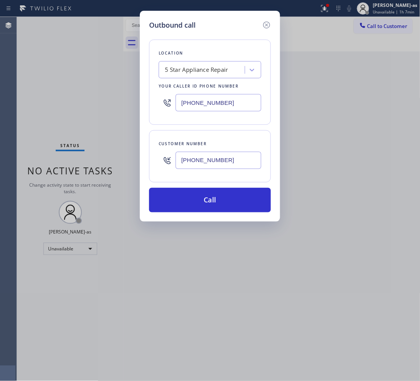
type input "(626) 616-8691"
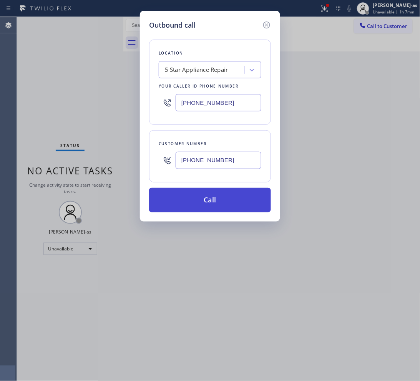
click at [231, 201] on button "Call" at bounding box center [210, 200] width 122 height 25
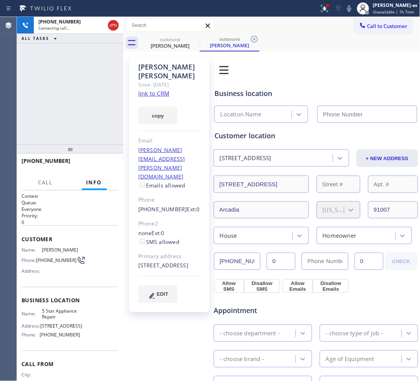
click at [158, 95] on link "link to CRM" at bounding box center [153, 94] width 31 height 8
type input "[PHONE_NUMBER]"
drag, startPoint x: 88, startPoint y: 133, endPoint x: 86, endPoint y: 137, distance: 4.0
